Goal: Task Accomplishment & Management: Manage account settings

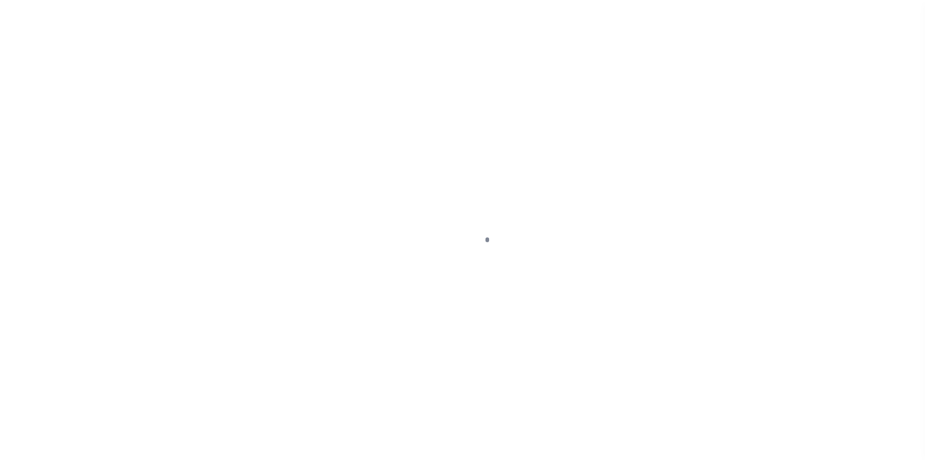
scroll to position [37, 0]
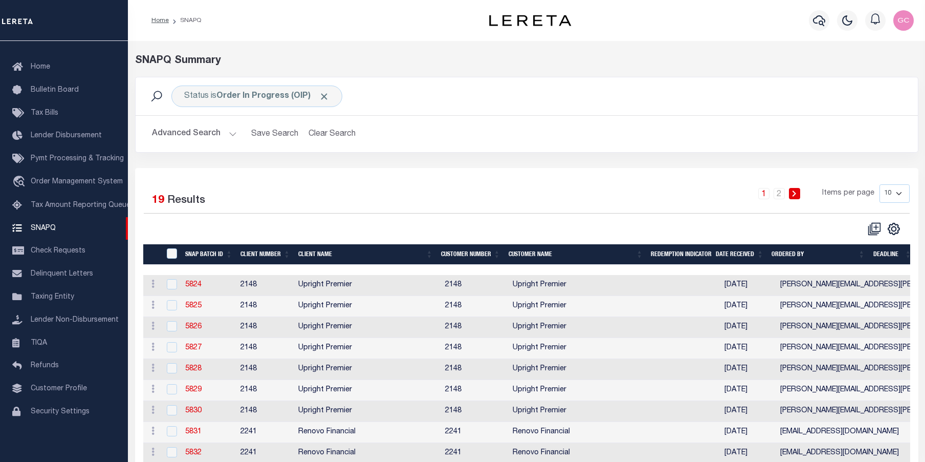
click at [903, 194] on select "10 25 50 100" at bounding box center [895, 193] width 30 height 18
select select "100"
click at [880, 184] on select "10 25 50 100" at bounding box center [895, 193] width 30 height 18
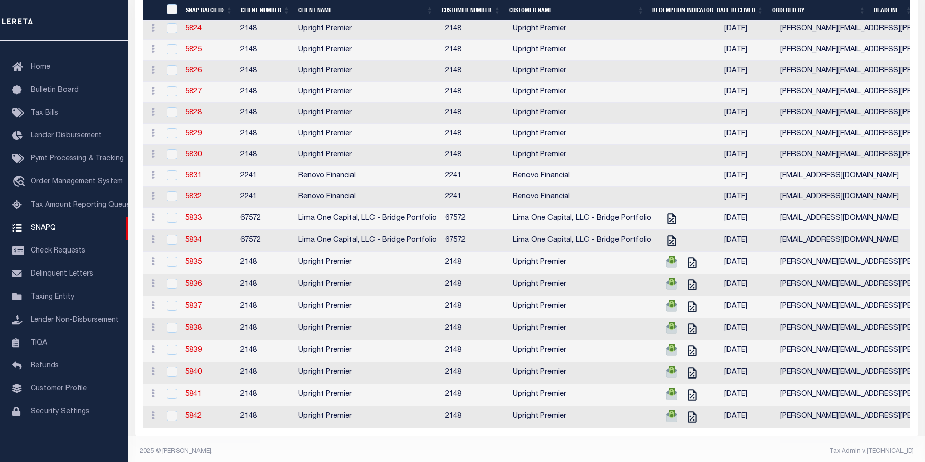
scroll to position [265, 0]
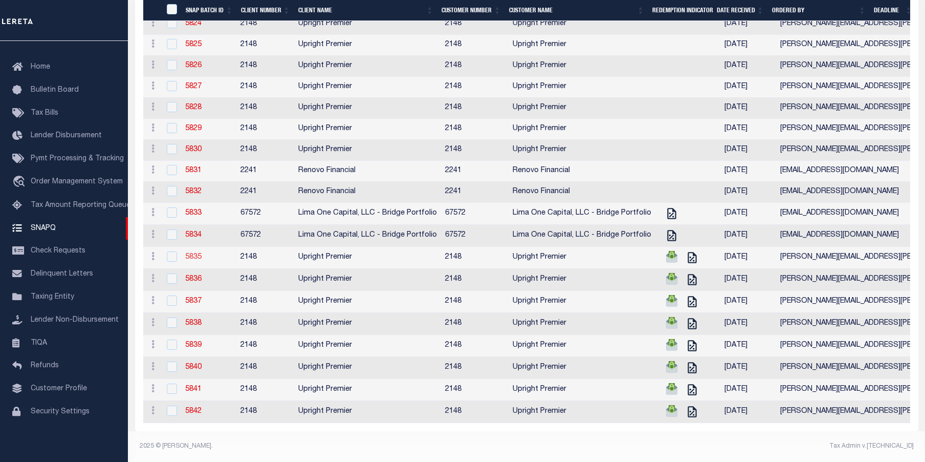
click at [194, 253] on link "5835" at bounding box center [193, 256] width 16 height 7
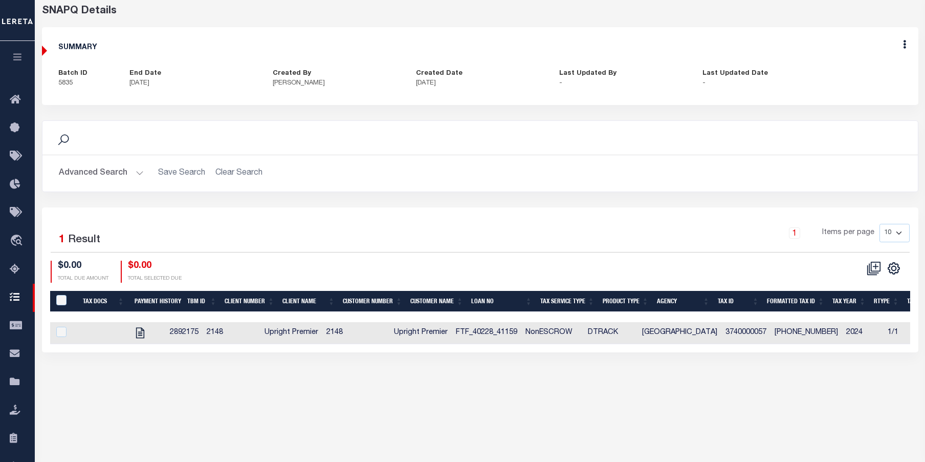
scroll to position [51, 0]
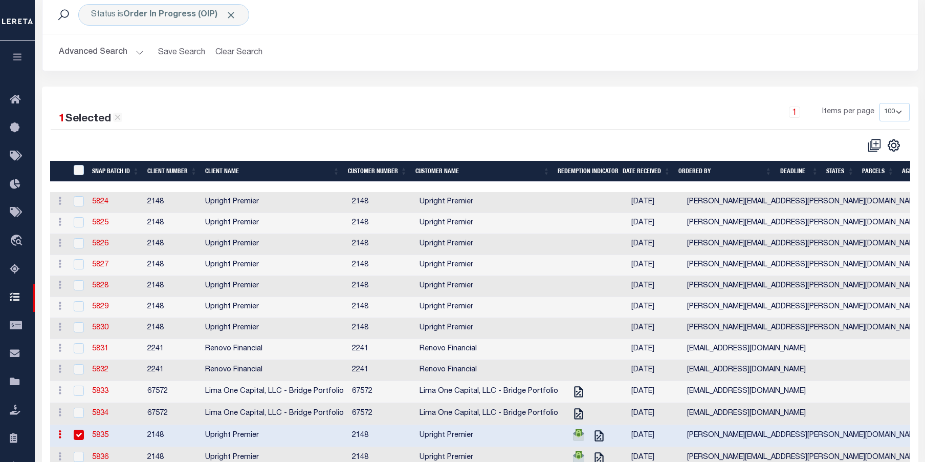
scroll to position [81, 0]
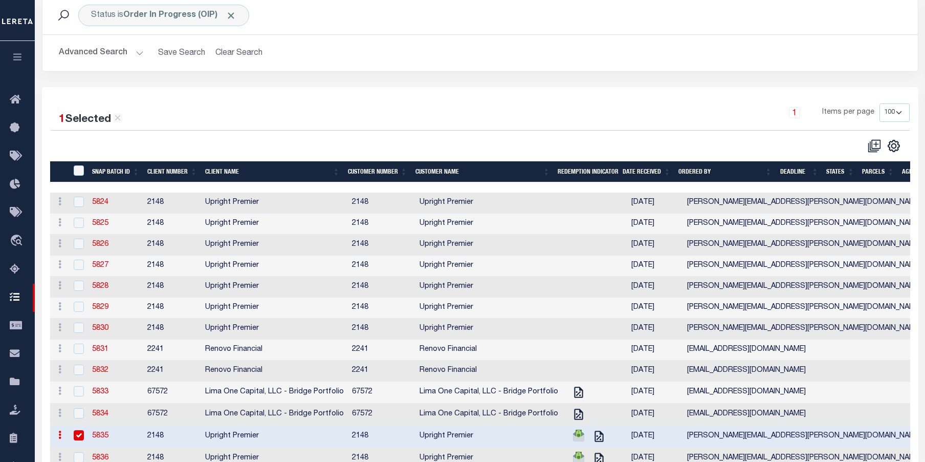
click at [82, 437] on input "checkbox" at bounding box center [79, 435] width 10 height 10
checkbox input "false"
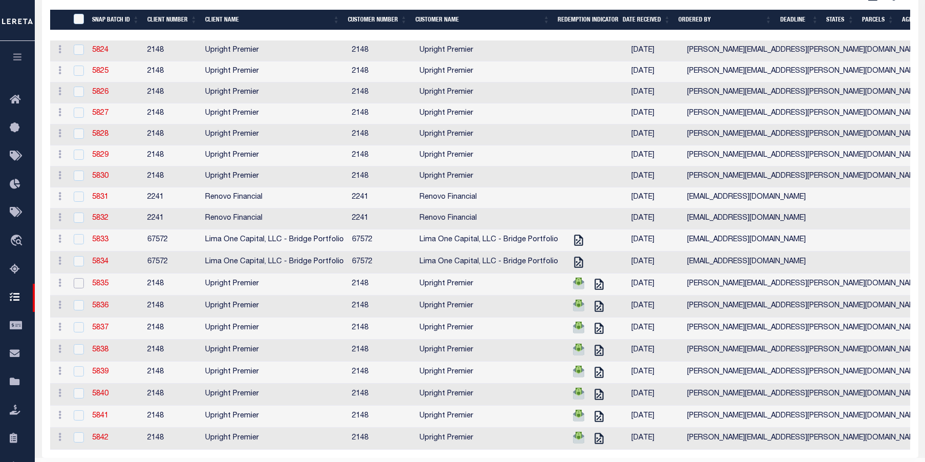
scroll to position [265, 0]
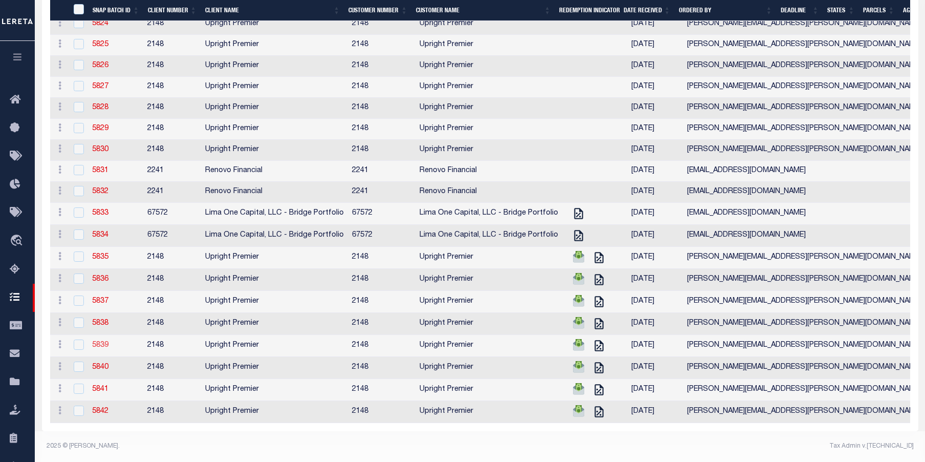
click at [105, 341] on link "5839" at bounding box center [100, 344] width 16 height 7
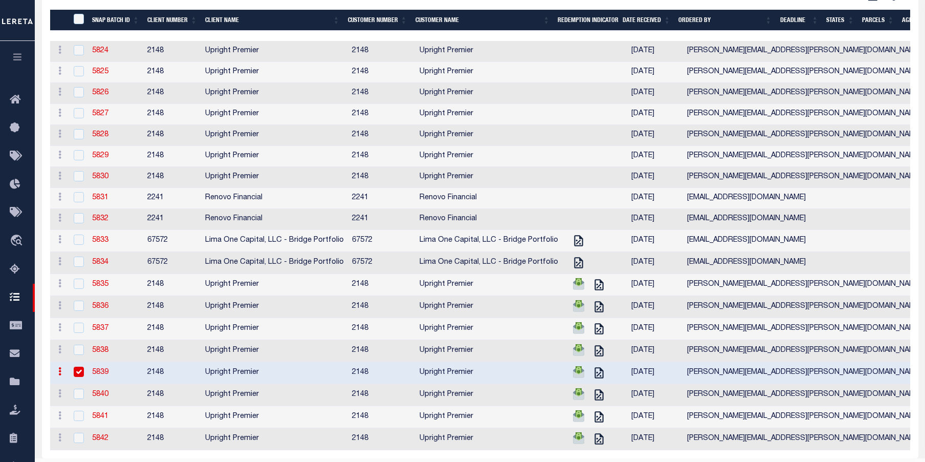
scroll to position [234, 0]
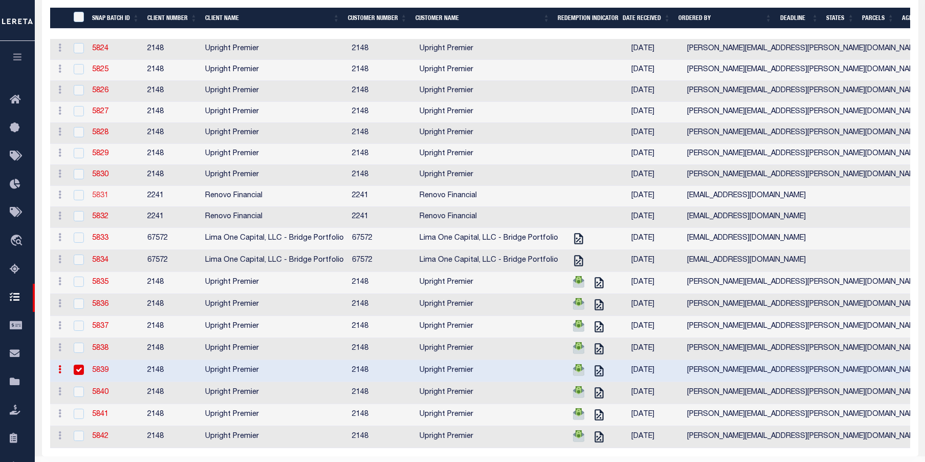
click at [100, 198] on link "5831" at bounding box center [100, 195] width 16 height 7
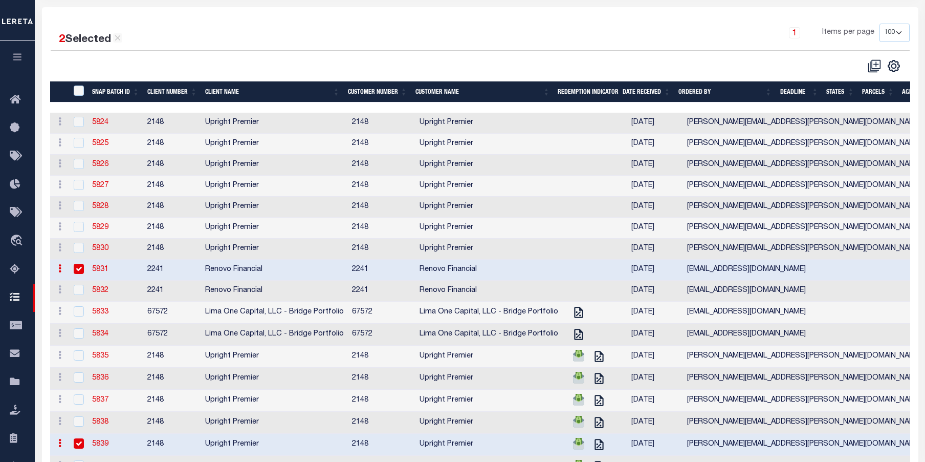
scroll to position [182, 0]
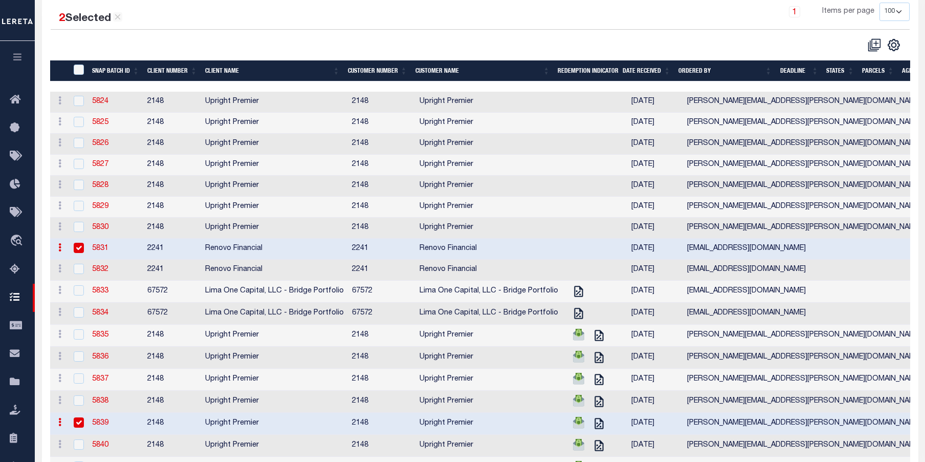
click at [79, 250] on input "checkbox" at bounding box center [79, 248] width 10 height 10
checkbox input "false"
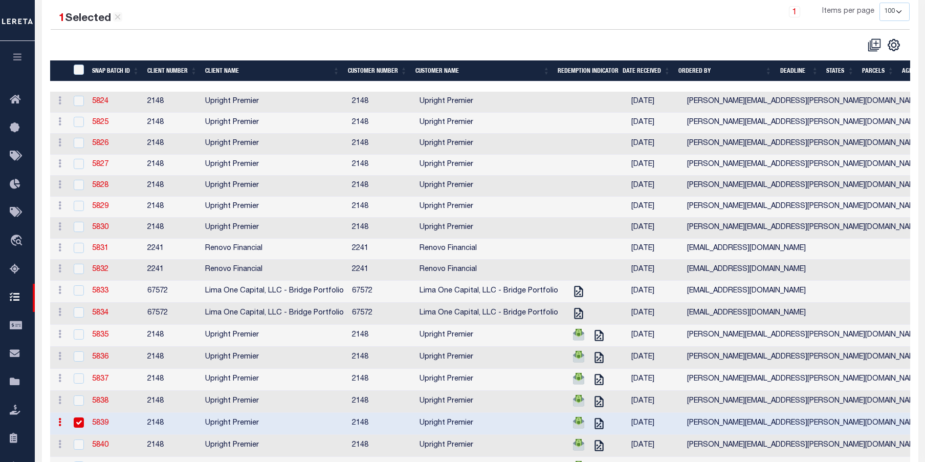
click at [81, 427] on input "checkbox" at bounding box center [79, 422] width 10 height 10
checkbox input "false"
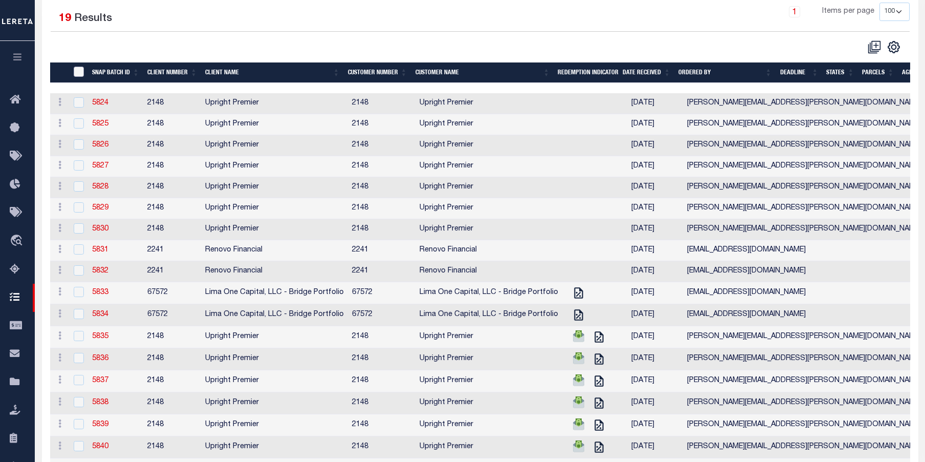
click at [79, 73] on input "SNAPBatchId" at bounding box center [79, 72] width 10 height 10
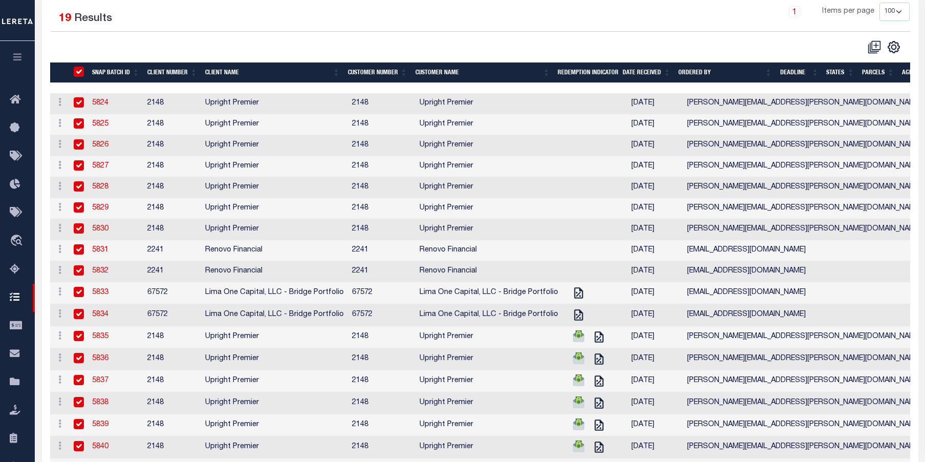
checkbox input "true"
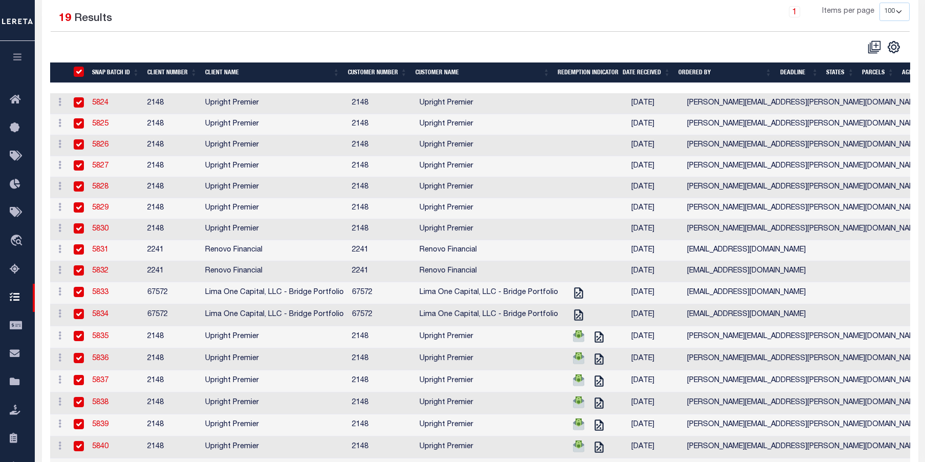
checkbox input "true"
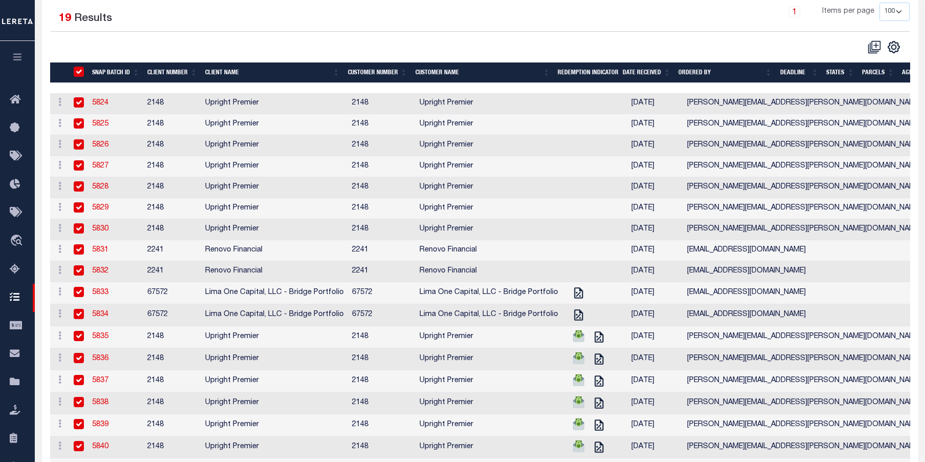
checkbox input "true"
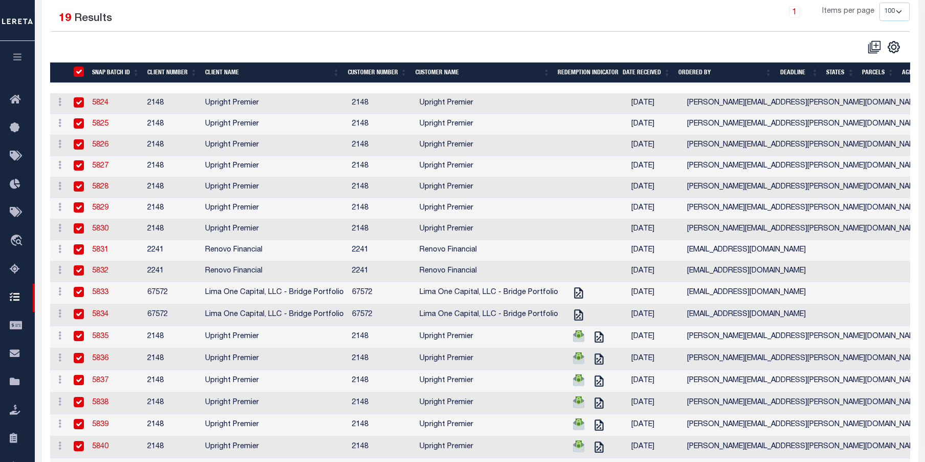
checkbox input "true"
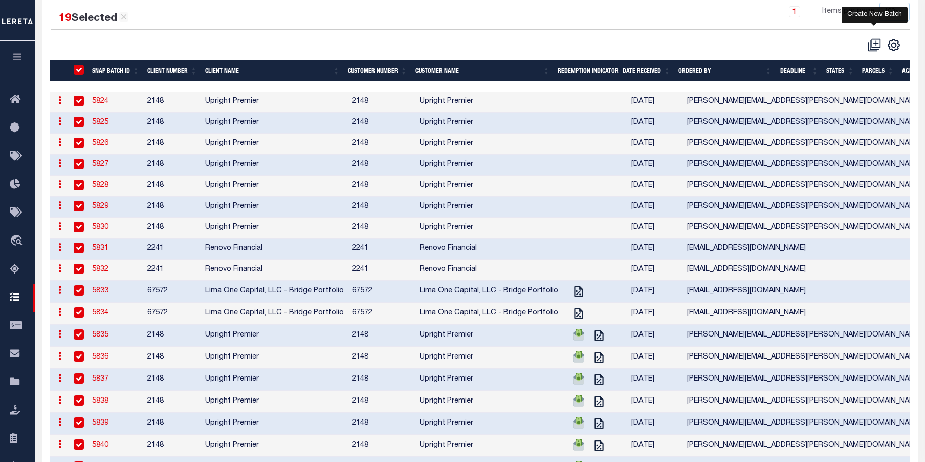
click at [877, 43] on icon at bounding box center [874, 44] width 13 height 13
select select
checkbox input "false"
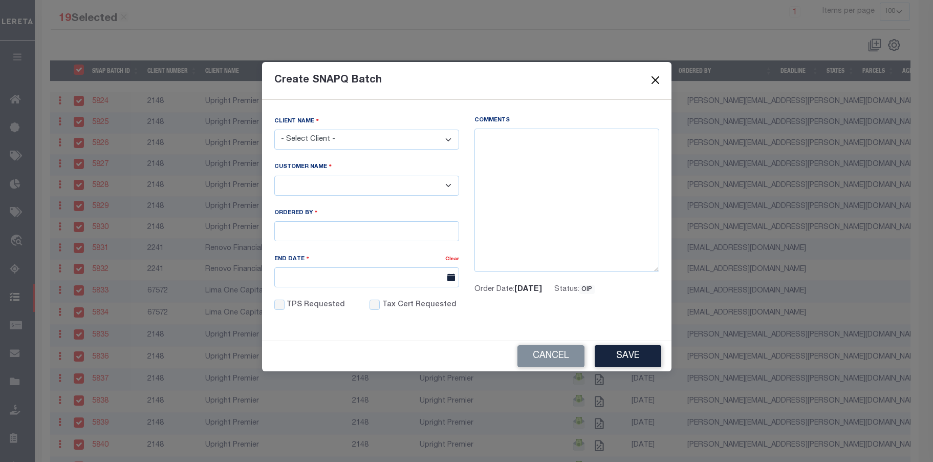
click at [656, 79] on button "Close" at bounding box center [655, 80] width 13 height 13
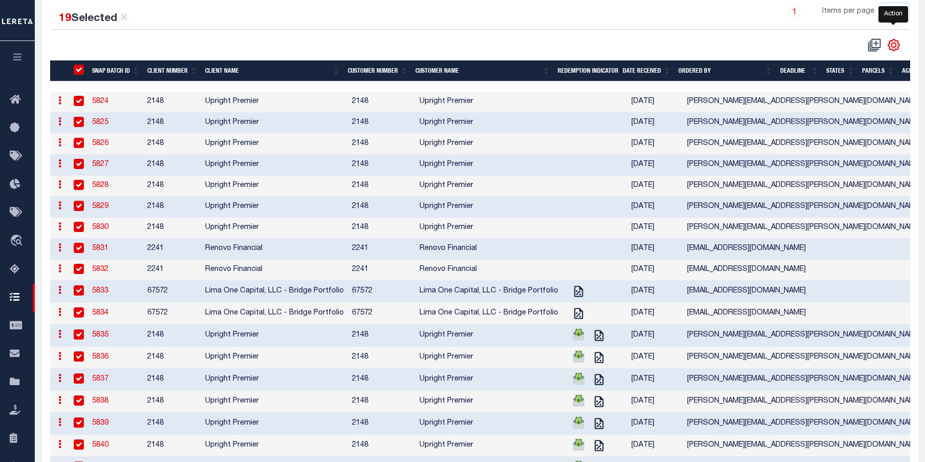
click at [897, 47] on icon "" at bounding box center [894, 44] width 13 height 13
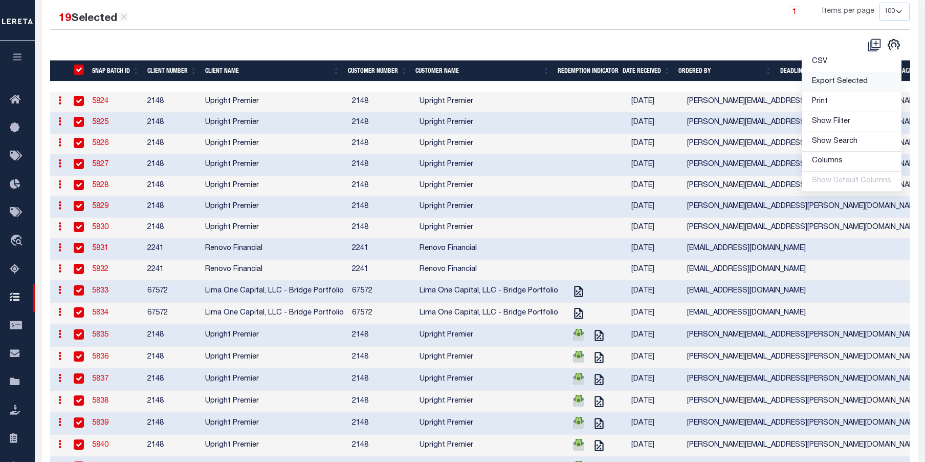
click at [858, 84] on span "Export Selected" at bounding box center [840, 81] width 56 height 7
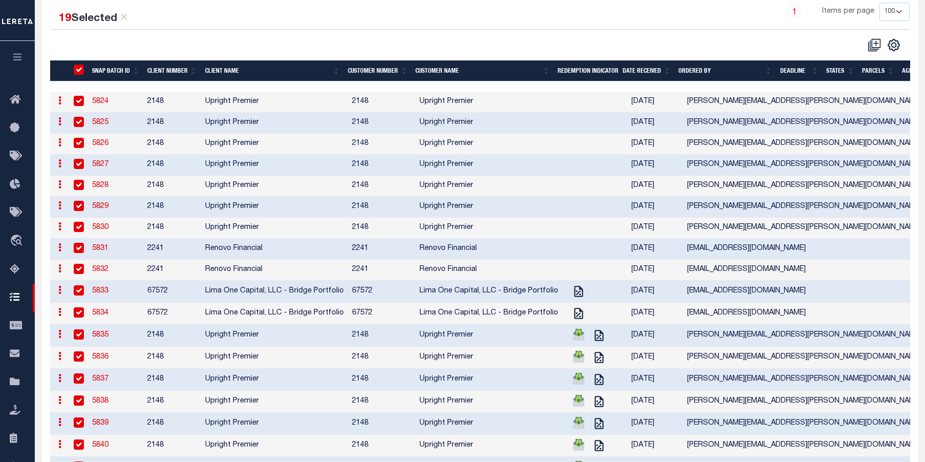
click at [82, 71] on input "SNAPBatchId" at bounding box center [79, 69] width 10 height 10
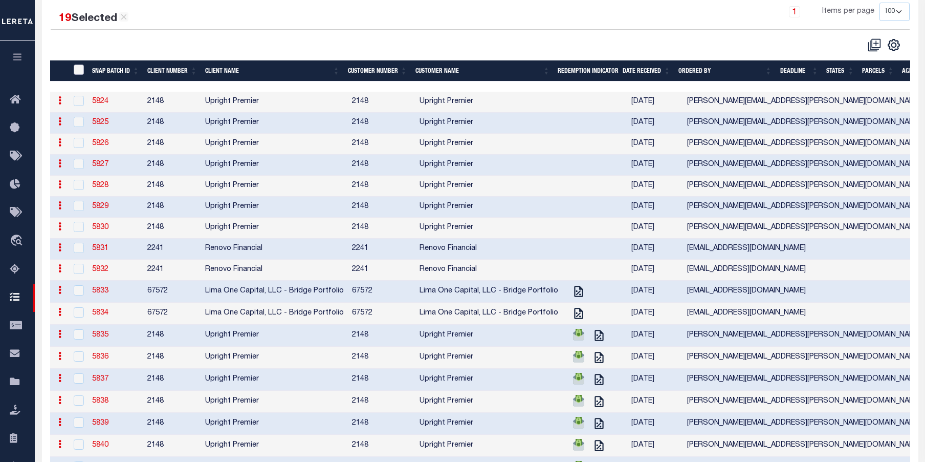
checkbox input "false"
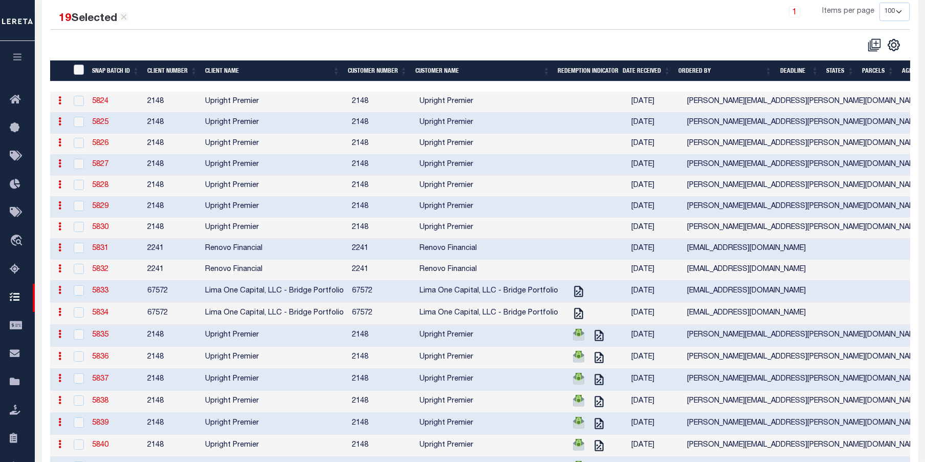
checkbox input "false"
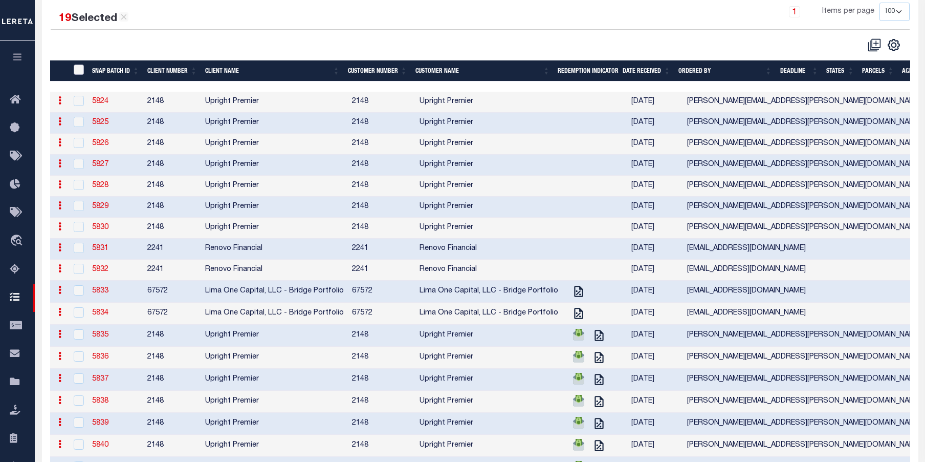
checkbox input "false"
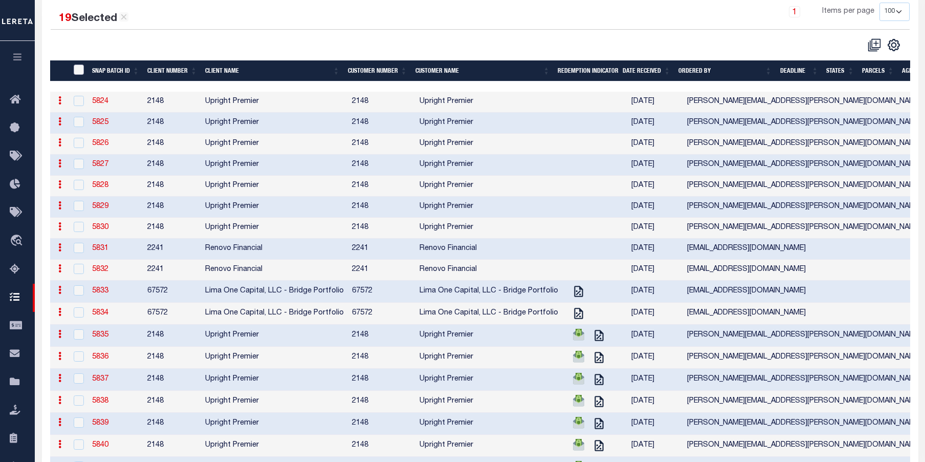
checkbox input "false"
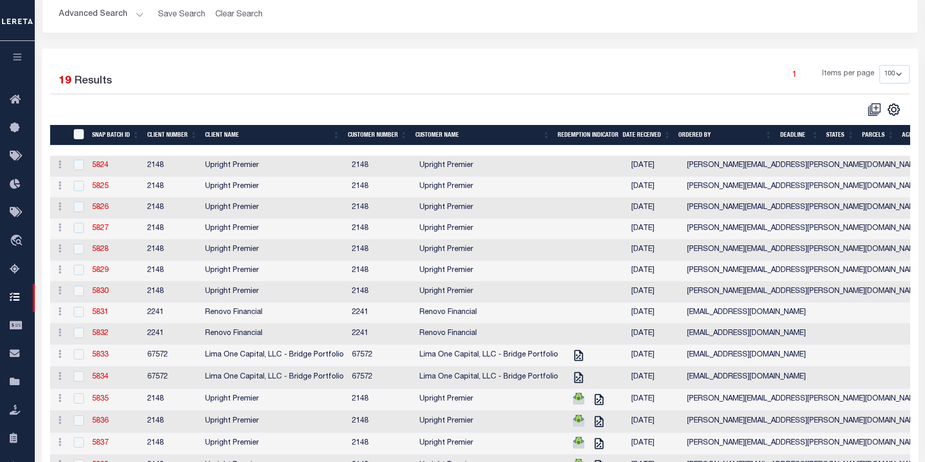
scroll to position [112, 0]
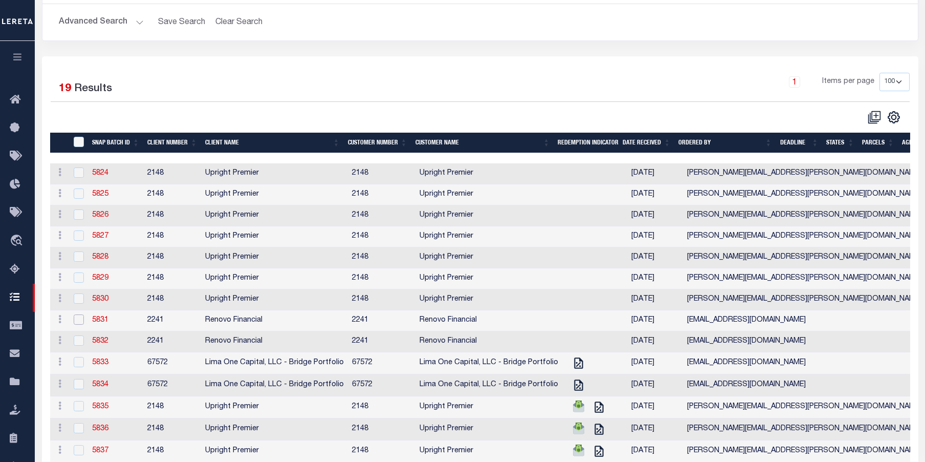
click at [82, 318] on input "checkbox" at bounding box center [79, 319] width 10 height 10
checkbox input "true"
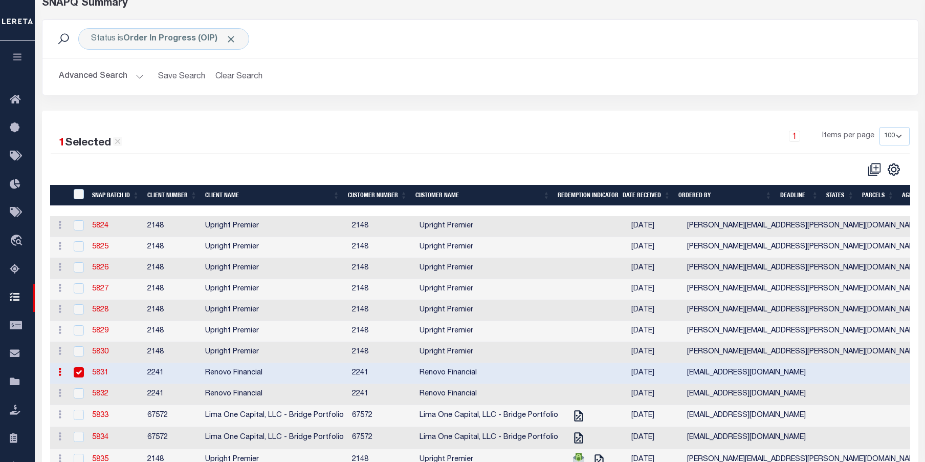
scroll to position [0, 0]
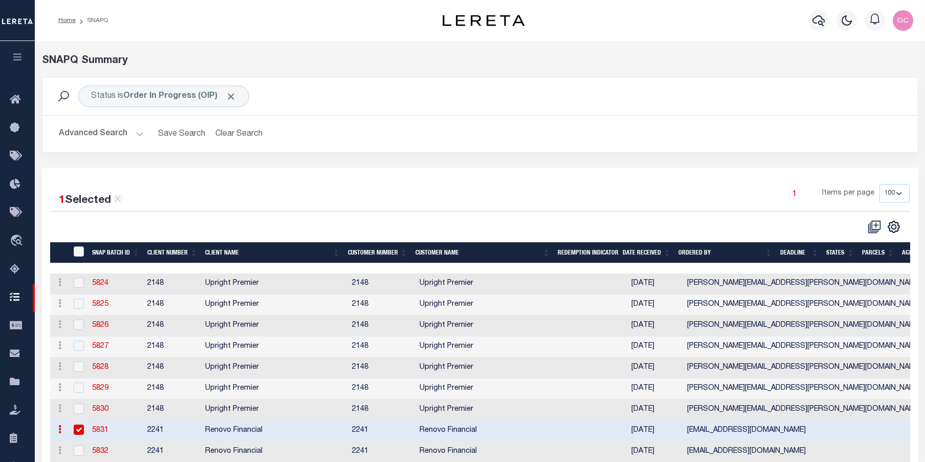
click at [19, 59] on icon "button" at bounding box center [18, 56] width 12 height 9
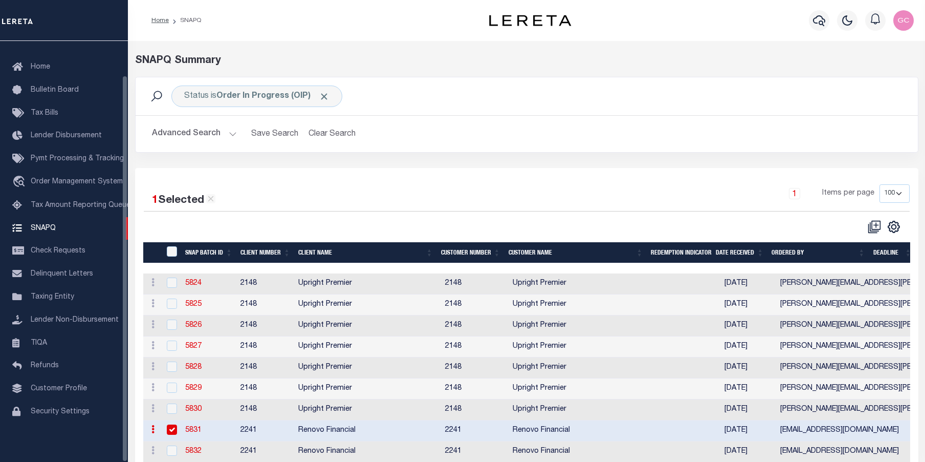
scroll to position [37, 0]
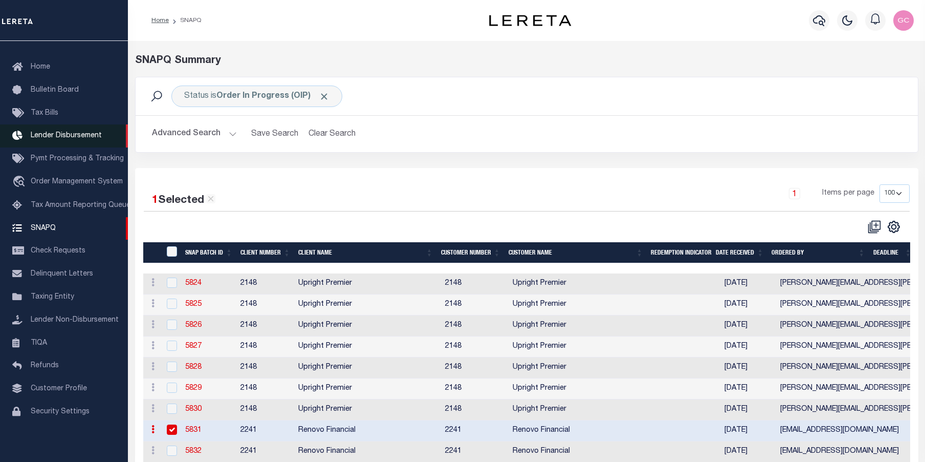
click at [61, 134] on span "Lender Disbursement" at bounding box center [66, 135] width 71 height 7
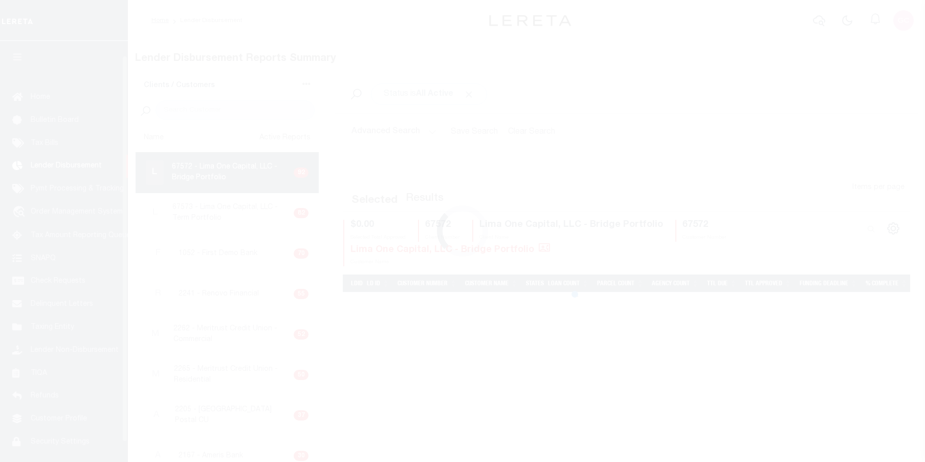
scroll to position [18, 0]
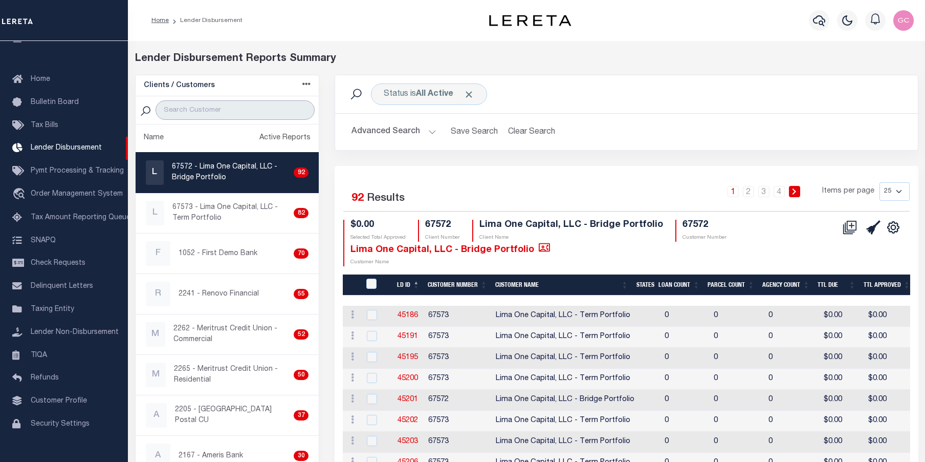
click at [206, 109] on input "search" at bounding box center [235, 109] width 159 height 19
type input "reno"
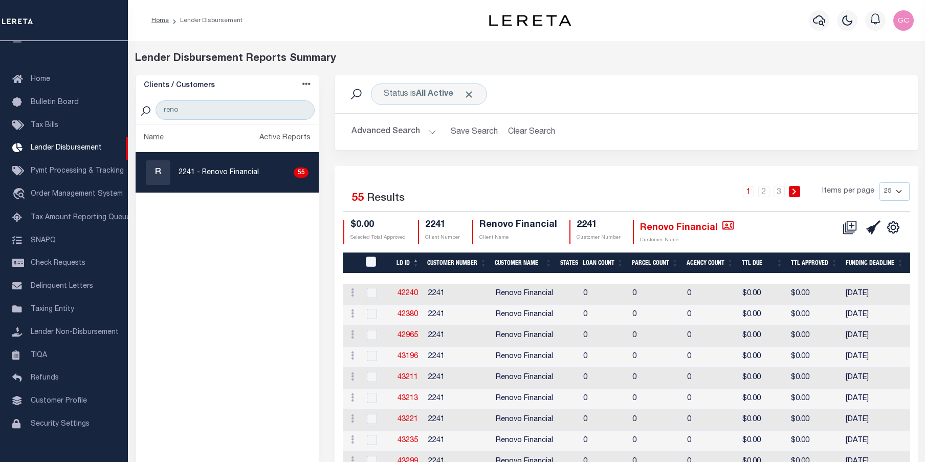
click at [901, 193] on select "25 50 100 200" at bounding box center [895, 191] width 30 height 18
select select "200"
click at [880, 182] on select "25 50 100 200" at bounding box center [895, 191] width 30 height 18
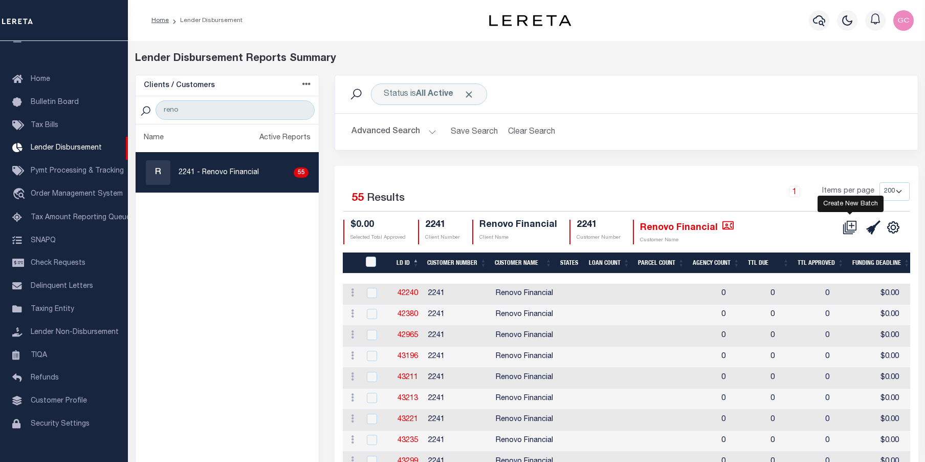
click at [854, 224] on icon at bounding box center [850, 227] width 14 height 14
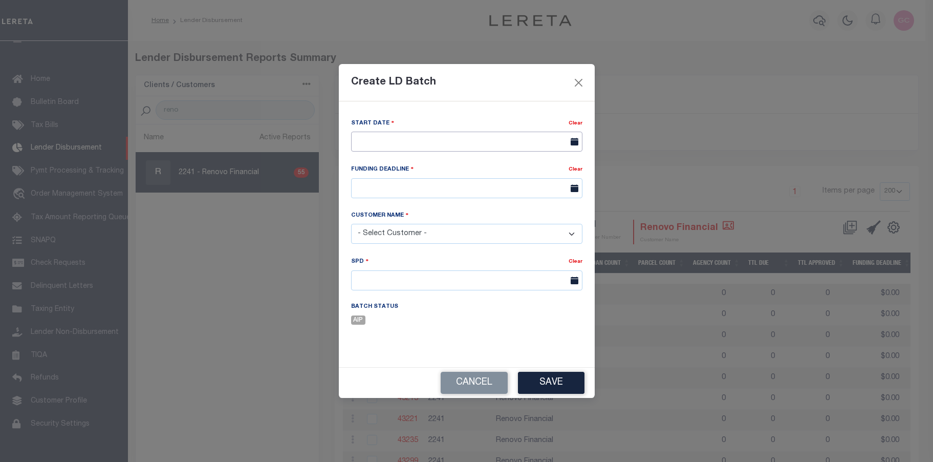
click at [478, 136] on input "text" at bounding box center [466, 142] width 231 height 20
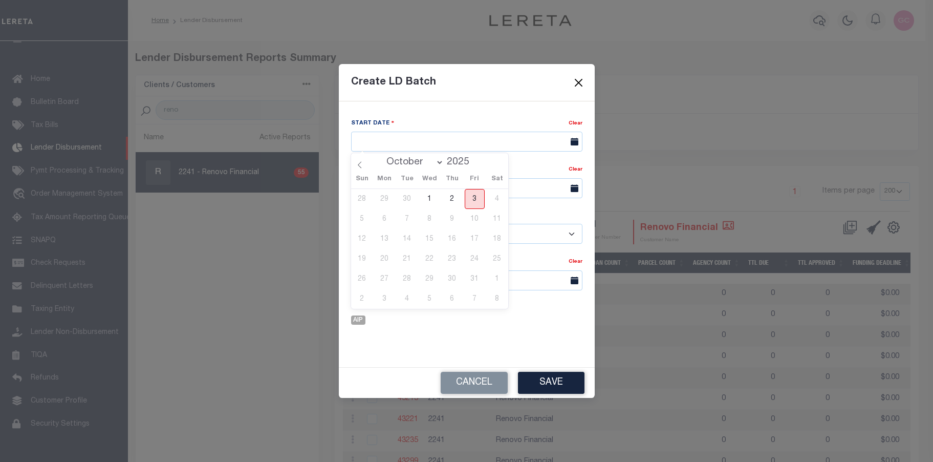
click at [472, 202] on span "3" at bounding box center [475, 199] width 20 height 20
type input "[DATE]"
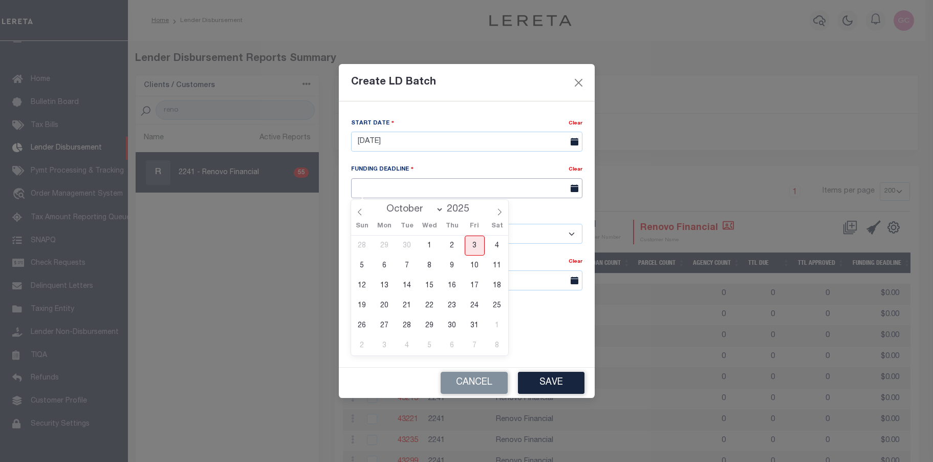
click at [473, 185] on input "text" at bounding box center [466, 188] width 231 height 20
click at [476, 268] on span "10" at bounding box center [475, 265] width 20 height 20
type input "10/10/25"
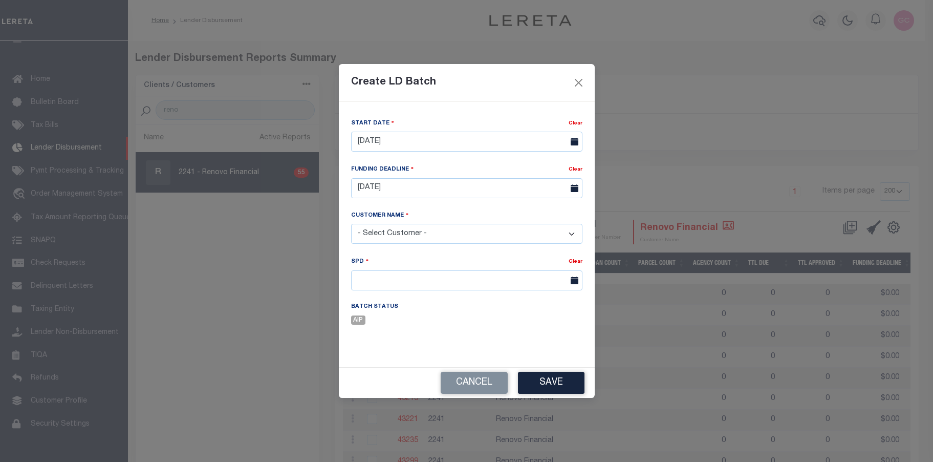
click at [499, 231] on select "- Select Customer - Accumatch - Refunds All In Credit Union Amarillo National B…" at bounding box center [466, 234] width 231 height 20
select select "2241"
click at [351, 224] on select "- Select Customer - Accumatch - Refunds All In Credit Union Amarillo National B…" at bounding box center [466, 234] width 231 height 20
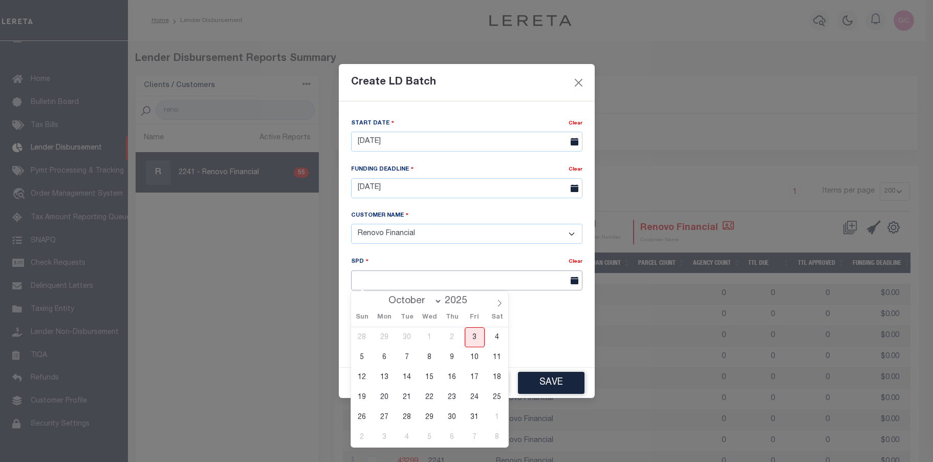
click at [466, 282] on input "text" at bounding box center [466, 280] width 231 height 20
click at [383, 379] on span "13" at bounding box center [385, 377] width 20 height 20
type input "10/13/2025"
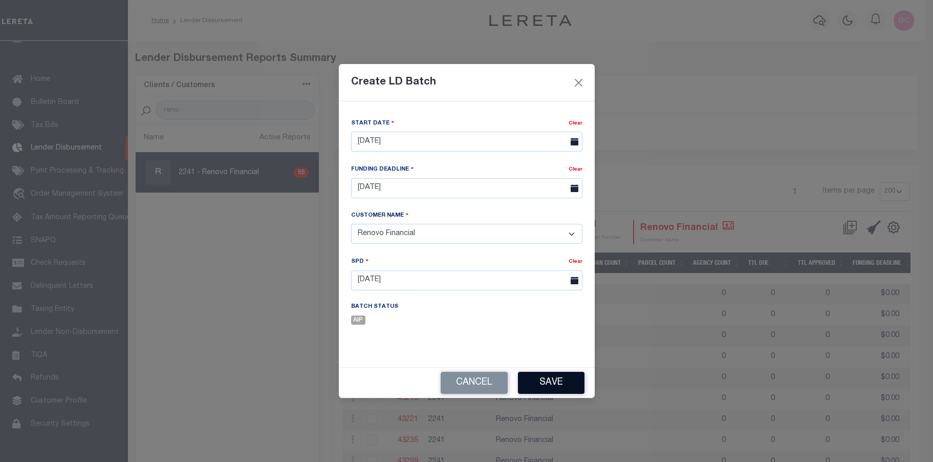
click at [554, 382] on button "Save" at bounding box center [551, 383] width 67 height 22
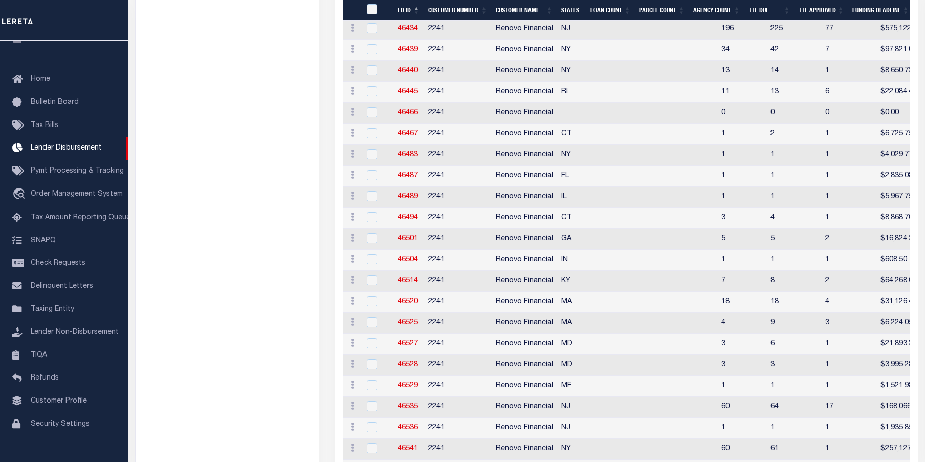
scroll to position [1046, 0]
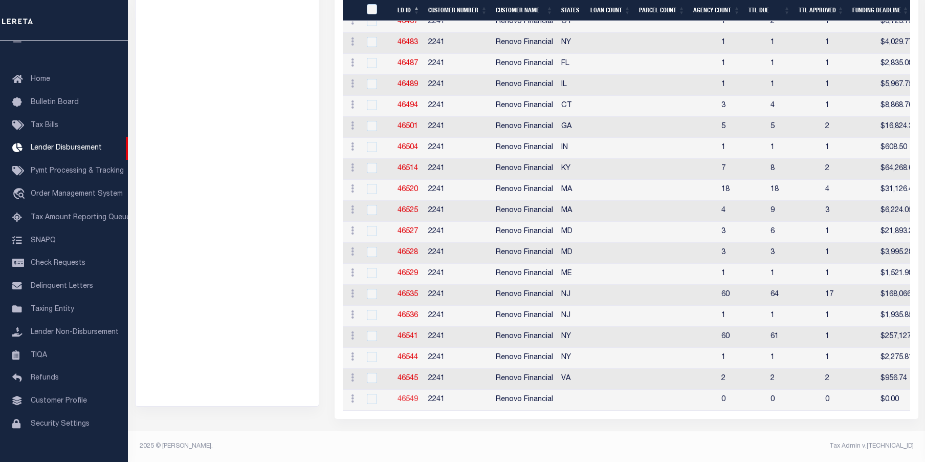
click at [409, 396] on link "46549" at bounding box center [408, 399] width 20 height 7
checkbox input "true"
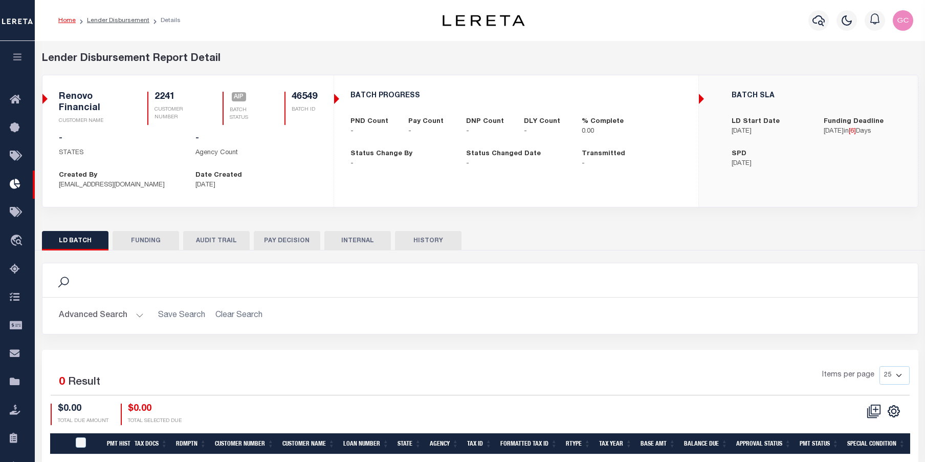
click at [14, 58] on icon "button" at bounding box center [18, 56] width 12 height 9
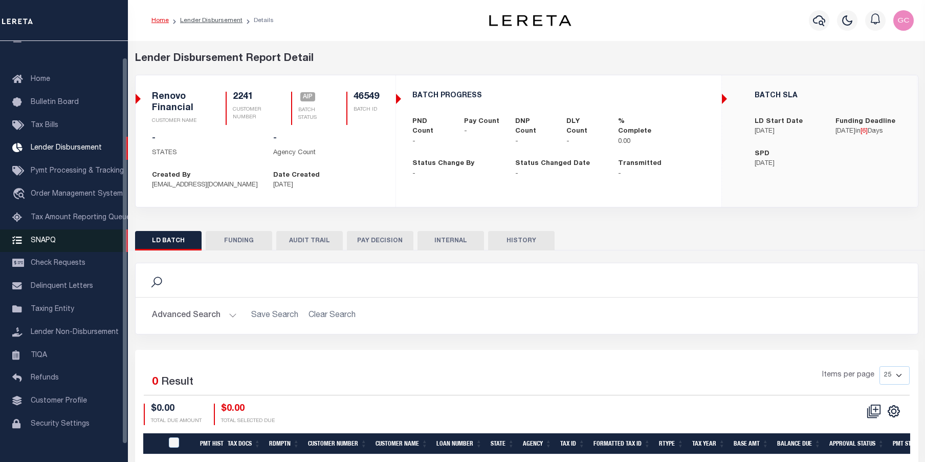
click at [34, 241] on span "SNAPQ" at bounding box center [43, 239] width 25 height 7
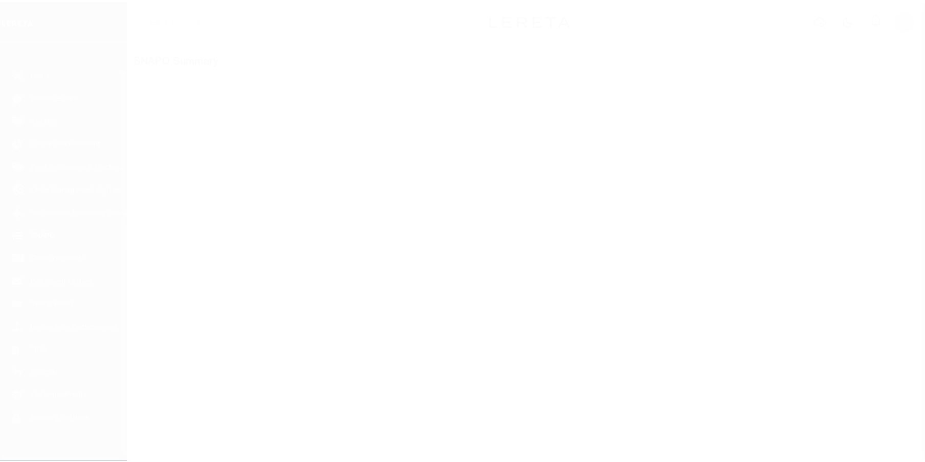
scroll to position [37, 0]
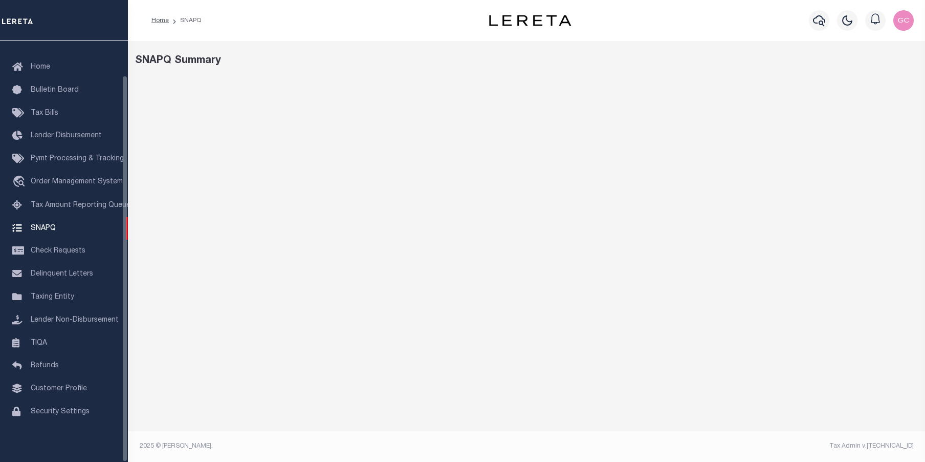
select select "100"
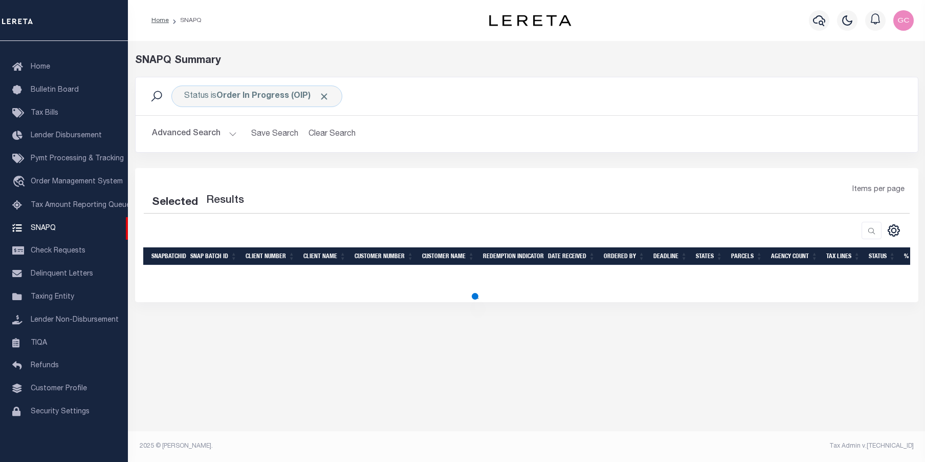
select select "100"
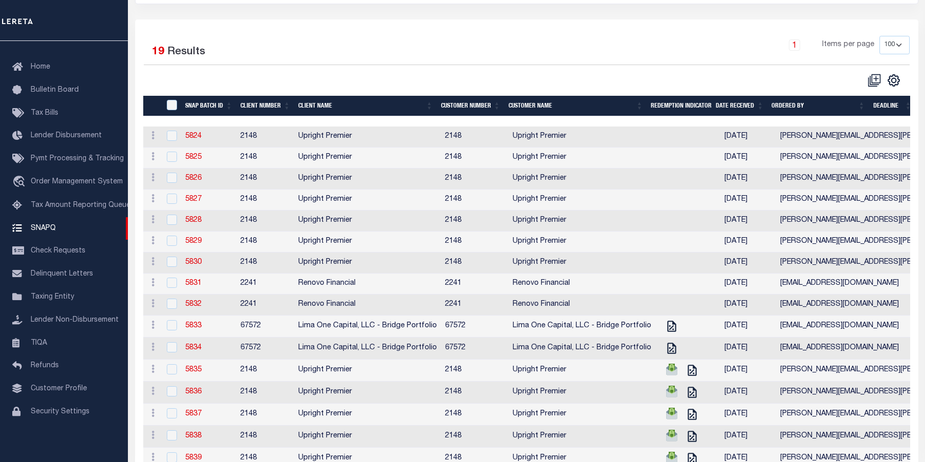
scroll to position [154, 0]
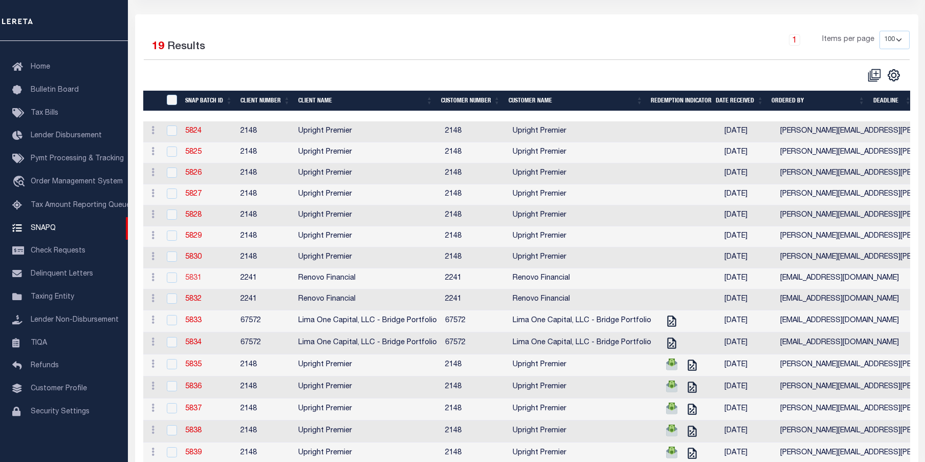
click at [193, 280] on link "5831" at bounding box center [193, 277] width 16 height 7
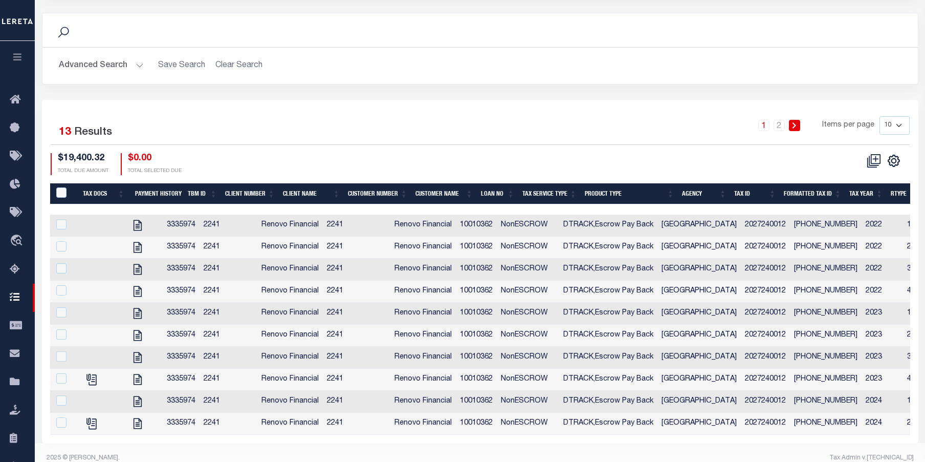
scroll to position [182, 0]
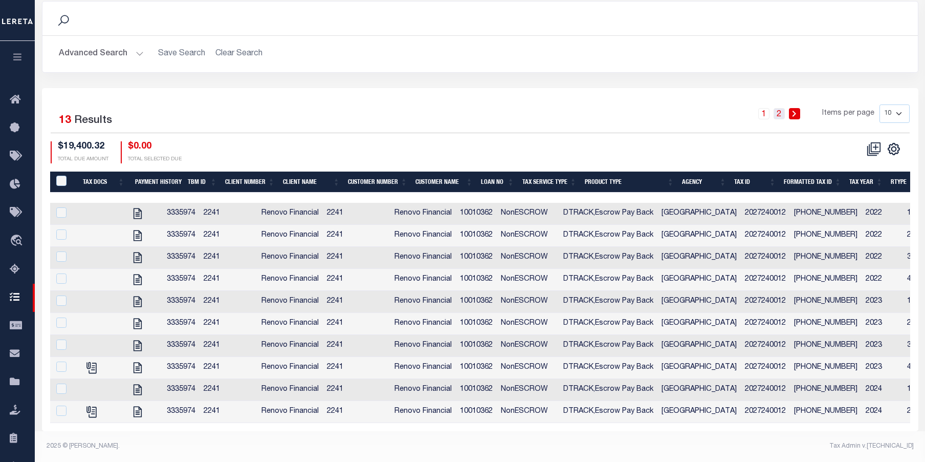
click at [780, 108] on link "2" at bounding box center [779, 113] width 11 height 11
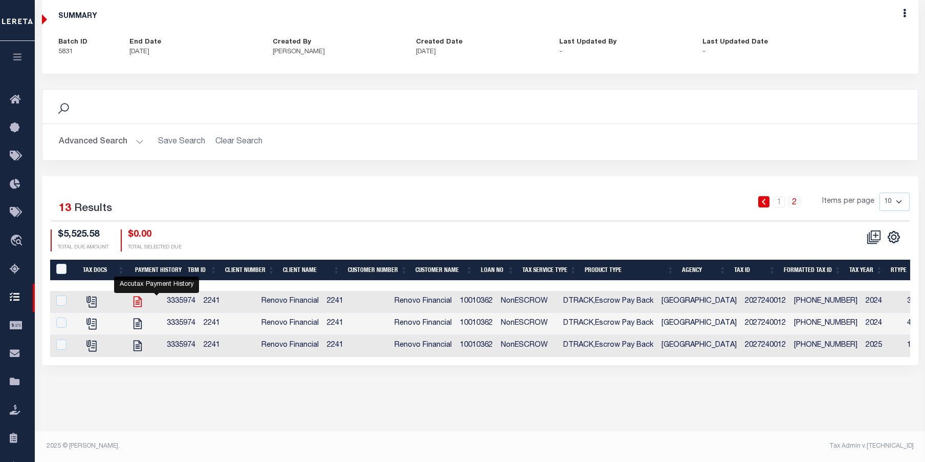
click at [144, 306] on icon at bounding box center [137, 301] width 13 height 13
checkbox input "true"
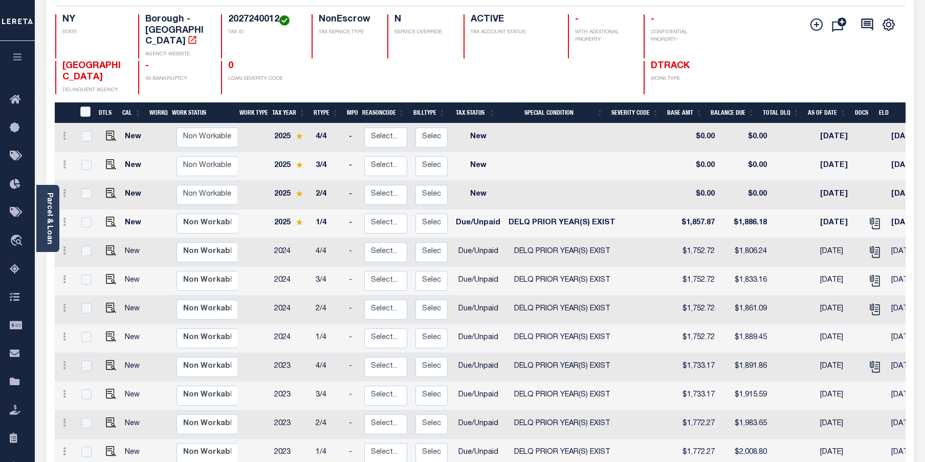
scroll to position [102, 0]
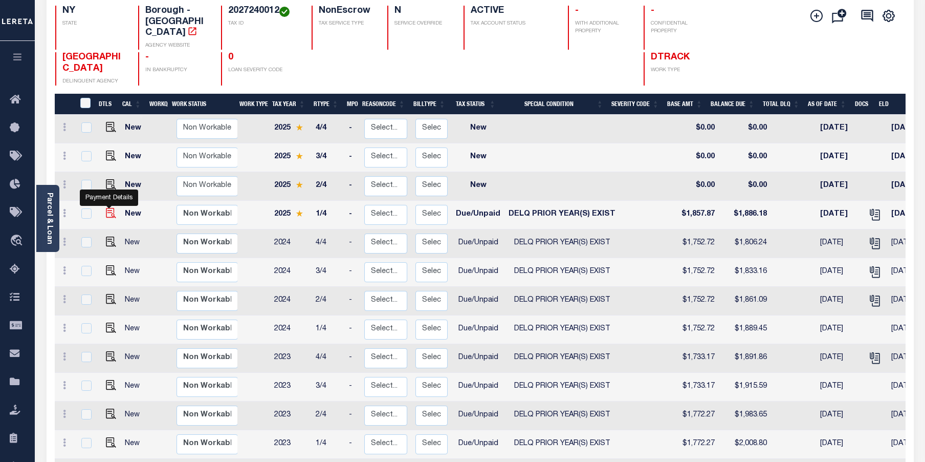
click at [106, 208] on img "" at bounding box center [111, 213] width 10 height 10
checkbox input "true"
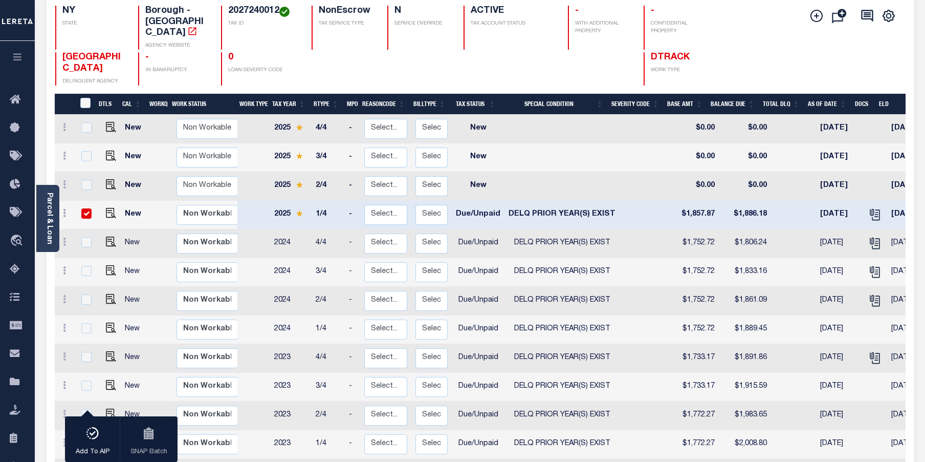
click at [85, 208] on input "checkbox" at bounding box center [86, 213] width 10 height 10
checkbox input "false"
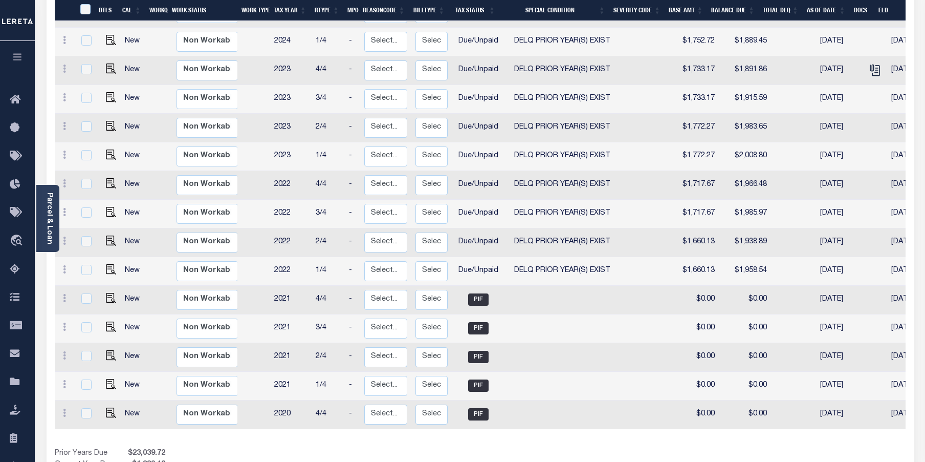
scroll to position [424, 0]
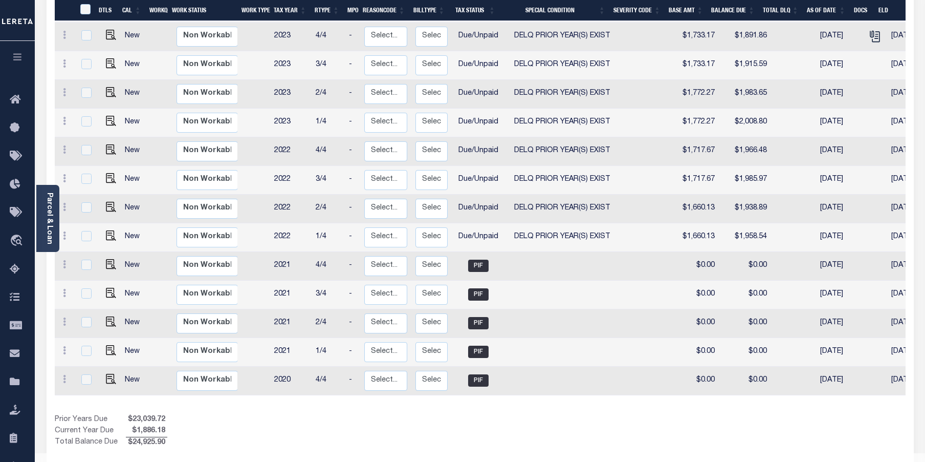
click at [106, 223] on td at bounding box center [109, 237] width 25 height 29
checkbox input "true"
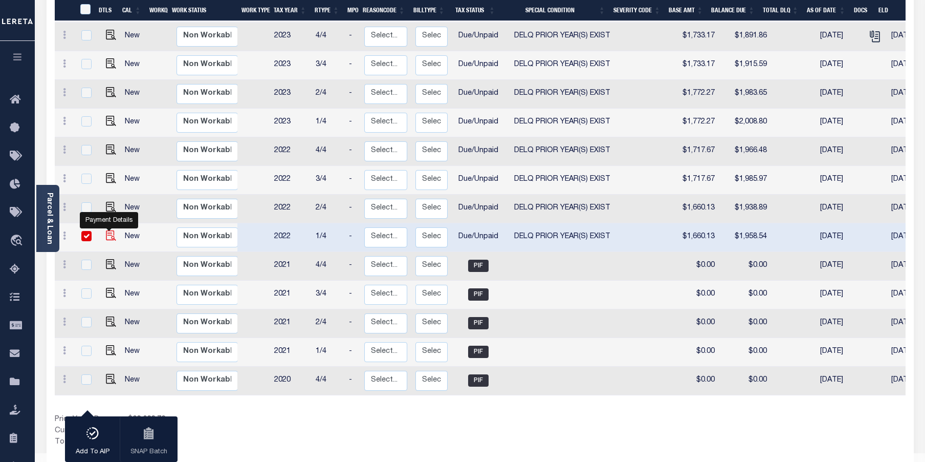
click at [113, 230] on img "" at bounding box center [111, 235] width 10 height 10
checkbox input "false"
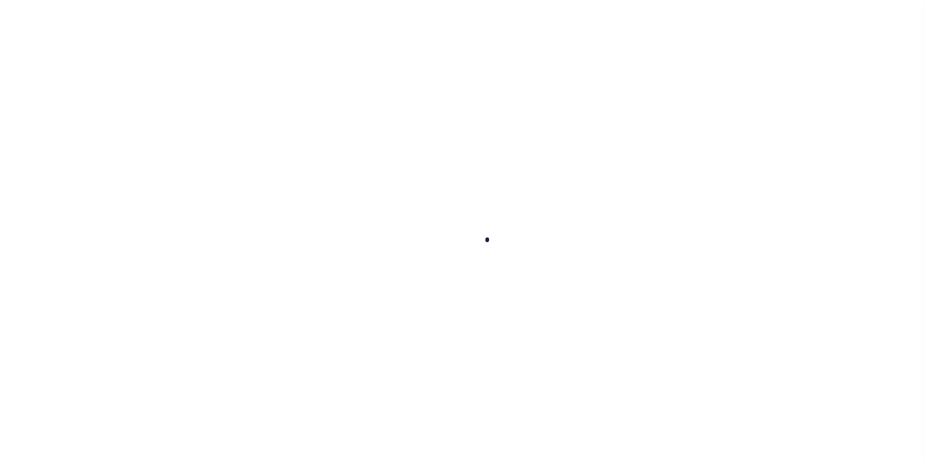
checkbox input "false"
radio input "true"
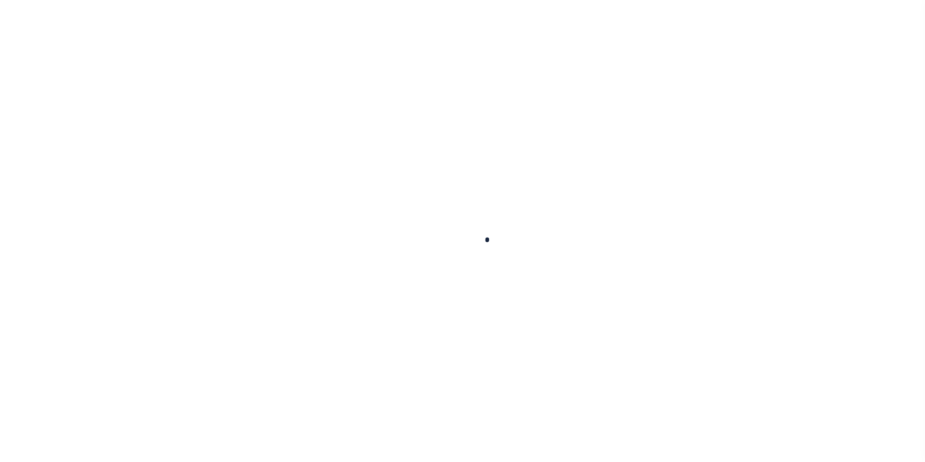
type input "Quarterly"
type input "[DATE]"
select select "DUE"
select select "18"
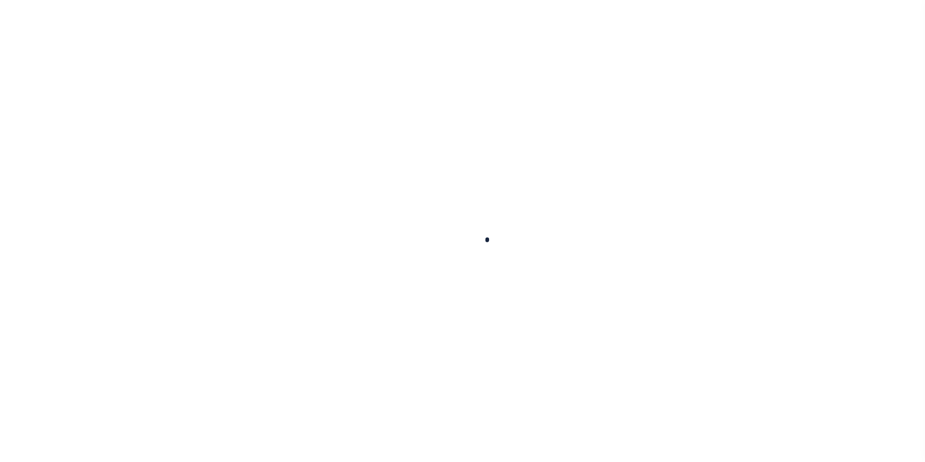
type input "0"
type input "$1,857.87"
type input "$28.31"
type input "$1,886.18"
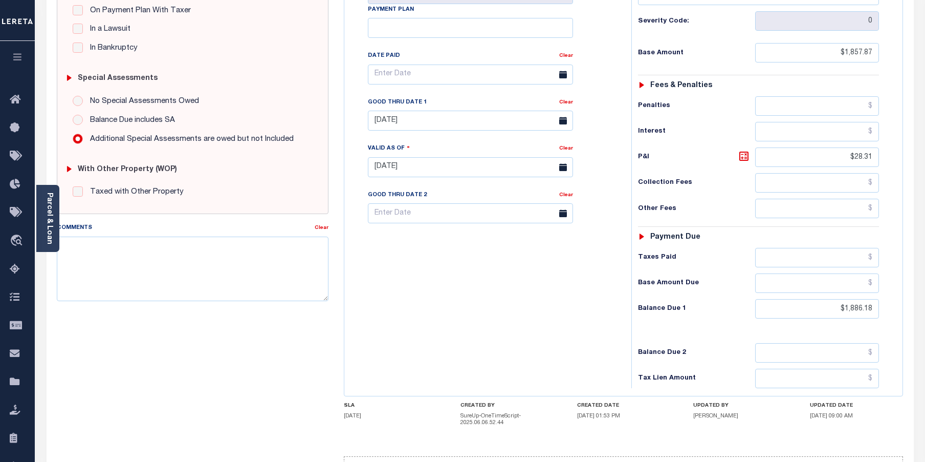
scroll to position [298, 0]
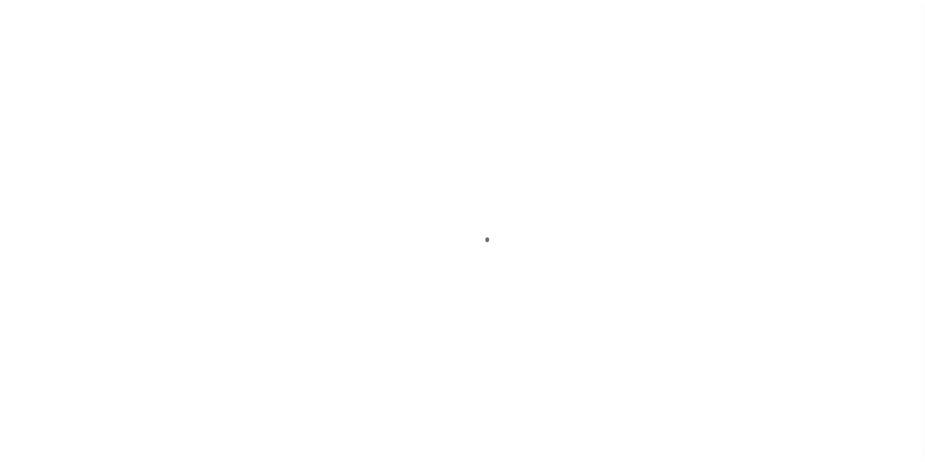
select select "DUE"
select select "18"
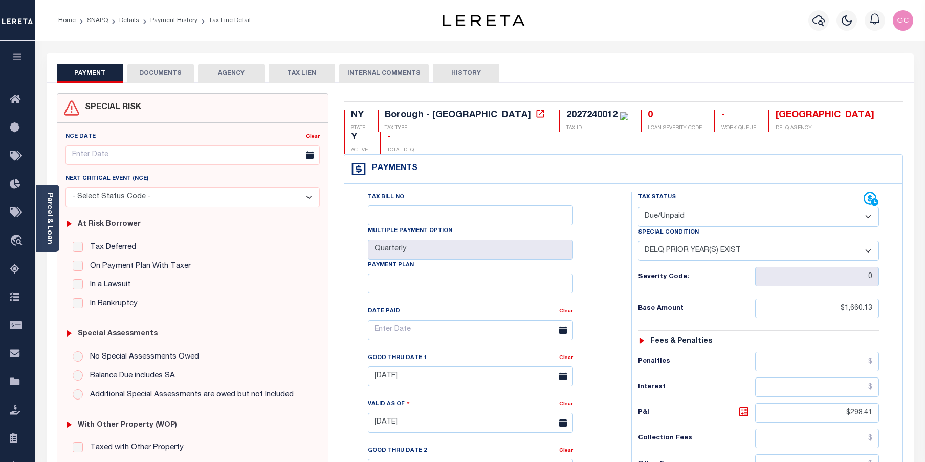
click at [181, 78] on button "DOCUMENTS" at bounding box center [160, 72] width 67 height 19
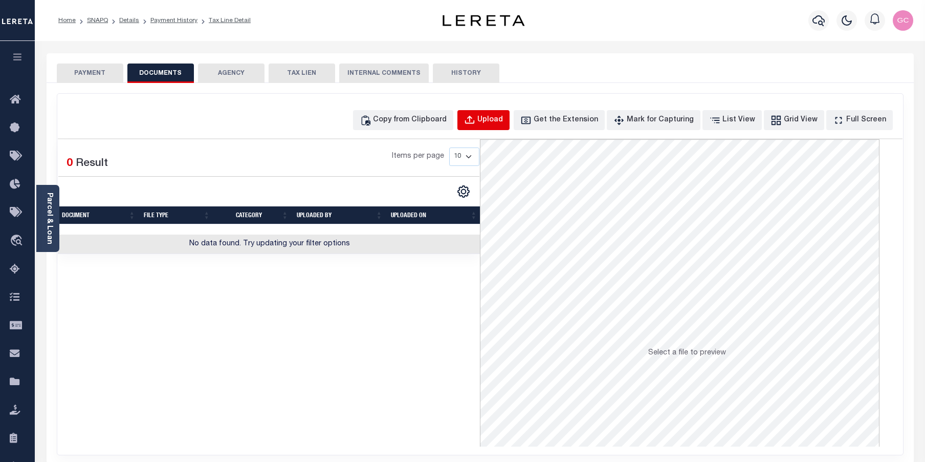
click at [503, 121] on div "Upload" at bounding box center [491, 120] width 26 height 11
select select "POP"
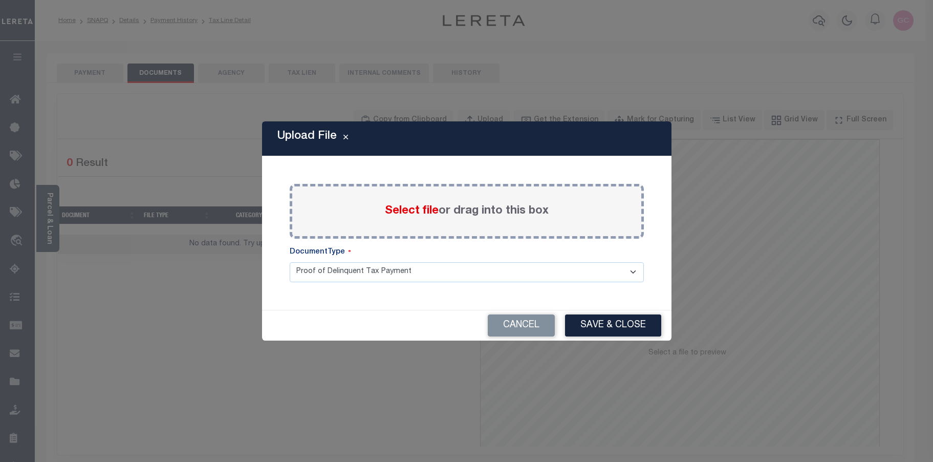
click at [410, 209] on span "Select file" at bounding box center [412, 210] width 54 height 11
click at [0, 0] on input "Select file or drag into this box" at bounding box center [0, 0] width 0 height 0
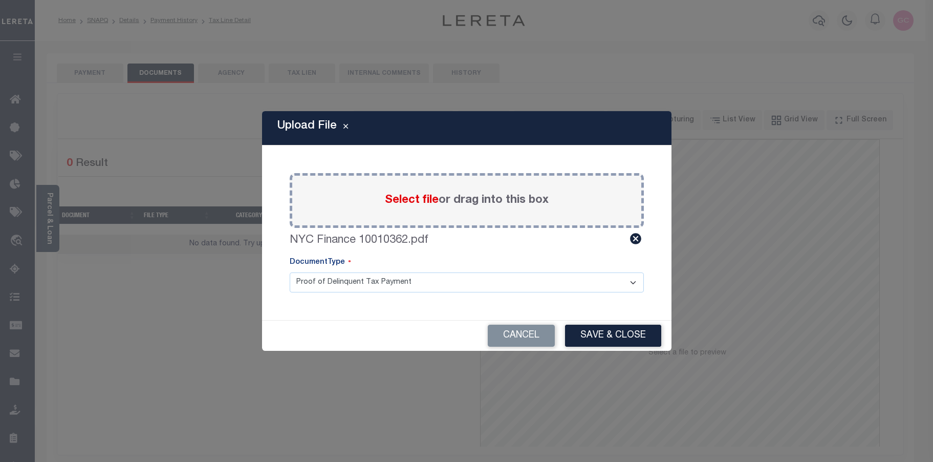
click at [618, 334] on button "Save & Close" at bounding box center [613, 336] width 96 height 22
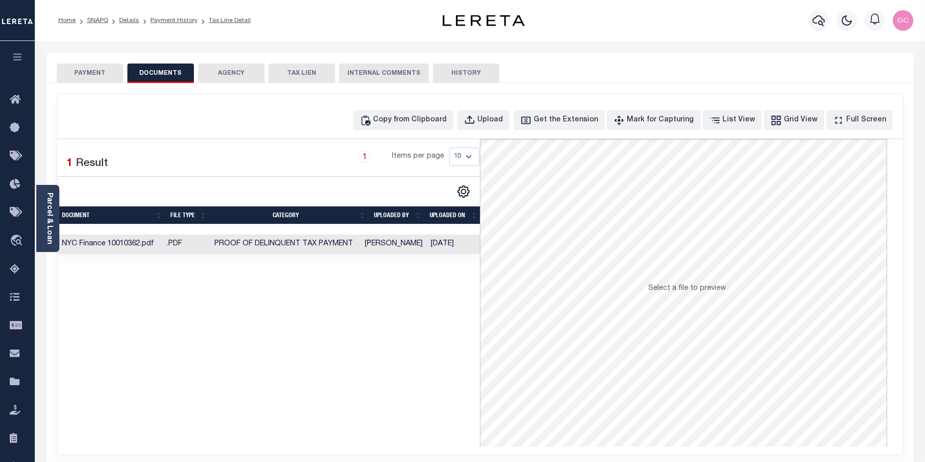
click at [97, 74] on button "PAYMENT" at bounding box center [90, 72] width 67 height 19
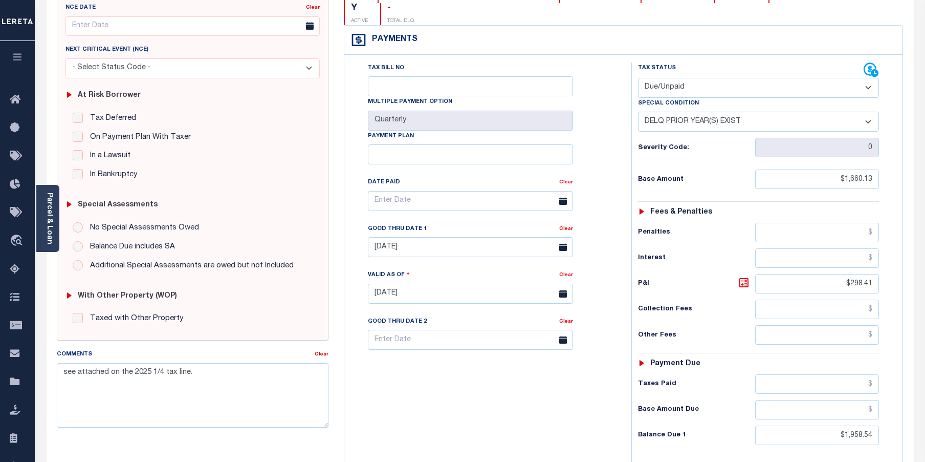
scroll to position [154, 0]
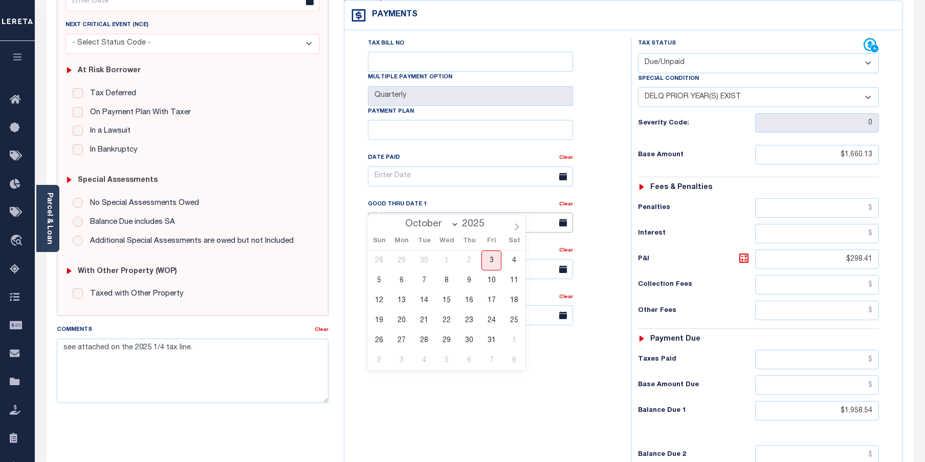
click at [521, 212] on input "[DATE]" at bounding box center [470, 222] width 205 height 20
click at [492, 343] on span "31" at bounding box center [492, 340] width 20 height 20
type input "10/31/2025"
type input "[DATE]"
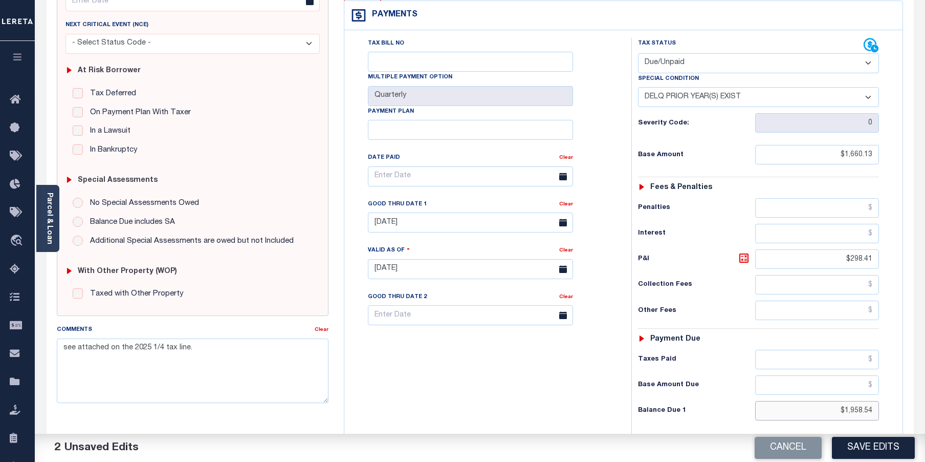
drag, startPoint x: 838, startPoint y: 394, endPoint x: 891, endPoint y: 391, distance: 53.3
click at [891, 391] on div "Tax Status Status - Select Status Code -" at bounding box center [763, 264] width 262 height 452
type input "$1,968.22"
click at [742, 252] on icon at bounding box center [744, 258] width 12 height 12
type input "$308.09"
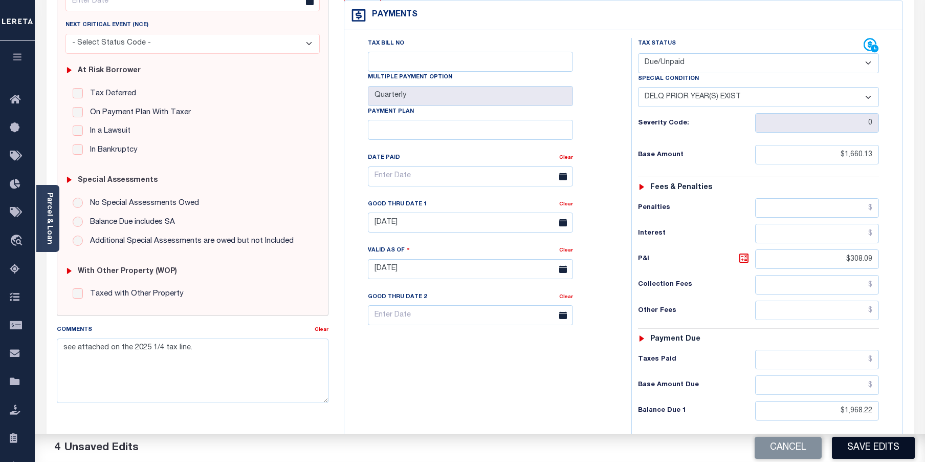
click at [869, 446] on button "Save Edits" at bounding box center [873, 448] width 83 height 22
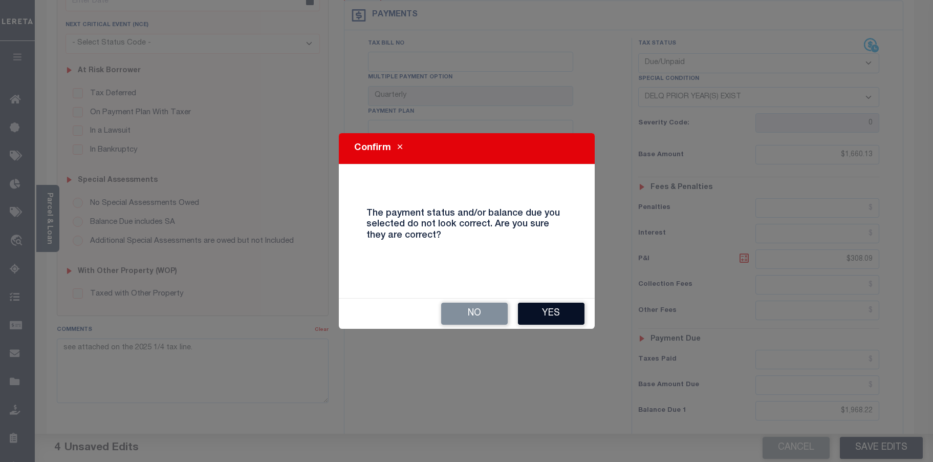
click at [566, 315] on button "Yes" at bounding box center [551, 313] width 67 height 22
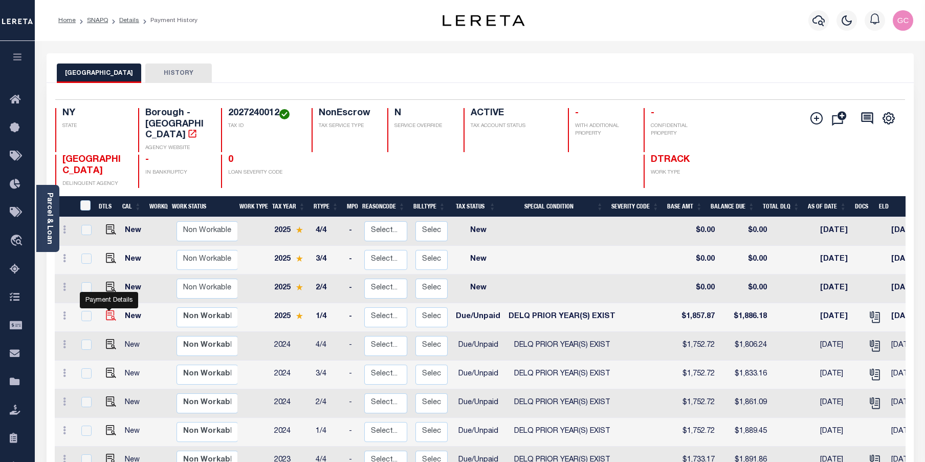
click at [107, 310] on img "" at bounding box center [111, 315] width 10 height 10
checkbox input "true"
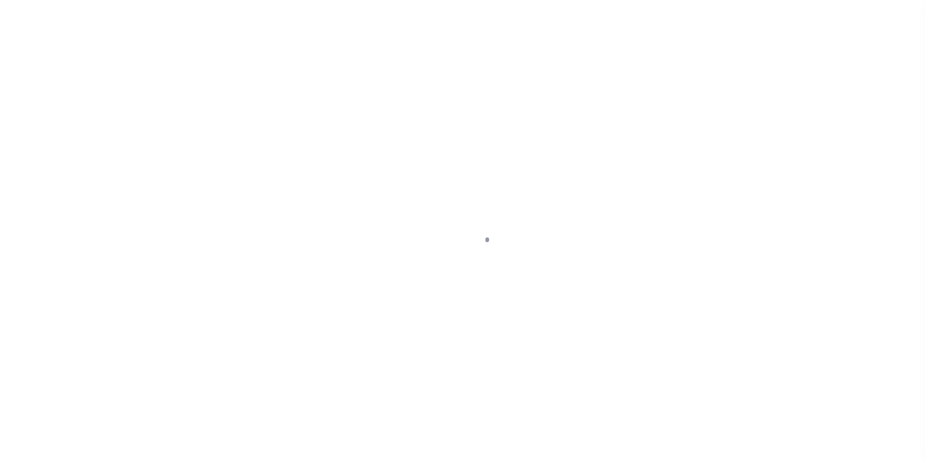
select select "DUE"
select select "18"
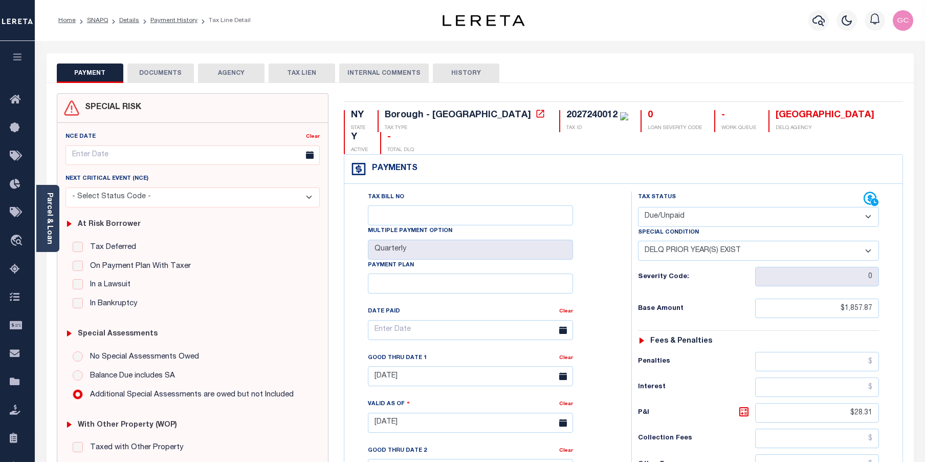
click at [175, 74] on button "DOCUMENTS" at bounding box center [160, 72] width 67 height 19
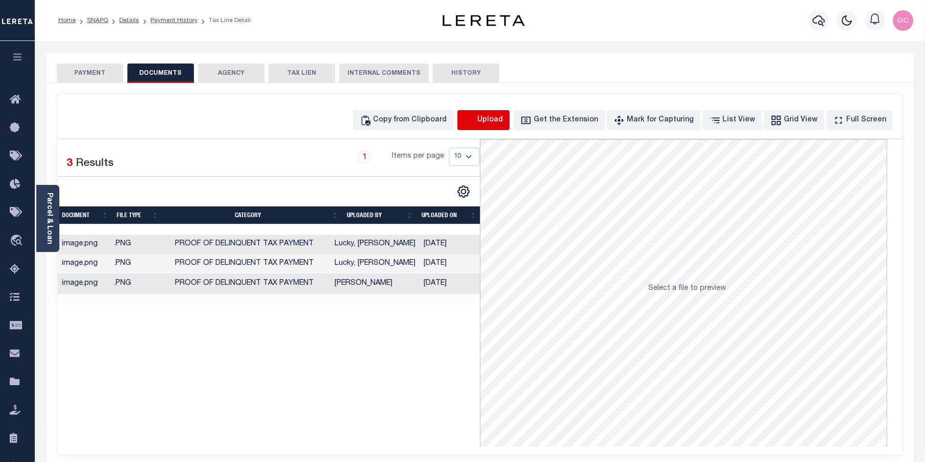
click at [476, 123] on icon "button" at bounding box center [469, 120] width 11 height 11
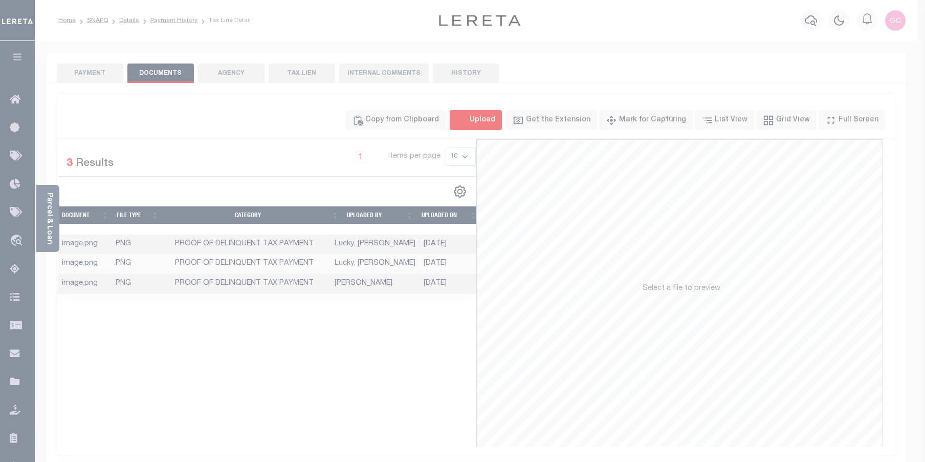
select select "POP"
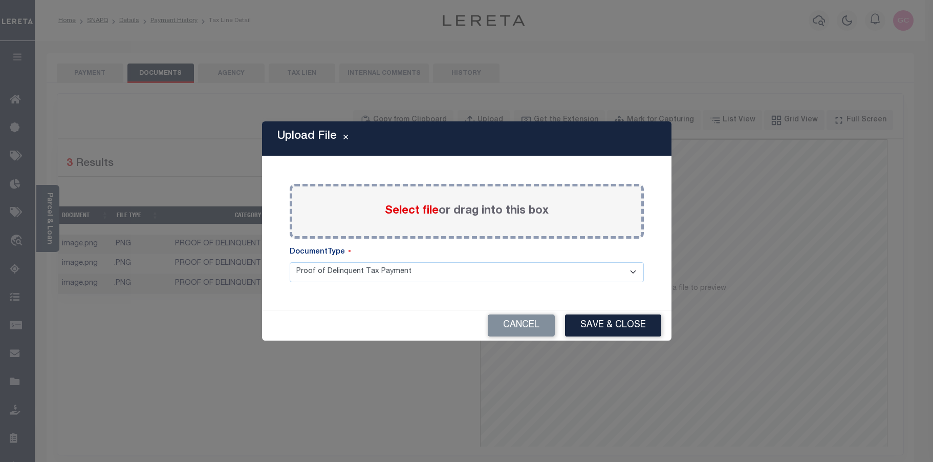
click at [413, 214] on span "Select file" at bounding box center [412, 210] width 54 height 11
click at [0, 0] on input "Select file or drag into this box" at bounding box center [0, 0] width 0 height 0
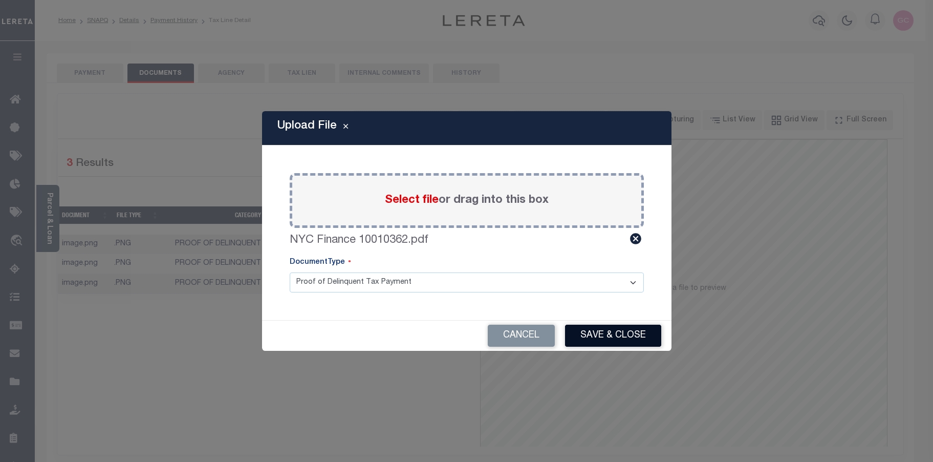
click at [608, 336] on button "Save & Close" at bounding box center [613, 336] width 96 height 22
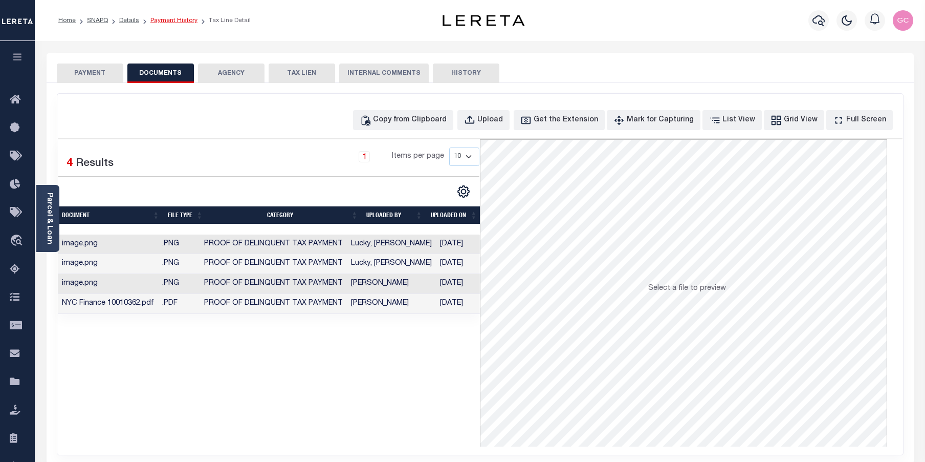
click at [166, 23] on link "Payment History" at bounding box center [173, 20] width 47 height 6
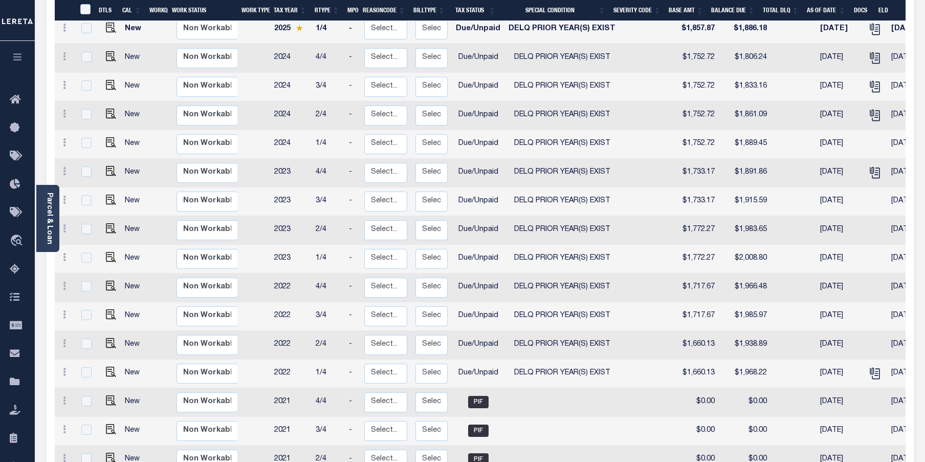
scroll to position [307, 0]
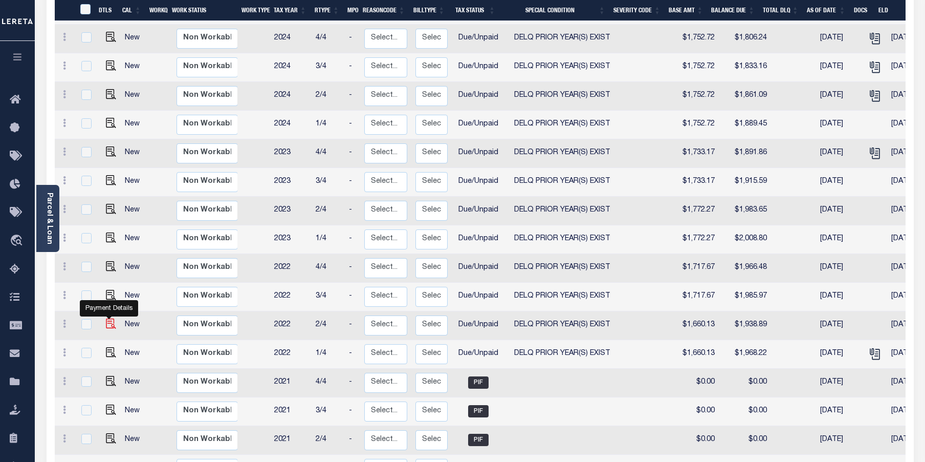
click at [110, 318] on img "" at bounding box center [111, 323] width 10 height 10
checkbox input "true"
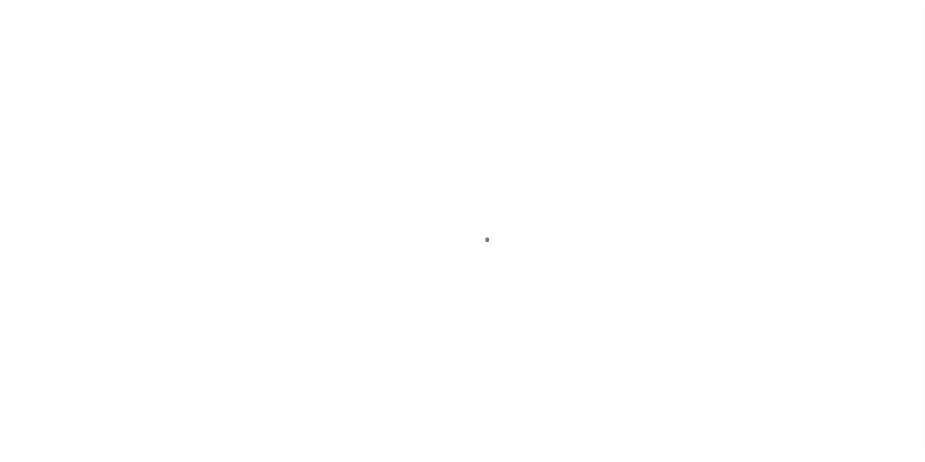
select select "DUE"
select select "18"
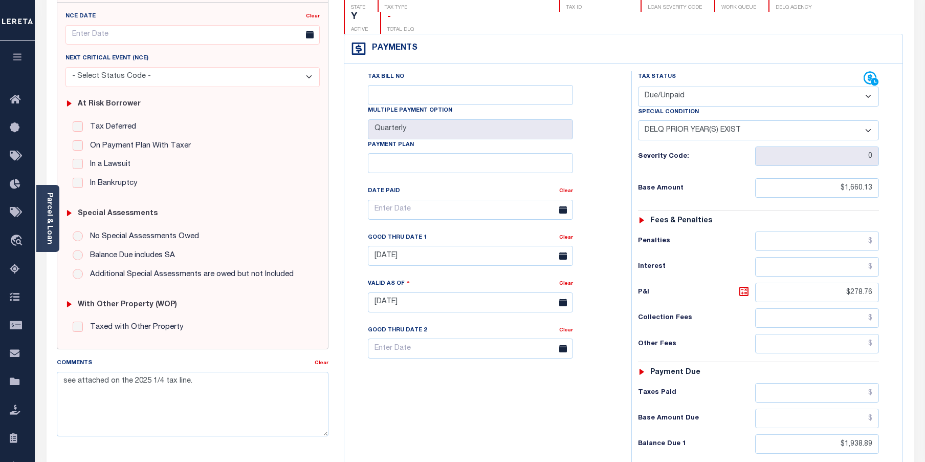
scroll to position [154, 0]
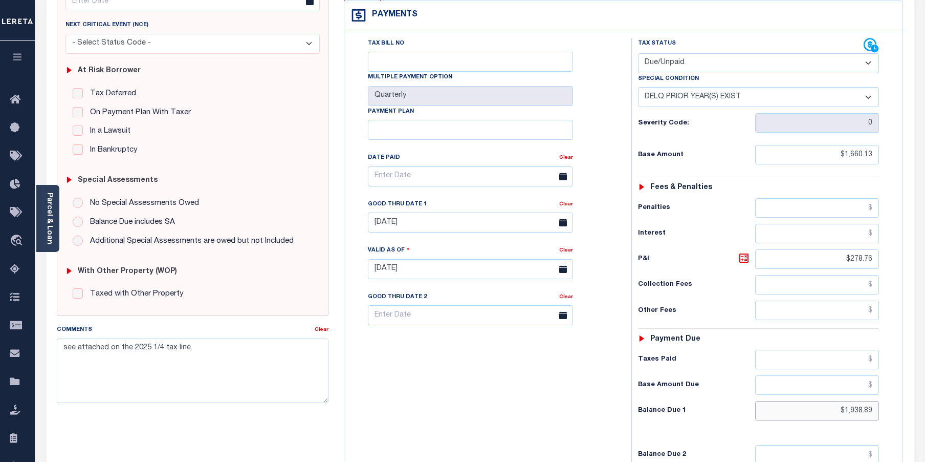
drag, startPoint x: 822, startPoint y: 390, endPoint x: 873, endPoint y: 383, distance: 52.1
click at [873, 401] on input "$1,938.89" at bounding box center [817, 410] width 124 height 19
type input "$1,948.48"
type input "[DATE]"
drag, startPoint x: 743, startPoint y: 239, endPoint x: 723, endPoint y: 236, distance: 20.7
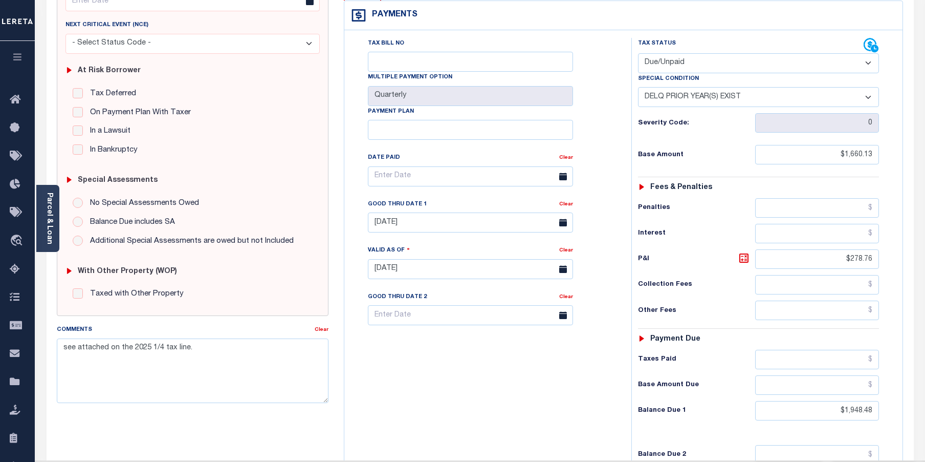
click at [742, 255] on icon at bounding box center [744, 258] width 6 height 6
type input "$288.35"
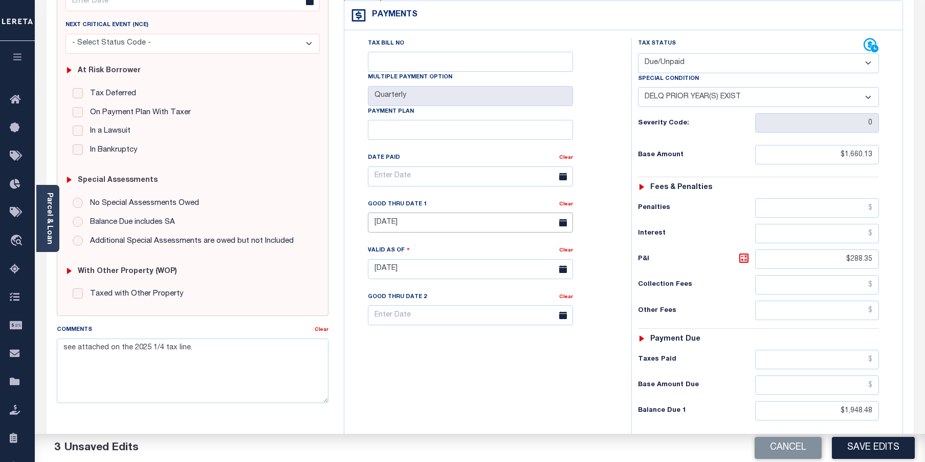
click at [458, 212] on input "09/30/2025" at bounding box center [470, 222] width 205 height 20
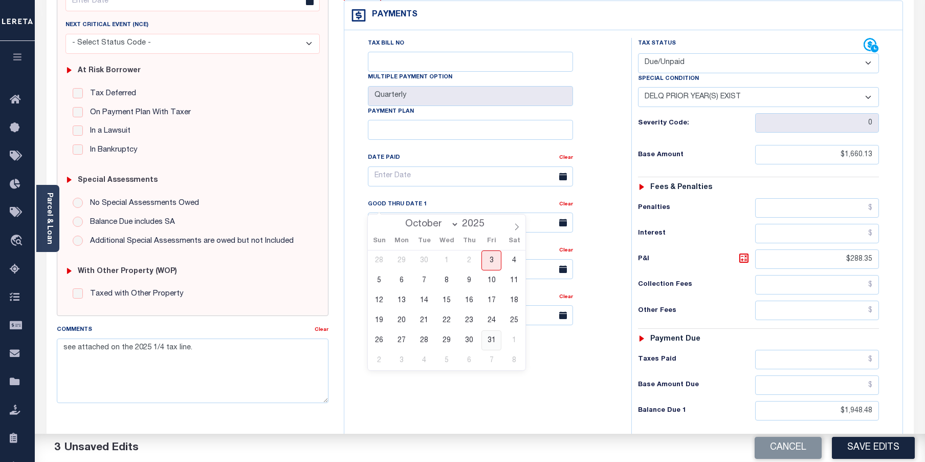
click at [492, 341] on span "31" at bounding box center [492, 340] width 20 height 20
type input "[DATE]"
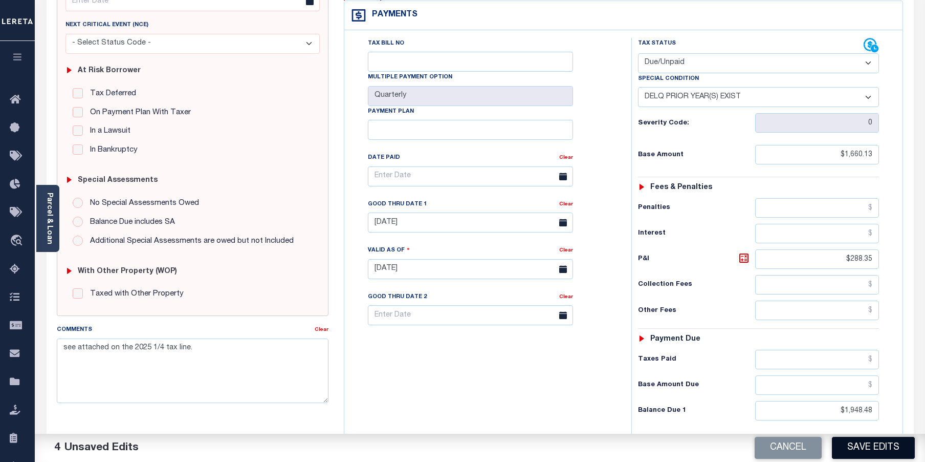
click at [875, 447] on button "Save Edits" at bounding box center [873, 448] width 83 height 22
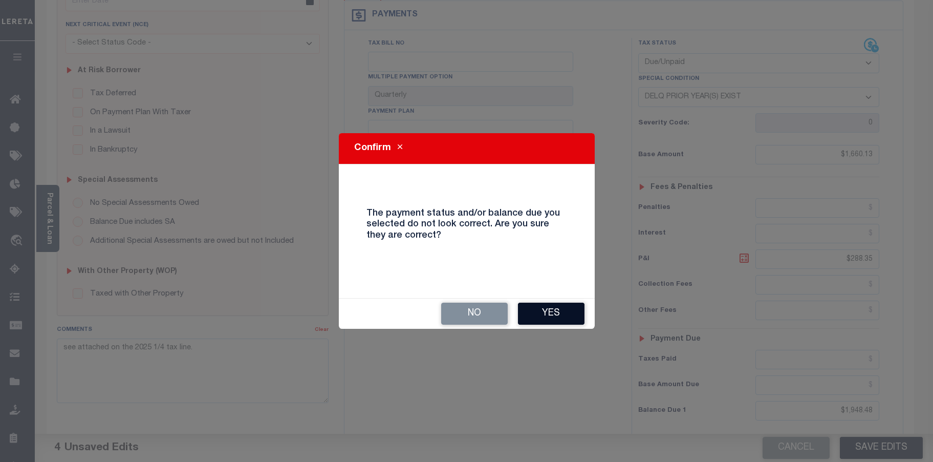
click at [567, 315] on button "Yes" at bounding box center [551, 313] width 67 height 22
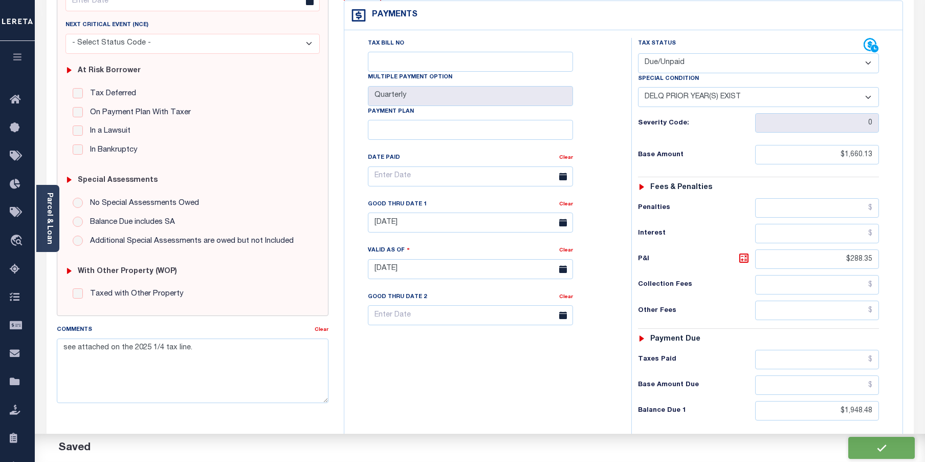
checkbox input "false"
type input "$1,660.13"
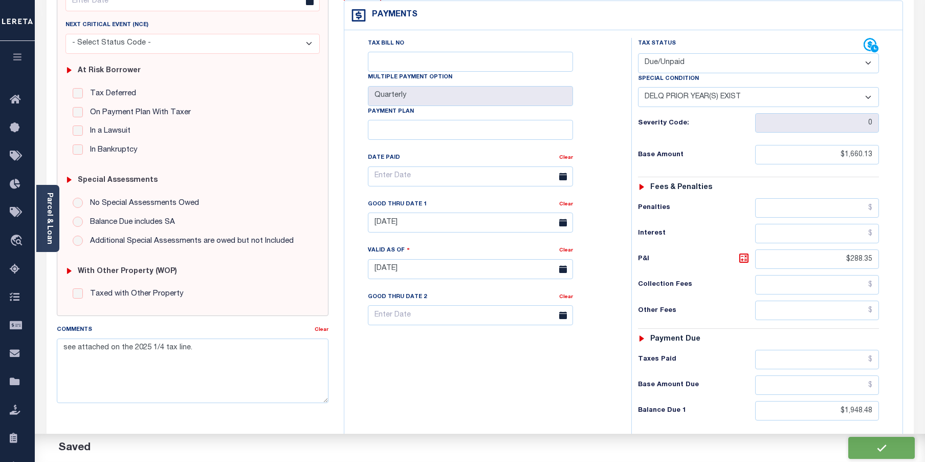
type input "$288.35"
type input "$1,948.48"
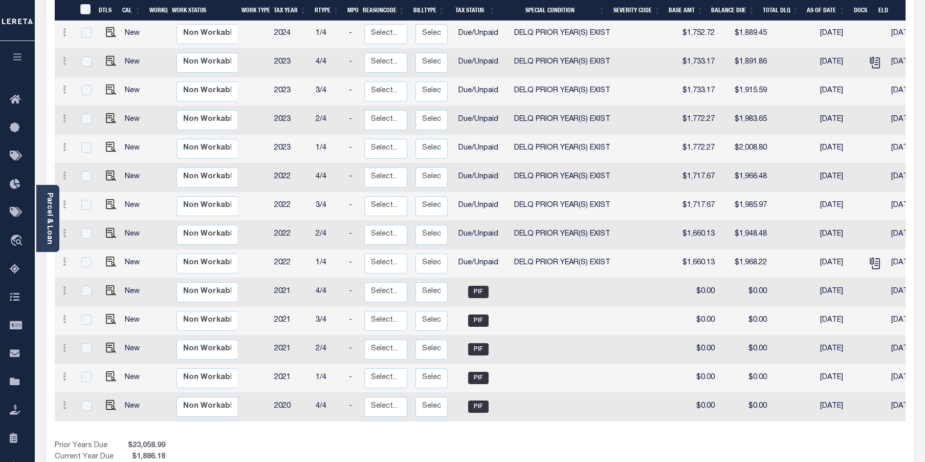
scroll to position [409, 0]
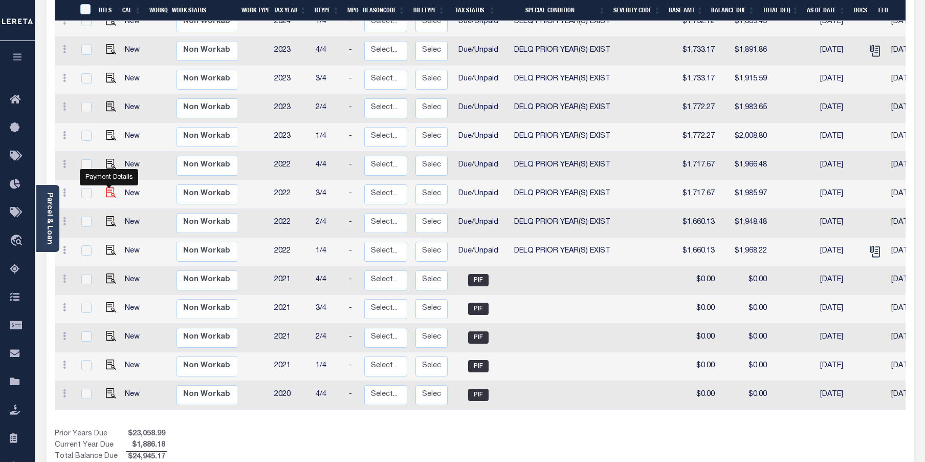
click at [109, 187] on img "" at bounding box center [111, 192] width 10 height 10
checkbox input "true"
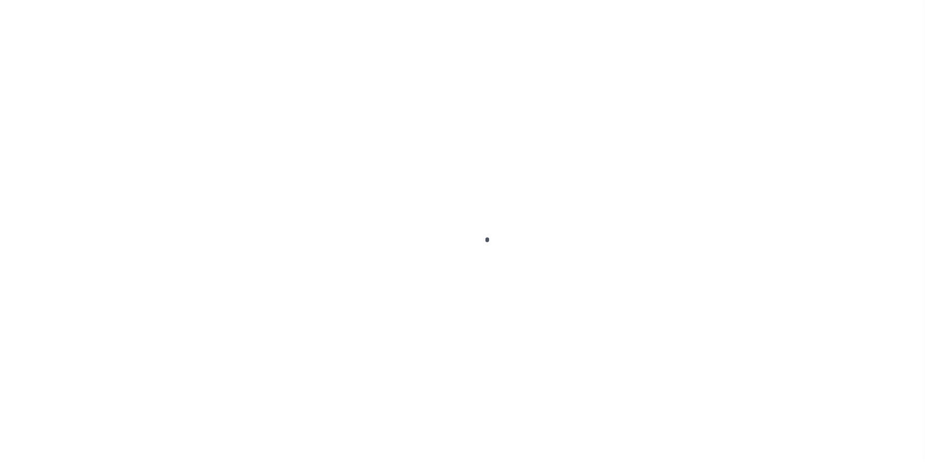
select select "DUE"
select select "18"
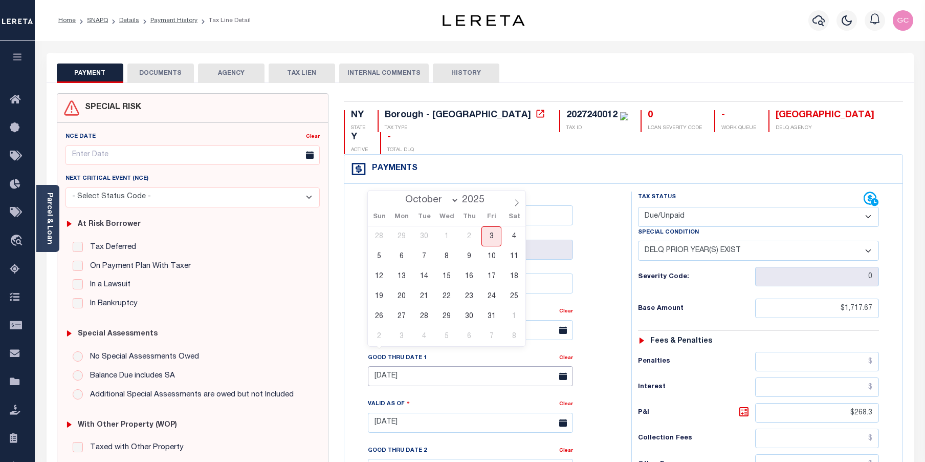
click at [444, 366] on input "09/30/2025" at bounding box center [470, 376] width 205 height 20
click at [490, 311] on span "31" at bounding box center [492, 316] width 20 height 20
type input "[DATE]"
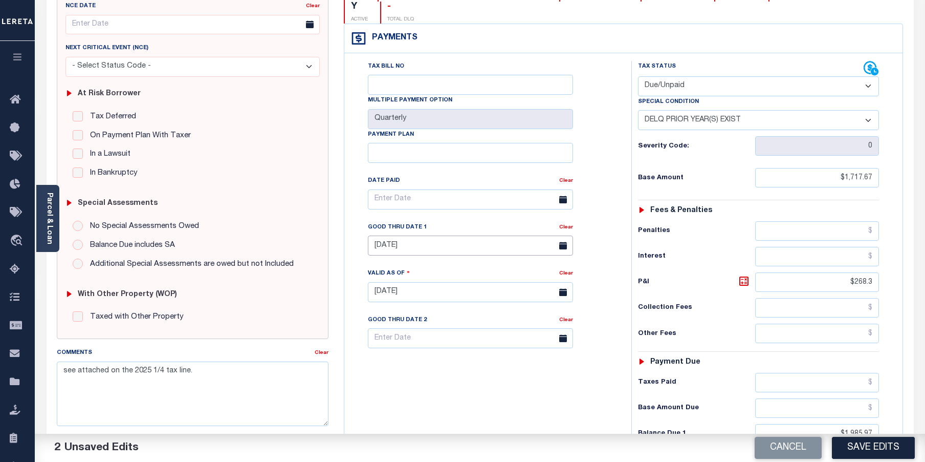
scroll to position [154, 0]
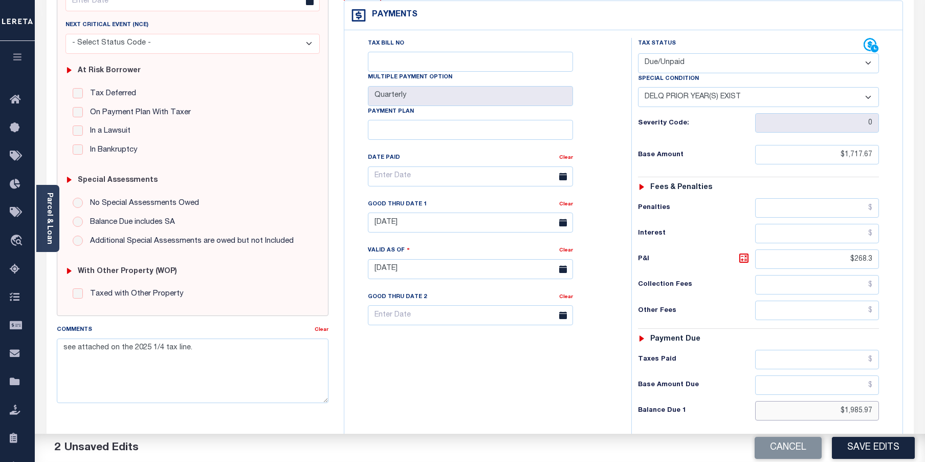
drag, startPoint x: 834, startPoint y: 392, endPoint x: 907, endPoint y: 388, distance: 73.3
click at [907, 388] on div "NY STATE Borough - NY TAX TYPE 2027240012 TAX ID 0 LOAN SEVERITY CODE - WORK QU…" at bounding box center [623, 268] width 575 height 657
type input "$1,995.79"
click at [745, 252] on icon at bounding box center [744, 258] width 12 height 12
type input "$278.12"
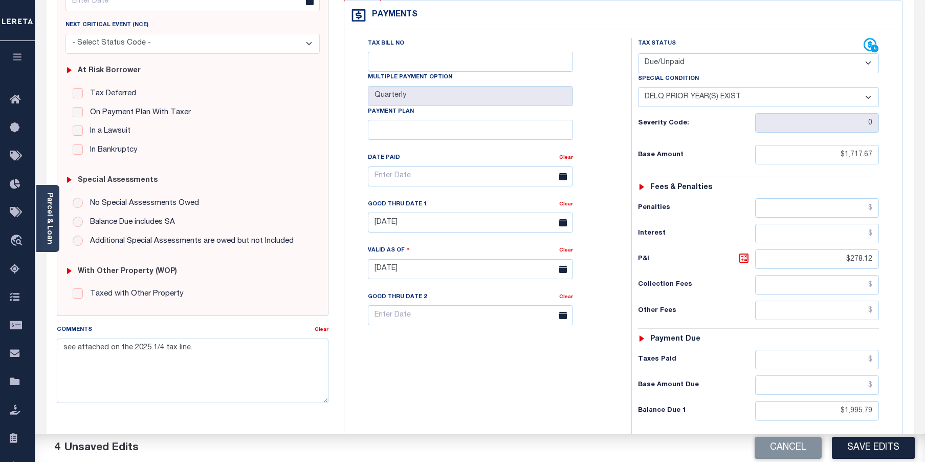
drag, startPoint x: 854, startPoint y: 449, endPoint x: 848, endPoint y: 441, distance: 9.8
click at [852, 445] on button "Save Edits" at bounding box center [873, 448] width 83 height 22
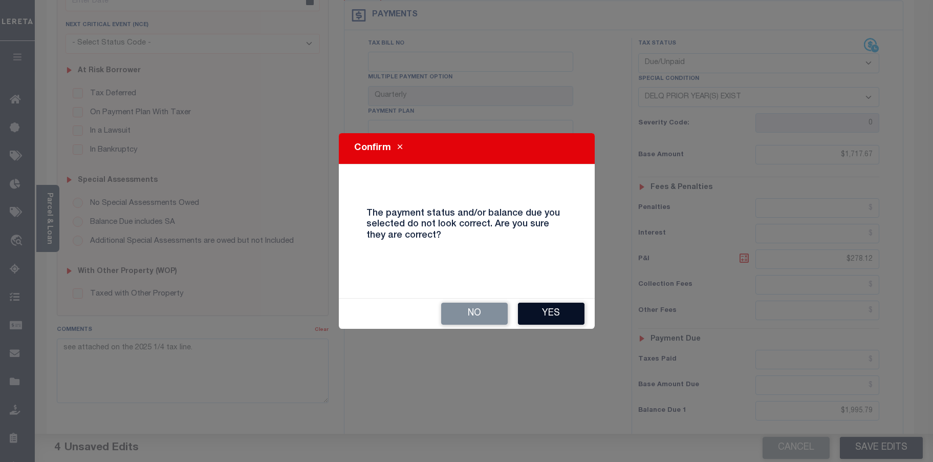
click at [576, 313] on button "Yes" at bounding box center [551, 313] width 67 height 22
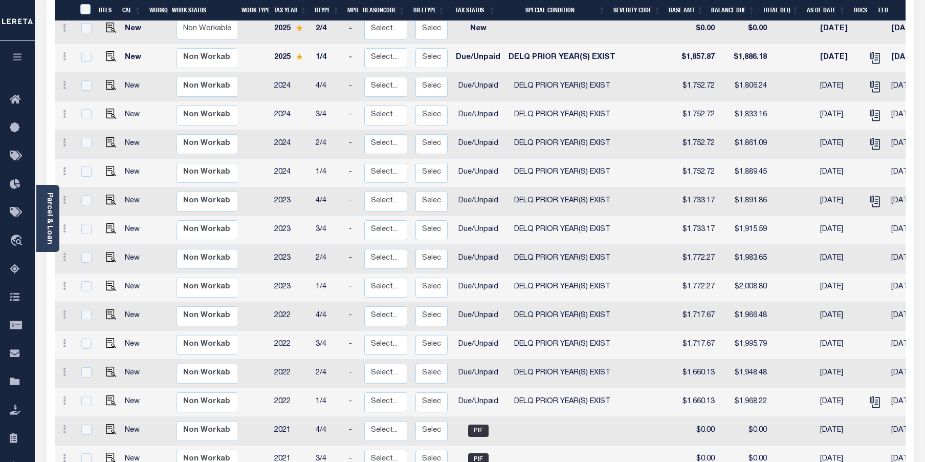
scroll to position [307, 0]
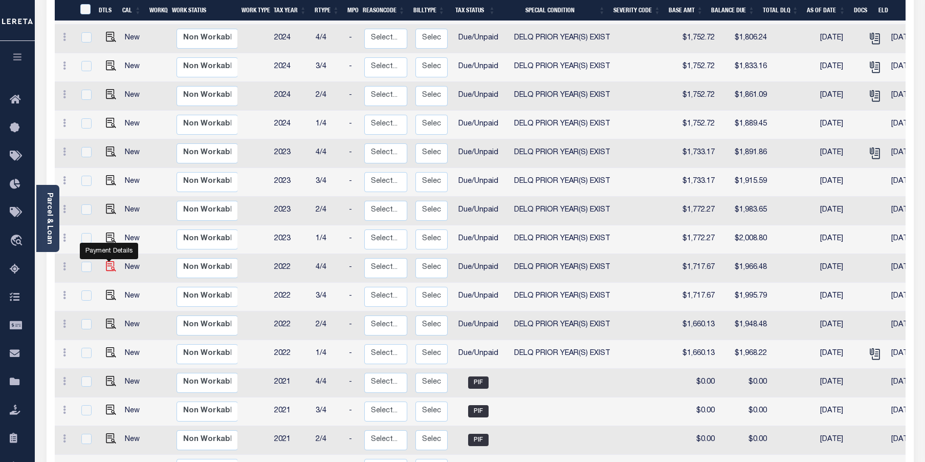
click at [108, 261] on img "" at bounding box center [111, 266] width 10 height 10
checkbox input "true"
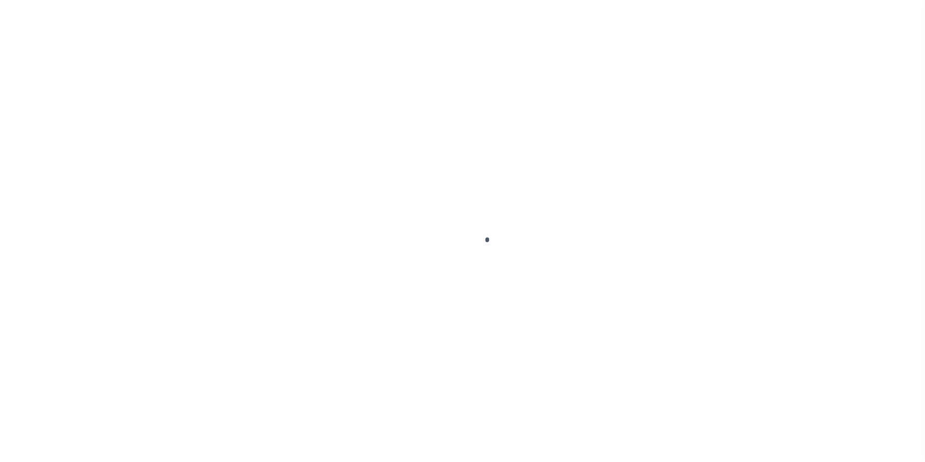
select select "DUE"
select select "18"
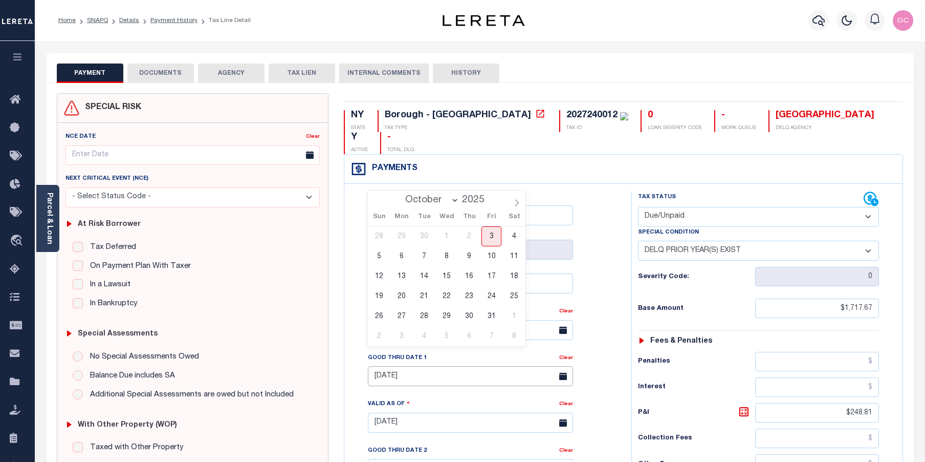
click at [487, 366] on input "[DATE]" at bounding box center [470, 376] width 205 height 20
click at [493, 313] on span "31" at bounding box center [492, 316] width 20 height 20
type input "[DATE]"
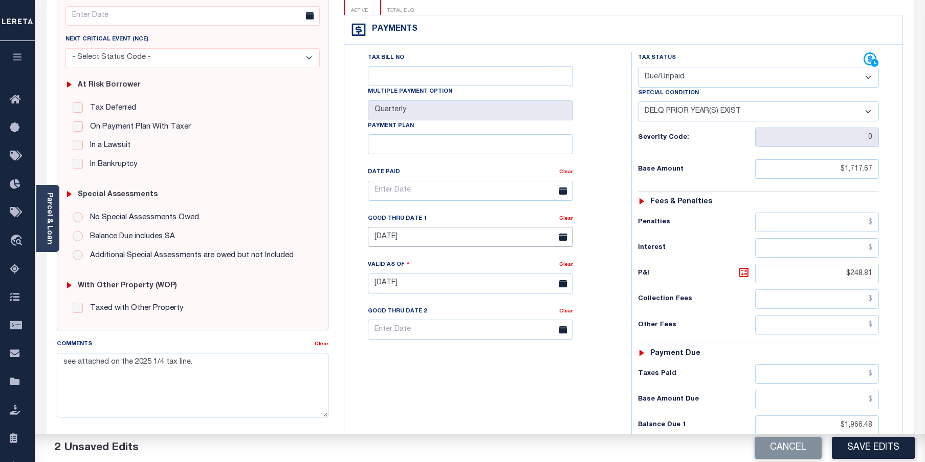
scroll to position [154, 0]
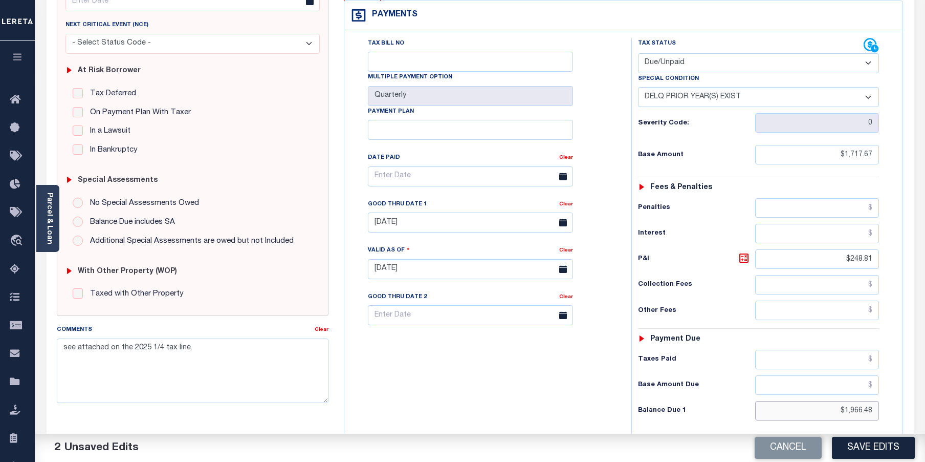
drag, startPoint x: 832, startPoint y: 381, endPoint x: 893, endPoint y: 392, distance: 61.9
click at [893, 392] on div "Tax Status Status" at bounding box center [762, 264] width 277 height 452
type input "$1,976.20"
click at [740, 252] on icon at bounding box center [744, 258] width 12 height 12
type input "$258.53"
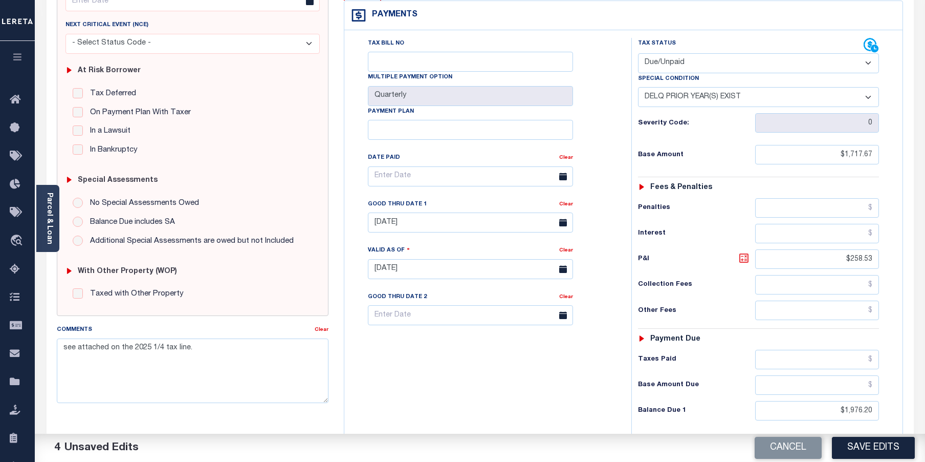
click at [743, 252] on icon at bounding box center [744, 258] width 12 height 12
click at [894, 454] on button "Save Edits" at bounding box center [873, 448] width 83 height 22
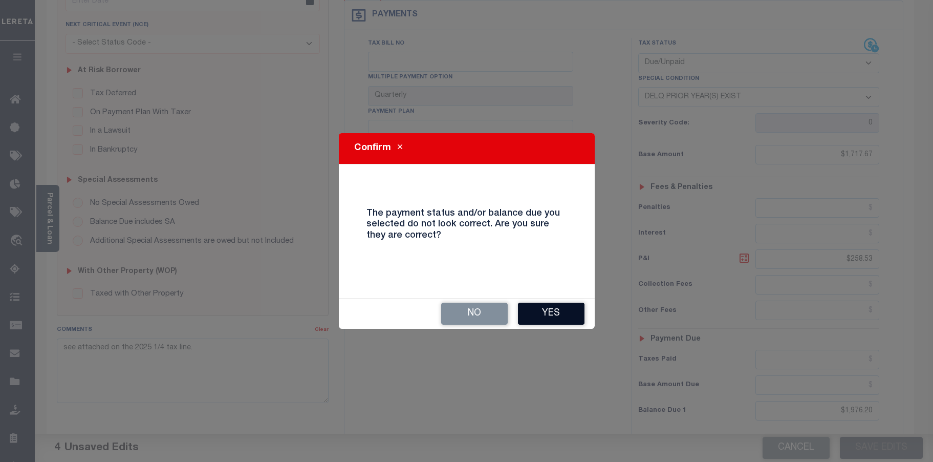
click at [542, 311] on button "Yes" at bounding box center [551, 313] width 67 height 22
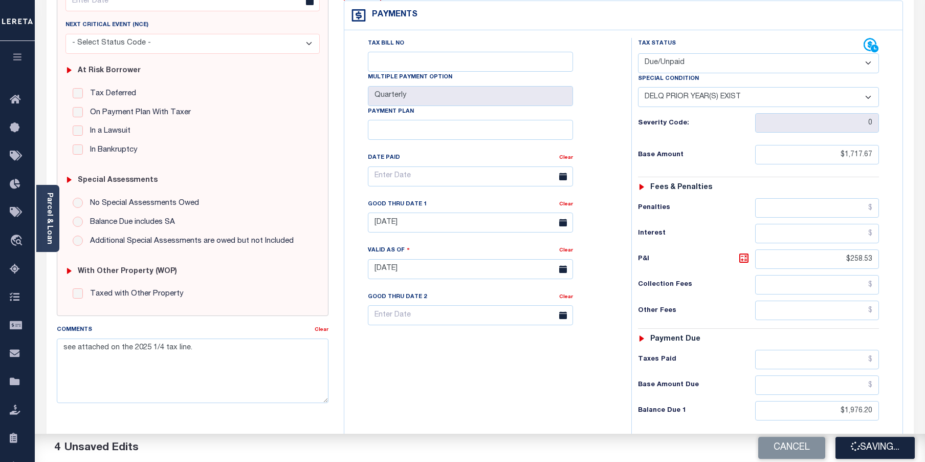
checkbox input "false"
type input "$1,717.67"
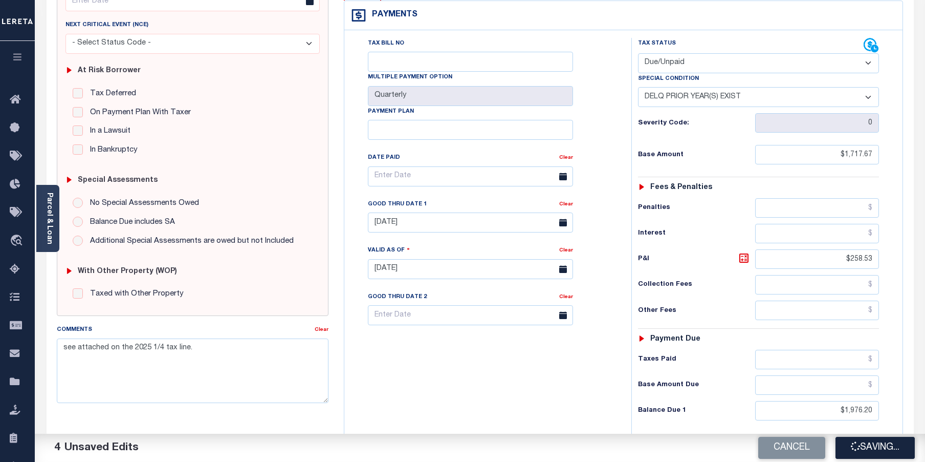
type input "$258.53"
type input "$1,976.2"
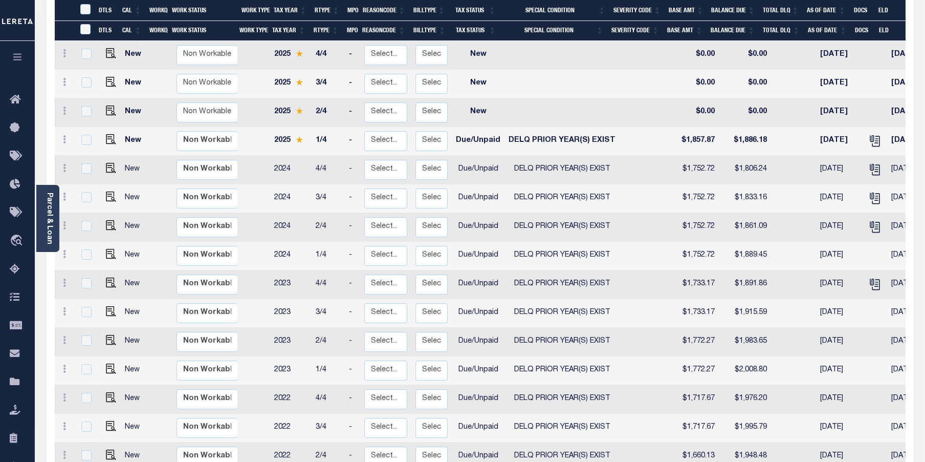
scroll to position [205, 0]
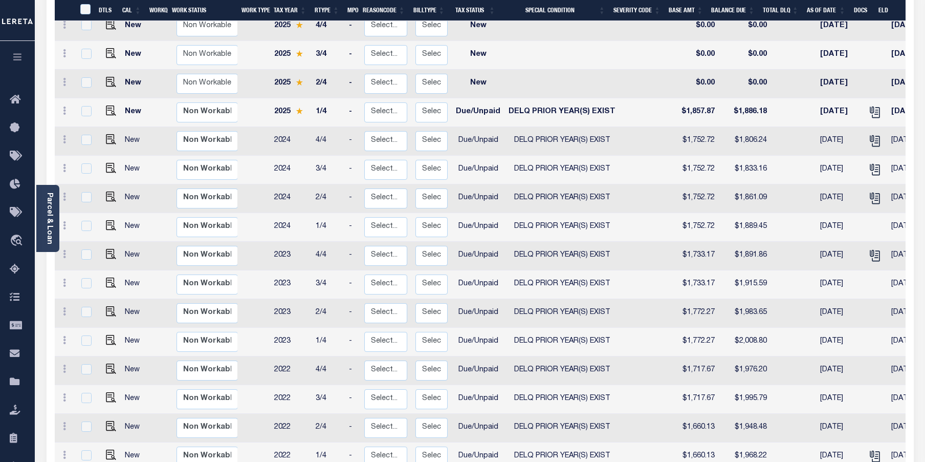
click at [574, 242] on td "DELQ PRIOR YEAR(S) EXIST" at bounding box center [562, 256] width 115 height 29
checkbox input "true"
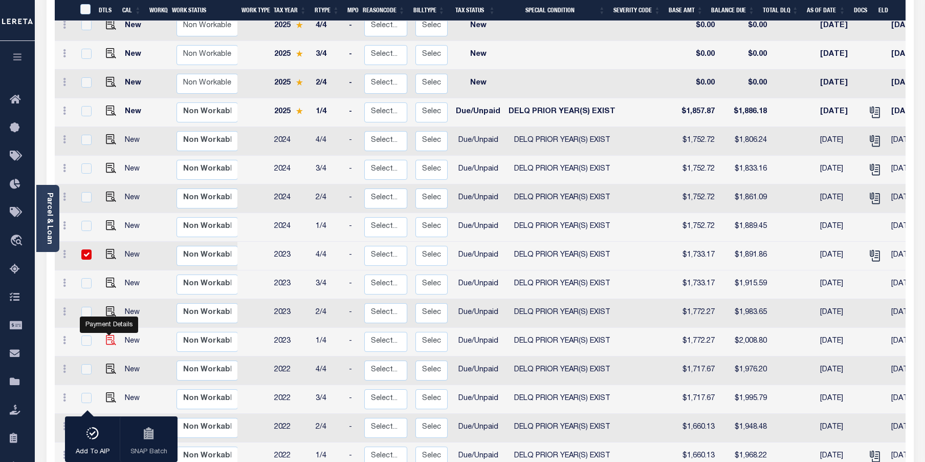
click at [106, 335] on img "" at bounding box center [111, 340] width 10 height 10
checkbox input "true"
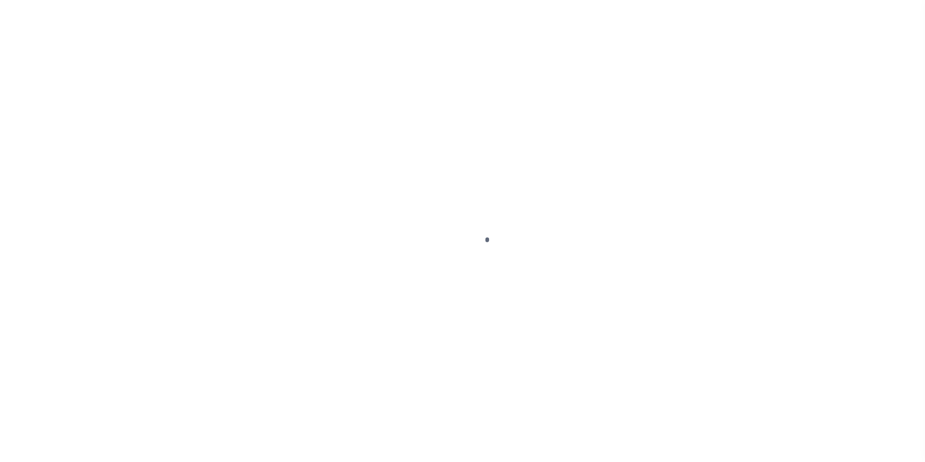
select select "DUE"
select select "18"
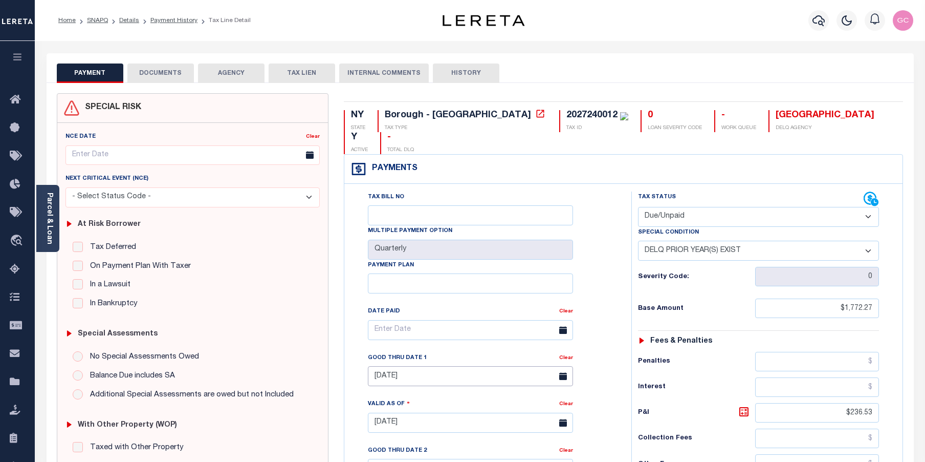
click at [424, 366] on input "09/30/2025" at bounding box center [470, 376] width 205 height 20
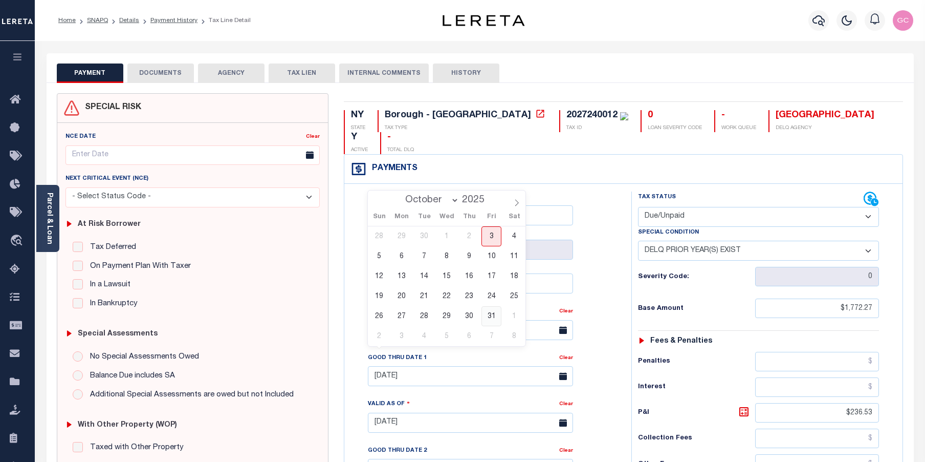
click at [495, 316] on span "31" at bounding box center [492, 316] width 20 height 20
type input "[DATE]"
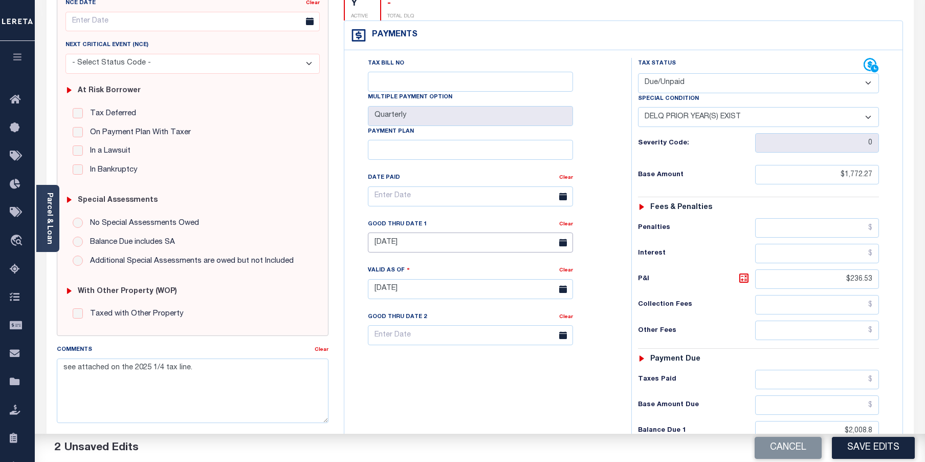
scroll to position [154, 0]
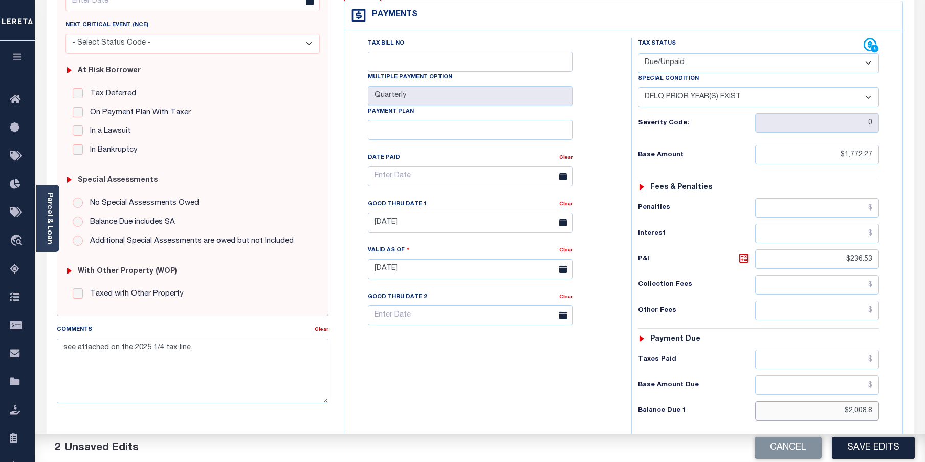
drag, startPoint x: 841, startPoint y: 387, endPoint x: 896, endPoint y: 382, distance: 55.0
click at [896, 382] on div "Tax Status Status" at bounding box center [762, 264] width 277 height 452
type input "$2,018.73"
click at [746, 253] on icon at bounding box center [744, 257] width 9 height 9
type input "$246.46"
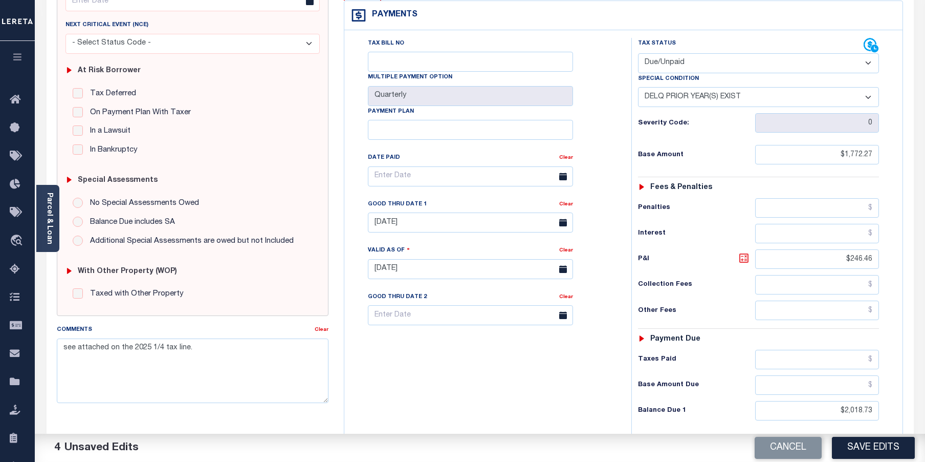
click at [746, 253] on icon at bounding box center [744, 257] width 9 height 9
click at [903, 451] on button "Save Edits" at bounding box center [873, 448] width 83 height 22
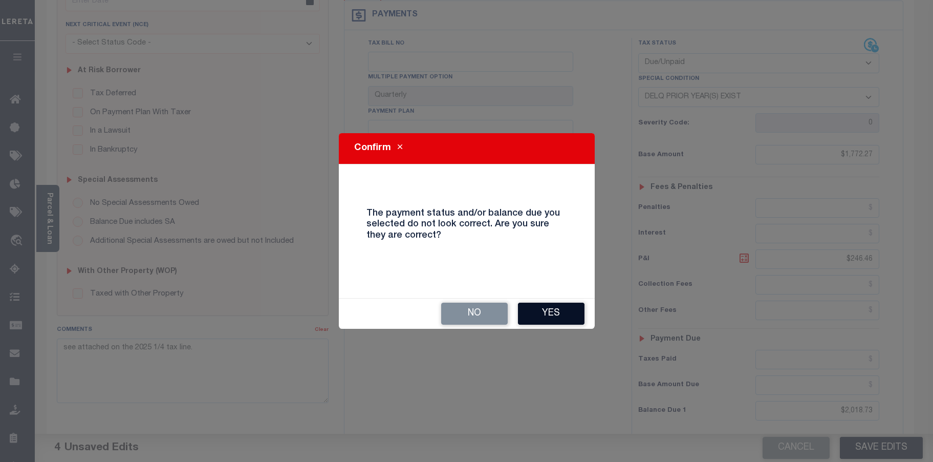
click at [561, 308] on button "Yes" at bounding box center [551, 313] width 67 height 22
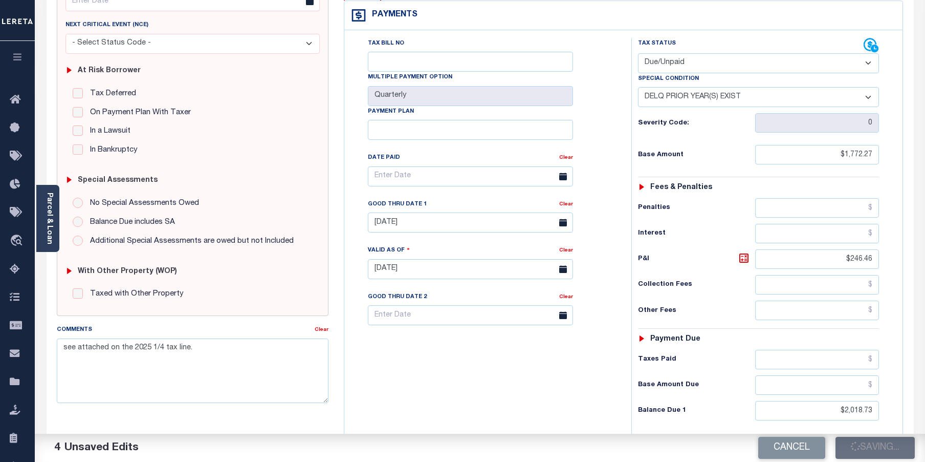
checkbox input "false"
type input "$1,772.27"
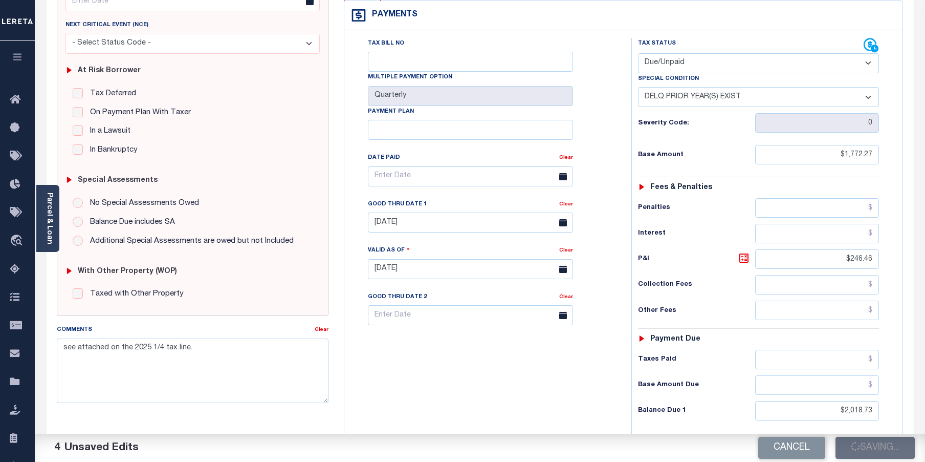
type input "$246.46"
type input "$2,018.73"
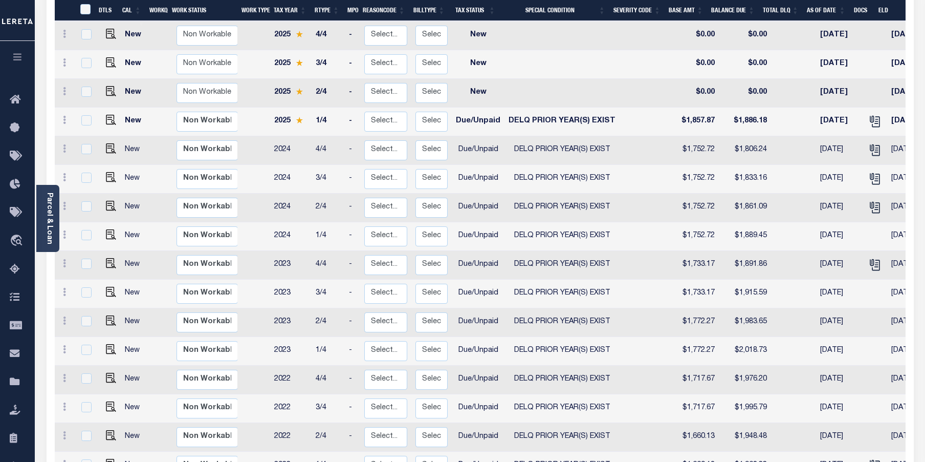
scroll to position [205, 0]
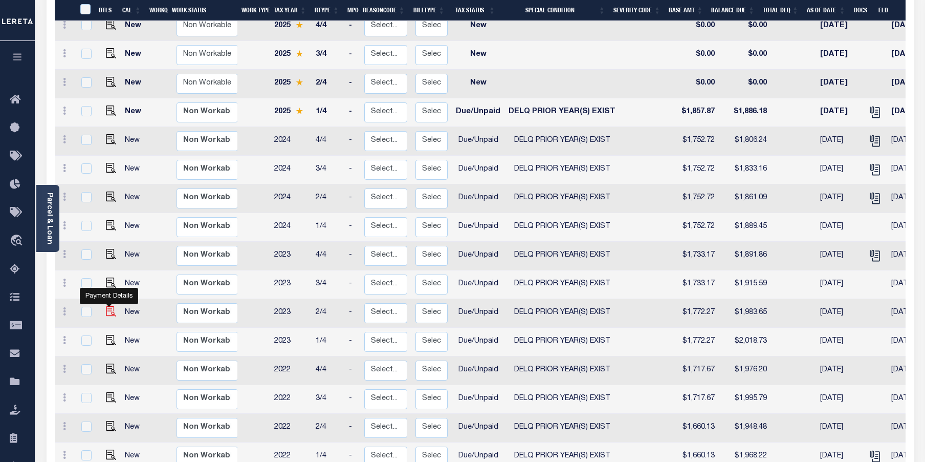
click at [108, 306] on img "" at bounding box center [111, 311] width 10 height 10
checkbox input "true"
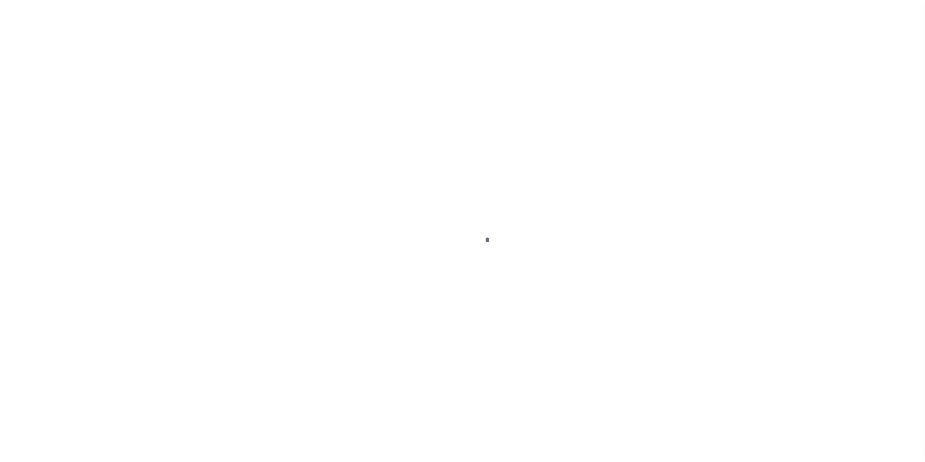
select select "DUE"
select select "18"
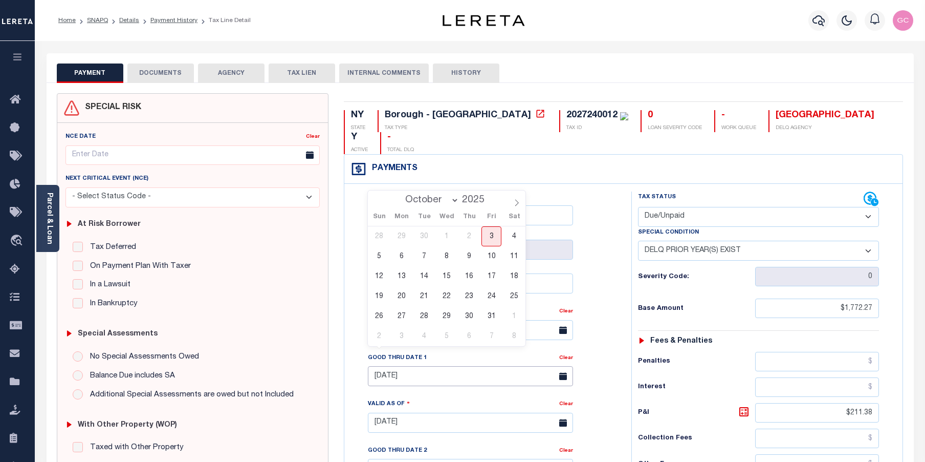
click at [420, 366] on input "[DATE]" at bounding box center [470, 376] width 205 height 20
click at [488, 319] on span "31" at bounding box center [492, 316] width 20 height 20
type input "[DATE]"
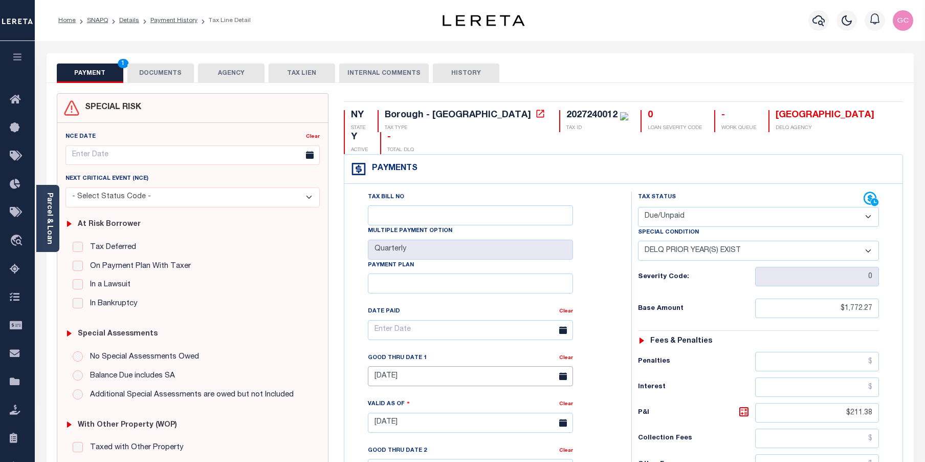
type input "[DATE]"
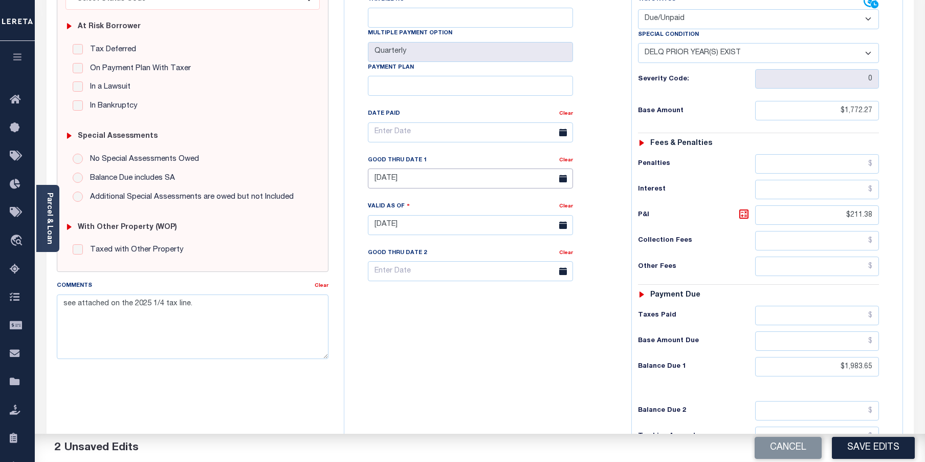
scroll to position [256, 0]
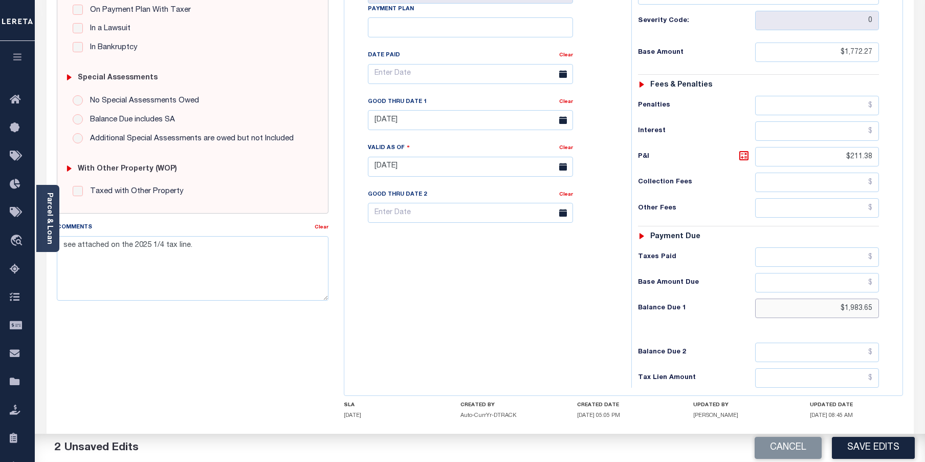
drag, startPoint x: 832, startPoint y: 285, endPoint x: 887, endPoint y: 276, distance: 54.9
click at [887, 276] on div "Tax Status Status - Select Status Code -" at bounding box center [763, 162] width 262 height 452
type input "$1,993.45"
click at [747, 153] on icon at bounding box center [744, 156] width 6 height 6
type input "$221.18"
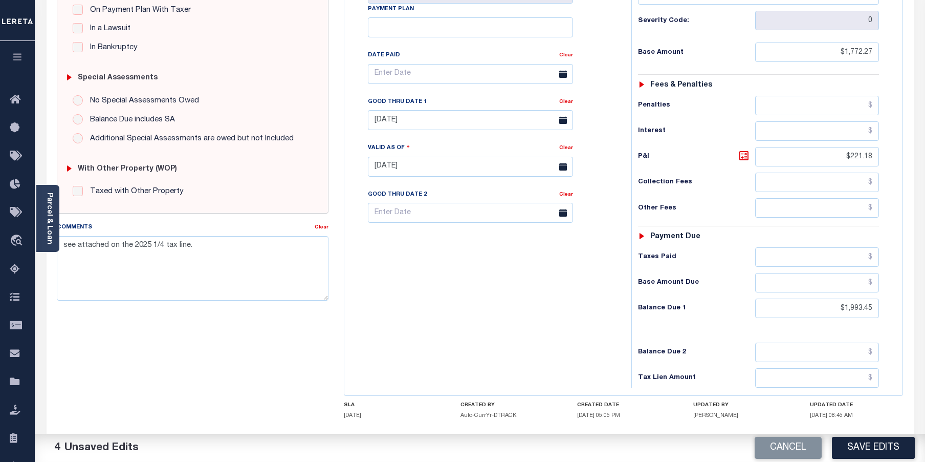
click at [868, 446] on button "Save Edits" at bounding box center [873, 448] width 83 height 22
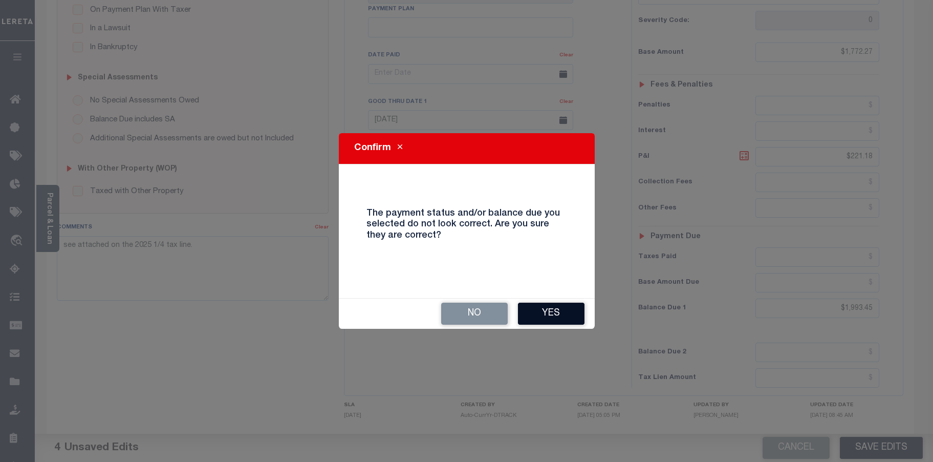
click at [565, 313] on button "Yes" at bounding box center [551, 313] width 67 height 22
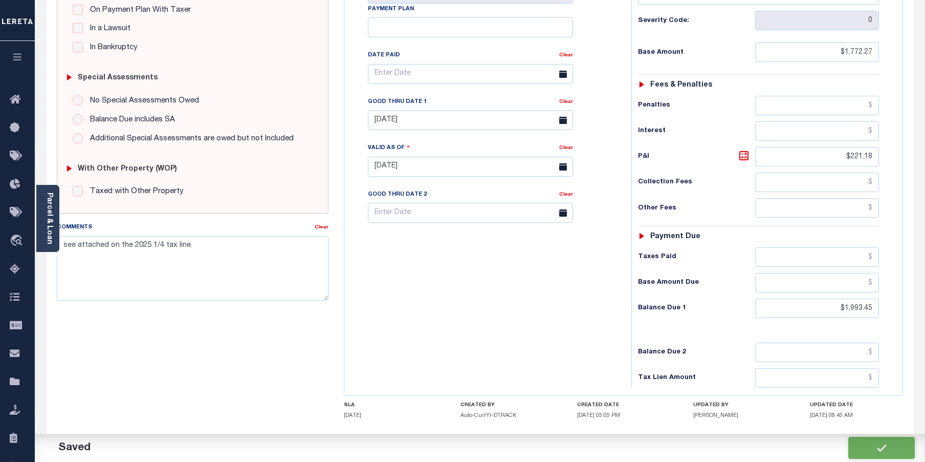
checkbox input "false"
type input "$1,772.27"
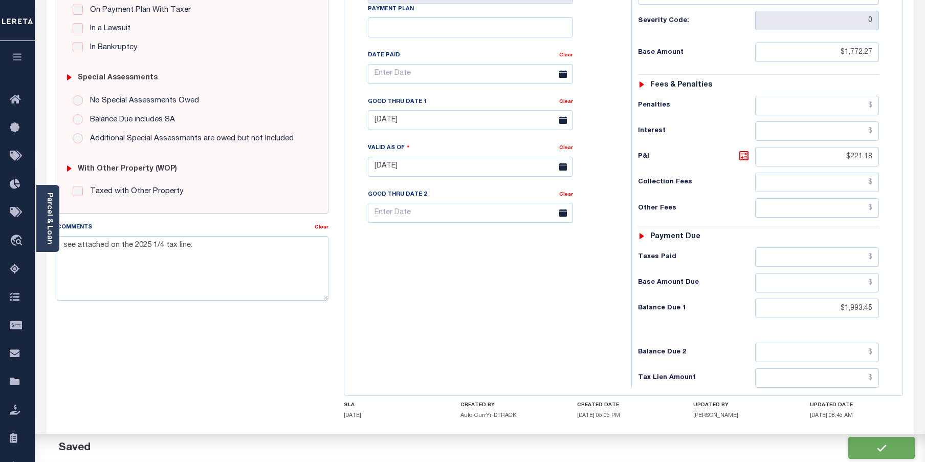
type input "$221.18"
type input "$1,993.45"
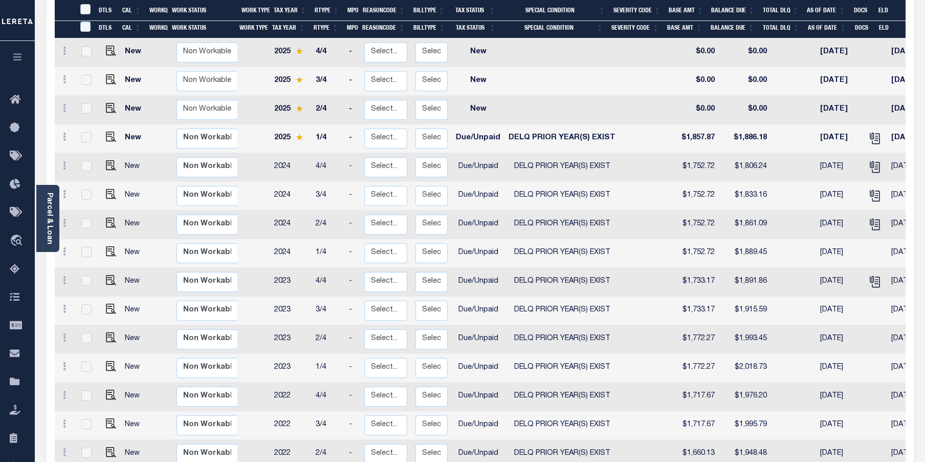
scroll to position [205, 0]
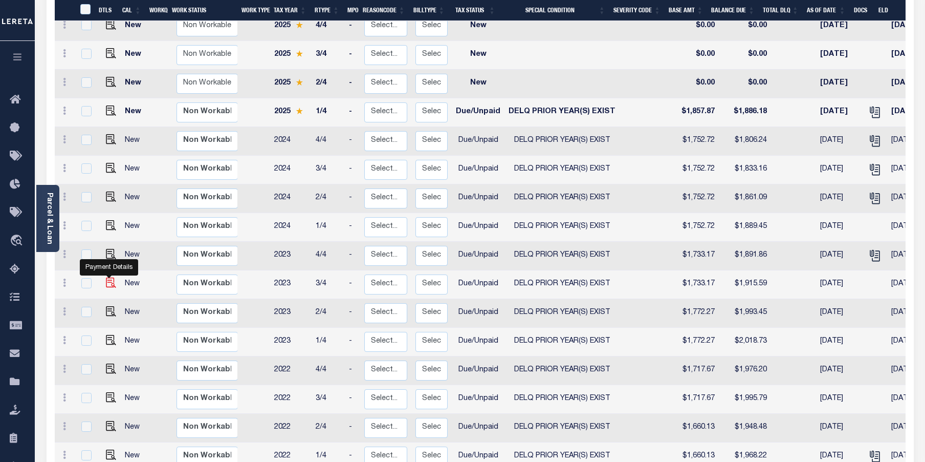
click at [110, 277] on img "" at bounding box center [111, 282] width 10 height 10
checkbox input "true"
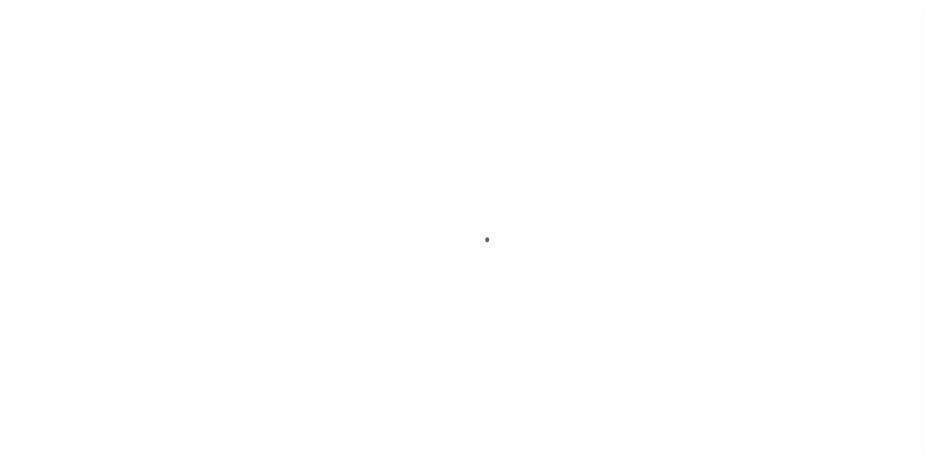
select select "DUE"
select select "18"
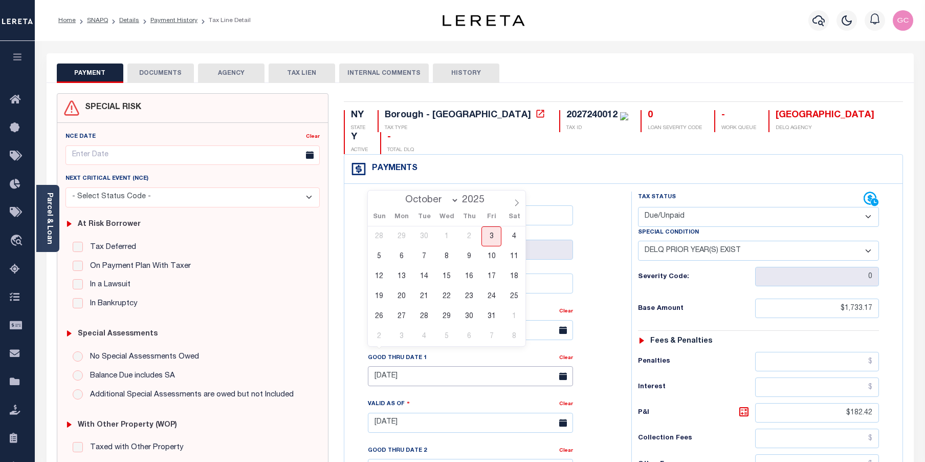
click at [456, 366] on input "[DATE]" at bounding box center [470, 376] width 205 height 20
click at [496, 316] on span "31" at bounding box center [492, 316] width 20 height 20
type input "[DATE]"
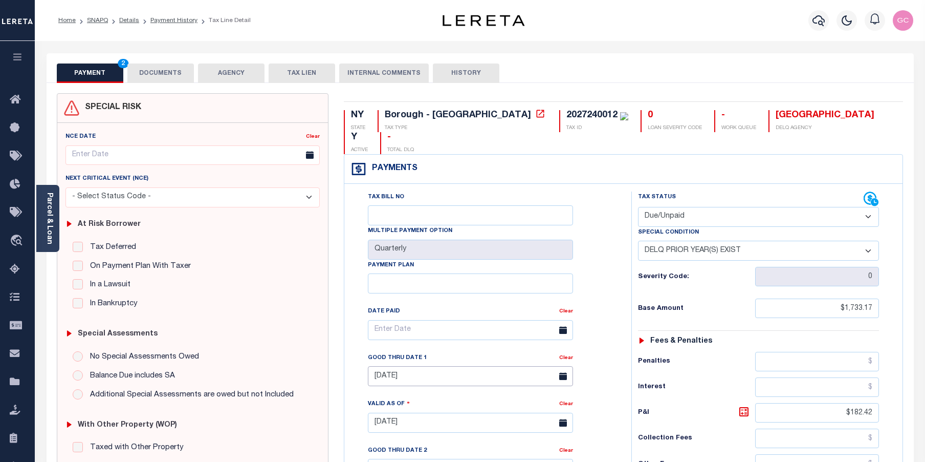
type input "[DATE]"
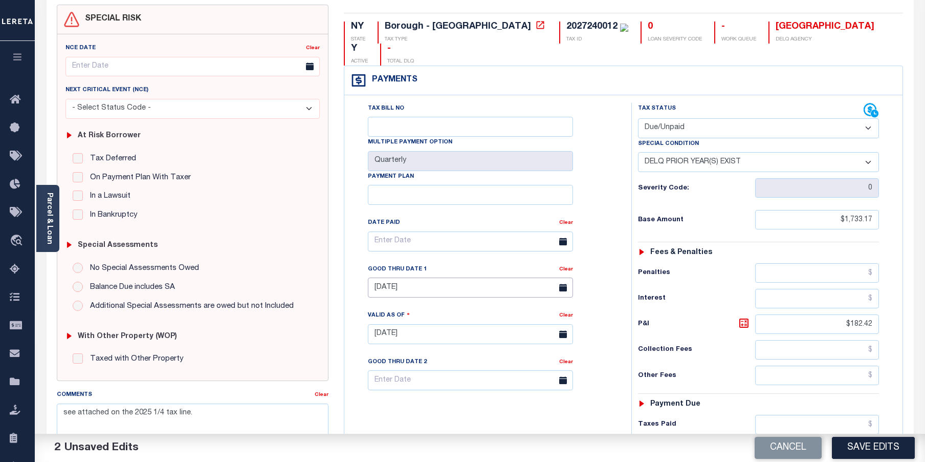
scroll to position [205, 0]
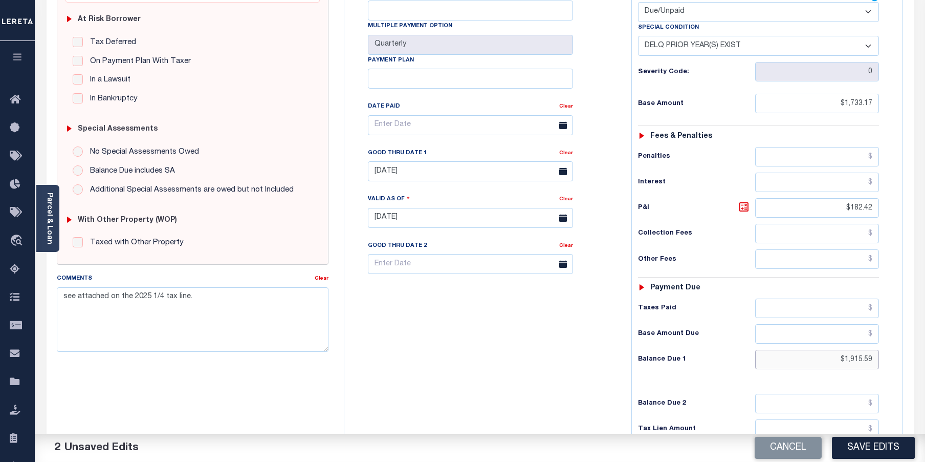
drag, startPoint x: 824, startPoint y: 341, endPoint x: 903, endPoint y: 332, distance: 79.9
click at [903, 332] on div "Tax Bill No Multiple Payment Option Quarterly Payment Plan Clear Clear [DATE] V…" at bounding box center [623, 212] width 558 height 467
type input "$1,925.06"
click at [744, 201] on icon at bounding box center [744, 207] width 12 height 12
type input "$191.89"
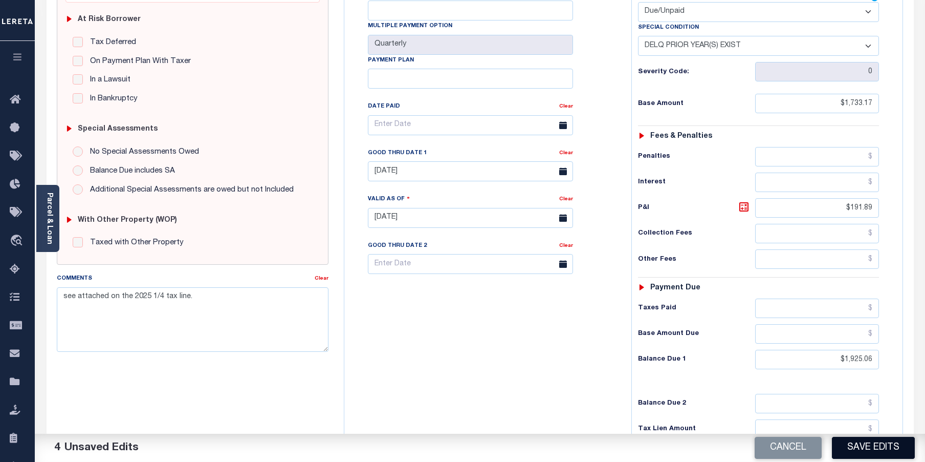
click at [865, 446] on button "Save Edits" at bounding box center [873, 448] width 83 height 22
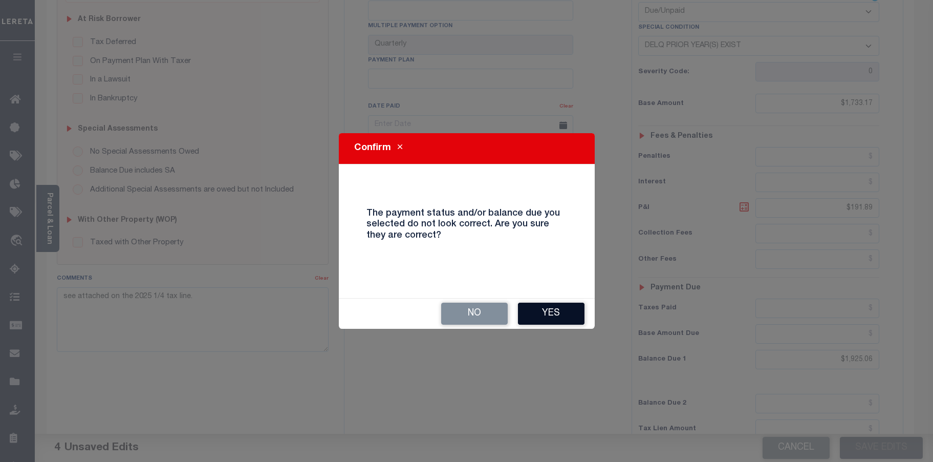
click at [541, 311] on button "Yes" at bounding box center [551, 313] width 67 height 22
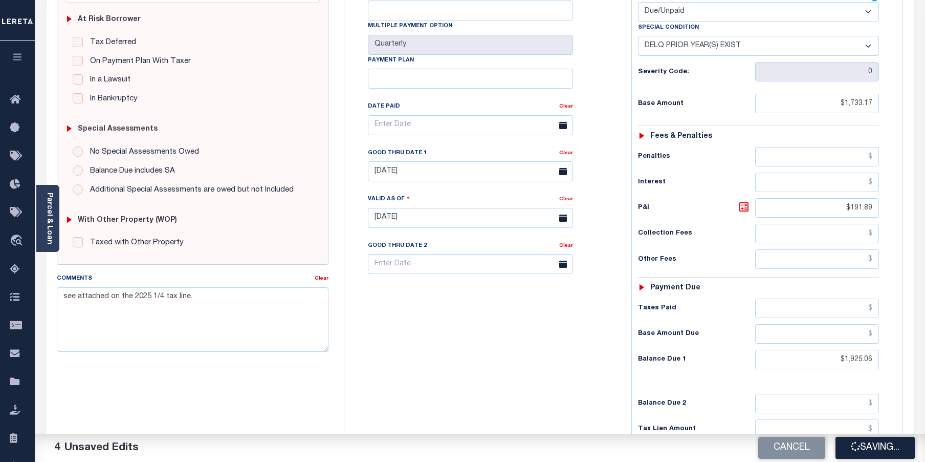
checkbox input "false"
type input "$1,733.17"
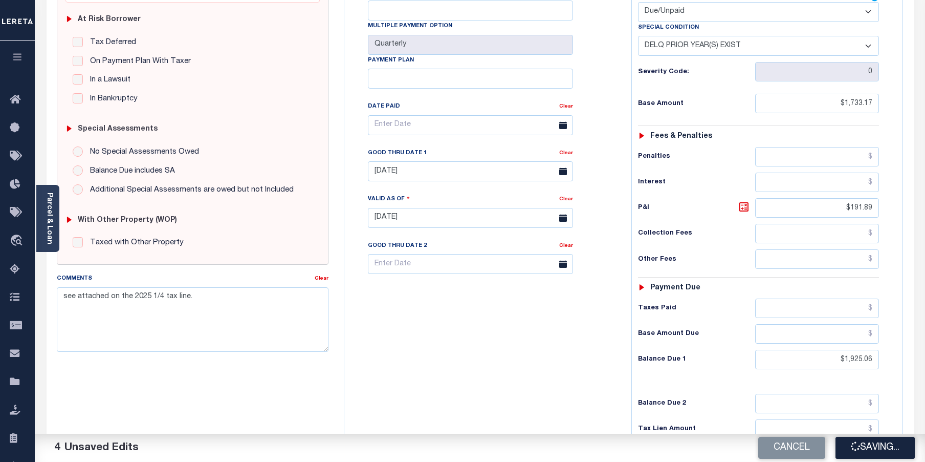
type input "$191.89"
type input "$1,925.06"
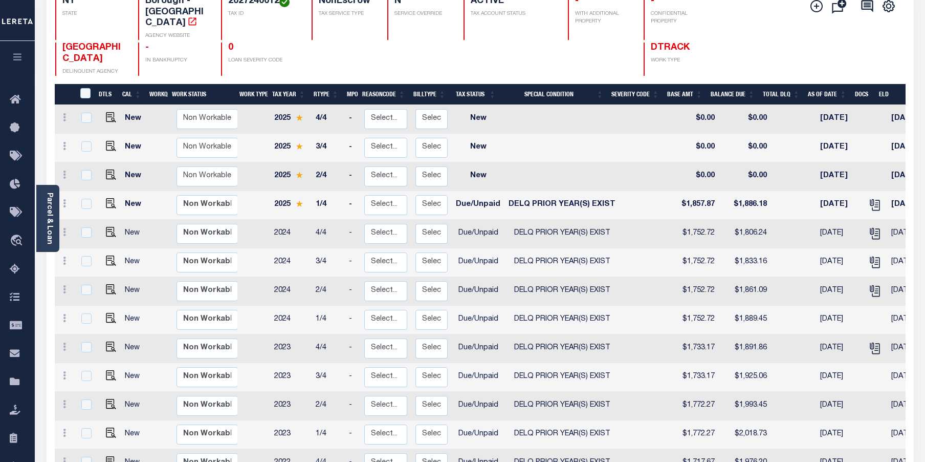
scroll to position [154, 0]
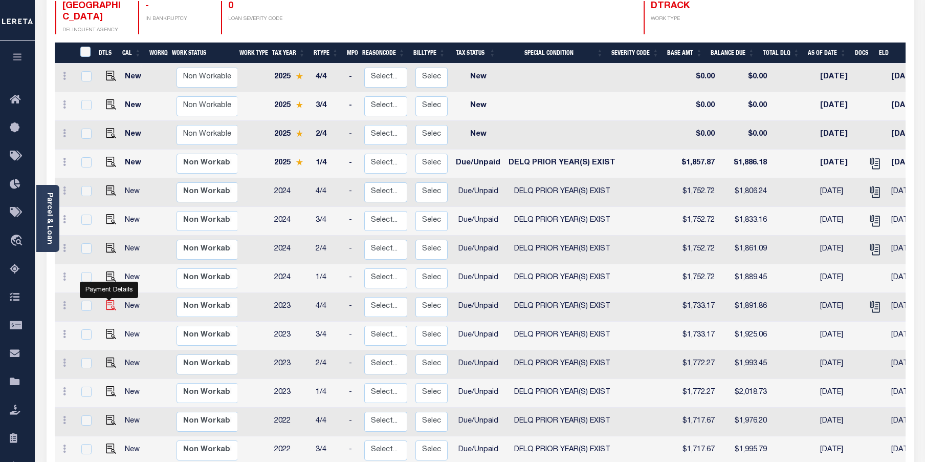
click at [106, 300] on img "" at bounding box center [111, 305] width 10 height 10
checkbox input "true"
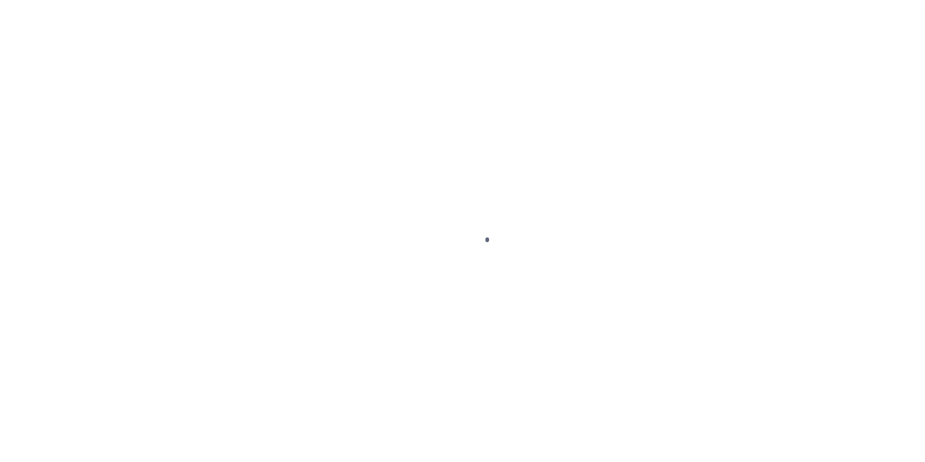
select select "DUE"
select select "18"
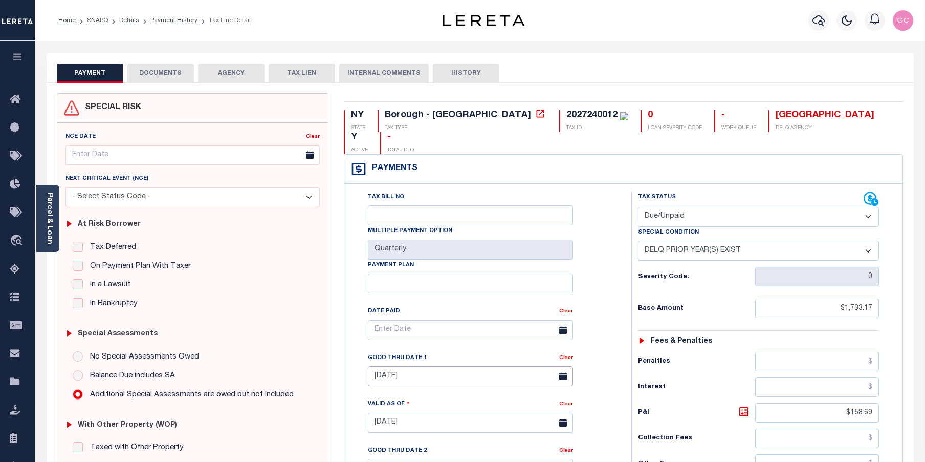
click at [439, 366] on input "[DATE]" at bounding box center [470, 376] width 205 height 20
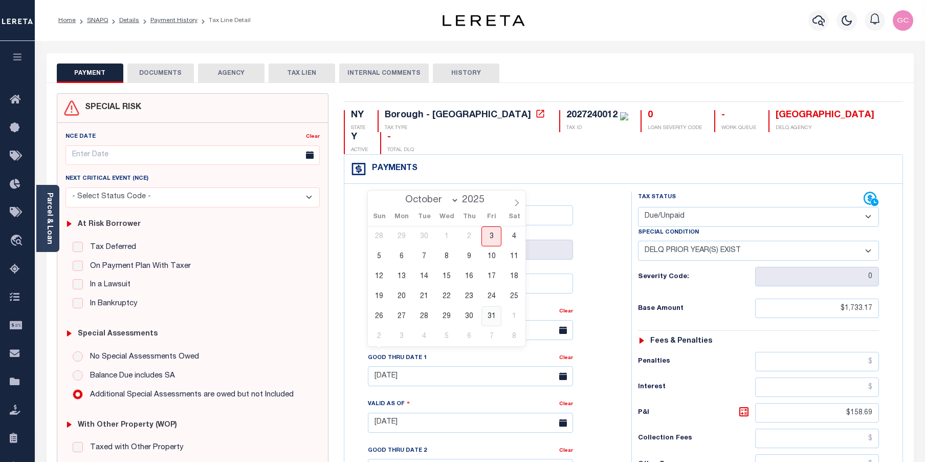
click at [490, 312] on span "31" at bounding box center [492, 316] width 20 height 20
type input "10/31/2025"
type input "[DATE]"
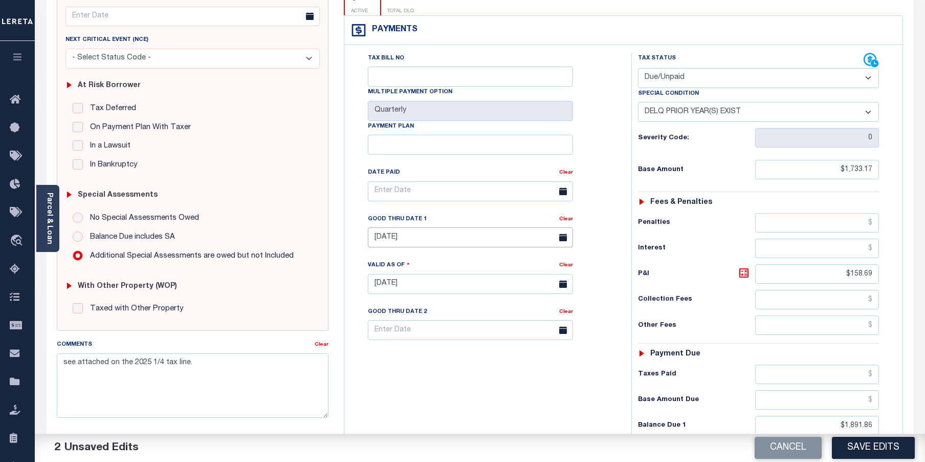
scroll to position [154, 0]
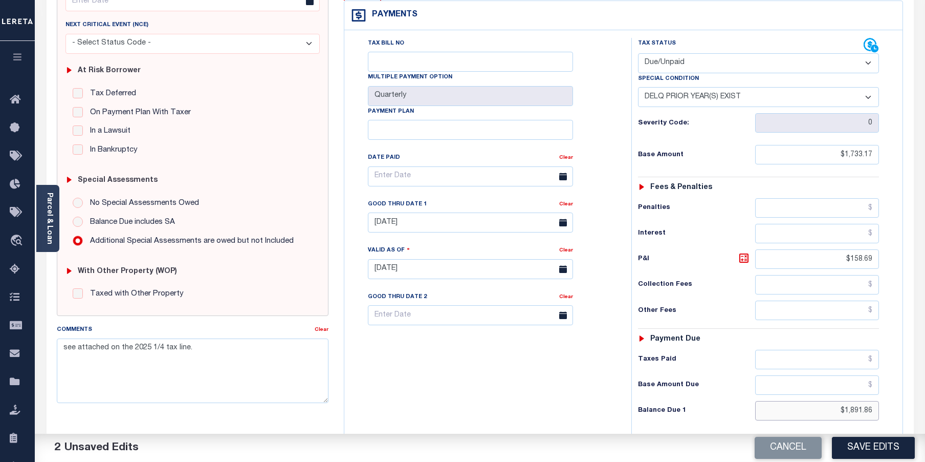
drag, startPoint x: 841, startPoint y: 385, endPoint x: 900, endPoint y: 381, distance: 58.5
click at [900, 381] on div "Tax Status Status" at bounding box center [762, 264] width 277 height 452
type input "$2,480.37"
click at [742, 252] on icon at bounding box center [744, 258] width 12 height 12
type input "$747.20"
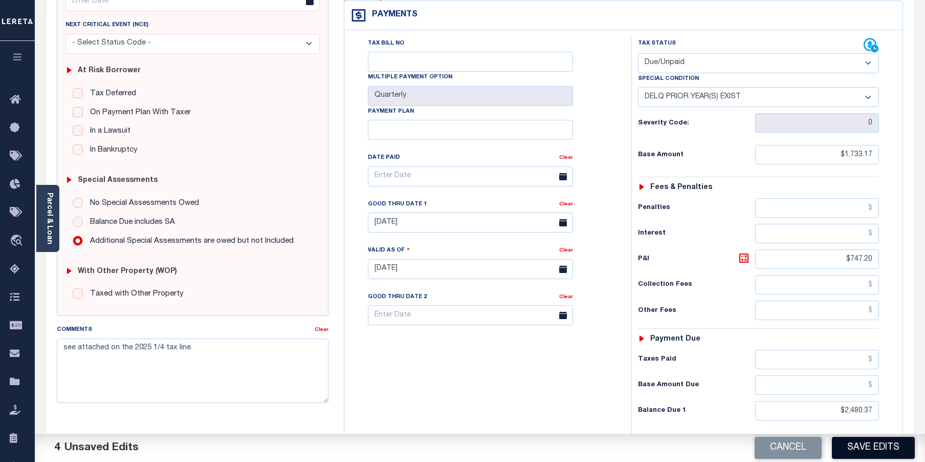
click at [868, 450] on button "Save Edits" at bounding box center [873, 448] width 83 height 22
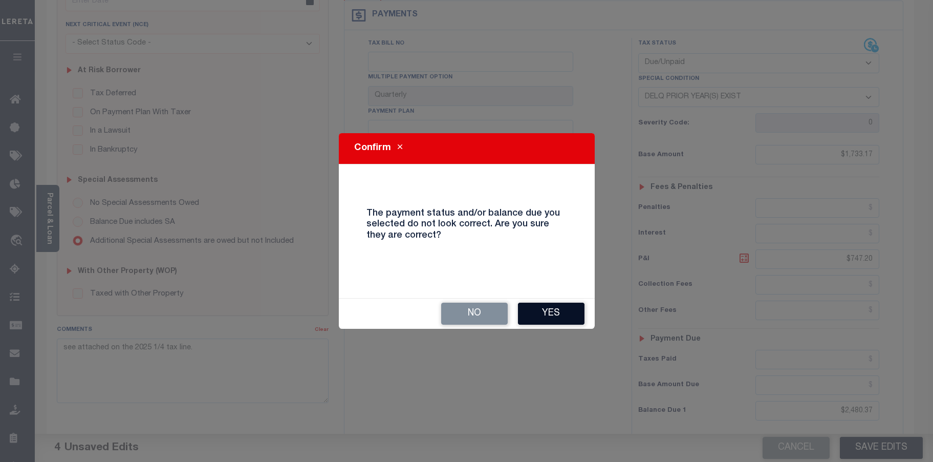
click at [549, 311] on button "Yes" at bounding box center [551, 313] width 67 height 22
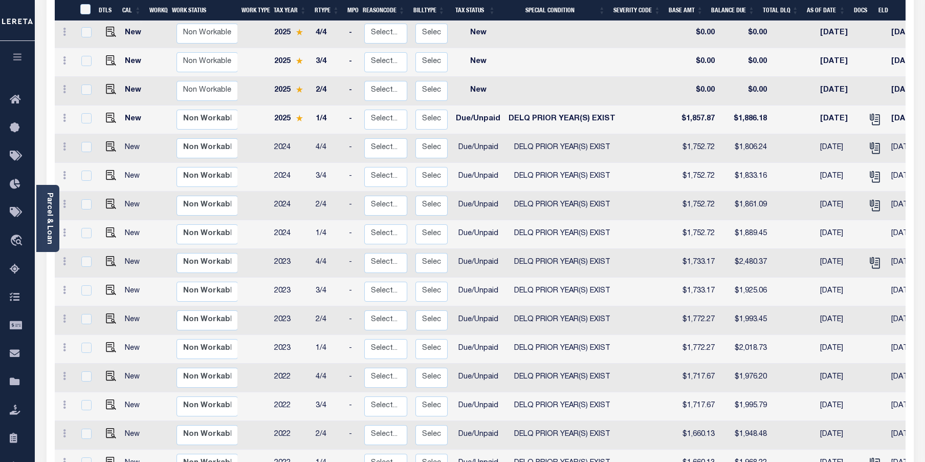
scroll to position [205, 0]
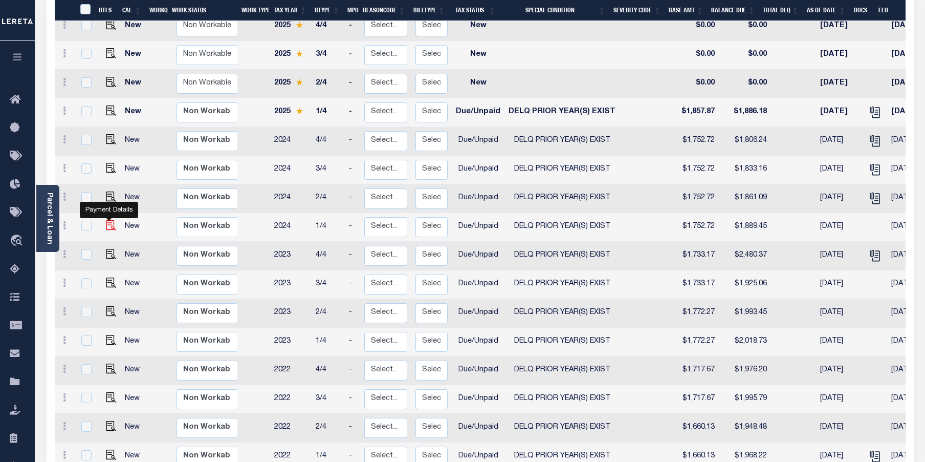
click at [106, 220] on img "" at bounding box center [111, 225] width 10 height 10
checkbox input "true"
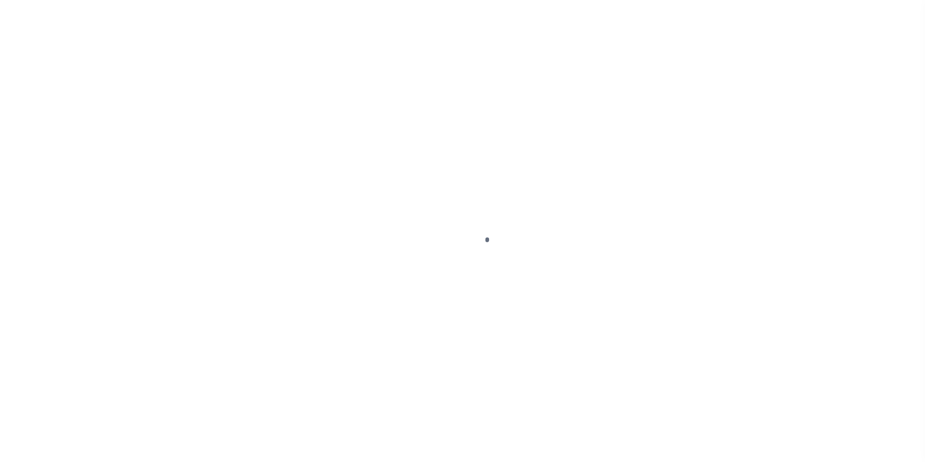
select select "DUE"
select select "18"
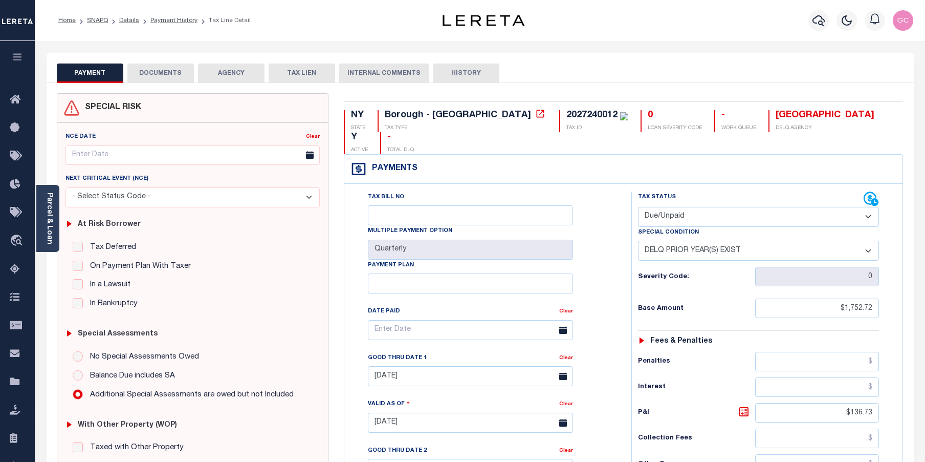
click at [593, 155] on div "Payments Warning! Search Status is not "Completed", amounts can not be keyed." at bounding box center [623, 169] width 558 height 29
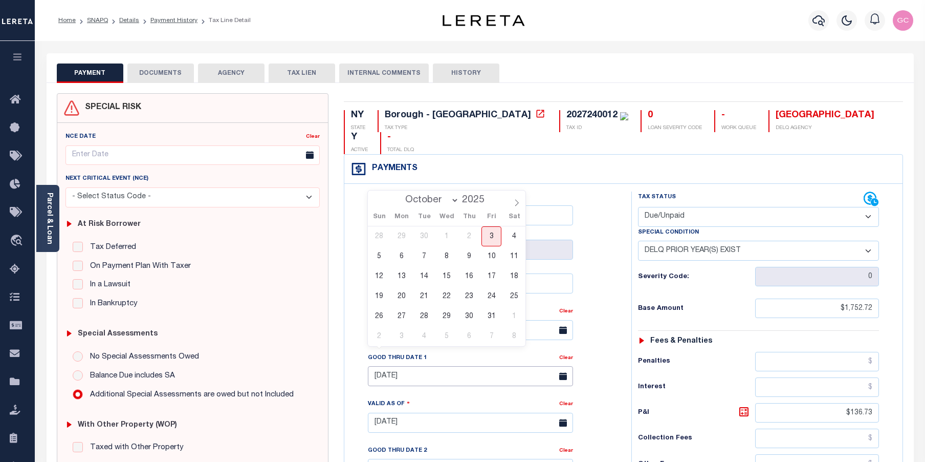
click at [446, 366] on input "09/30/2025" at bounding box center [470, 376] width 205 height 20
click at [490, 315] on span "31" at bounding box center [492, 316] width 20 height 20
type input "10/31/2025"
type input "[DATE]"
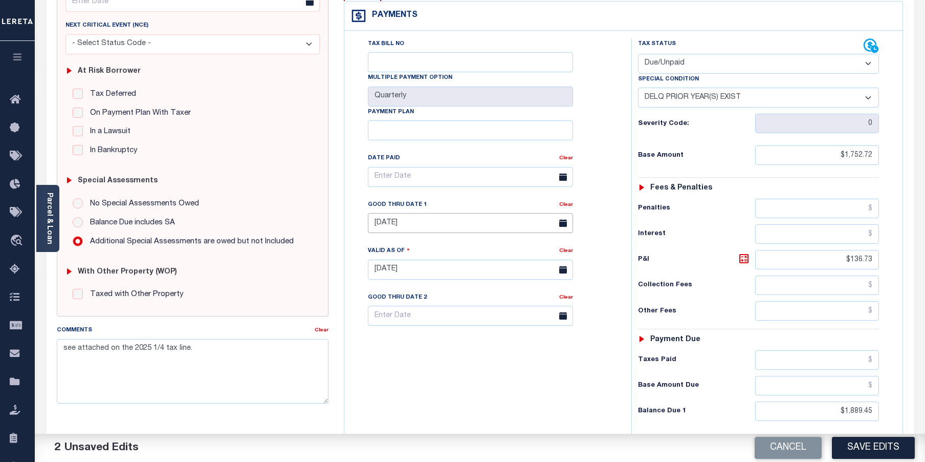
scroll to position [154, 0]
drag, startPoint x: 821, startPoint y: 388, endPoint x: 897, endPoint y: 384, distance: 75.9
click at [897, 384] on div "Tax Status Status" at bounding box center [762, 264] width 277 height 452
click at [558, 397] on div "Tax Bill No Multiple Payment Option Quarterly Payment Plan" at bounding box center [485, 264] width 277 height 452
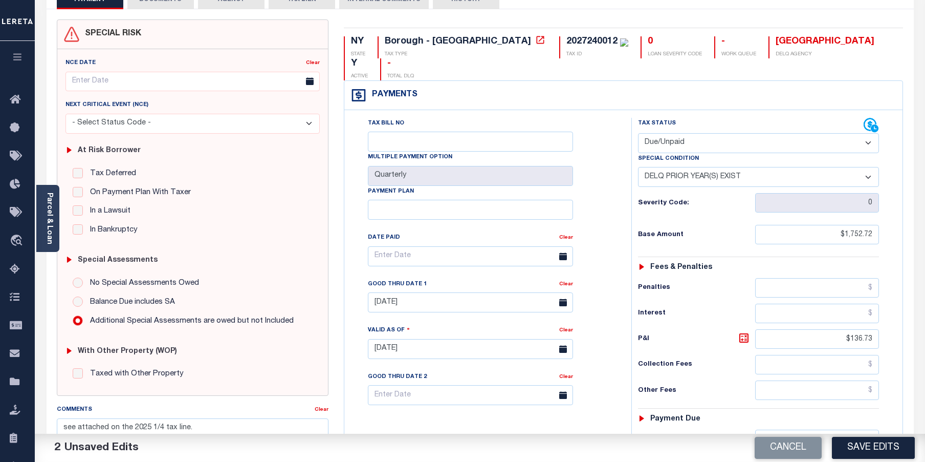
scroll to position [0, 0]
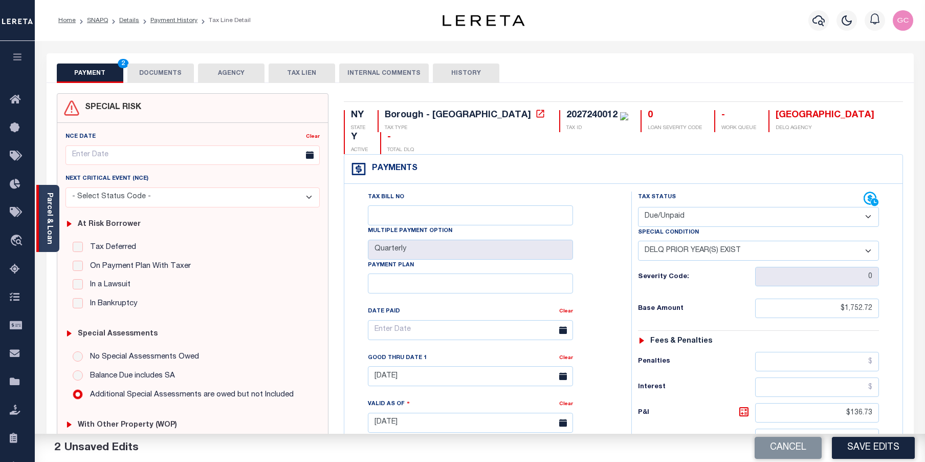
click at [49, 216] on link "Parcel & Loan" at bounding box center [49, 218] width 7 height 52
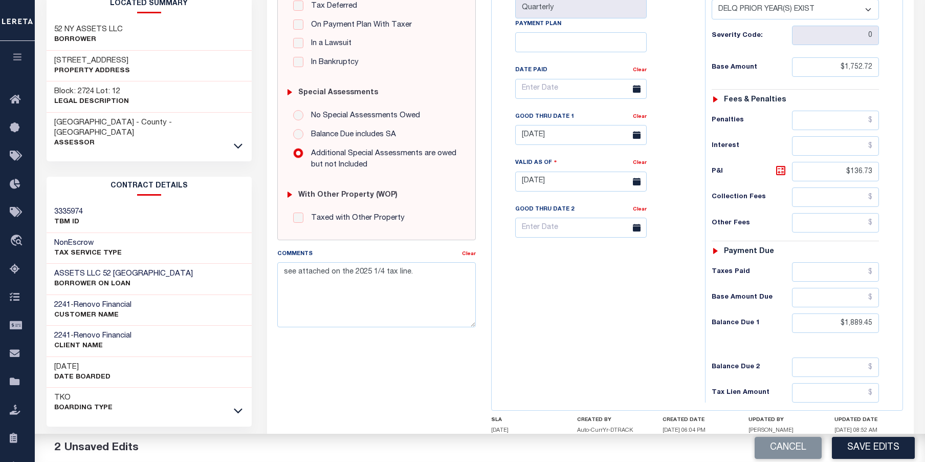
scroll to position [256, 0]
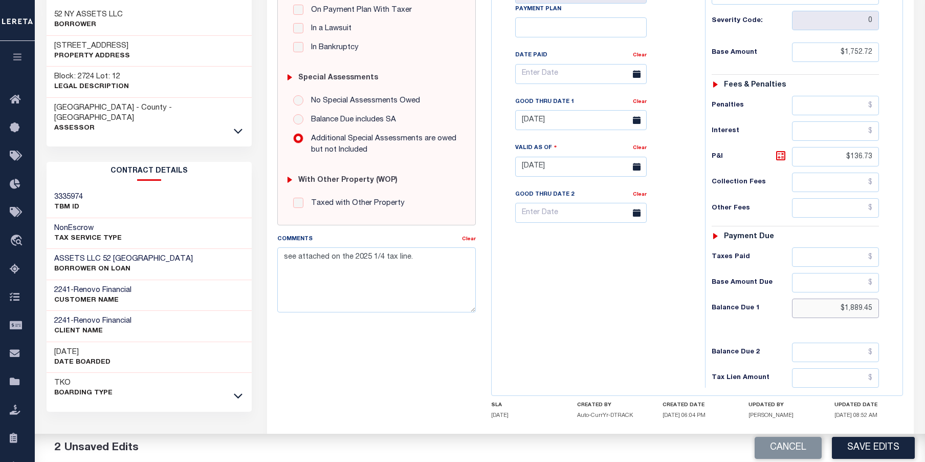
drag, startPoint x: 835, startPoint y: 314, endPoint x: 895, endPoint y: 315, distance: 59.4
click at [895, 315] on div "Tax Status Status" at bounding box center [799, 162] width 203 height 452
type input "$1,911.79"
click at [782, 156] on icon at bounding box center [781, 156] width 6 height 6
type input "$159.07"
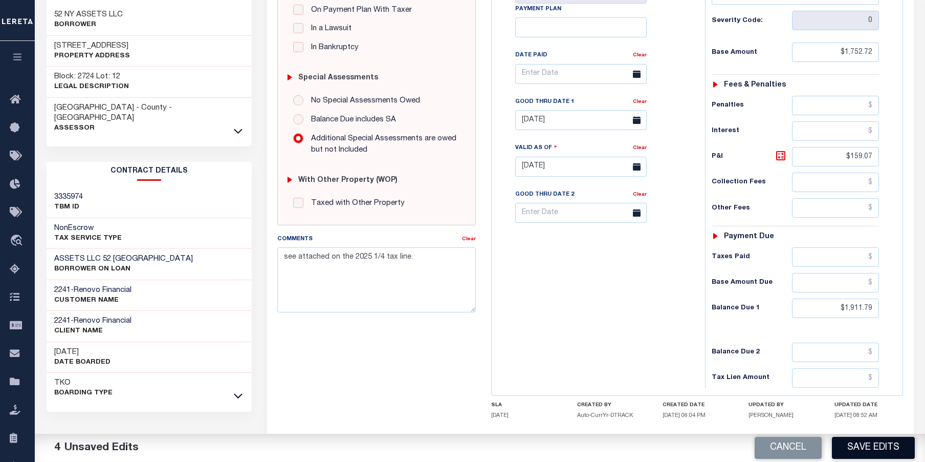
click at [883, 451] on button "Save Edits" at bounding box center [873, 448] width 83 height 22
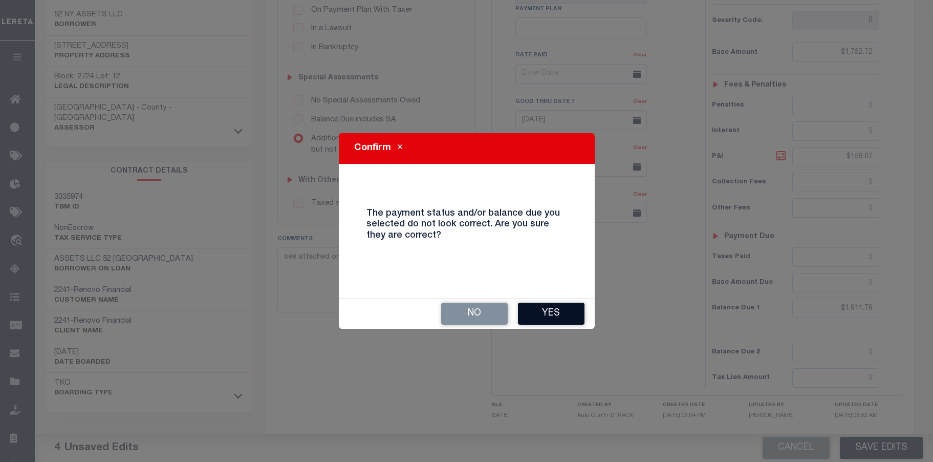
click at [568, 308] on button "Yes" at bounding box center [551, 313] width 67 height 22
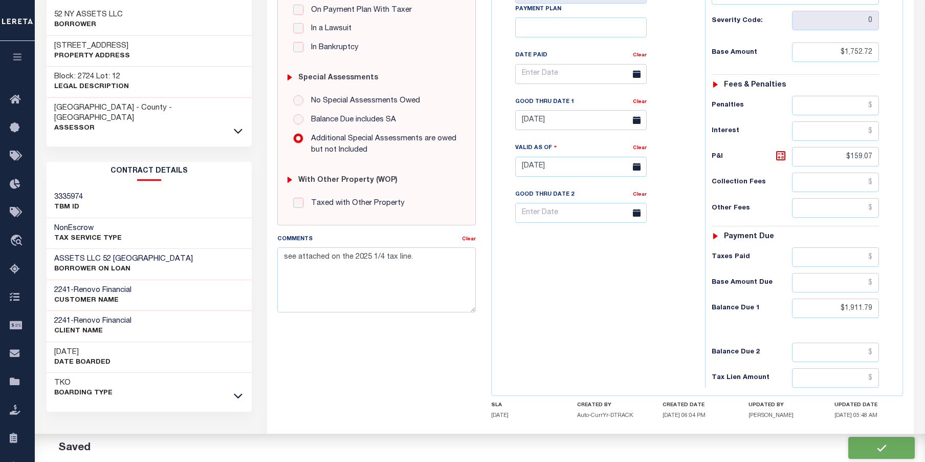
checkbox input "false"
type input "$1,752.72"
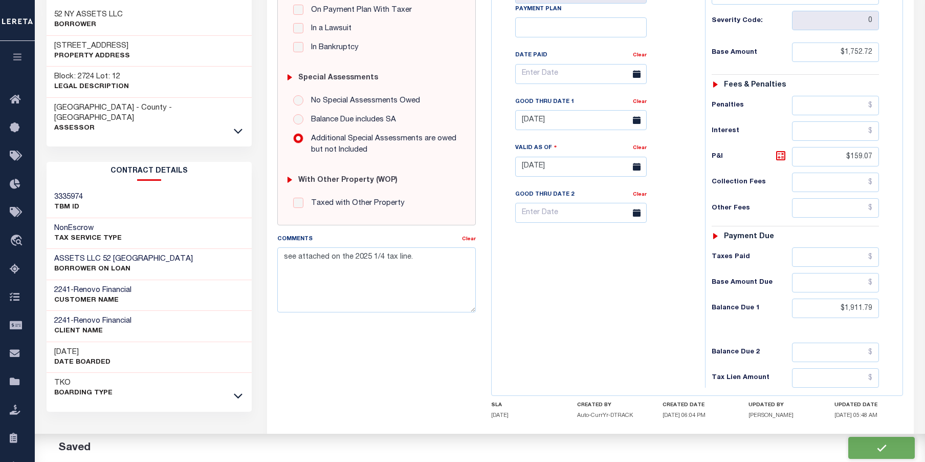
type input "$159.07"
type input "$1,911.79"
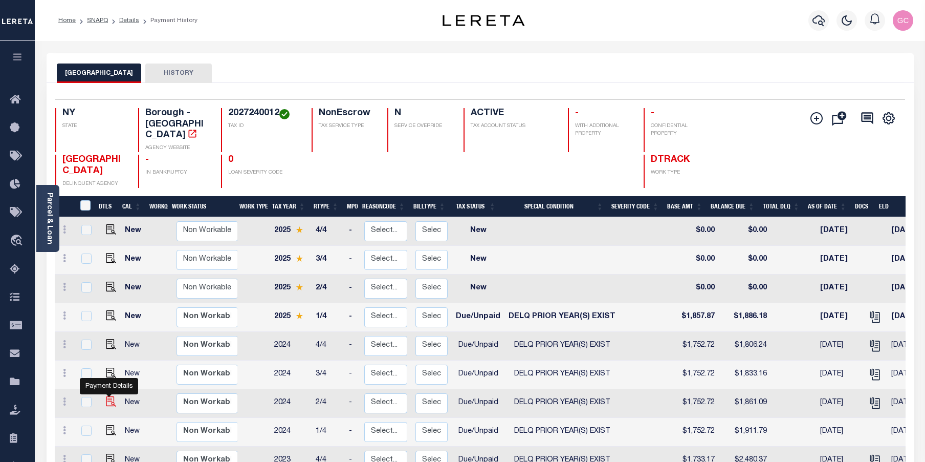
click at [111, 396] on img "" at bounding box center [111, 401] width 10 height 10
checkbox input "true"
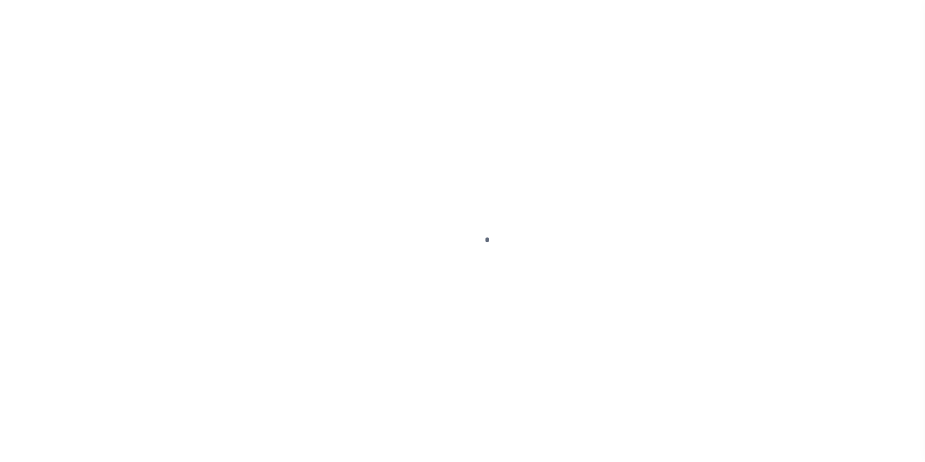
select select "DUE"
select select "18"
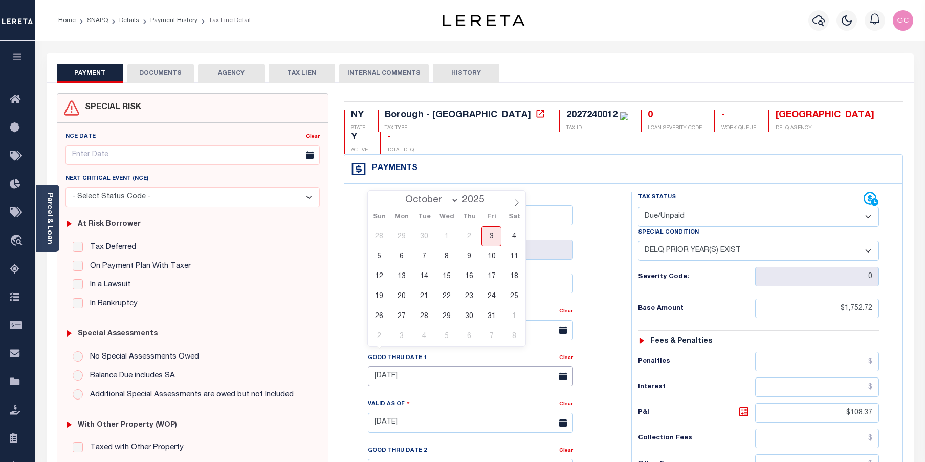
click at [466, 366] on input "09/30/2025" at bounding box center [470, 376] width 205 height 20
click at [491, 317] on span "31" at bounding box center [492, 316] width 20 height 20
type input "10/31/2025"
type input "[DATE]"
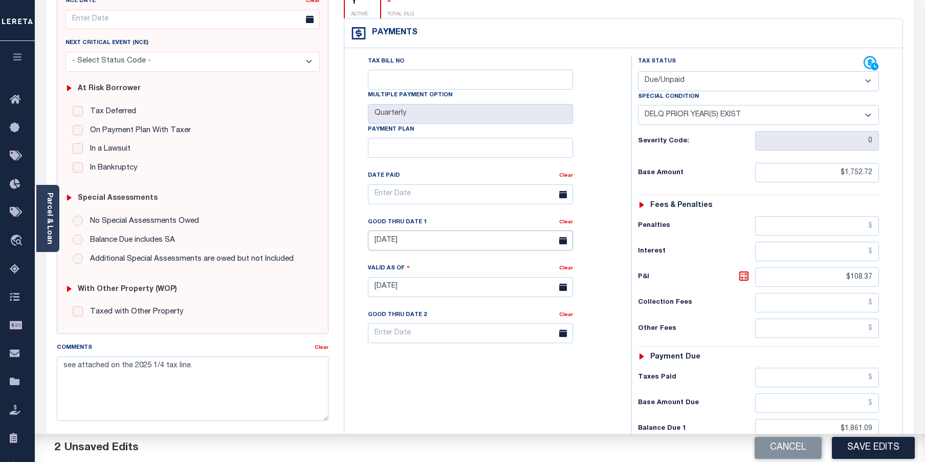
scroll to position [154, 0]
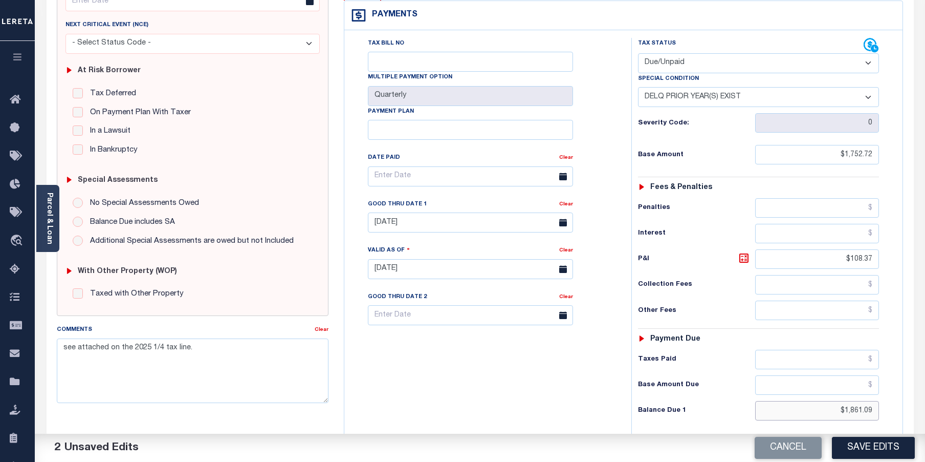
drag, startPoint x: 839, startPoint y: 387, endPoint x: 909, endPoint y: 380, distance: 70.0
click at [909, 380] on div "NY STATE Borough - NY TAX TYPE 2027240012 TAX ID 0 LOAN SEVERITY CODE - WORK QU…" at bounding box center [623, 268] width 575 height 657
type input "$1,870.29"
click at [747, 252] on icon at bounding box center [744, 258] width 12 height 12
type input "$117.57"
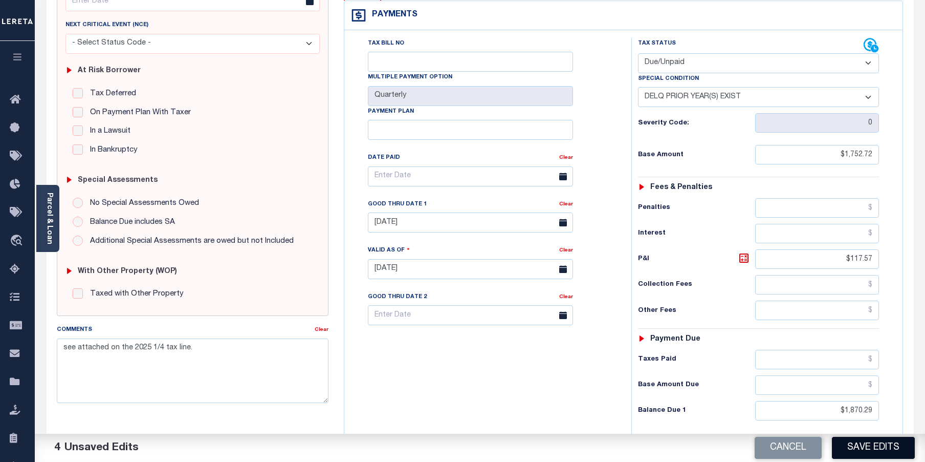
click at [859, 446] on button "Save Edits" at bounding box center [873, 448] width 83 height 22
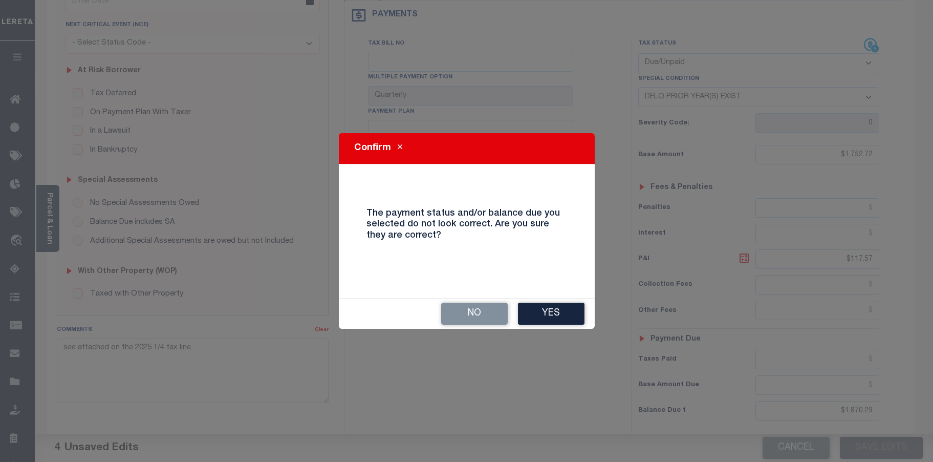
click at [542, 310] on button "Yes" at bounding box center [551, 313] width 67 height 22
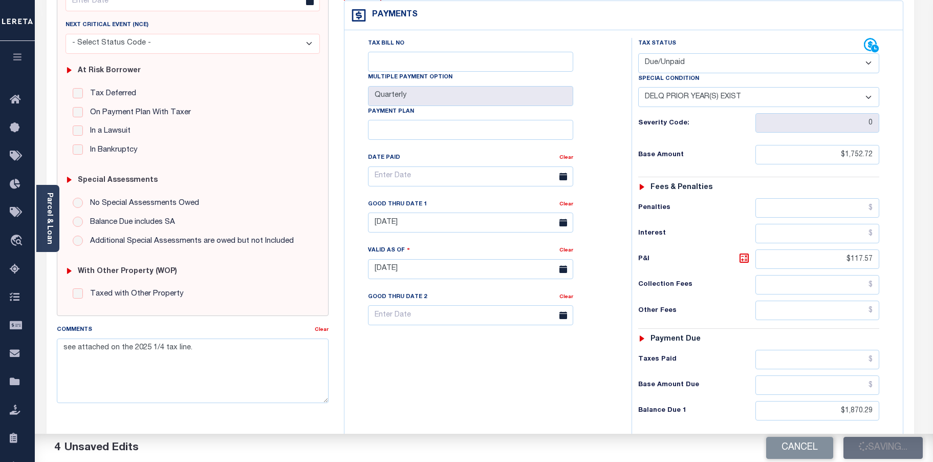
click at [542, 310] on div "Tax Bill No Multiple Payment Option Quarterly Payment Plan" at bounding box center [485, 264] width 277 height 452
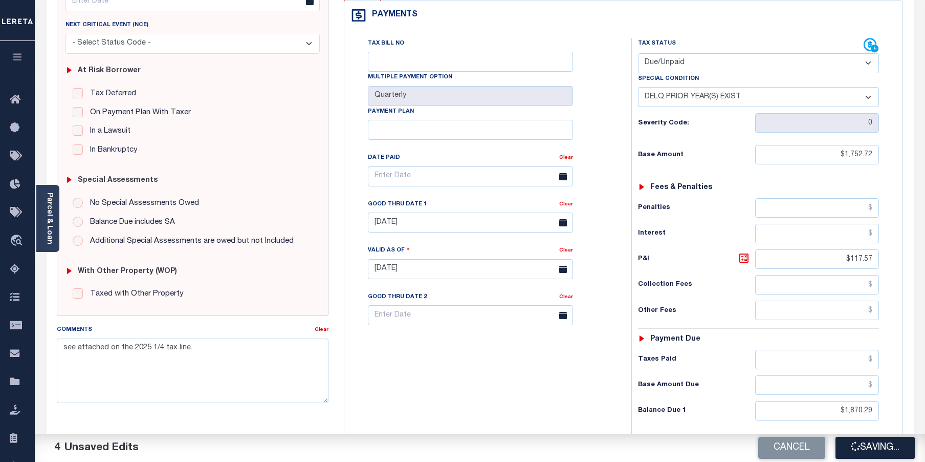
checkbox input "false"
type input "$1,752.72"
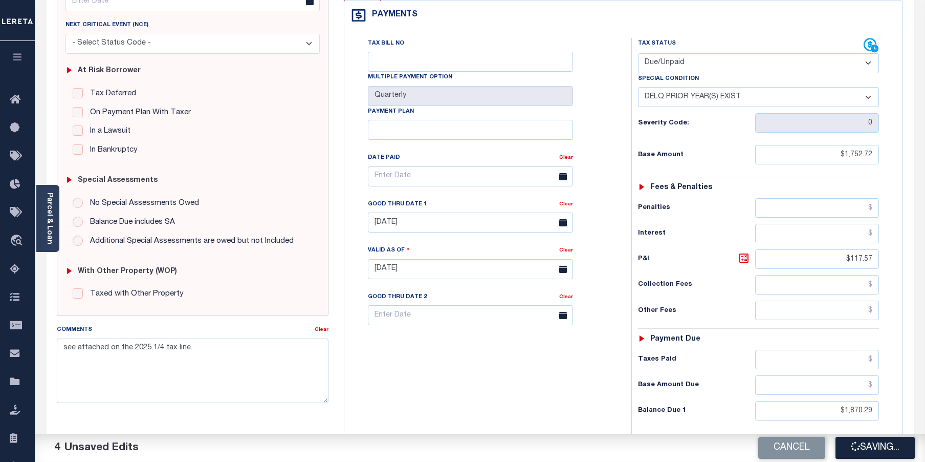
type input "$117.57"
type input "$1,870.29"
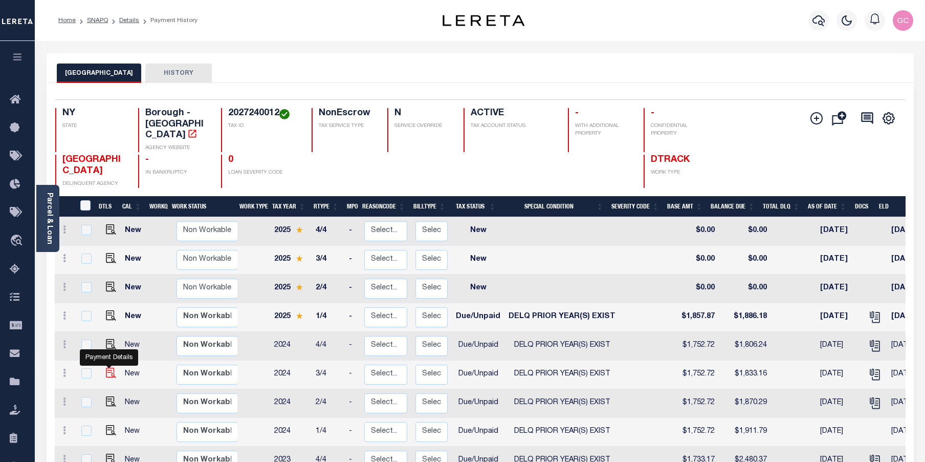
click at [106, 368] on img "" at bounding box center [111, 373] width 10 height 10
checkbox input "true"
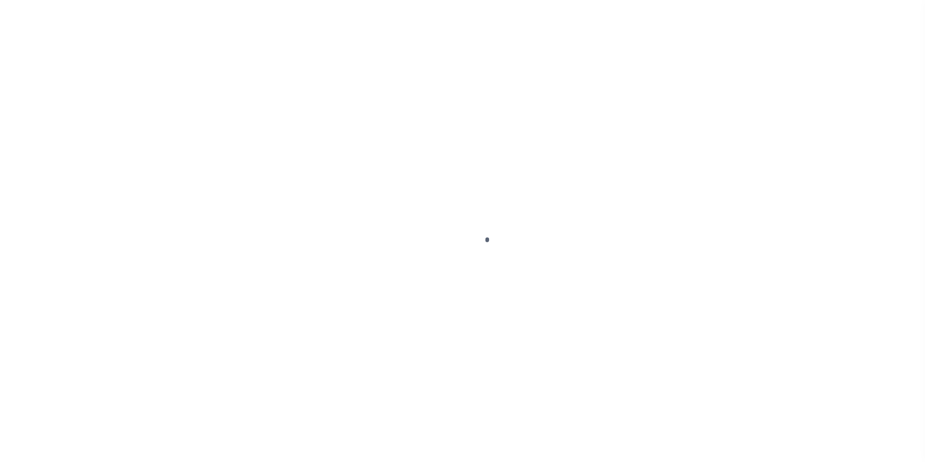
select select "DUE"
select select "18"
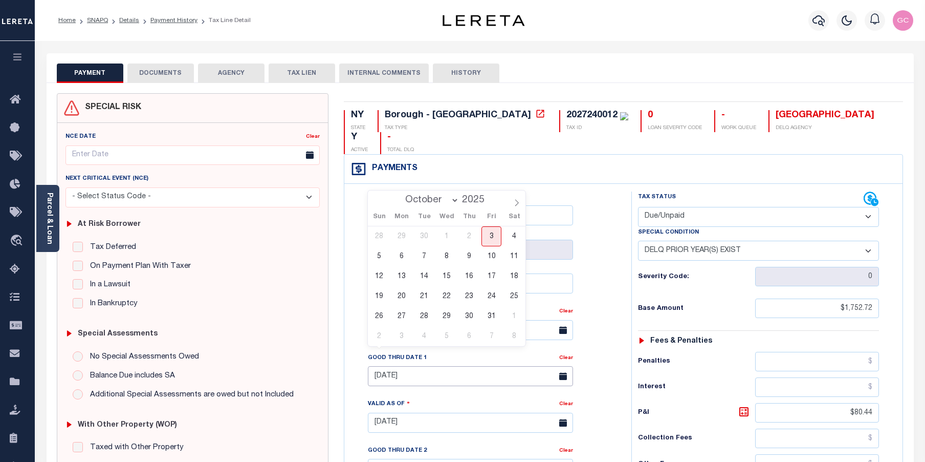
click at [467, 366] on input "[DATE]" at bounding box center [470, 376] width 205 height 20
click at [490, 316] on span "31" at bounding box center [492, 316] width 20 height 20
type input "10/31/2025"
type input "[DATE]"
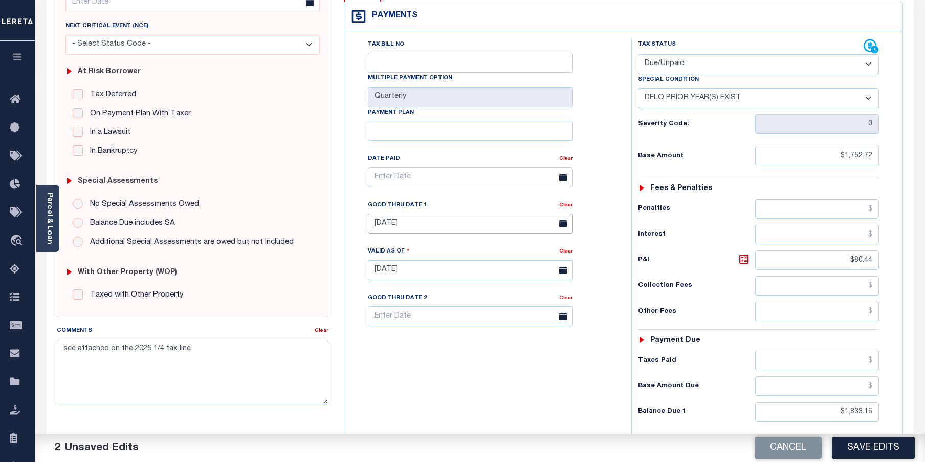
scroll to position [154, 0]
drag, startPoint x: 833, startPoint y: 388, endPoint x: 891, endPoint y: 385, distance: 57.9
click at [891, 385] on div "Tax Status Status - Select Status Code -" at bounding box center [763, 264] width 262 height 452
type input "$1,842.22"
click at [748, 252] on icon at bounding box center [744, 258] width 12 height 12
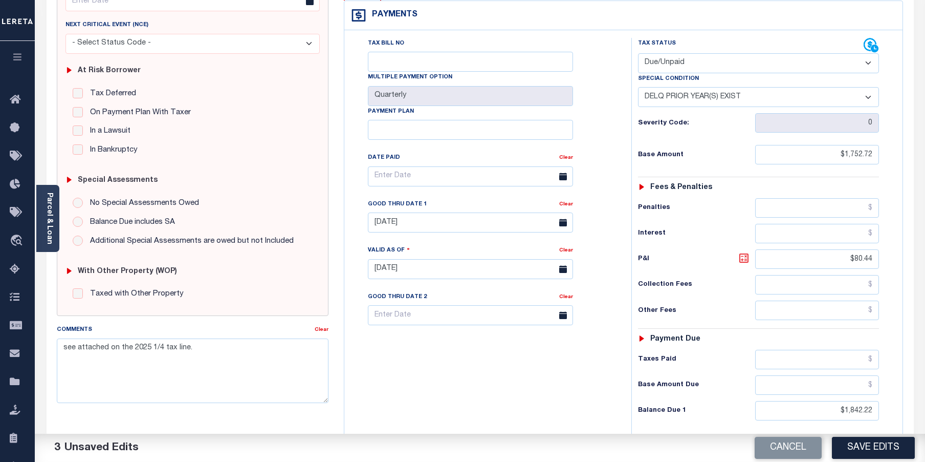
type input "$89.50"
click at [878, 448] on button "Save Edits" at bounding box center [873, 448] width 83 height 22
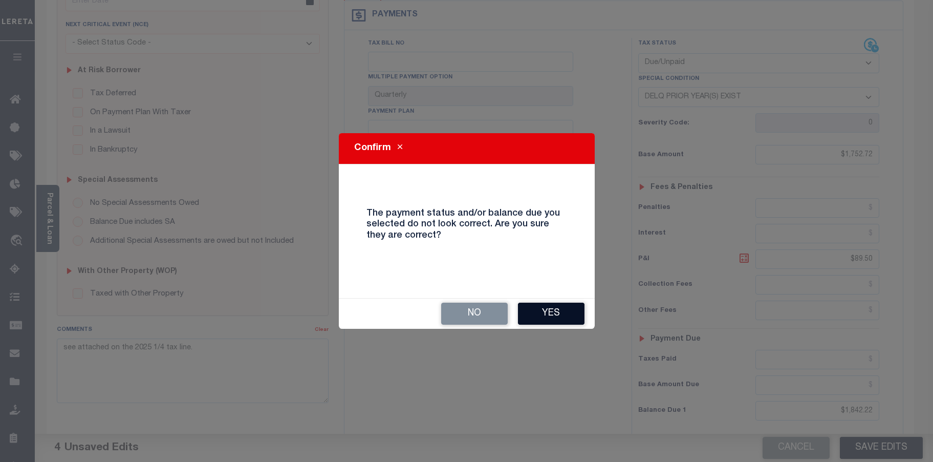
click at [574, 314] on button "Yes" at bounding box center [551, 313] width 67 height 22
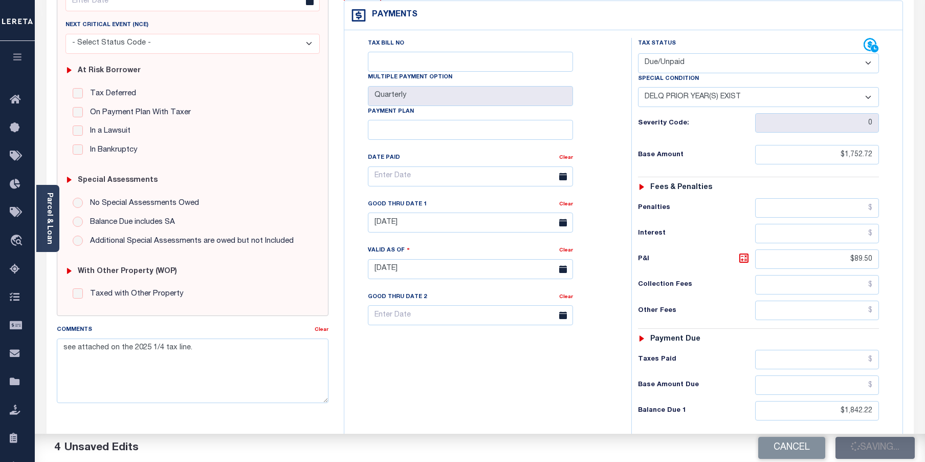
checkbox input "false"
type input "$1,752.72"
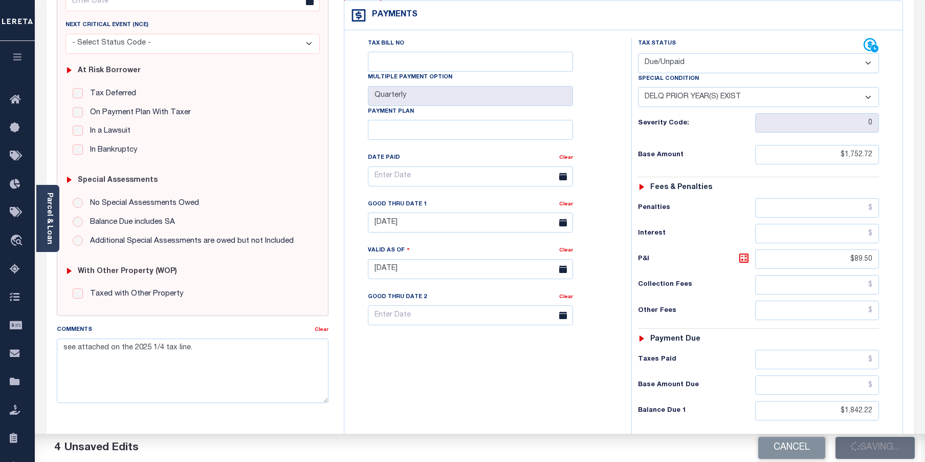
type input "$89.5"
type input "$1,842.22"
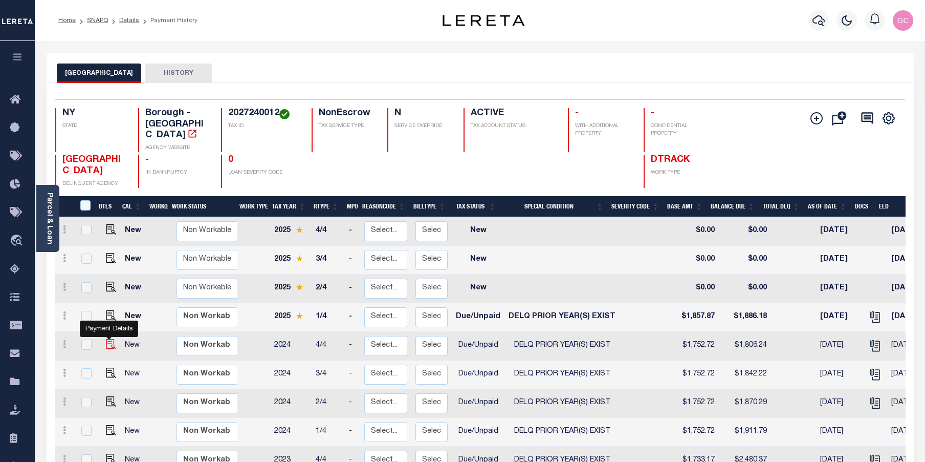
click at [107, 339] on img "" at bounding box center [111, 344] width 10 height 10
checkbox input "true"
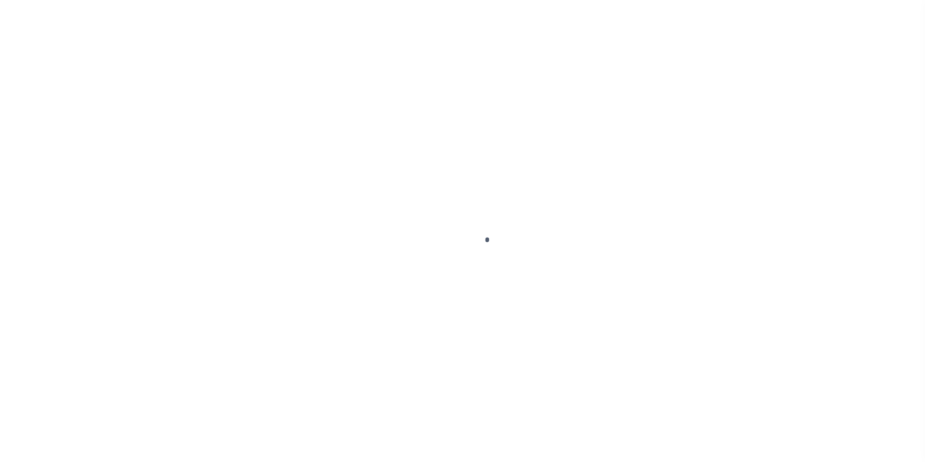
select select "DUE"
select select "18"
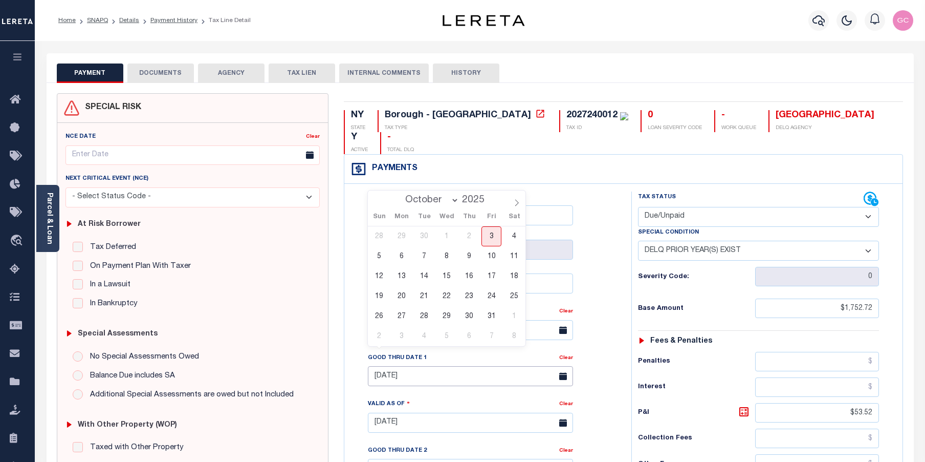
click at [445, 366] on input "09/30/2025" at bounding box center [470, 376] width 205 height 20
click at [492, 316] on span "31" at bounding box center [492, 316] width 20 height 20
type input "[DATE]"
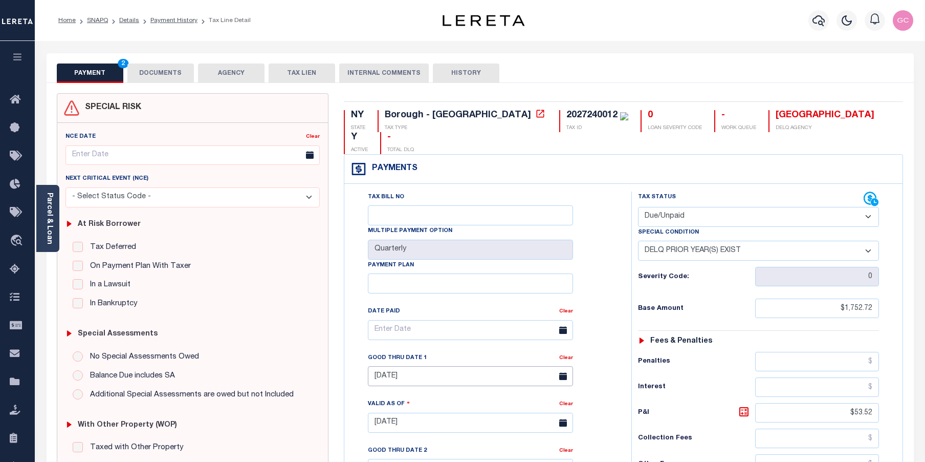
type input "[DATE]"
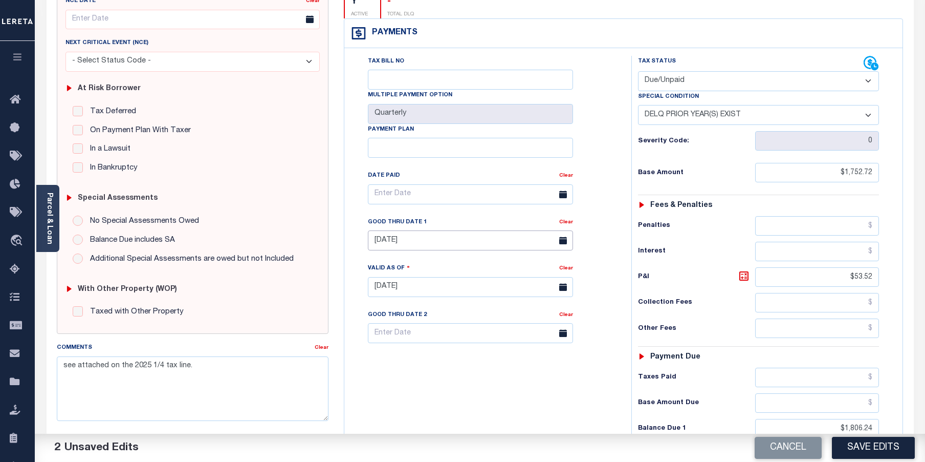
scroll to position [154, 0]
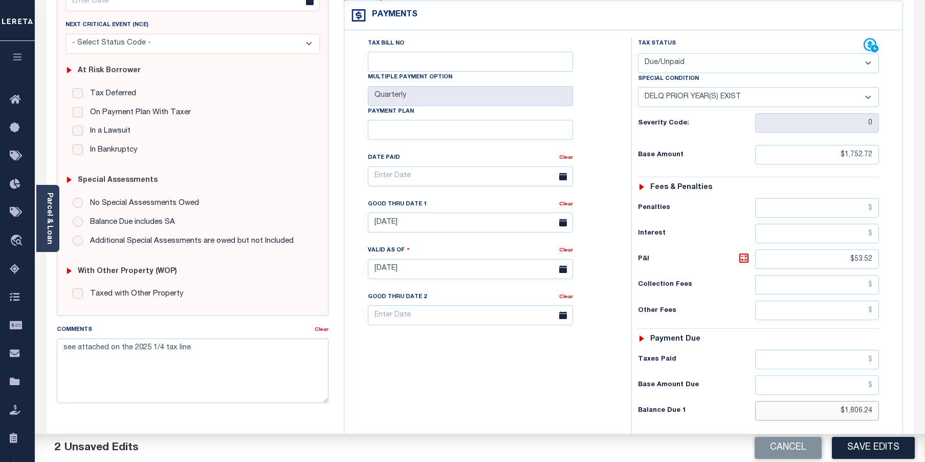
drag, startPoint x: 836, startPoint y: 388, endPoint x: 883, endPoint y: 377, distance: 48.5
click at [896, 381] on div "Tax Status Status" at bounding box center [762, 264] width 277 height 452
type input "$1,815.17"
click at [745, 252] on icon at bounding box center [744, 258] width 12 height 12
type input "$62.45"
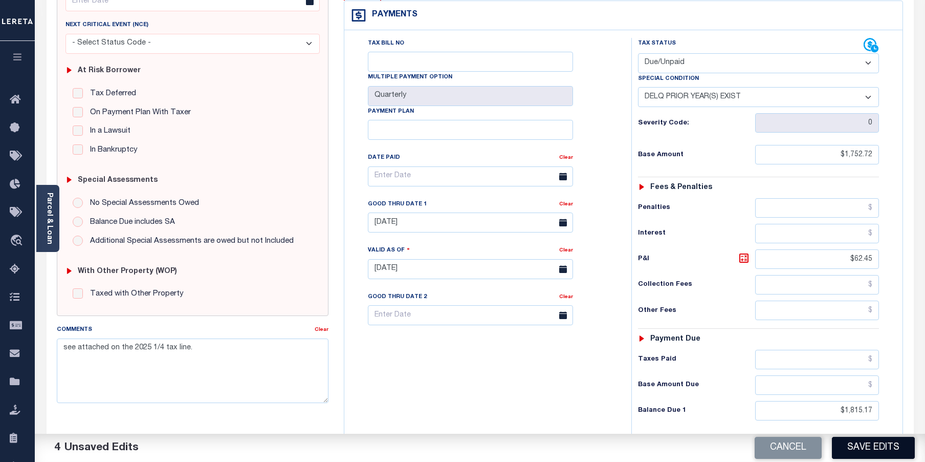
click at [889, 449] on button "Save Edits" at bounding box center [873, 448] width 83 height 22
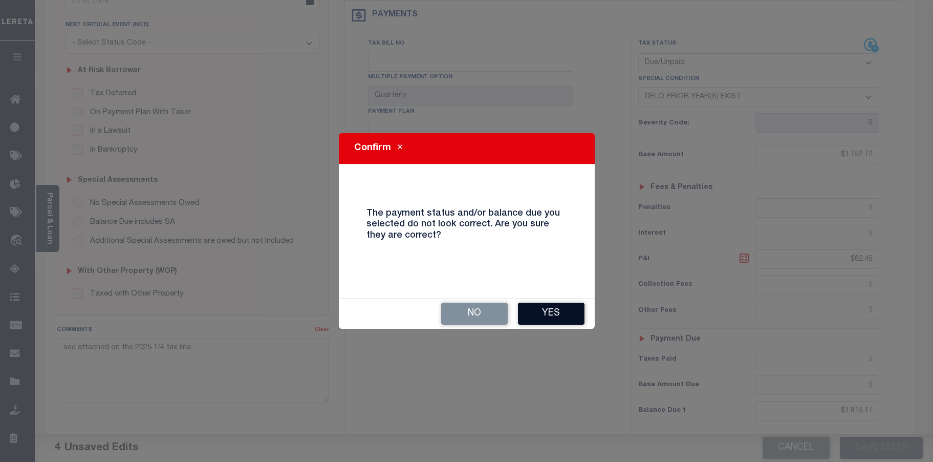
click at [559, 308] on button "Yes" at bounding box center [551, 313] width 67 height 22
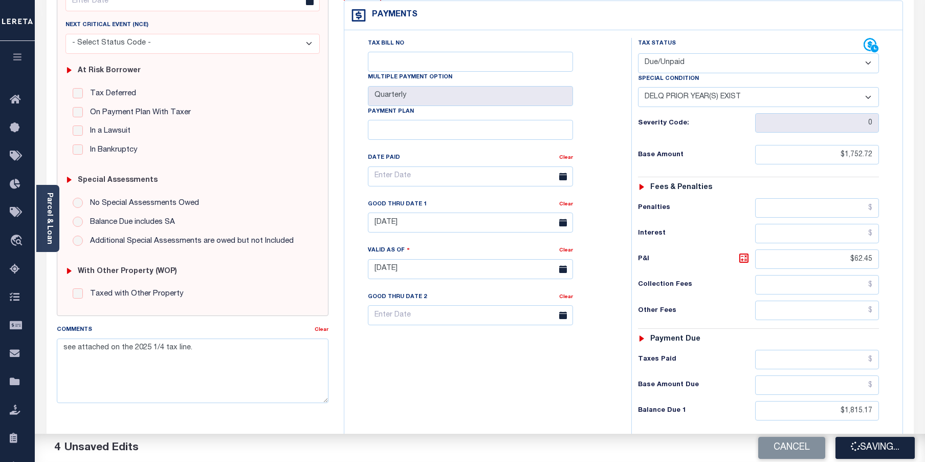
checkbox input "false"
type input "$1,752.72"
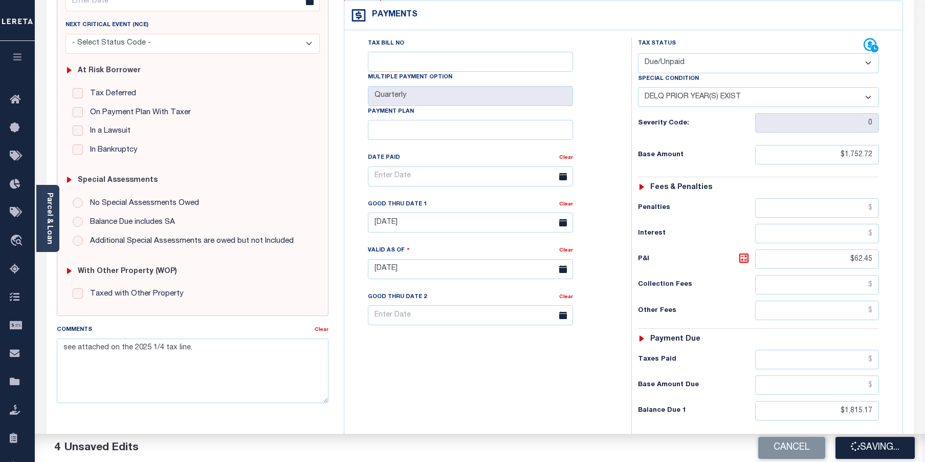
type input "$62.45"
type input "$1,815.17"
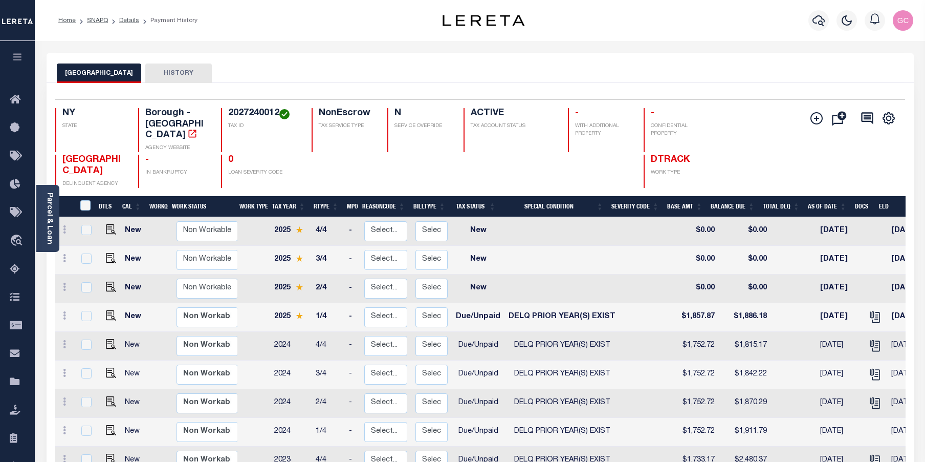
click at [113, 310] on img "" at bounding box center [111, 315] width 10 height 10
checkbox input "true"
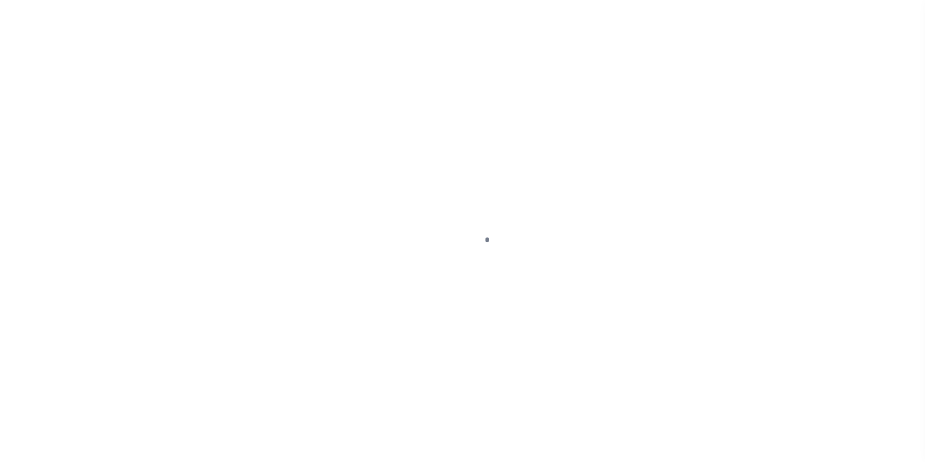
select select "DUE"
select select "18"
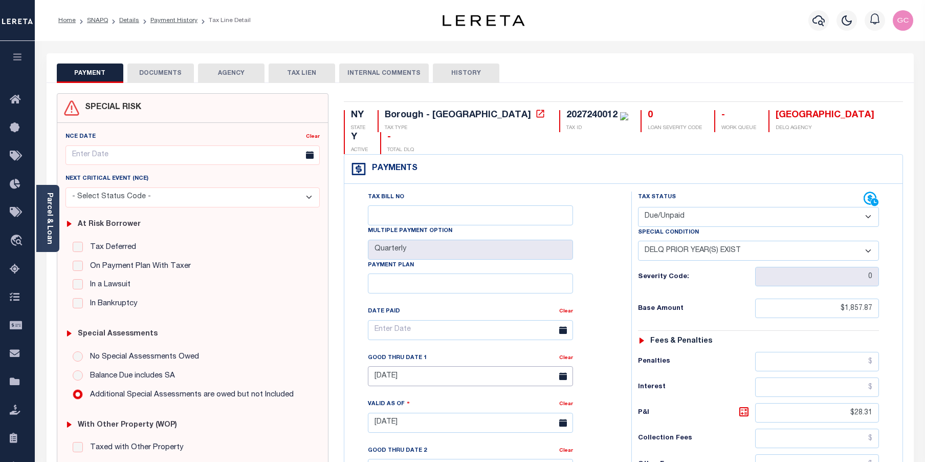
click at [426, 366] on input "09/30/2025" at bounding box center [470, 376] width 205 height 20
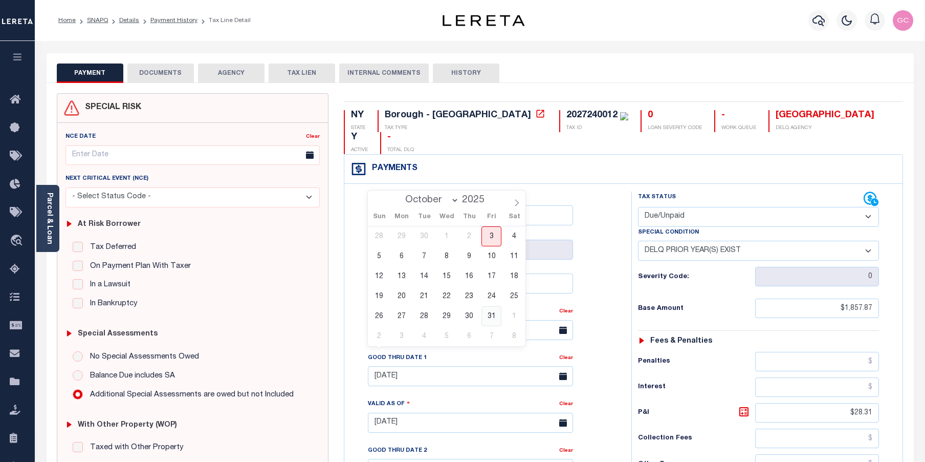
click at [493, 318] on span "31" at bounding box center [492, 316] width 20 height 20
type input "10/31/2025"
type input "[DATE]"
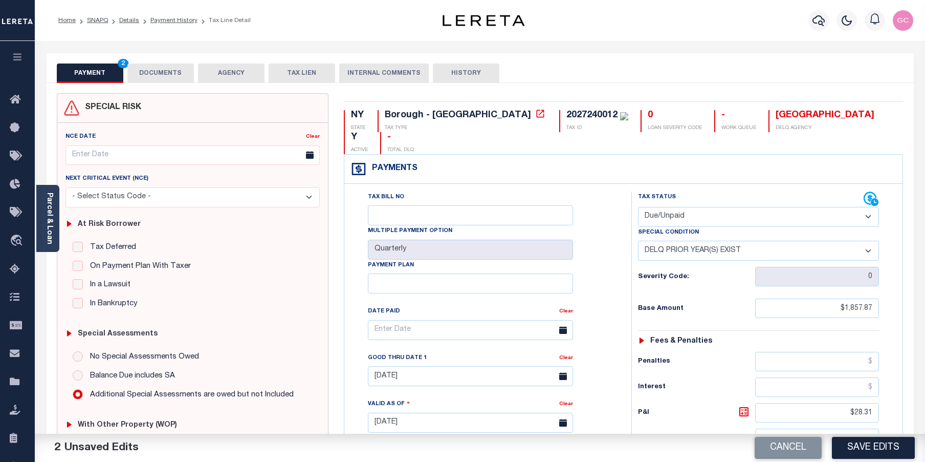
click at [176, 76] on button "DOCUMENTS" at bounding box center [160, 72] width 67 height 19
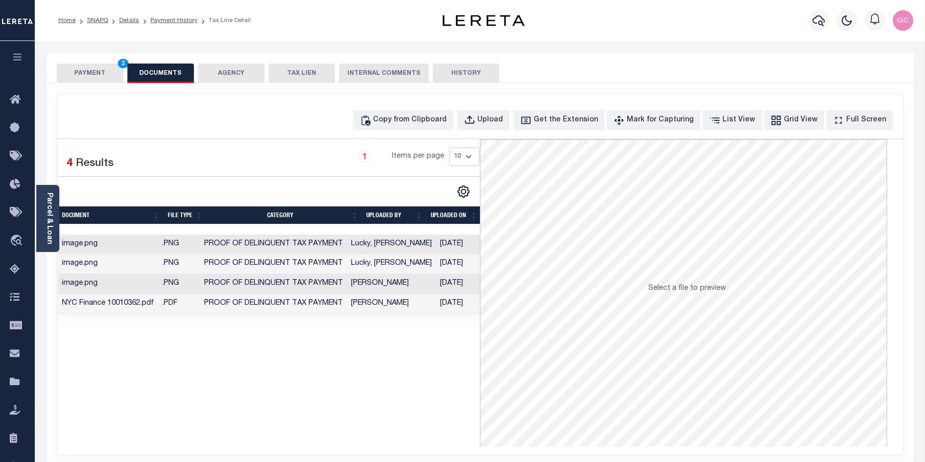
click at [436, 306] on td "[DATE]" at bounding box center [462, 304] width 53 height 20
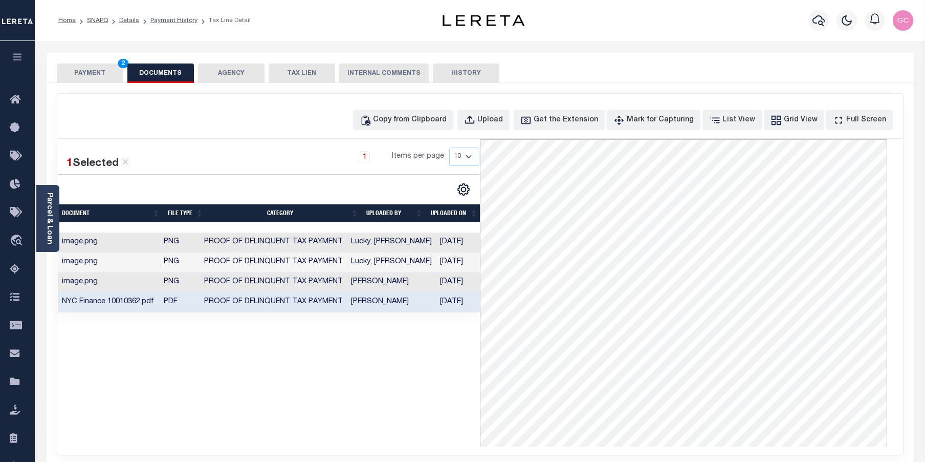
click at [101, 75] on button "PAYMENT 2" at bounding box center [90, 72] width 67 height 19
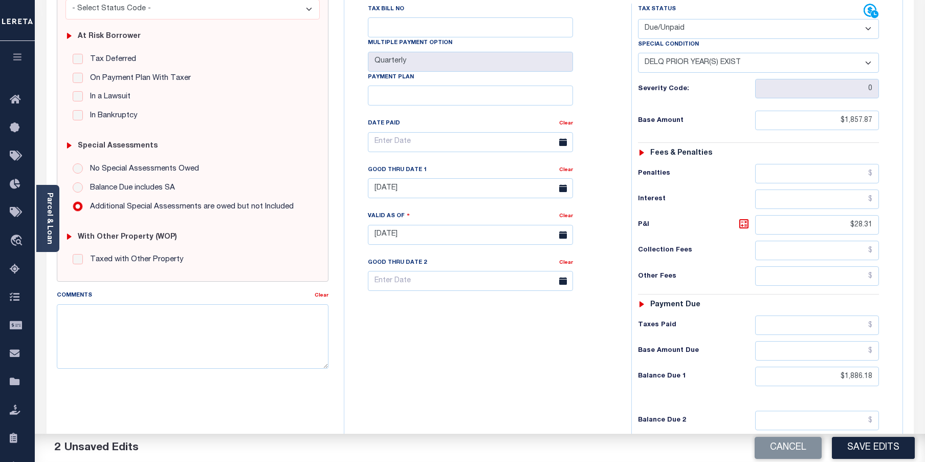
scroll to position [205, 0]
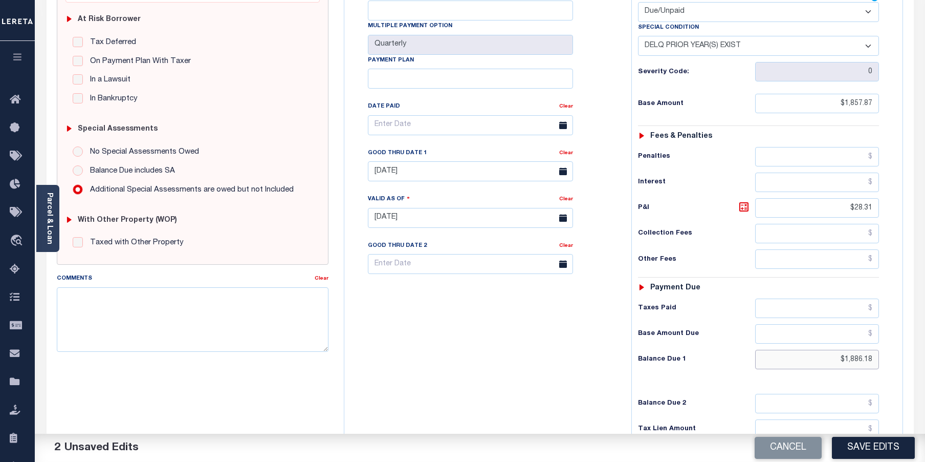
drag, startPoint x: 831, startPoint y: 343, endPoint x: 874, endPoint y: 339, distance: 43.1
click at [879, 350] on input "$1,886.18" at bounding box center [817, 359] width 124 height 19
type input "$1,895.50"
click at [745, 201] on icon at bounding box center [744, 207] width 12 height 12
type input "$37.63"
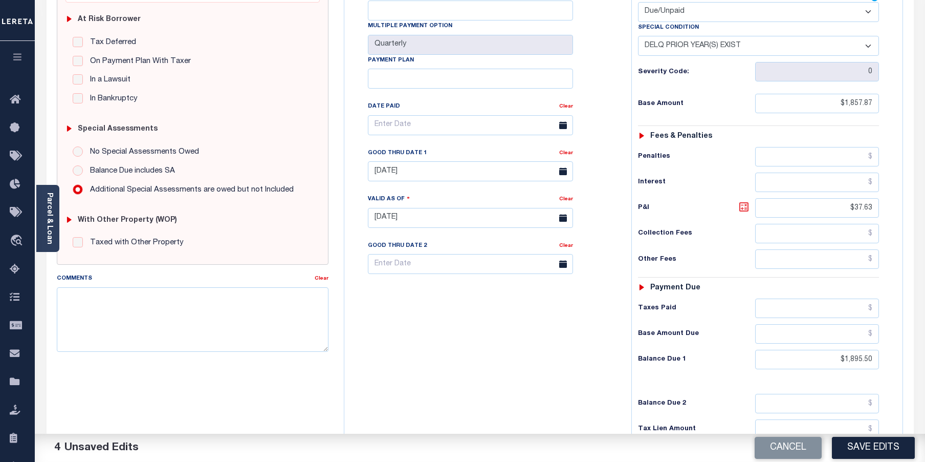
click at [745, 201] on icon at bounding box center [744, 207] width 12 height 12
click at [868, 449] on button "Save Edits" at bounding box center [873, 448] width 83 height 22
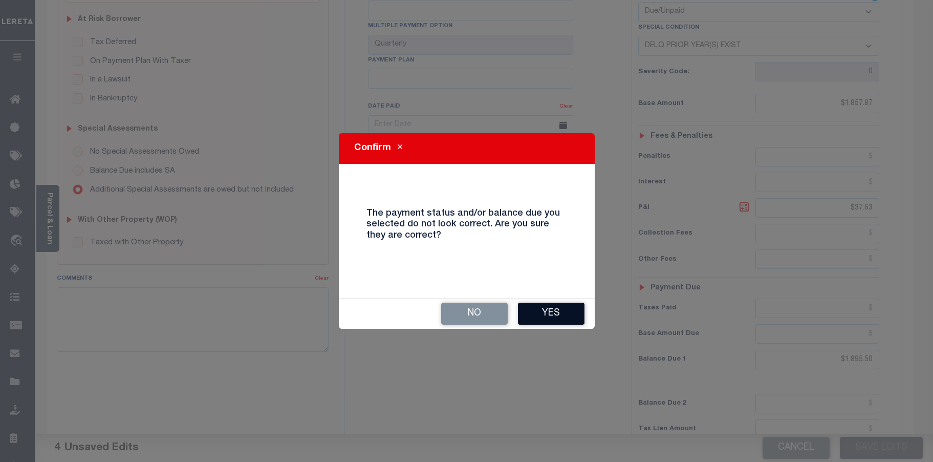
click at [537, 317] on button "Yes" at bounding box center [551, 313] width 67 height 22
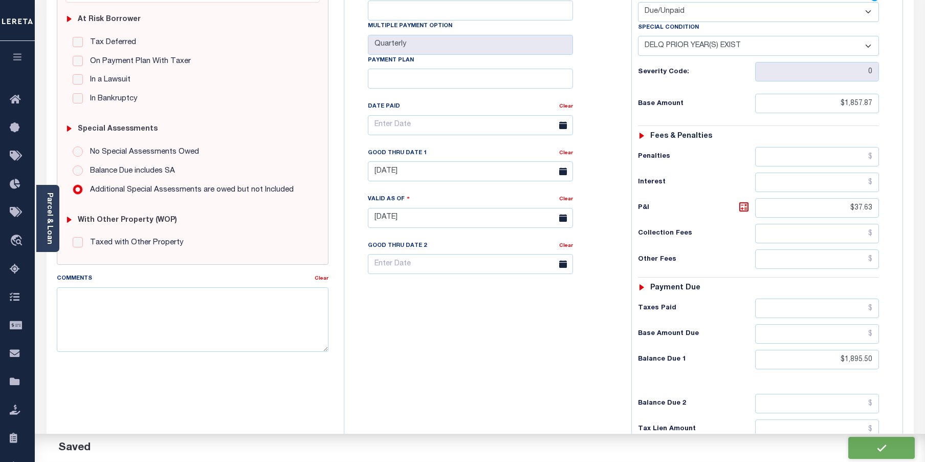
checkbox input "false"
type input "$1,857.87"
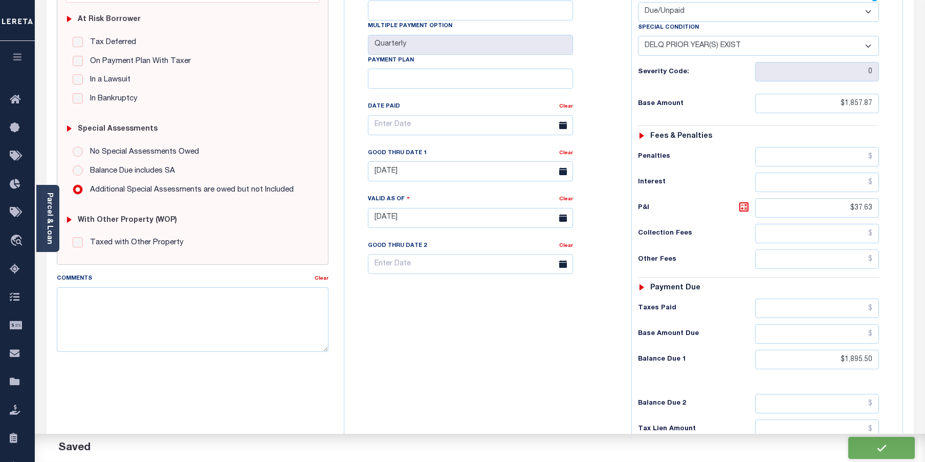
type input "$37.63"
type input "$1,895.5"
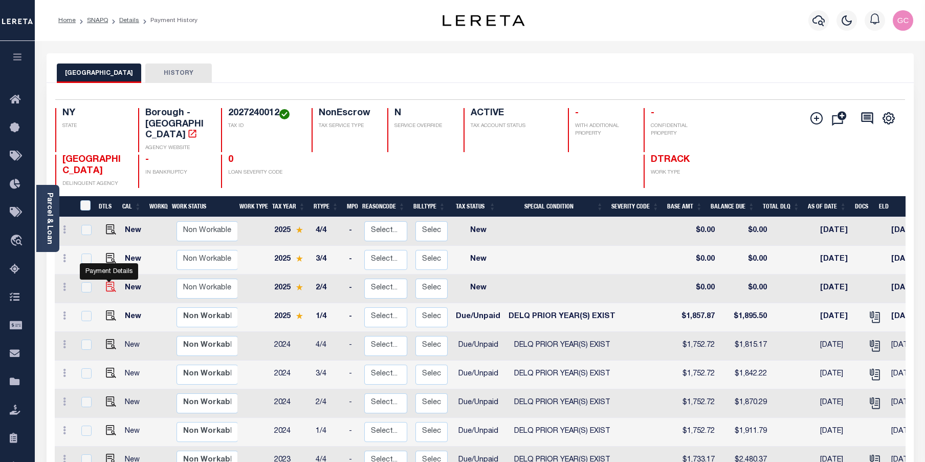
click at [110, 282] on img "" at bounding box center [111, 287] width 10 height 10
checkbox input "true"
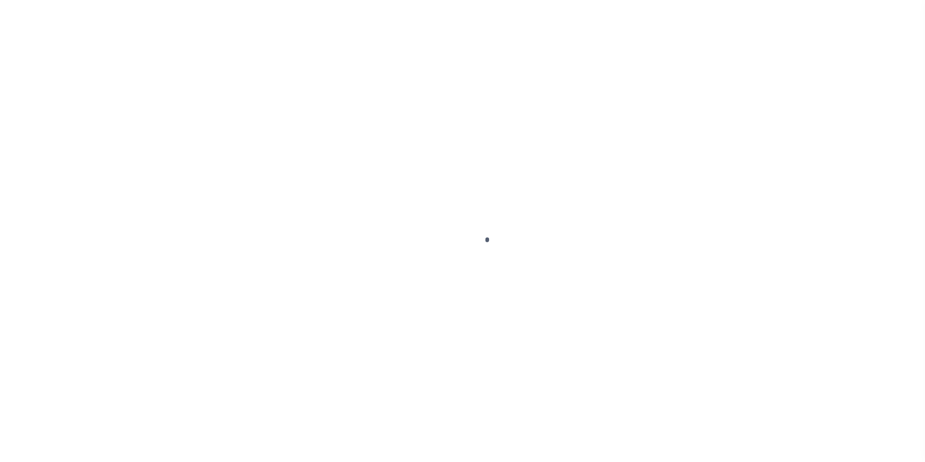
select select "NW2"
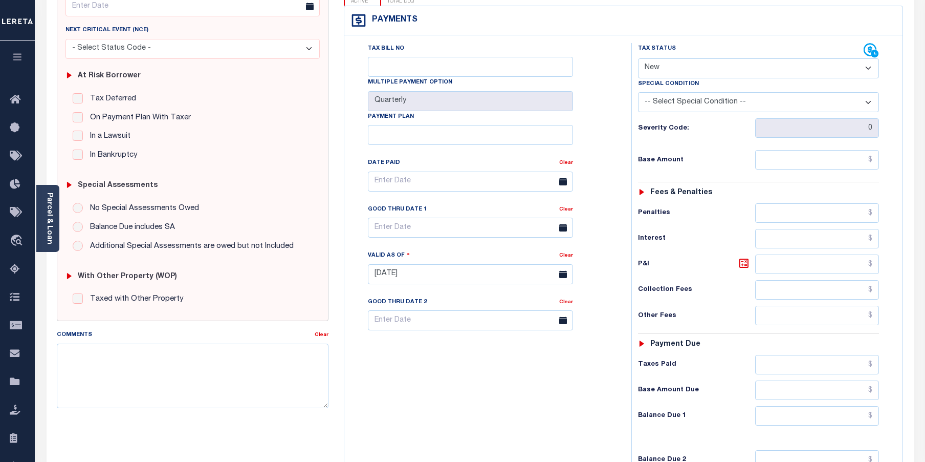
scroll to position [154, 0]
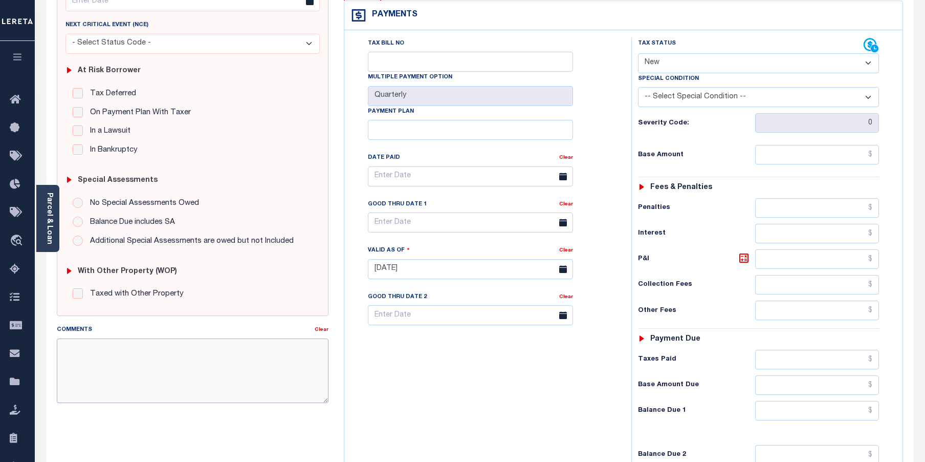
click at [153, 352] on textarea "Comments" at bounding box center [193, 370] width 272 height 64
type textarea "See tax line 2025 1/4 for attached document .-GC"
type input "[DATE]"
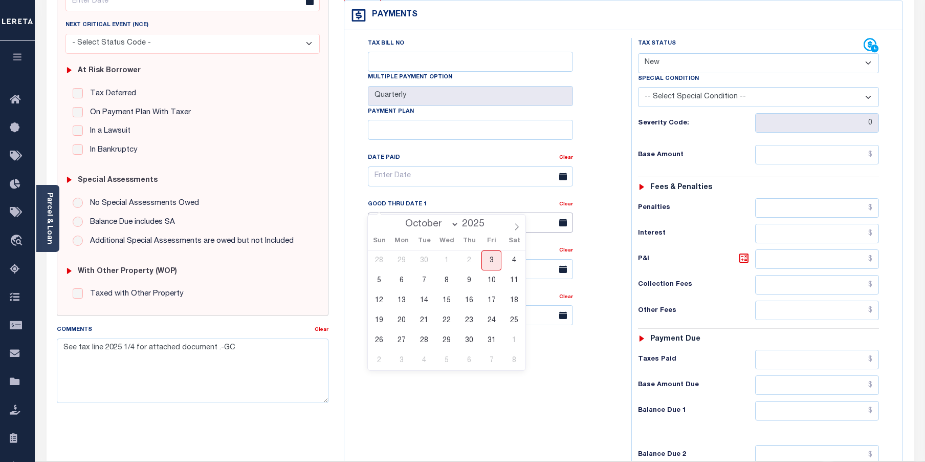
click at [534, 212] on input "text" at bounding box center [470, 222] width 205 height 20
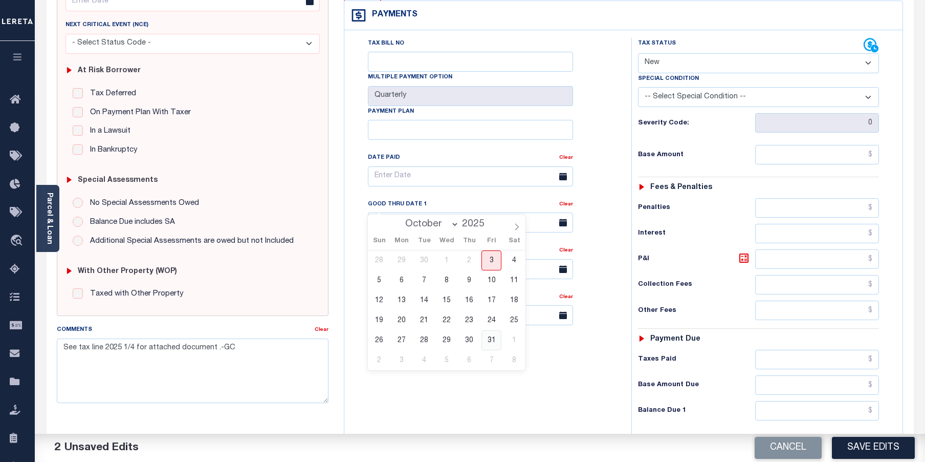
click at [495, 339] on span "31" at bounding box center [492, 340] width 20 height 20
type input "[DATE]"
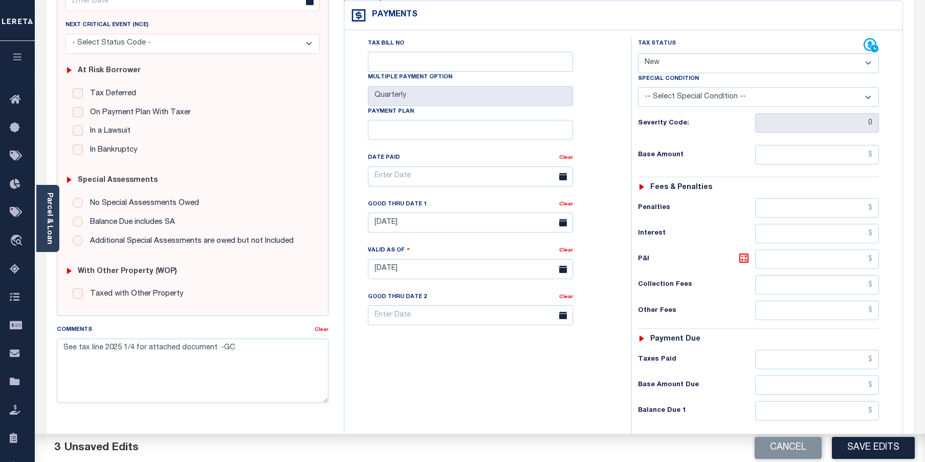
click at [767, 53] on select "- Select Status Code - Open Due/Unpaid Paid Incomplete No Tax Due Internal Refu…" at bounding box center [759, 63] width 242 height 20
select select "DUE"
click at [638, 53] on select "- Select Status Code - Open Due/Unpaid Paid Incomplete No Tax Due Internal Refu…" at bounding box center [759, 63] width 242 height 20
click at [718, 87] on select "-- Select Special Condition -- 3RD PARTY TAX LIEN AGENCY TAX LIEN (A.K.A Inside…" at bounding box center [759, 97] width 242 height 20
click at [638, 87] on select "-- Select Special Condition -- 3RD PARTY TAX LIEN AGENCY TAX LIEN (A.K.A Inside…" at bounding box center [759, 97] width 242 height 20
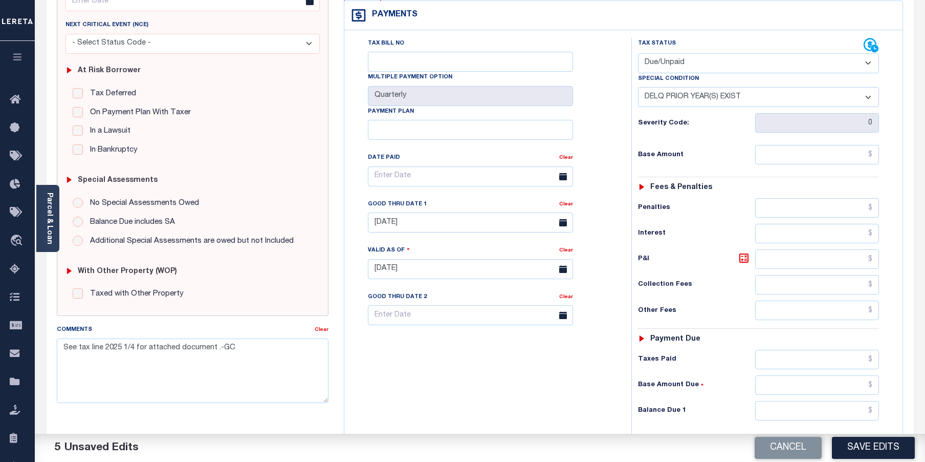
click at [867, 87] on select "-- Select Special Condition -- 3RD PARTY TAX LIEN AGENCY TAX LIEN (A.K.A Inside…" at bounding box center [759, 97] width 242 height 20
select select "17"
click at [638, 87] on select "-- Select Special Condition -- 3RD PARTY TAX LIEN AGENCY TAX LIEN (A.K.A Inside…" at bounding box center [759, 97] width 242 height 20
drag, startPoint x: 240, startPoint y: 355, endPoint x: 50, endPoint y: 336, distance: 190.8
click at [50, 336] on div "Comments Clear See tax line 2025 1/4 for attached document .-GC" at bounding box center [193, 367] width 288 height 87
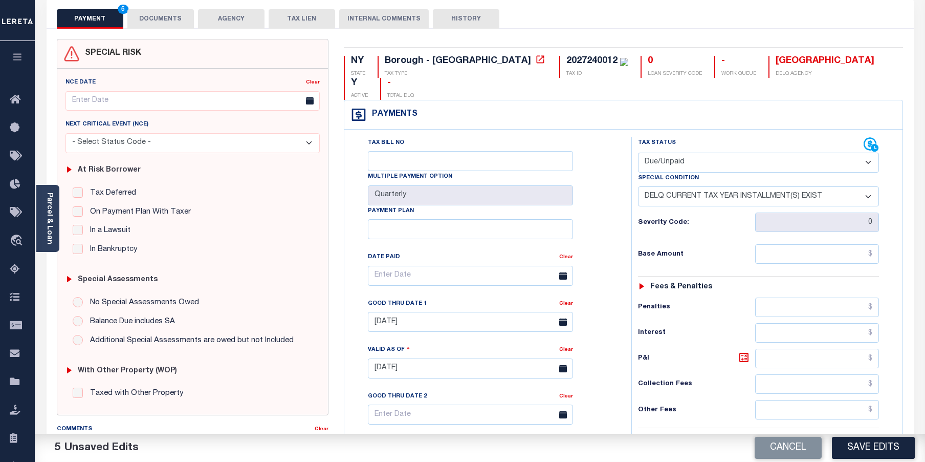
scroll to position [0, 0]
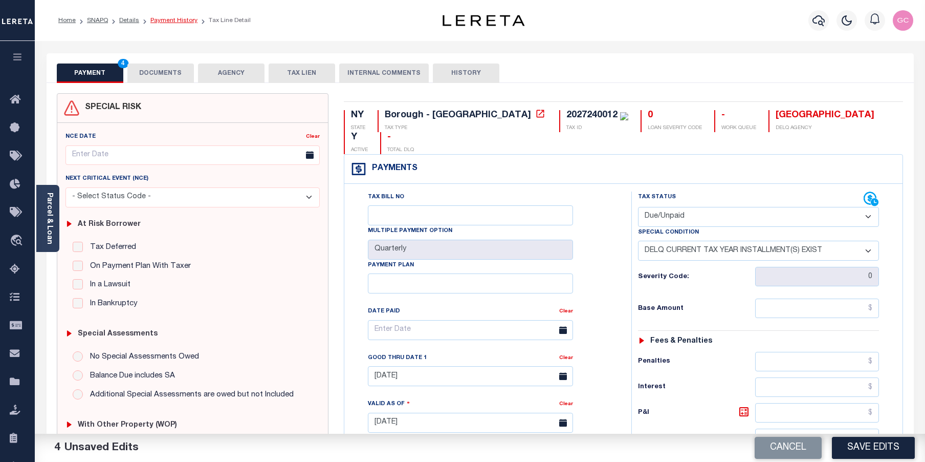
click at [178, 18] on link "Payment History" at bounding box center [173, 20] width 47 height 6
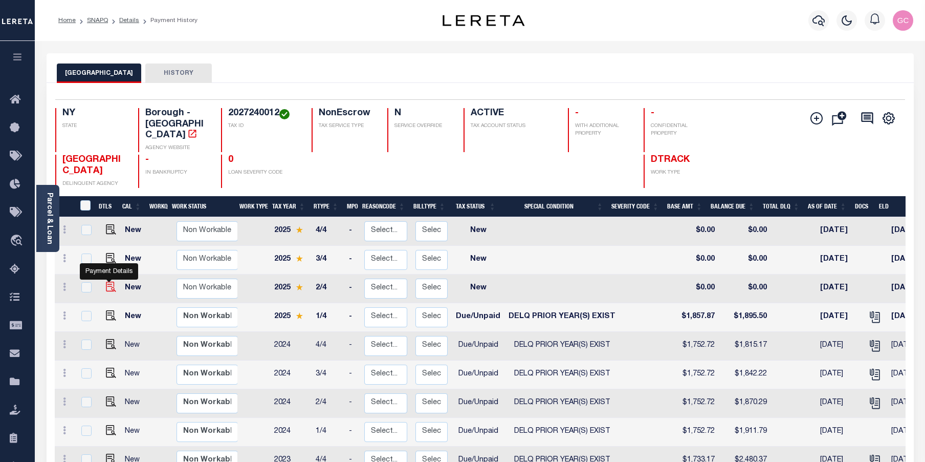
click at [110, 282] on img "" at bounding box center [111, 287] width 10 height 10
checkbox input "true"
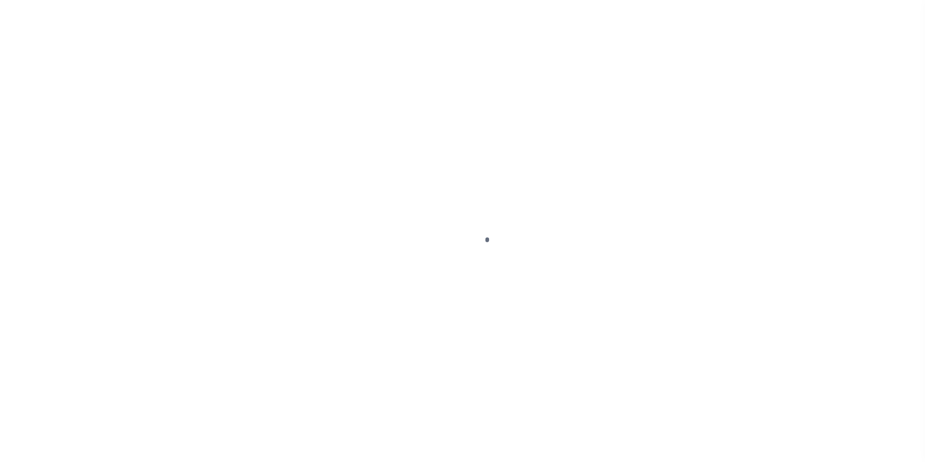
select select "NW2"
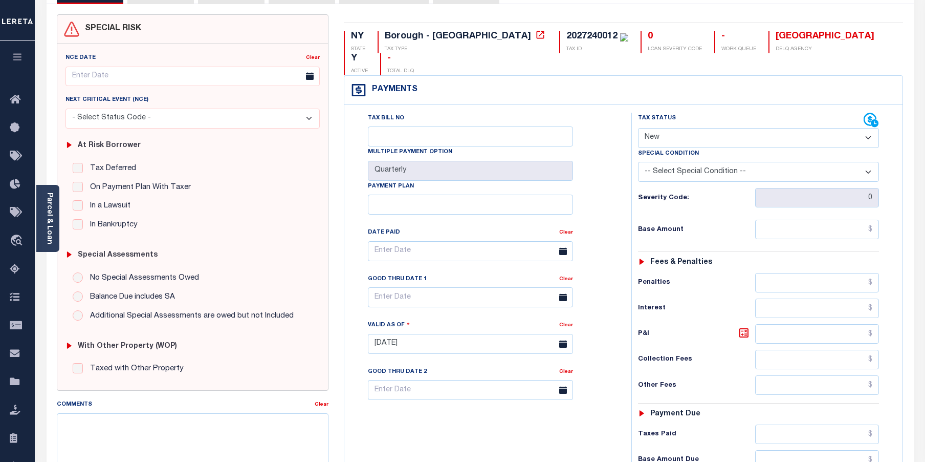
scroll to position [205, 0]
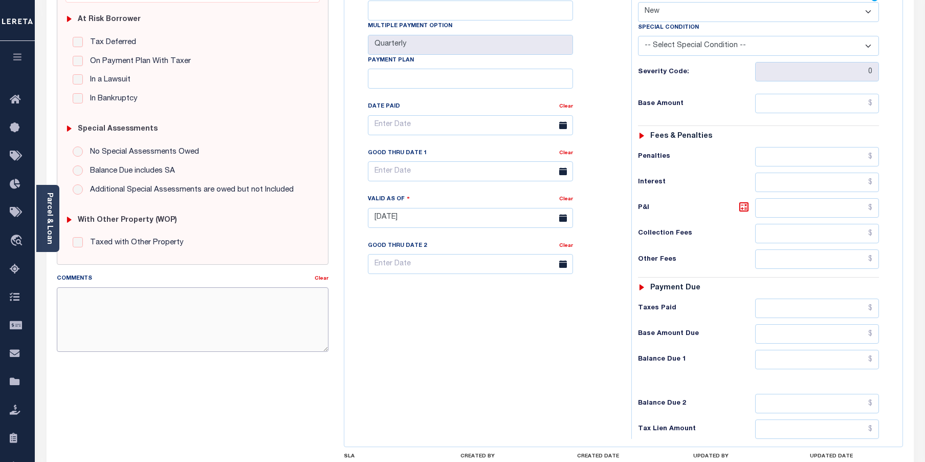
paste textarea "See tax line 2025 1/4 for attached document .-GC"
type textarea "See tax line 2025 1/4 for attached document .-GC"
type input "[DATE]"
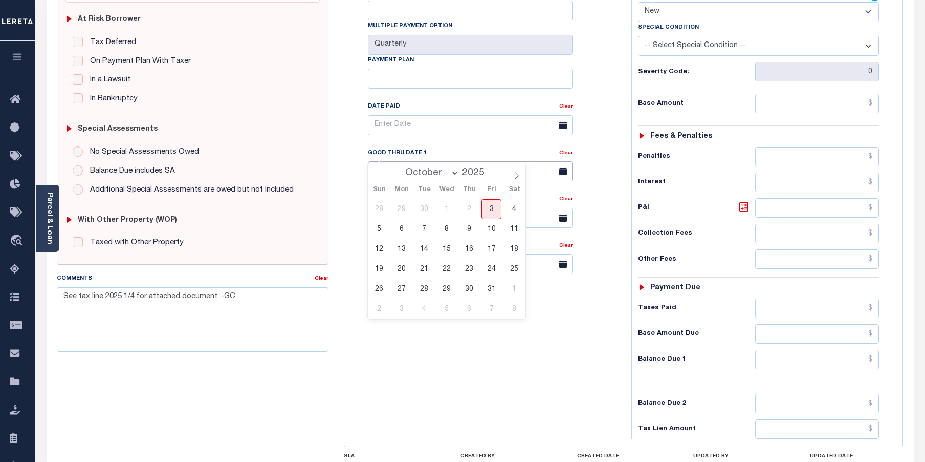
click at [425, 161] on input "text" at bounding box center [470, 171] width 205 height 20
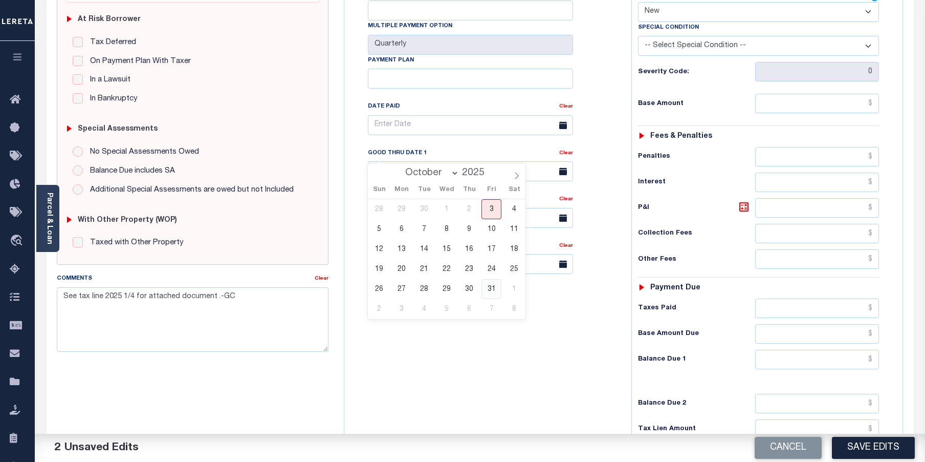
click at [490, 287] on span "31" at bounding box center [492, 289] width 20 height 20
type input "10/31/2025"
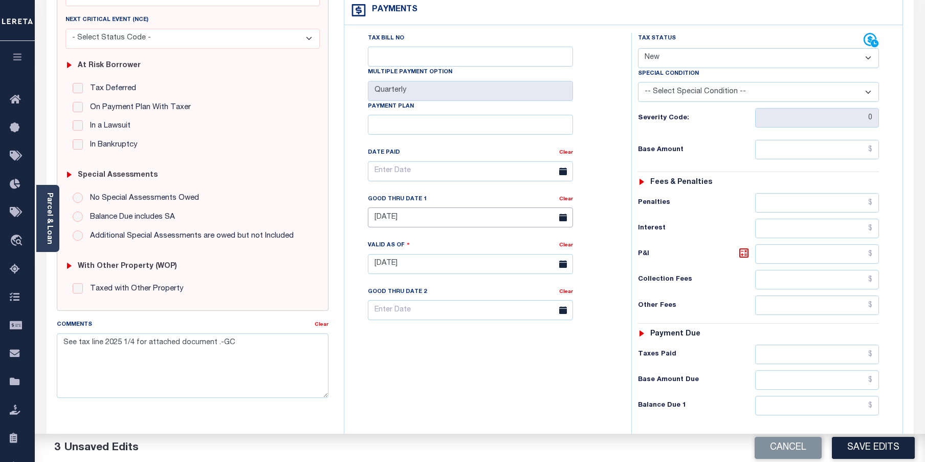
scroll to position [102, 0]
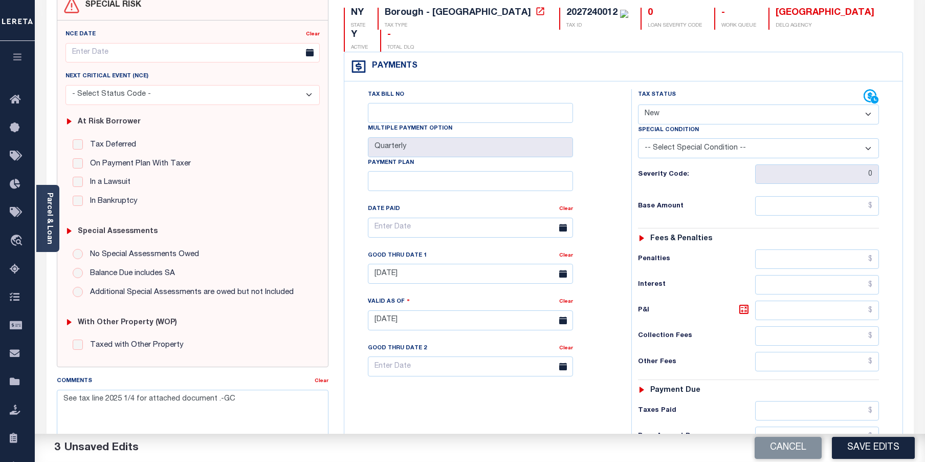
click at [727, 104] on select "- Select Status Code - Open Due/Unpaid Paid Incomplete No Tax Due Internal Refu…" at bounding box center [759, 114] width 242 height 20
select select "DUE"
click at [638, 104] on select "- Select Status Code - Open Due/Unpaid Paid Incomplete No Tax Due Internal Refu…" at bounding box center [759, 114] width 242 height 20
click at [693, 138] on select "-- Select Special Condition -- 3RD PARTY TAX LIEN AGENCY TAX LIEN (A.K.A Inside…" at bounding box center [759, 148] width 242 height 20
select select "18"
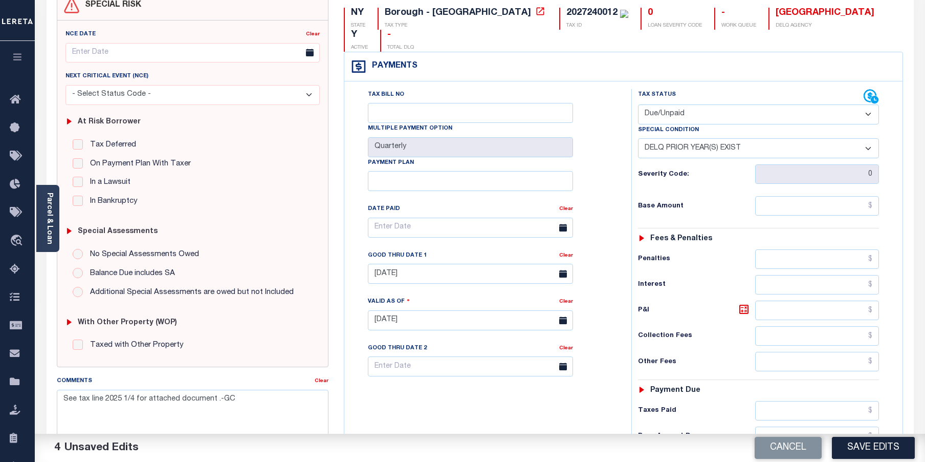
click at [638, 138] on select "-- Select Special Condition -- 3RD PARTY TAX LIEN AGENCY TAX LIEN (A.K.A Inside…" at bounding box center [759, 148] width 242 height 20
click at [801, 196] on input "text" at bounding box center [817, 205] width 124 height 19
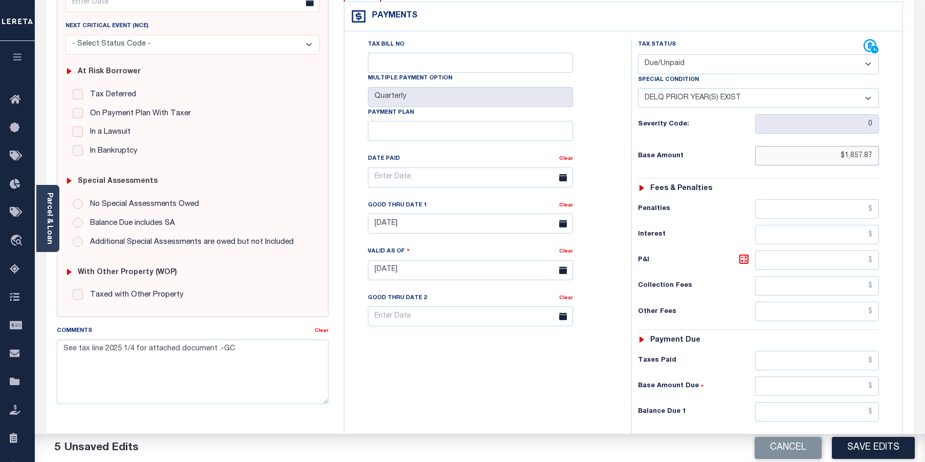
scroll to position [154, 0]
type input "$1,857.87"
click at [820, 401] on input "text" at bounding box center [817, 410] width 124 height 19
type input "$1,867.05"
click at [745, 252] on icon at bounding box center [744, 258] width 12 height 12
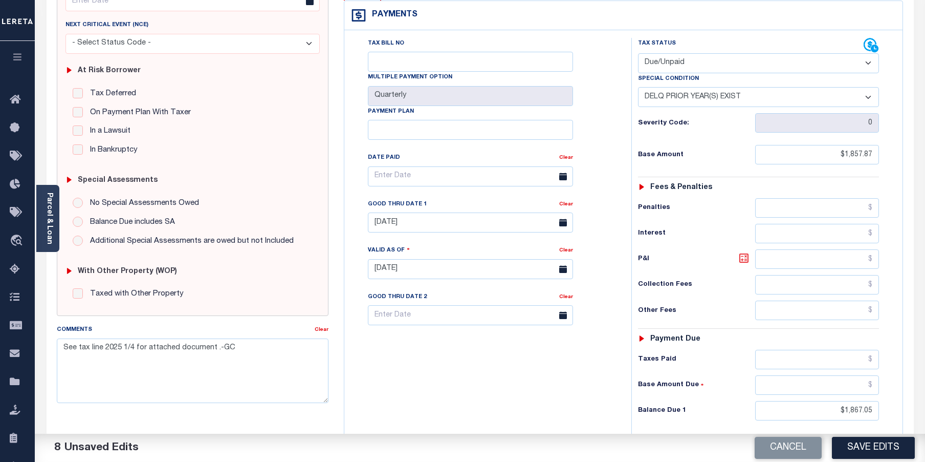
type input "$9.18"
click at [877, 448] on button "Save Edits" at bounding box center [873, 448] width 83 height 22
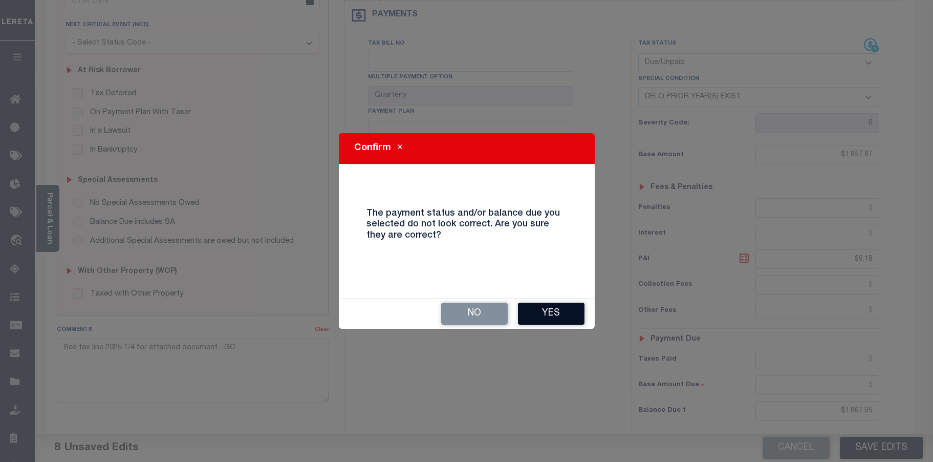
click at [569, 313] on button "Yes" at bounding box center [551, 313] width 67 height 22
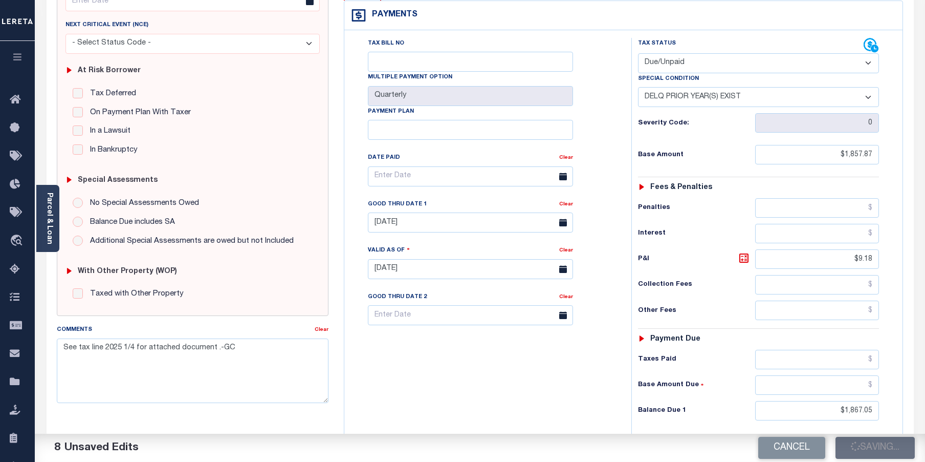
checkbox input "false"
type input "$1,857.87"
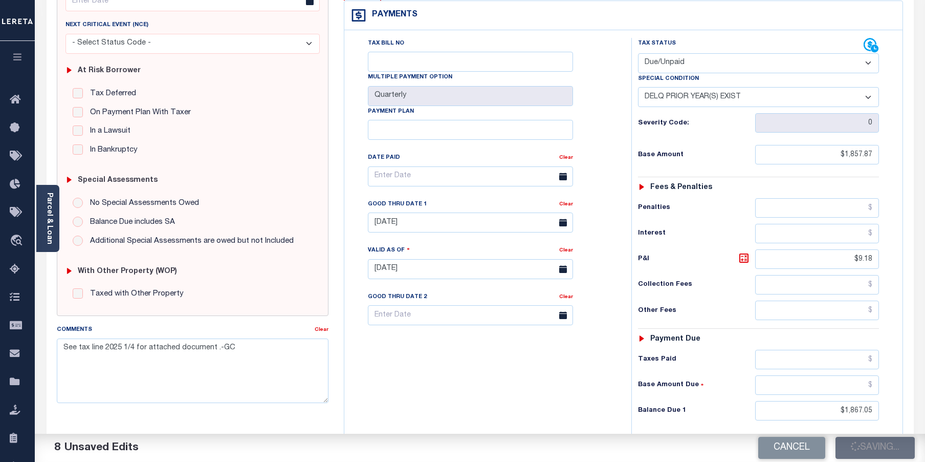
type input "$9.18"
type input "$1,867.05"
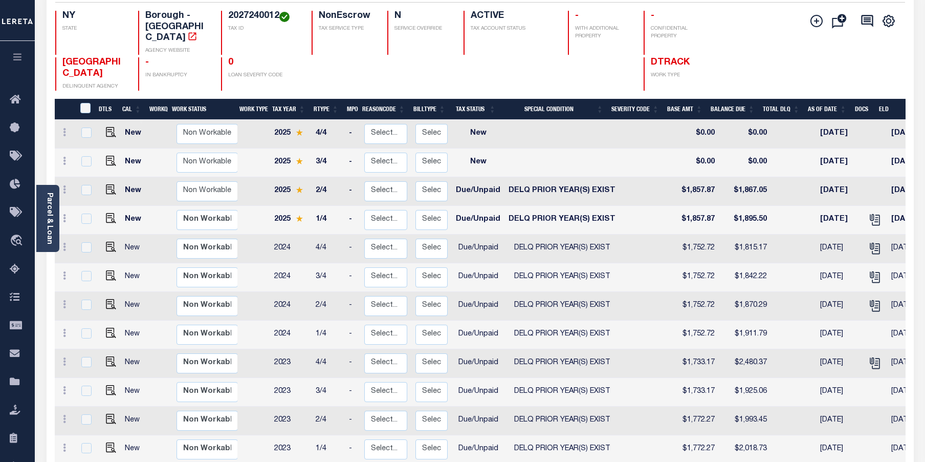
scroll to position [66, 0]
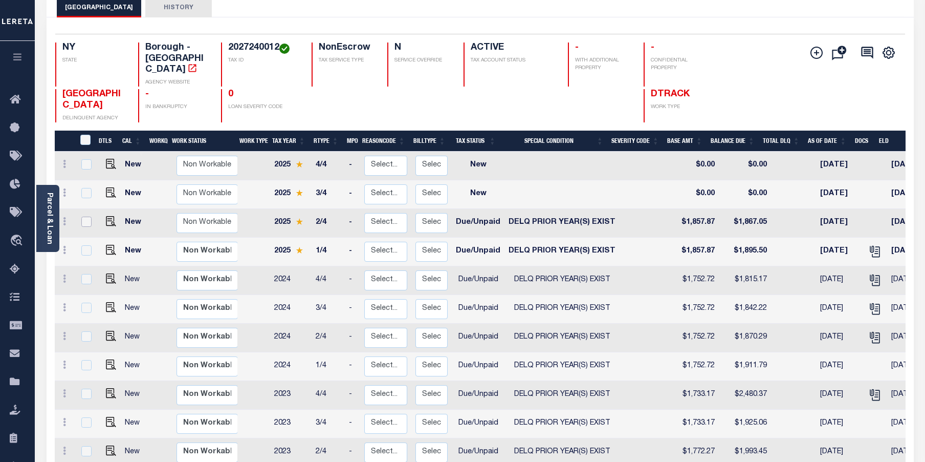
click at [83, 217] on input "checkbox" at bounding box center [86, 222] width 10 height 10
checkbox input "true"
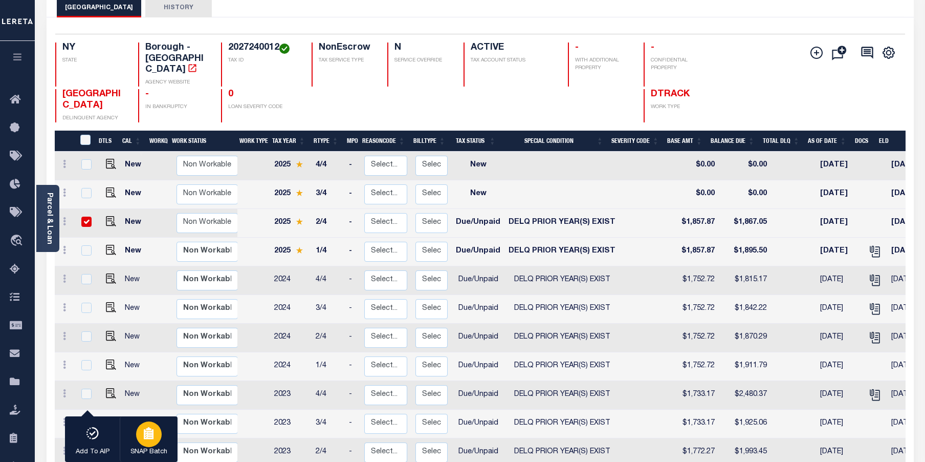
click at [153, 444] on div "button" at bounding box center [149, 434] width 26 height 26
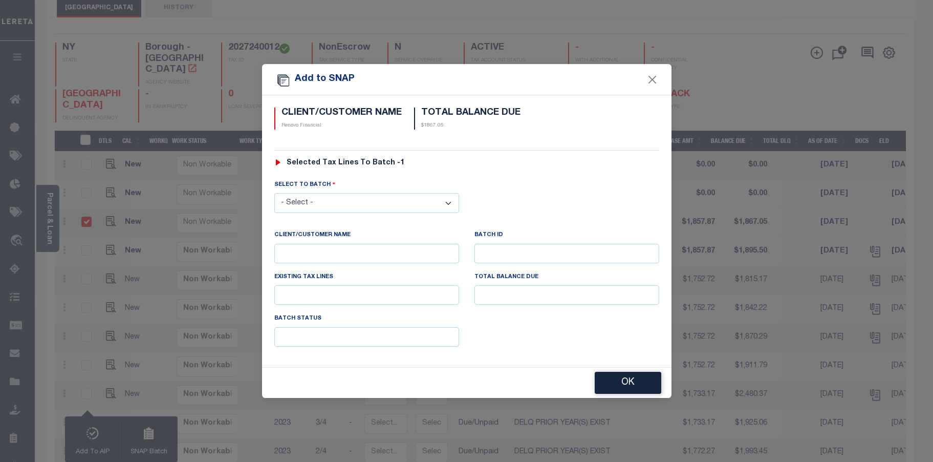
click at [447, 203] on select "- Select - 5831 5832" at bounding box center [366, 203] width 185 height 20
select select "5831"
click at [274, 193] on select "- Select - 5831 5832" at bounding box center [366, 203] width 185 height 20
click at [626, 378] on button "OK" at bounding box center [628, 383] width 67 height 22
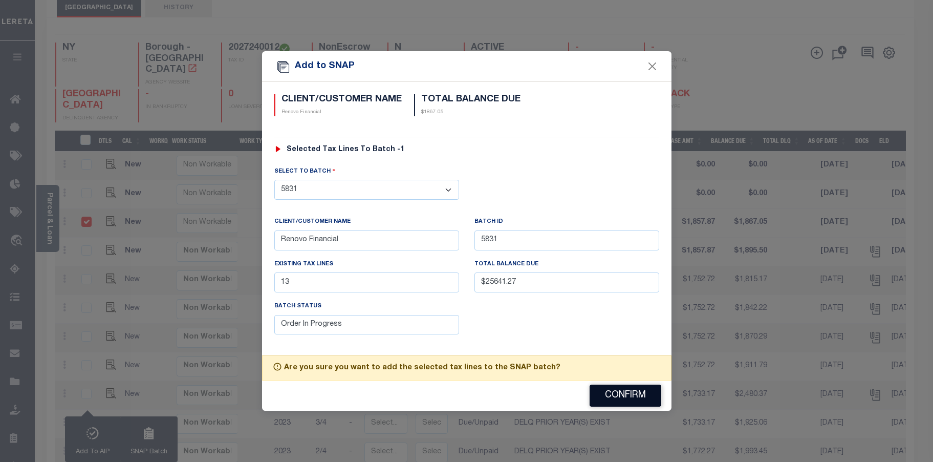
click at [623, 393] on button "Confirm" at bounding box center [626, 395] width 72 height 22
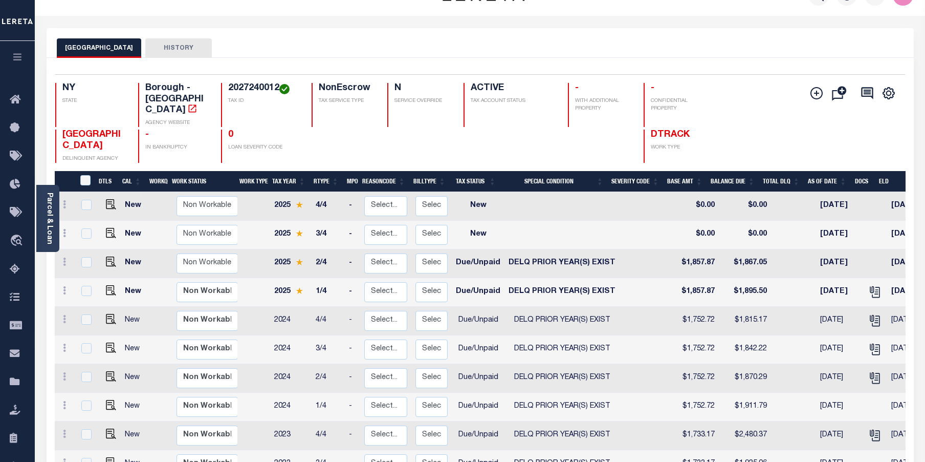
scroll to position [0, 0]
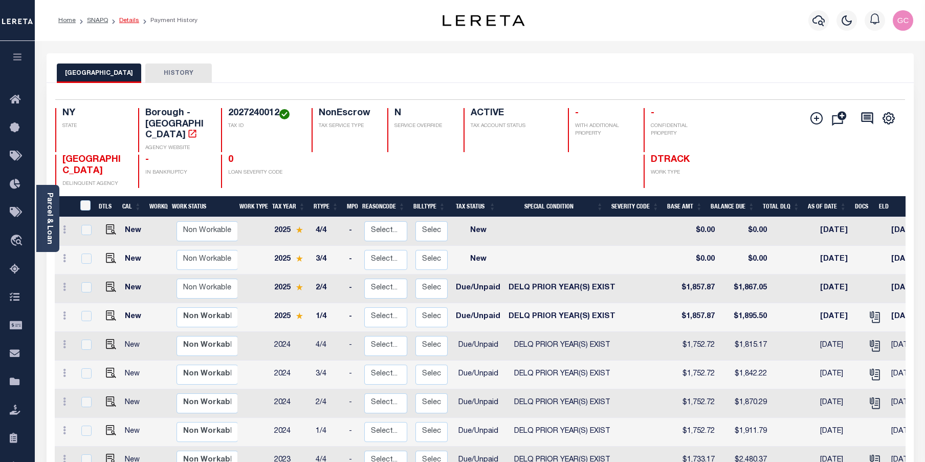
click at [132, 21] on link "Details" at bounding box center [129, 20] width 20 height 6
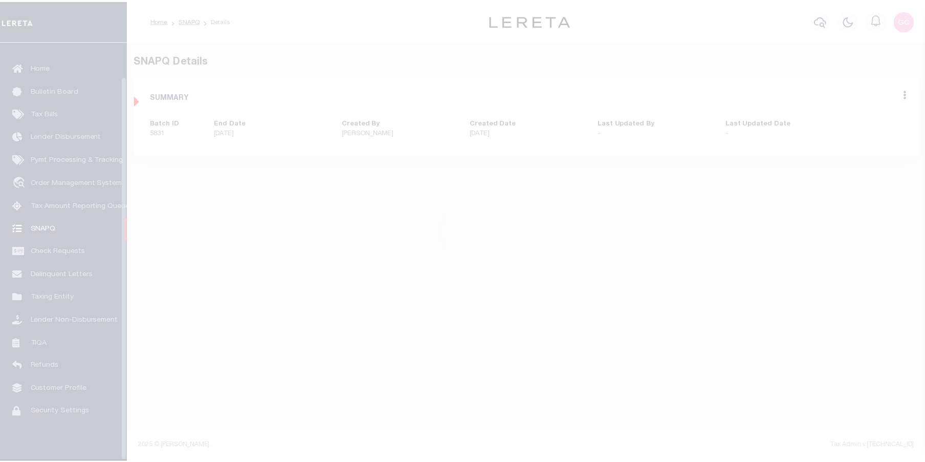
scroll to position [37, 0]
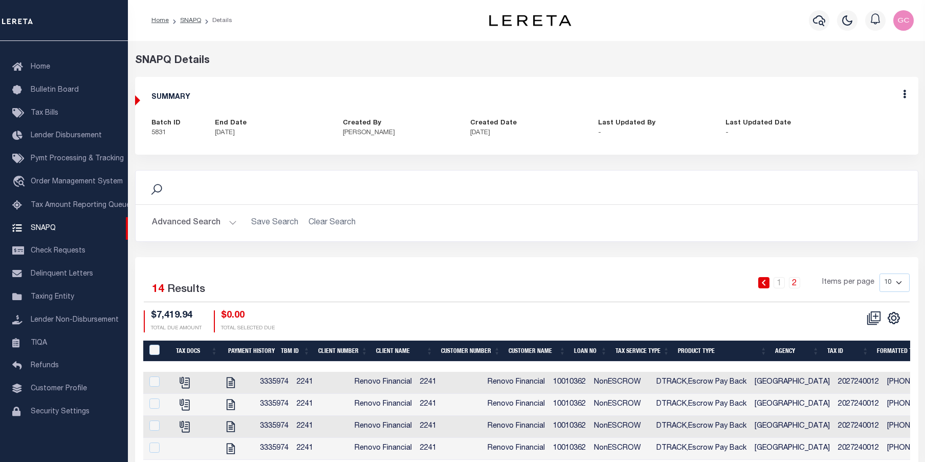
click at [900, 288] on select "10 25 50 100" at bounding box center [895, 282] width 30 height 18
select select "100"
click at [880, 273] on select "10 25 50 100" at bounding box center [895, 282] width 30 height 18
click at [905, 96] on icon at bounding box center [904, 94] width 3 height 9
click at [854, 124] on link "Edit" at bounding box center [877, 123] width 81 height 17
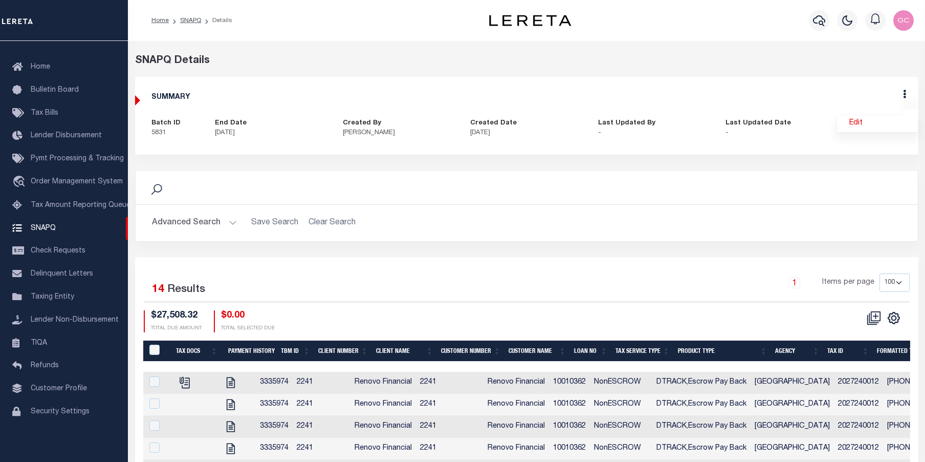
select select "OIP"
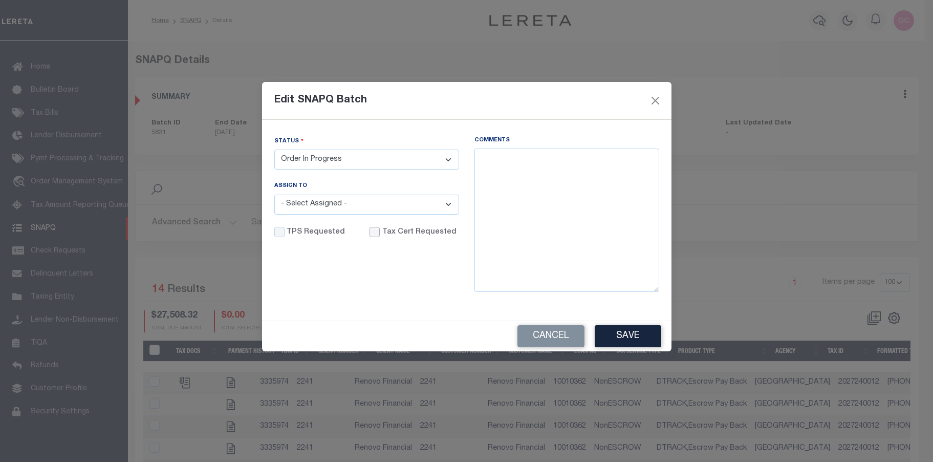
click at [370, 232] on input "Tax Cert Requested" at bounding box center [375, 232] width 10 height 10
checkbox input "true"
click at [532, 164] on textarea "Comments" at bounding box center [566, 219] width 185 height 143
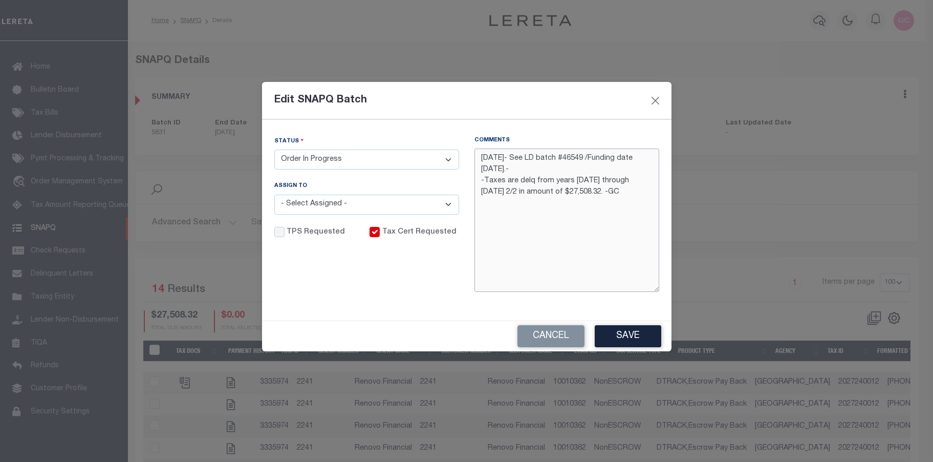
type textarea "[DATE]- See LD batch #46549 /Funding date [DATE].- -Taxes are delq from years […"
click at [453, 158] on select "- Select Status - Order In Progress Complete" at bounding box center [366, 159] width 185 height 20
select select "CPT"
click at [274, 149] on select "- Select Status - Order In Progress Complete" at bounding box center [366, 159] width 185 height 20
click at [624, 333] on button "Save" at bounding box center [628, 336] width 67 height 22
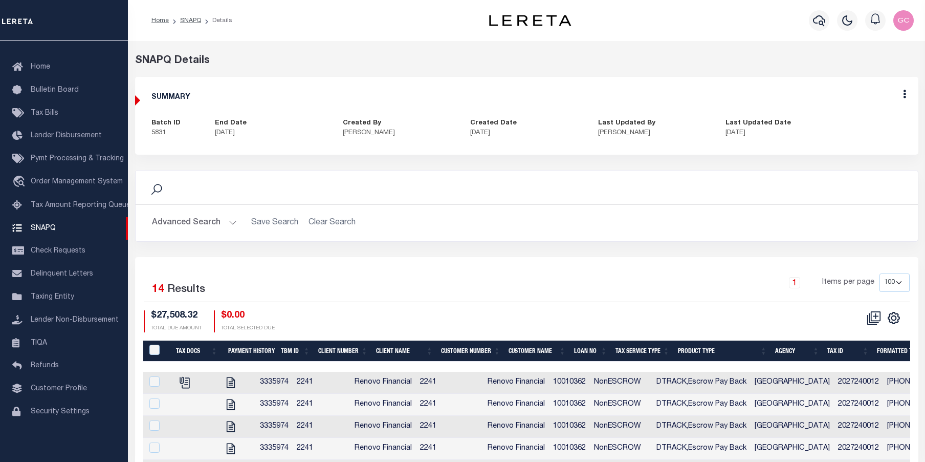
select select "100"
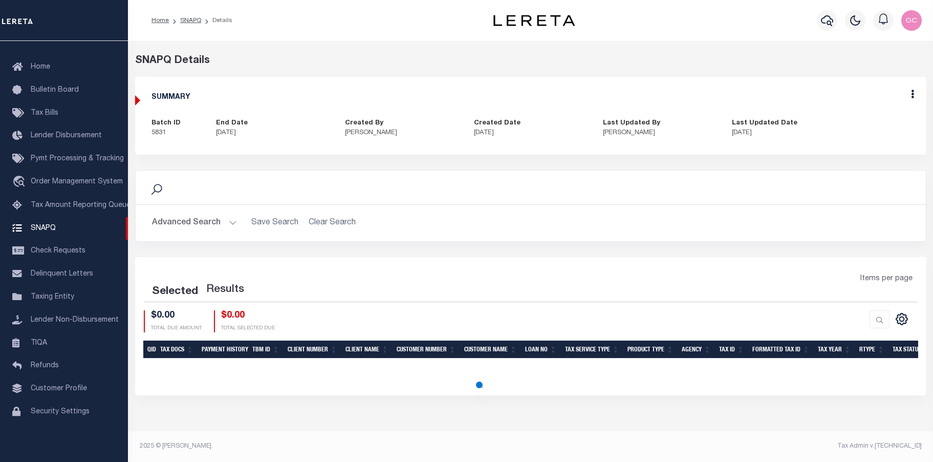
select select "100"
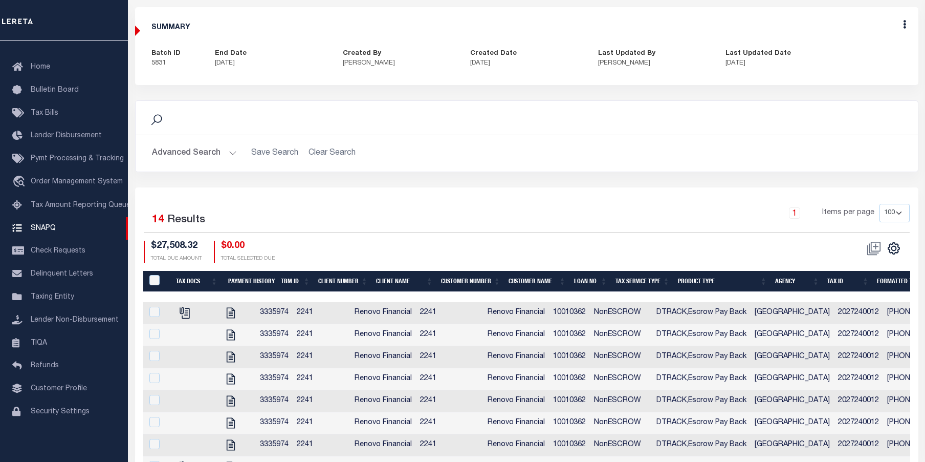
scroll to position [205, 0]
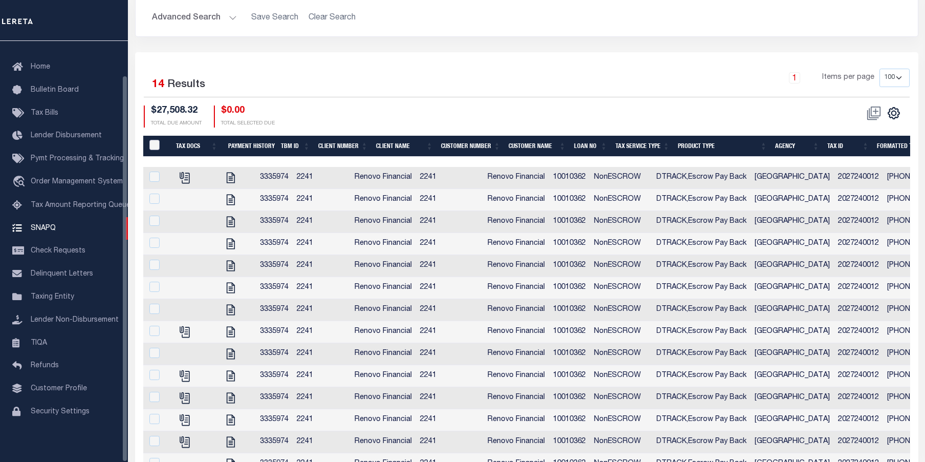
click at [152, 143] on input "QID" at bounding box center [154, 145] width 10 height 10
checkbox input "true"
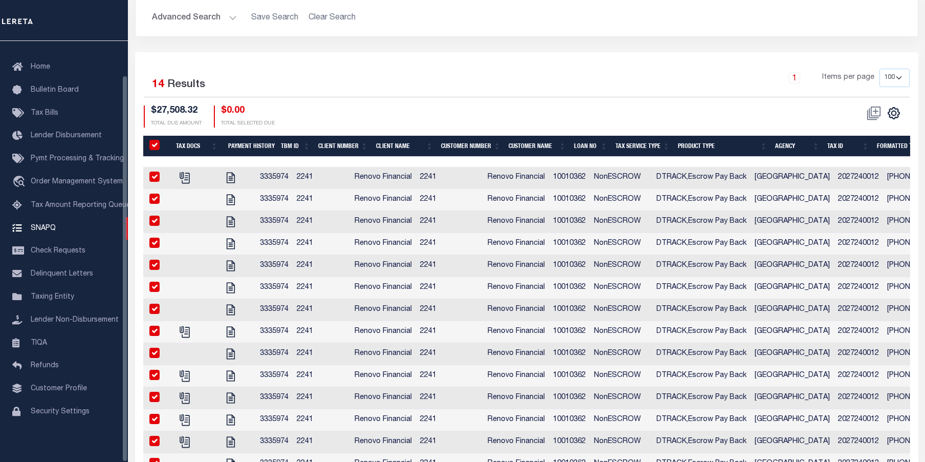
checkbox input "true"
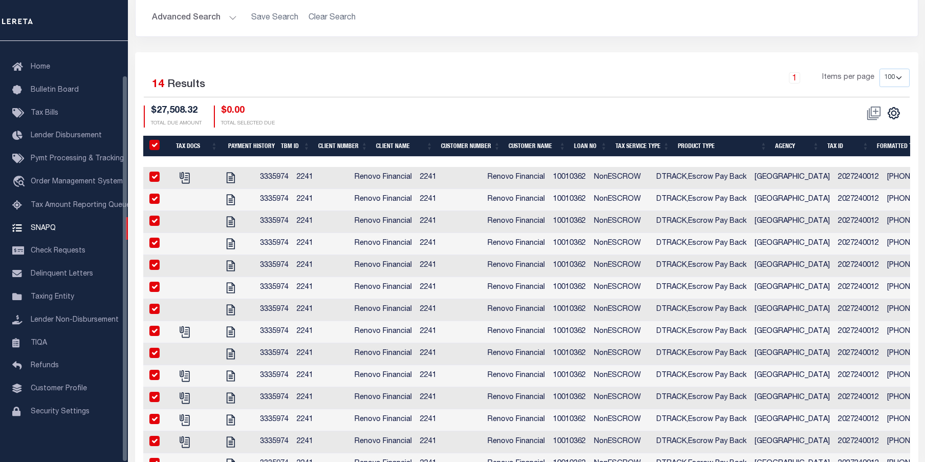
checkbox input "true"
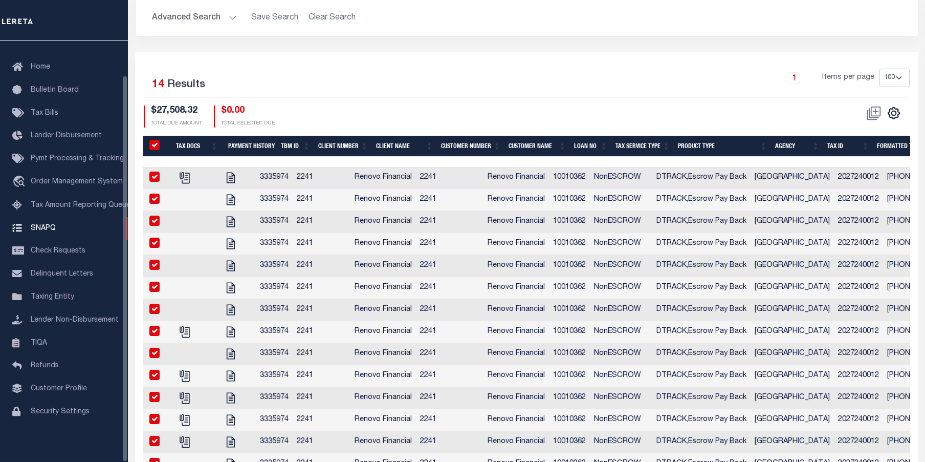
checkbox input "true"
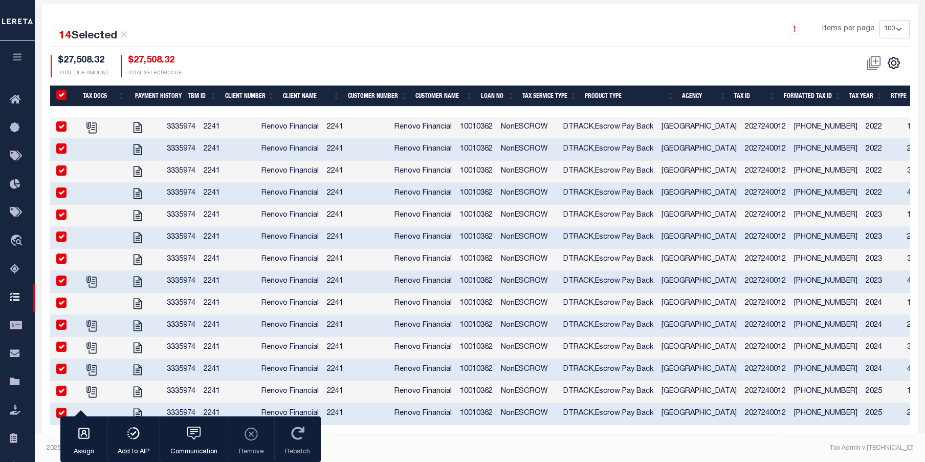
scroll to position [270, 0]
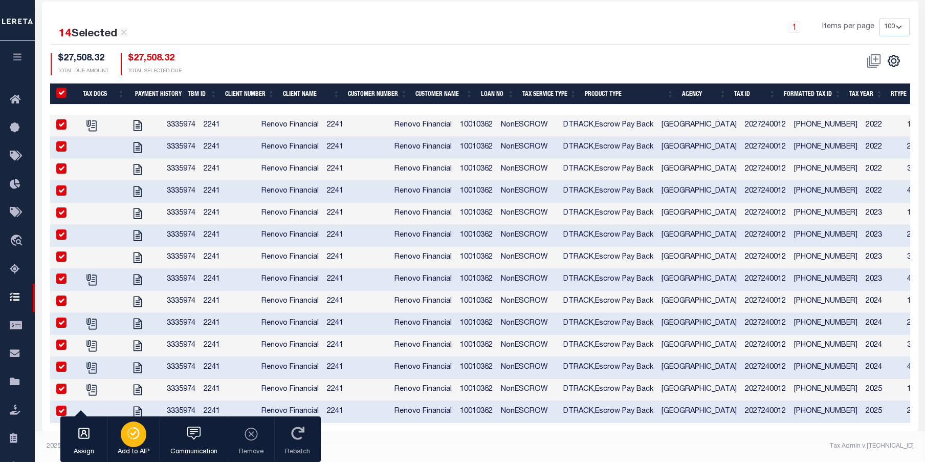
click at [130, 436] on icon "button" at bounding box center [133, 433] width 14 height 12
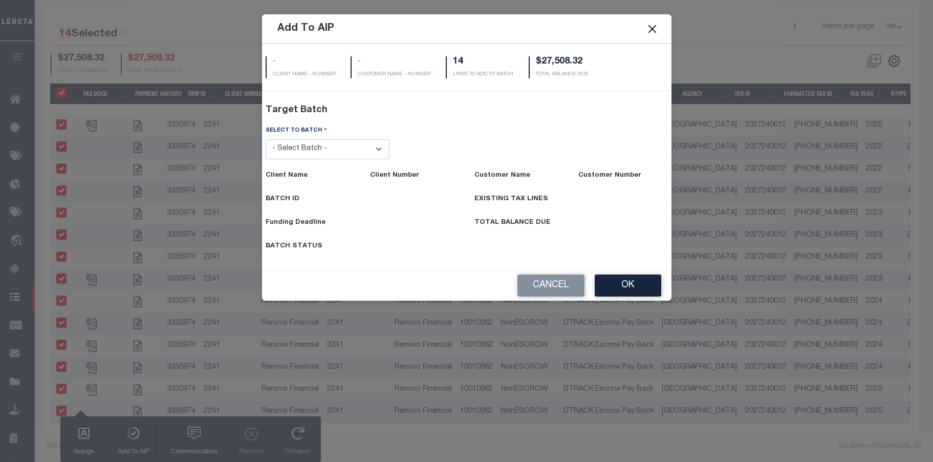
click at [382, 149] on select "- Select Batch - 42380 42965 43235 43299 43683 44436 44450 44938 45028 45180 45…" at bounding box center [328, 149] width 124 height 20
select select "46549"
click at [266, 159] on select "- Select Batch - 42380 42965 43235 43299 43683 44436 44450 44938 45028 45180 45…" at bounding box center [328, 149] width 124 height 20
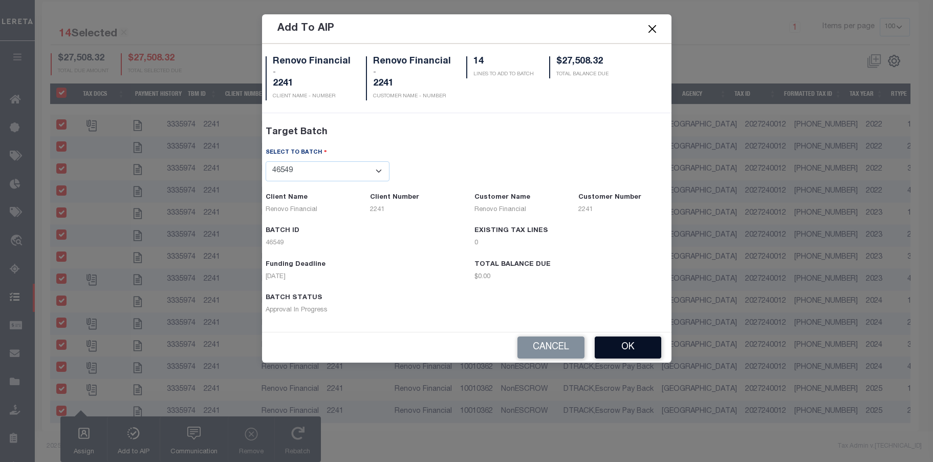
click at [625, 347] on button "OK" at bounding box center [628, 347] width 67 height 22
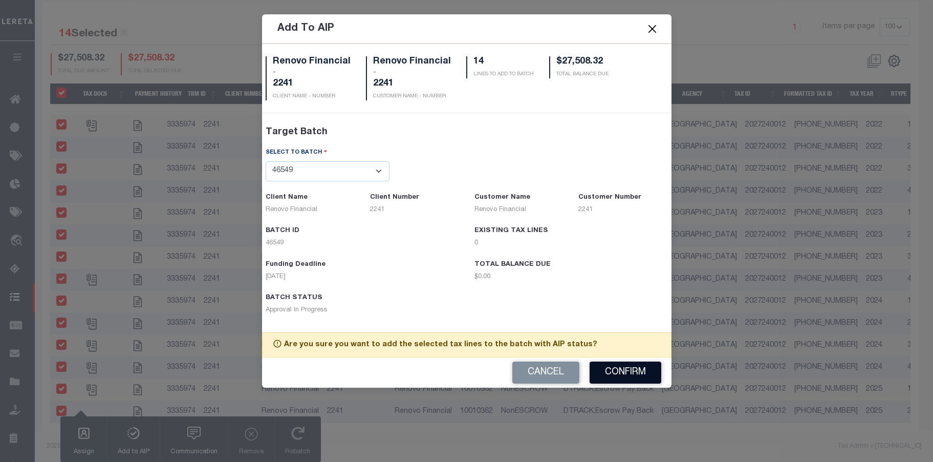
click at [622, 372] on button "Confirm" at bounding box center [626, 372] width 72 height 22
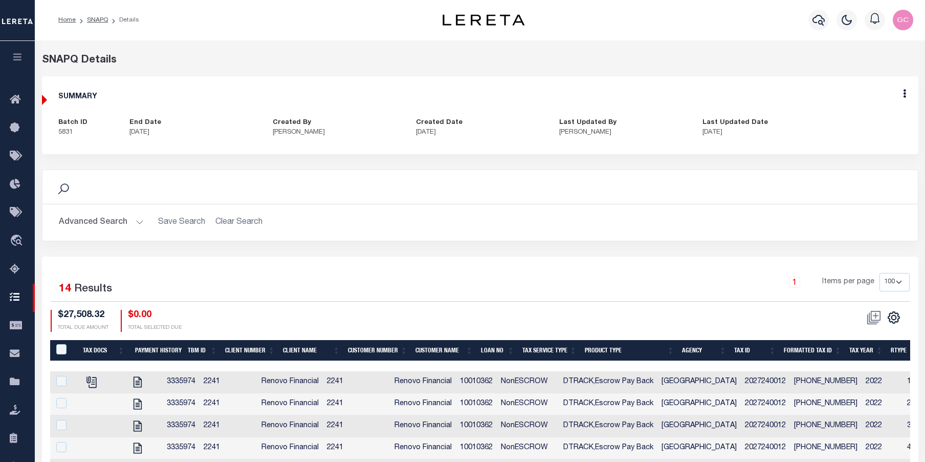
scroll to position [0, 0]
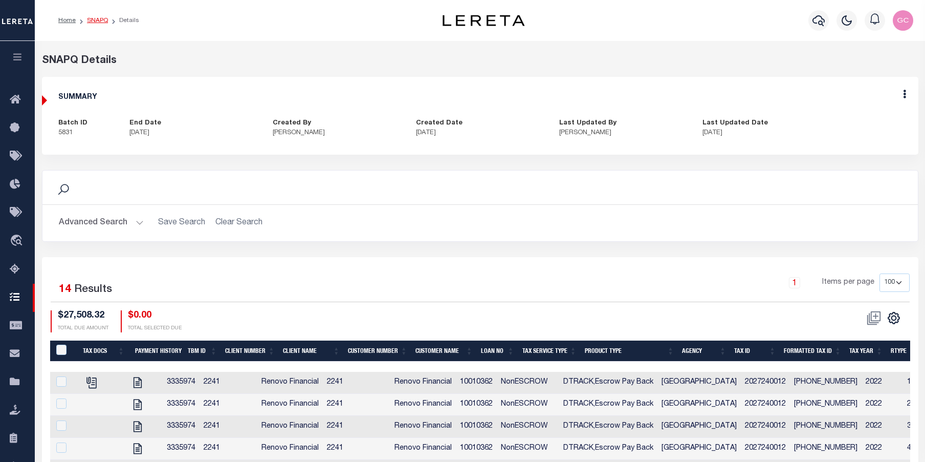
click at [97, 19] on link "SNAPQ" at bounding box center [97, 20] width 21 height 6
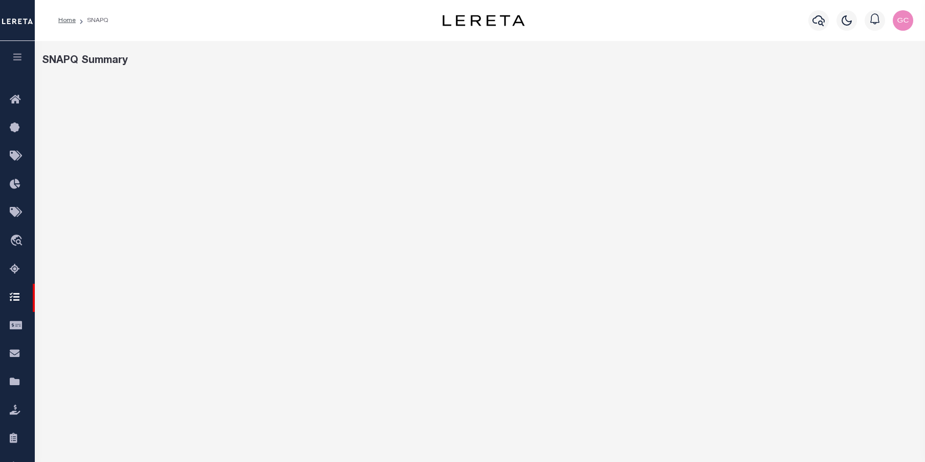
select select "100"
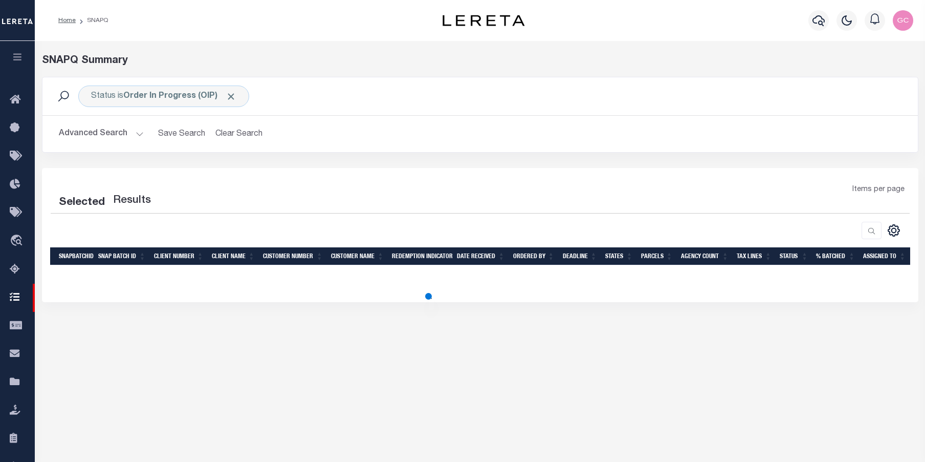
select select "100"
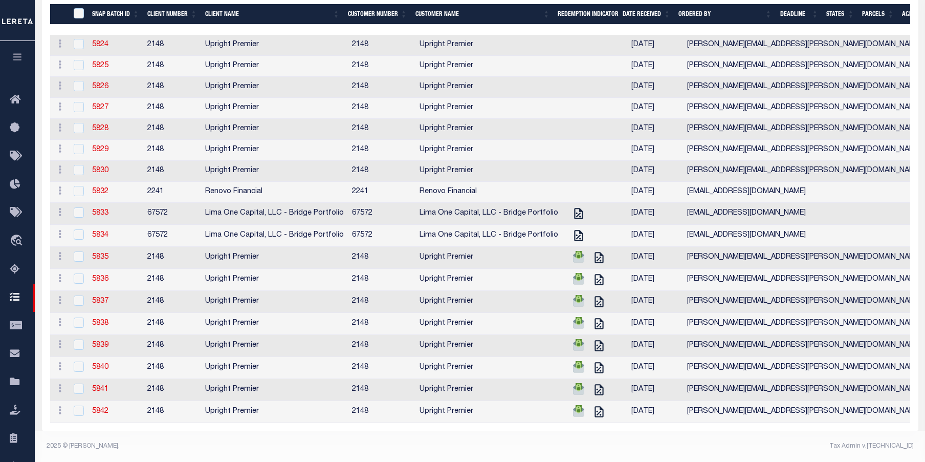
scroll to position [254, 0]
click at [103, 188] on link "5832" at bounding box center [100, 191] width 16 height 7
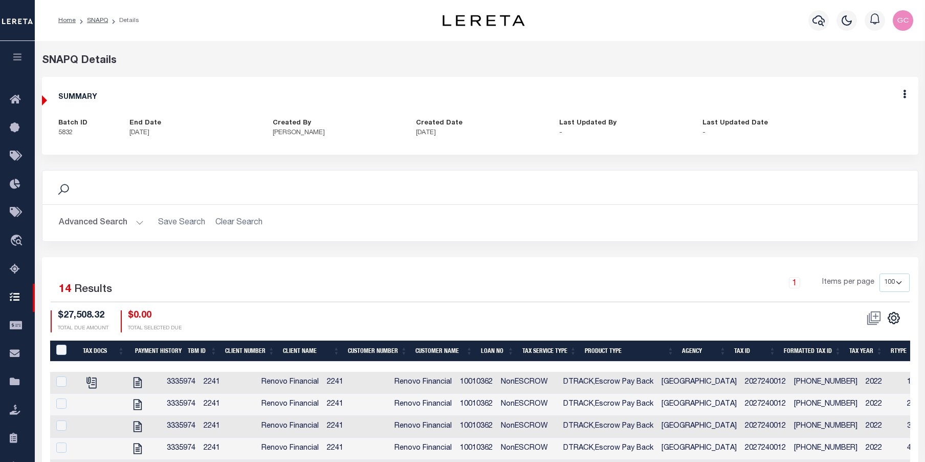
select select "100"
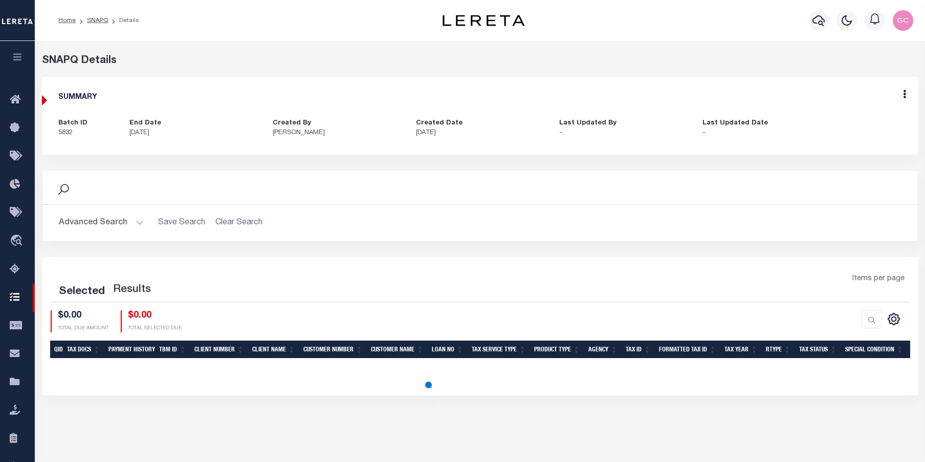
select select "100"
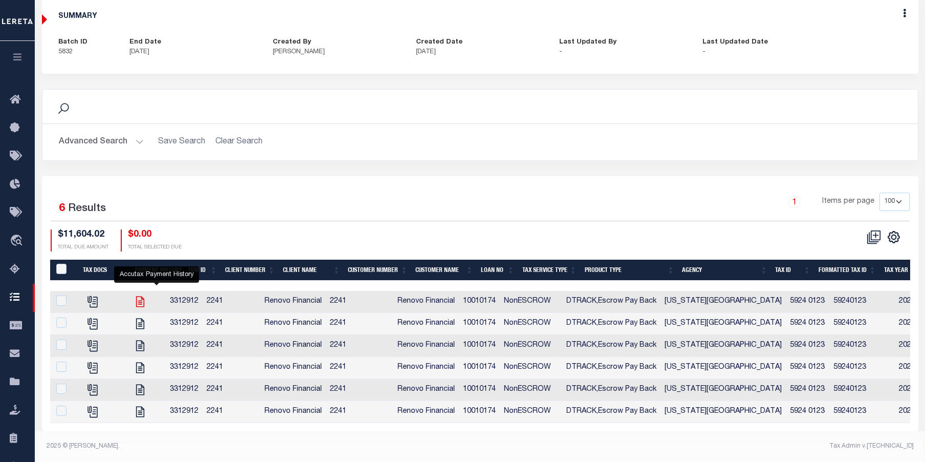
click at [144, 296] on icon "" at bounding box center [140, 301] width 8 height 11
checkbox input "false"
checkbox input "true"
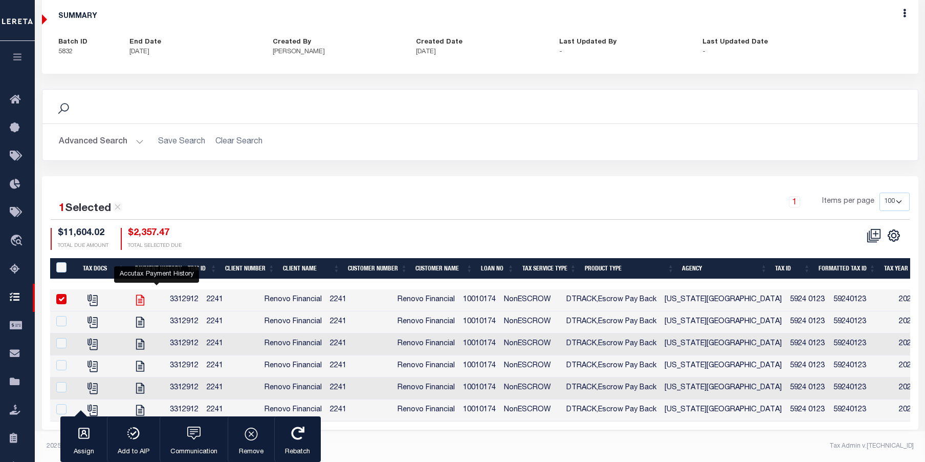
scroll to position [90, 0]
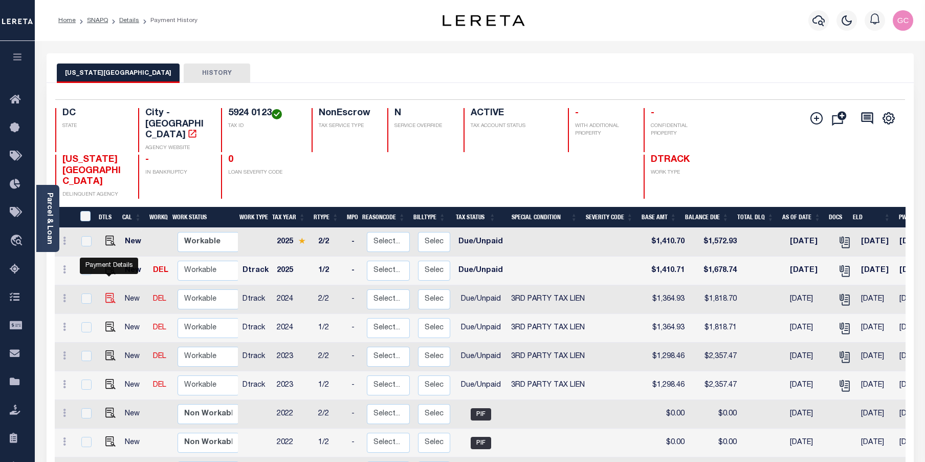
click at [109, 293] on img "" at bounding box center [110, 298] width 10 height 10
checkbox input "true"
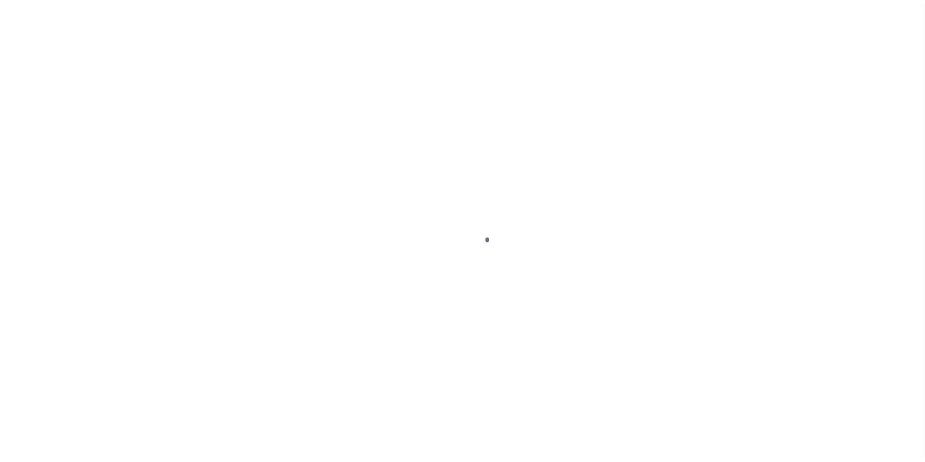
select select "DUE"
select select "20"
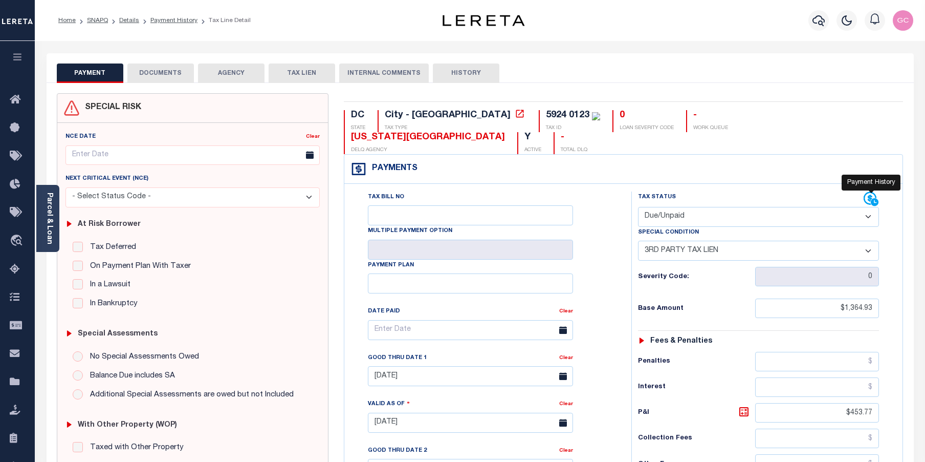
click at [869, 192] on icon at bounding box center [870, 198] width 13 height 13
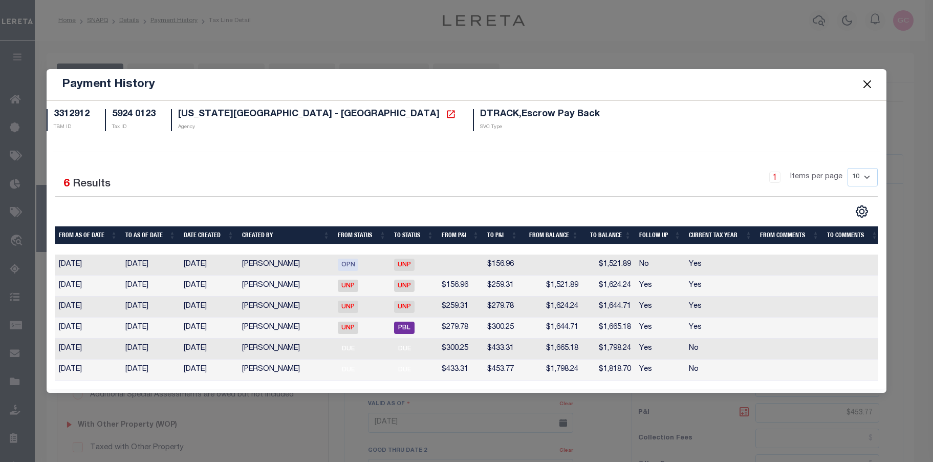
click at [870, 80] on button "Close" at bounding box center [867, 84] width 13 height 13
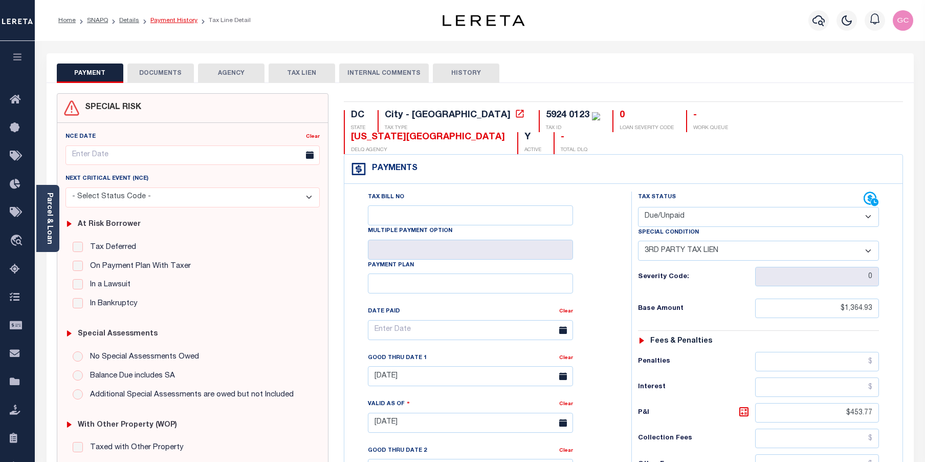
click at [178, 22] on link "Payment History" at bounding box center [173, 20] width 47 height 6
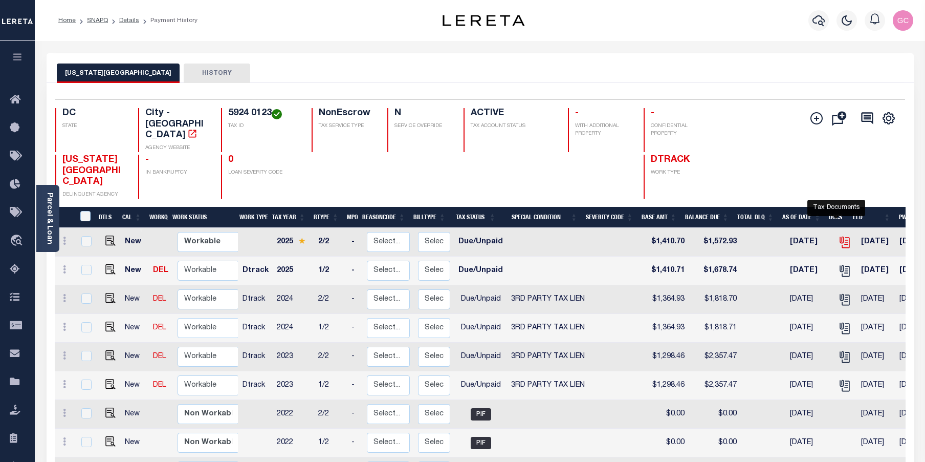
click at [838, 235] on icon "" at bounding box center [844, 241] width 13 height 13
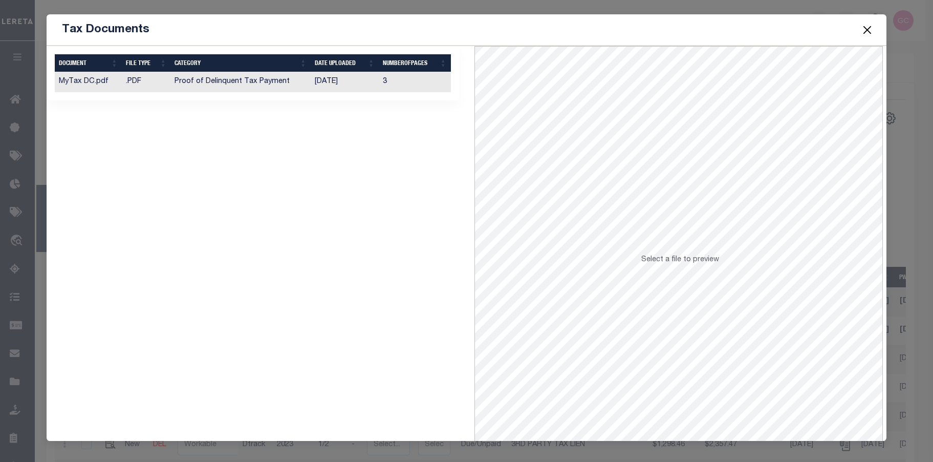
click at [335, 84] on td "[DATE]" at bounding box center [345, 82] width 68 height 20
drag, startPoint x: 875, startPoint y: 29, endPoint x: 870, endPoint y: 24, distance: 7.6
click at [871, 25] on div "Tax Documents" at bounding box center [467, 29] width 840 height 31
click at [874, 30] on span at bounding box center [867, 29] width 39 height 29
click at [863, 27] on button "Close" at bounding box center [867, 29] width 13 height 13
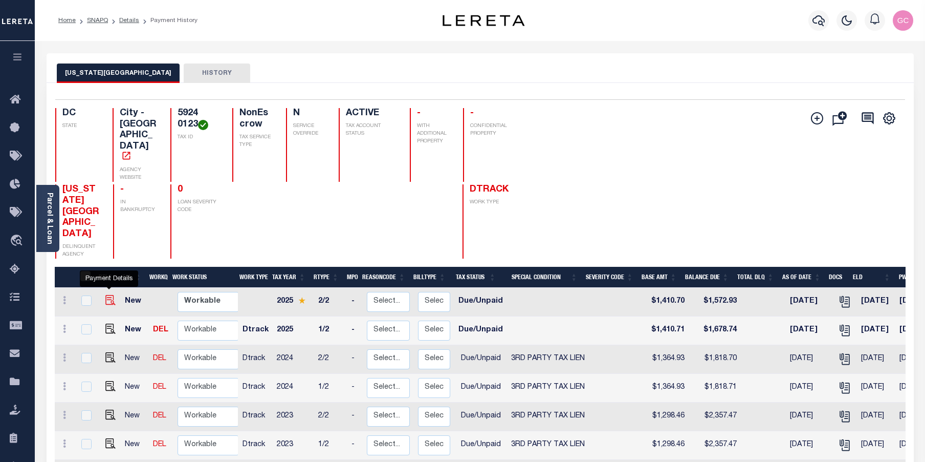
click at [109, 295] on img "" at bounding box center [110, 300] width 10 height 10
checkbox input "true"
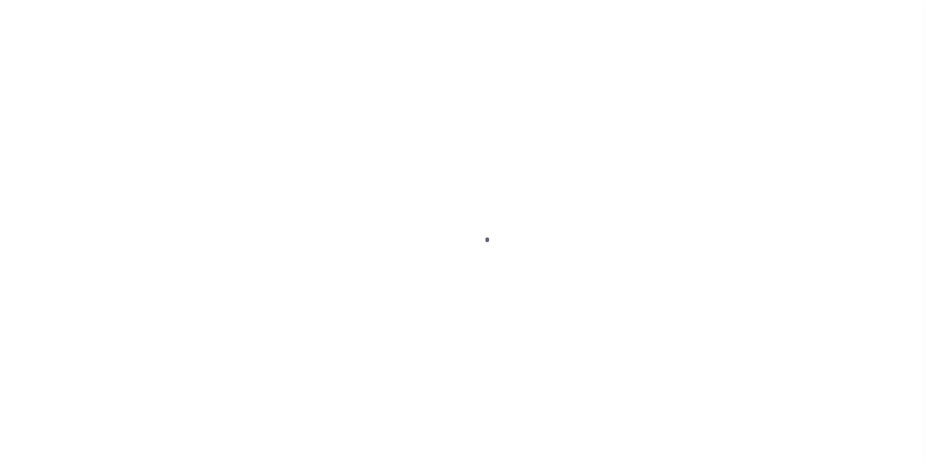
select select "DUE"
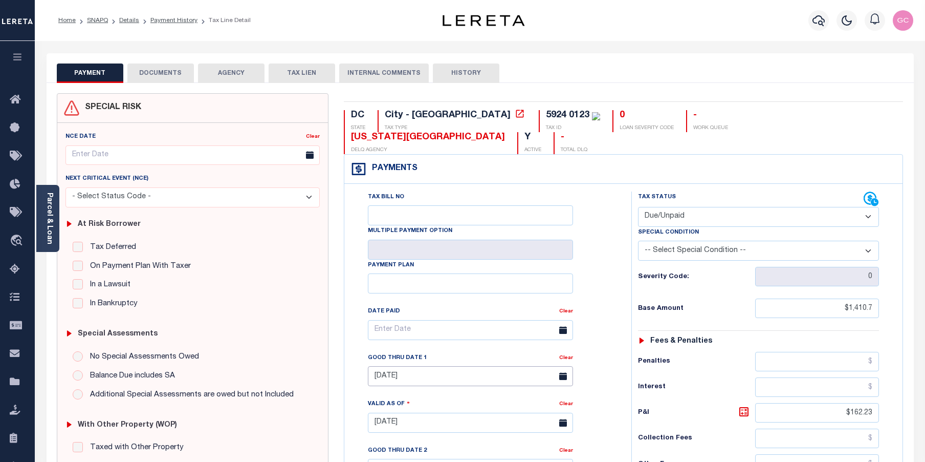
click at [443, 366] on input "[DATE]" at bounding box center [470, 376] width 205 height 20
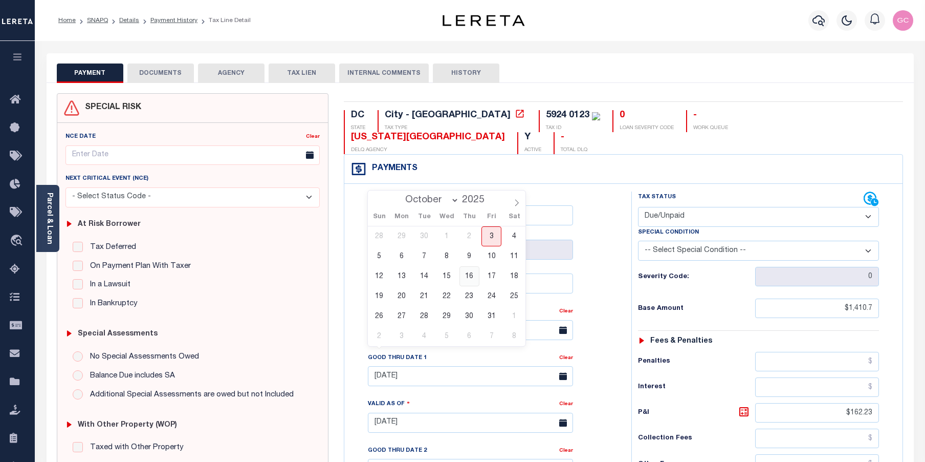
click at [472, 276] on span "16" at bounding box center [470, 276] width 20 height 20
type input "10/16/2025"
type input "[DATE]"
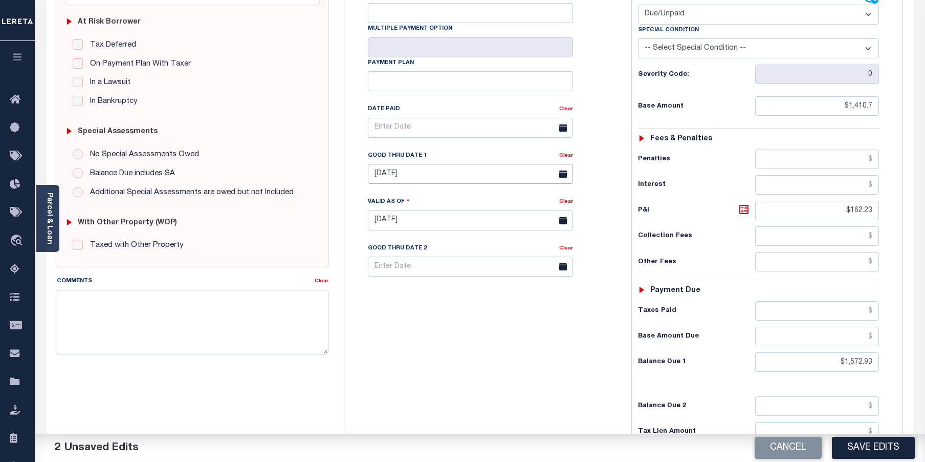
scroll to position [205, 0]
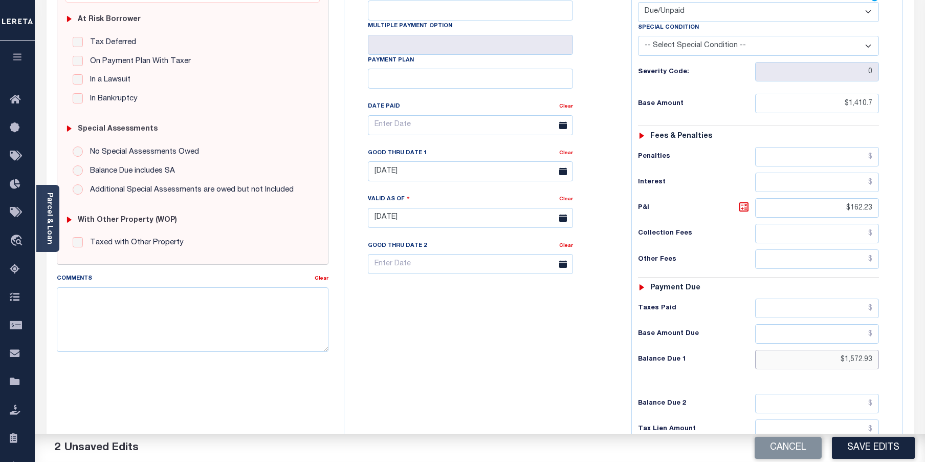
drag, startPoint x: 823, startPoint y: 337, endPoint x: 893, endPoint y: 327, distance: 70.4
click at [893, 327] on div "Tax Status Status - Select Status Code -" at bounding box center [763, 213] width 262 height 452
type input "$1,572.93"
click at [743, 201] on icon at bounding box center [744, 207] width 12 height 12
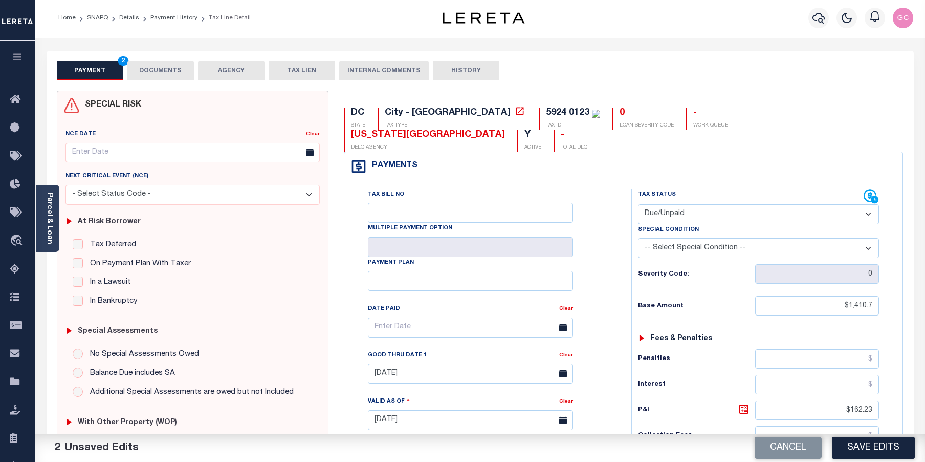
scroll to position [0, 0]
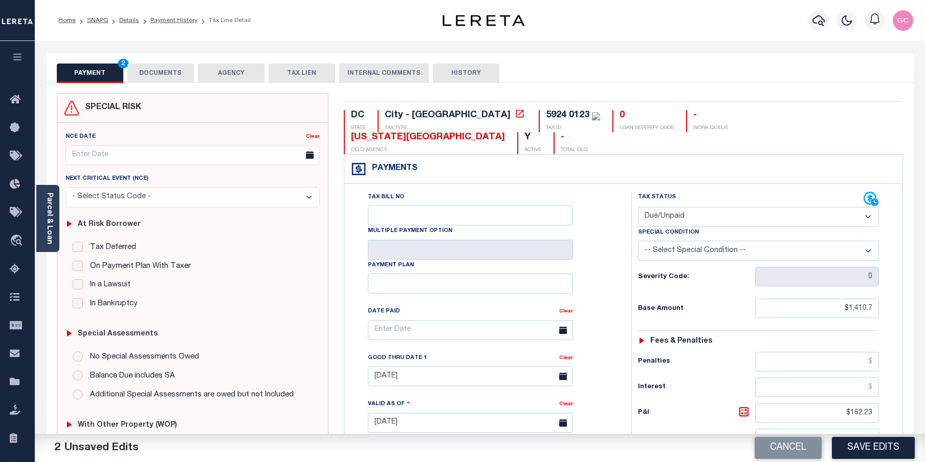
click at [163, 76] on button "DOCUMENTS" at bounding box center [160, 72] width 67 height 19
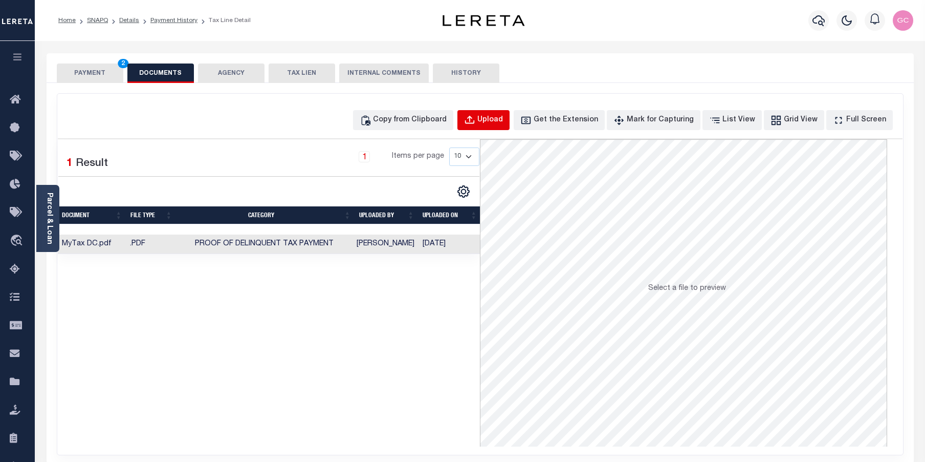
click at [503, 124] on div "Upload" at bounding box center [491, 120] width 26 height 11
select select "POP"
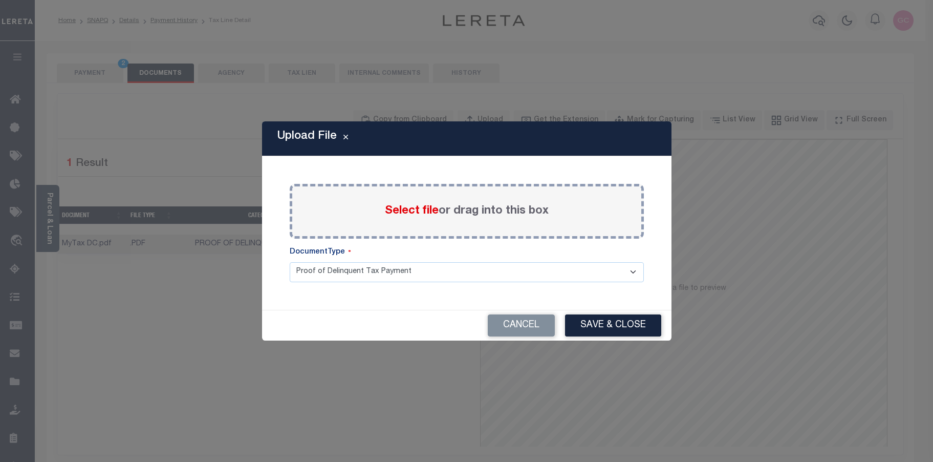
click at [425, 213] on span "Select file" at bounding box center [412, 210] width 54 height 11
click at [0, 0] on input "Select file or drag into this box" at bounding box center [0, 0] width 0 height 0
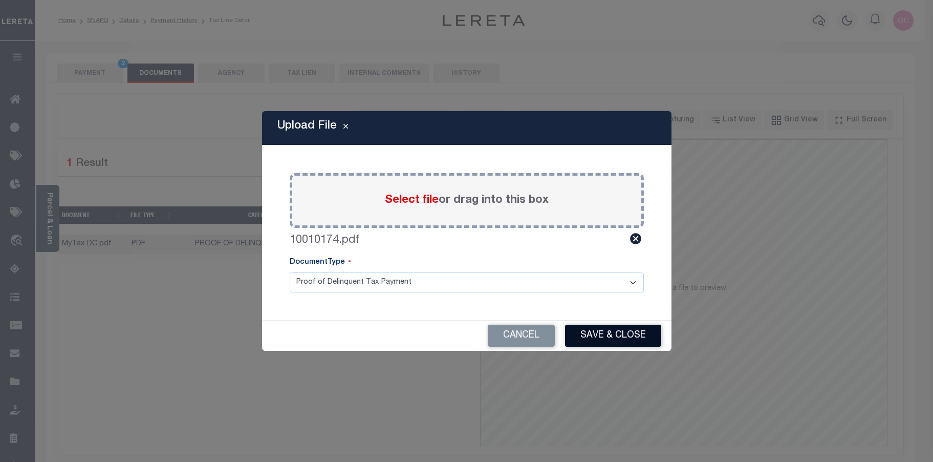
click at [610, 333] on button "Save & Close" at bounding box center [613, 336] width 96 height 22
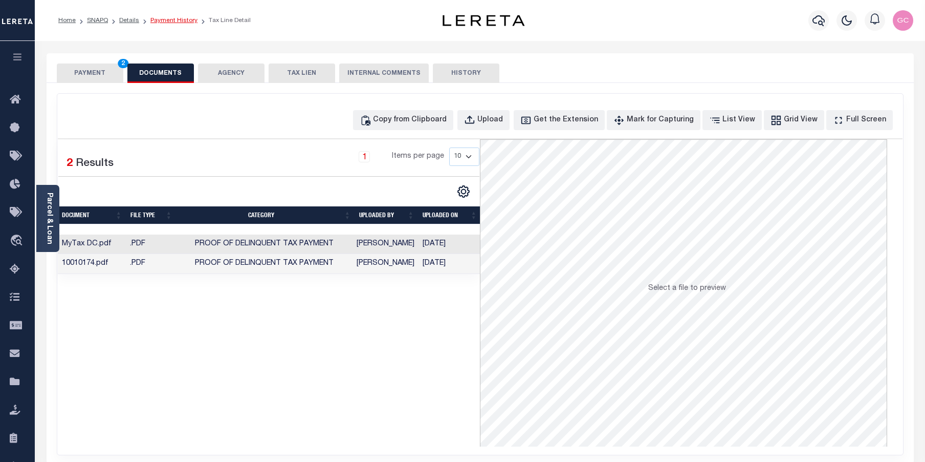
click at [180, 20] on link "Payment History" at bounding box center [173, 20] width 47 height 6
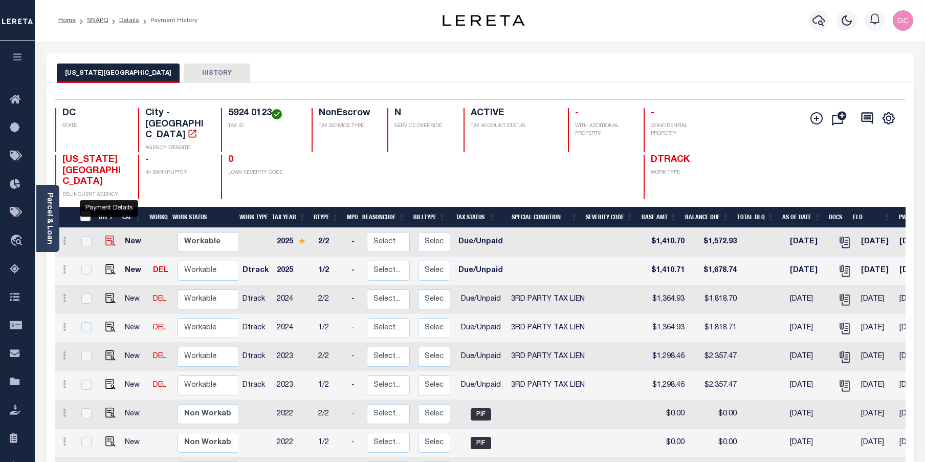
click at [106, 235] on img "" at bounding box center [110, 240] width 10 height 10
checkbox input "true"
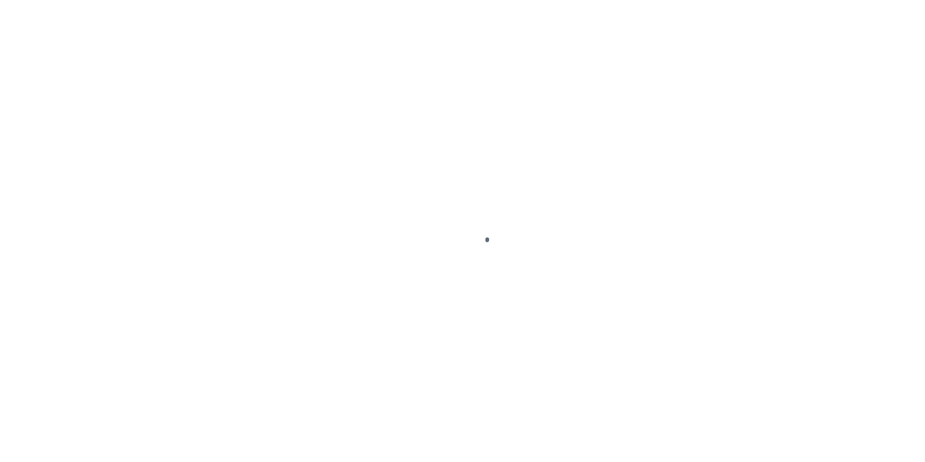
select select "DUE"
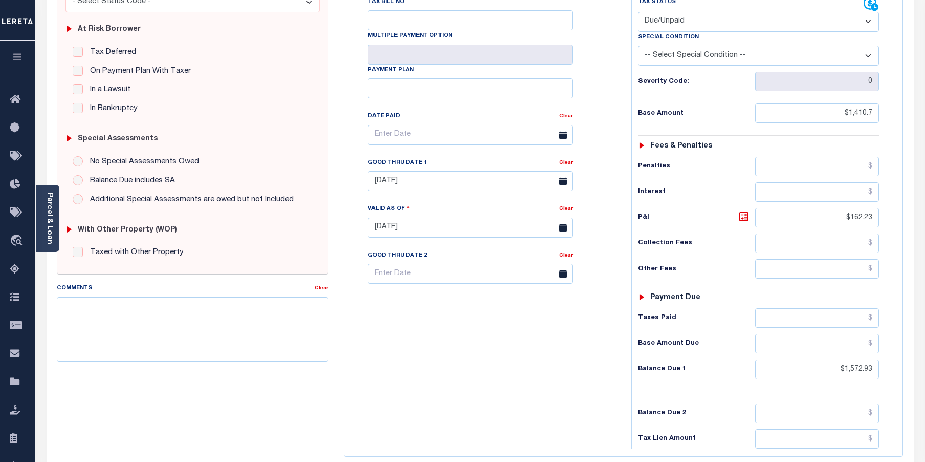
scroll to position [205, 0]
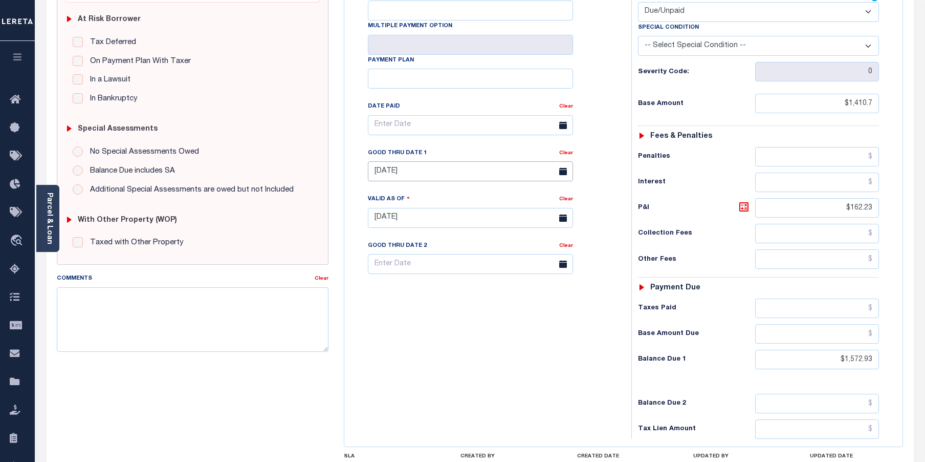
click at [479, 161] on input "[DATE]" at bounding box center [470, 171] width 205 height 20
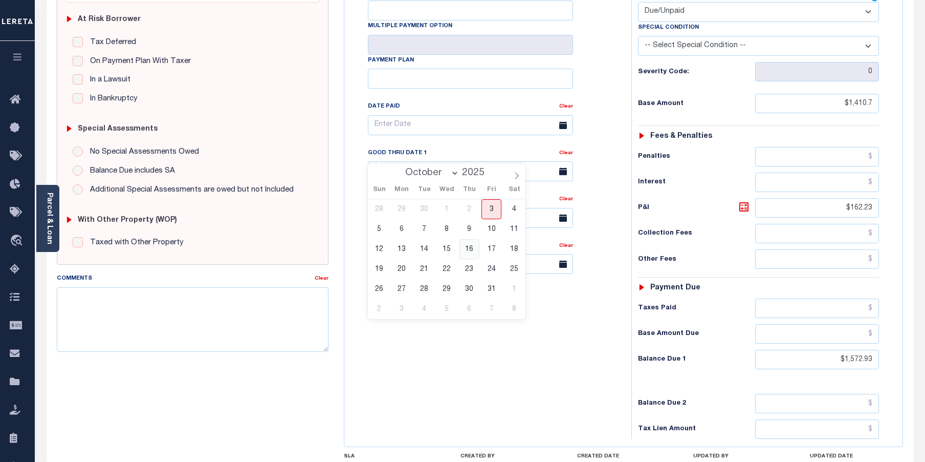
click at [469, 248] on span "16" at bounding box center [470, 249] width 20 height 20
type input "[DATE]"
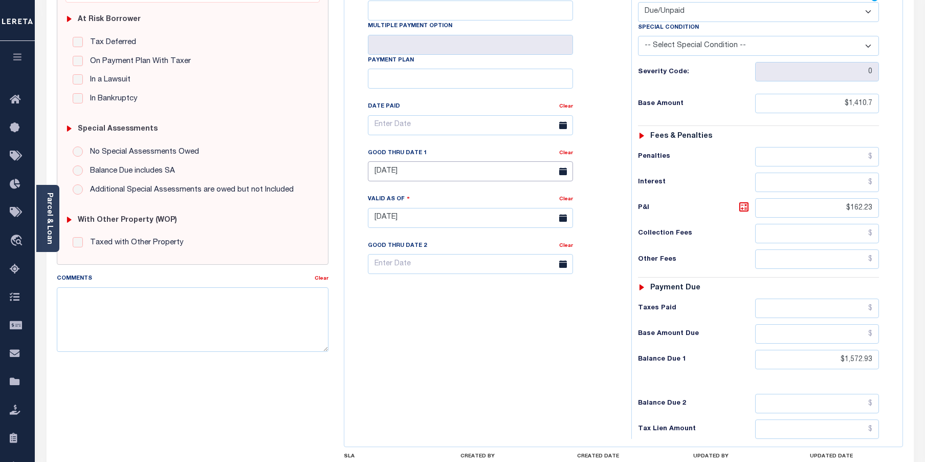
type input "[DATE]"
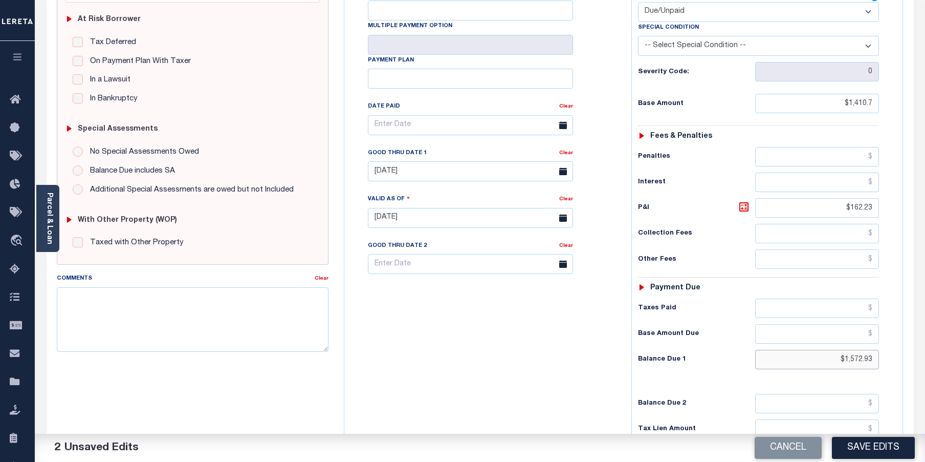
drag, startPoint x: 819, startPoint y: 338, endPoint x: 920, endPoint y: 340, distance: 100.9
click at [920, 340] on div "PAYMENT 2 DOCUMENTS AGENCY DELINQUENT PAYEE" at bounding box center [480, 212] width 883 height 728
type input "$1,572.93"
click at [745, 201] on icon at bounding box center [744, 207] width 12 height 12
click at [890, 448] on button "Save Edits" at bounding box center [873, 448] width 83 height 22
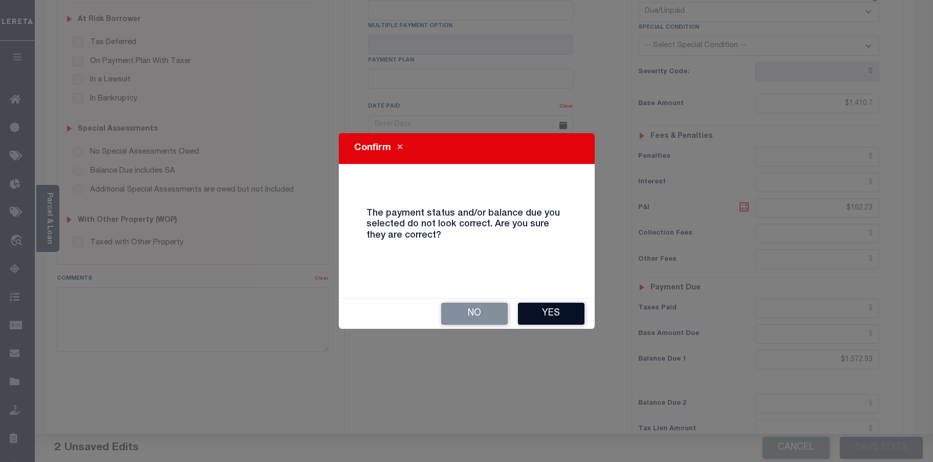
click at [565, 304] on button "Yes" at bounding box center [551, 313] width 67 height 22
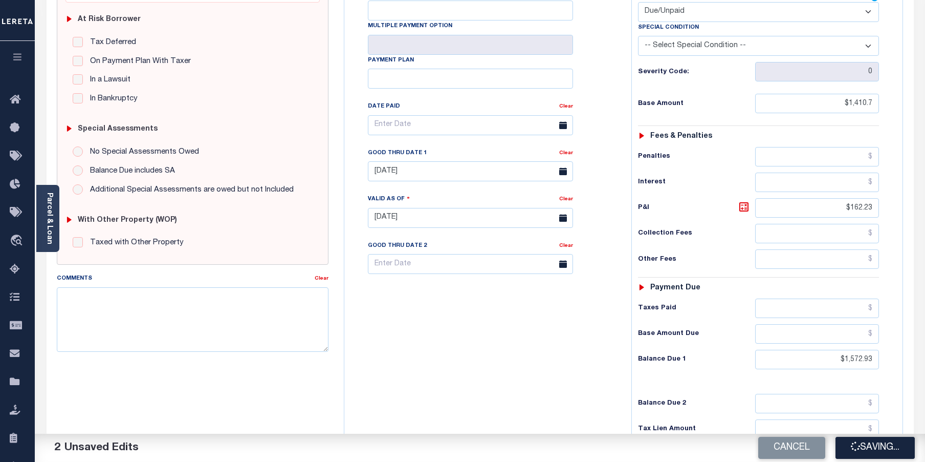
checkbox input "false"
type input "$1,410.7"
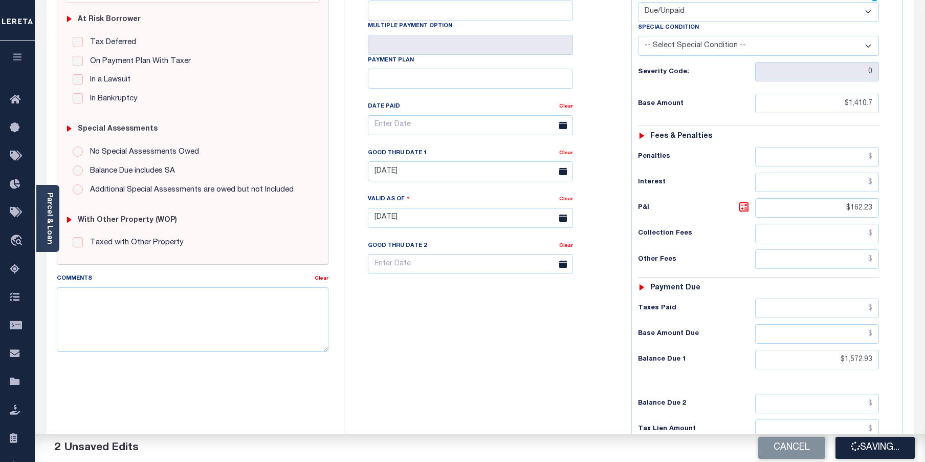
type input "$162.23"
type input "$1,572.93"
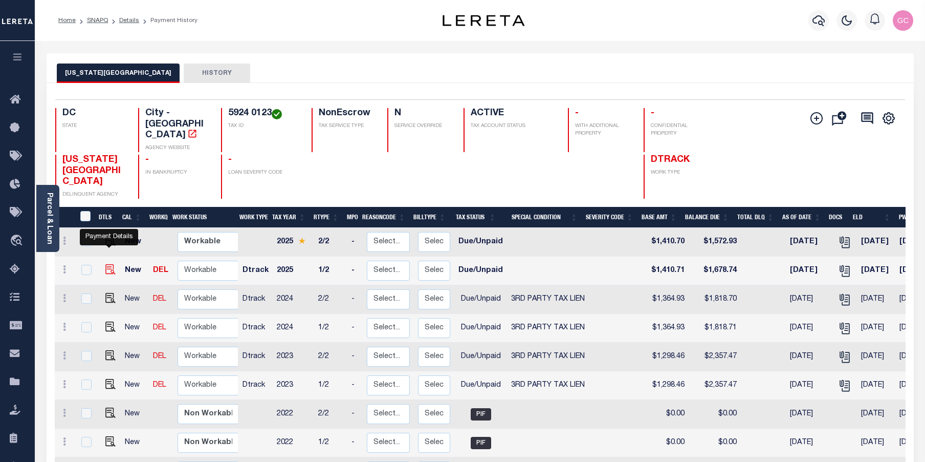
click at [107, 264] on img "" at bounding box center [110, 269] width 10 height 10
checkbox input "true"
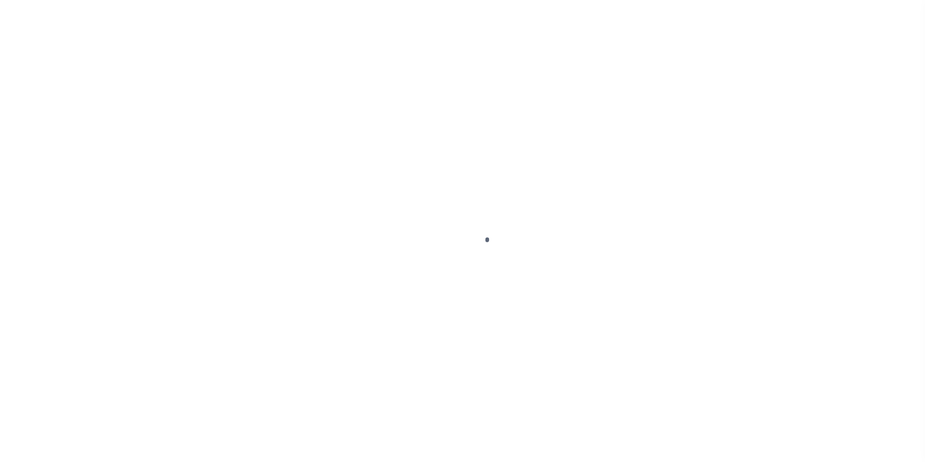
select select "DUE"
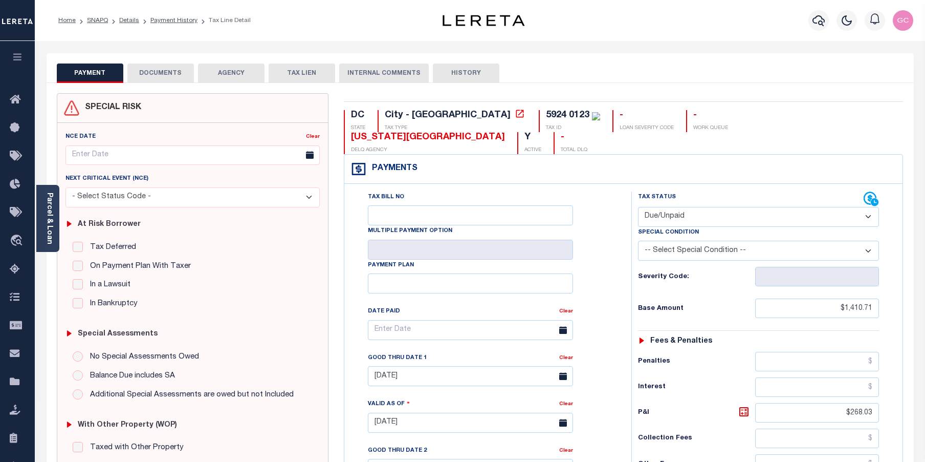
click at [50, 225] on link "Parcel & Loan" at bounding box center [49, 218] width 7 height 52
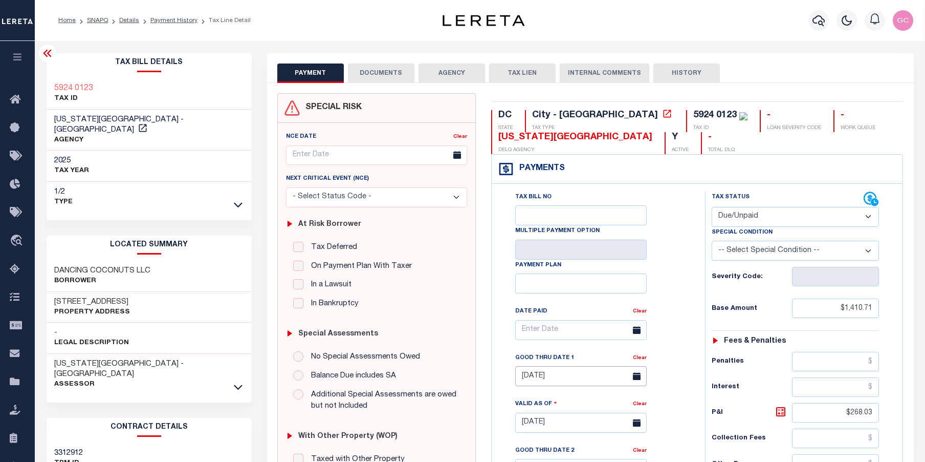
click at [580, 379] on input "[DATE]" at bounding box center [581, 376] width 132 height 20
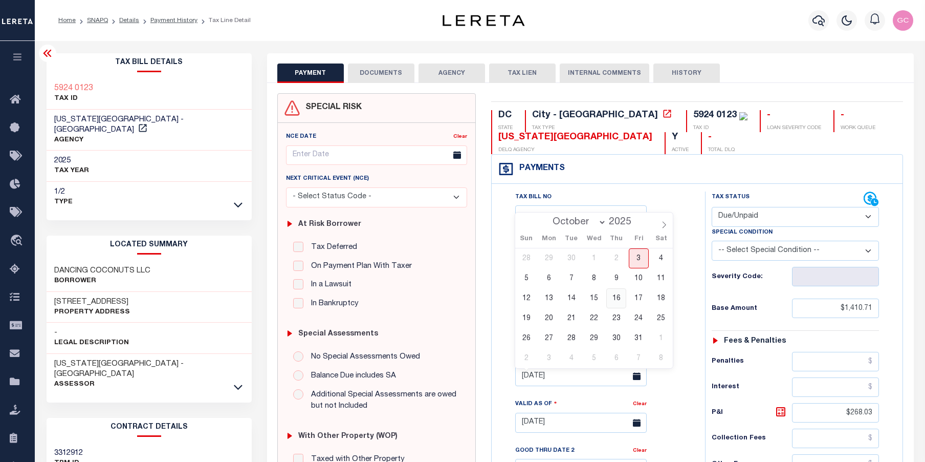
click at [619, 295] on span "16" at bounding box center [617, 298] width 20 height 20
type input "[DATE]"
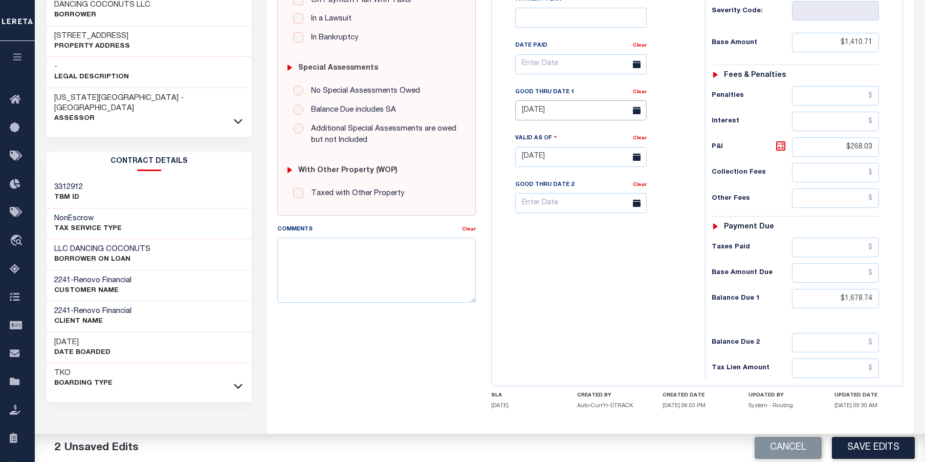
scroll to position [307, 0]
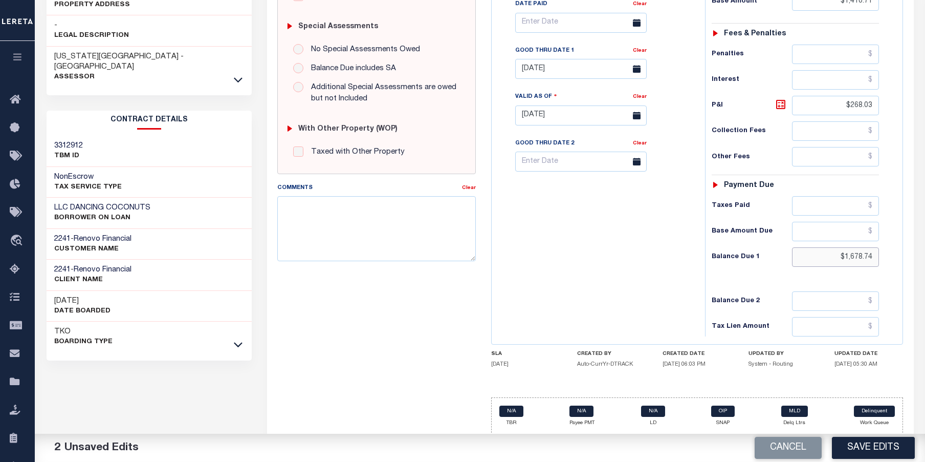
drag, startPoint x: 832, startPoint y: 256, endPoint x: 908, endPoint y: 262, distance: 76.5
click at [908, 262] on div "DC STATE City - DC TAX TYPE 5924 0123 TAX ID - LOAN SEVERITY CODE - WORK QUEUE …" at bounding box center [698, 114] width 428 height 657
drag, startPoint x: 827, startPoint y: 257, endPoint x: 904, endPoint y: 255, distance: 76.8
click at [904, 255] on div "DC STATE City - DC TAX TYPE 5924 0123 TAX ID - LOAN SEVERITY CODE - WORK QUEUE …" at bounding box center [698, 114] width 428 height 657
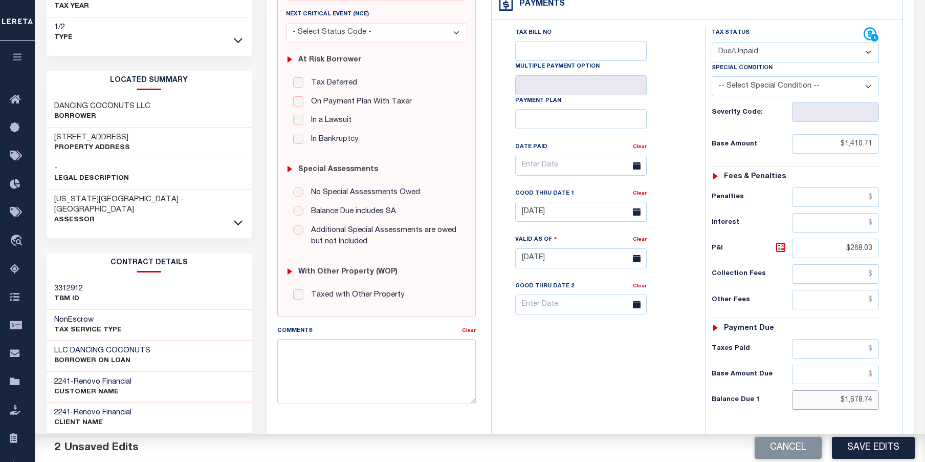
scroll to position [205, 0]
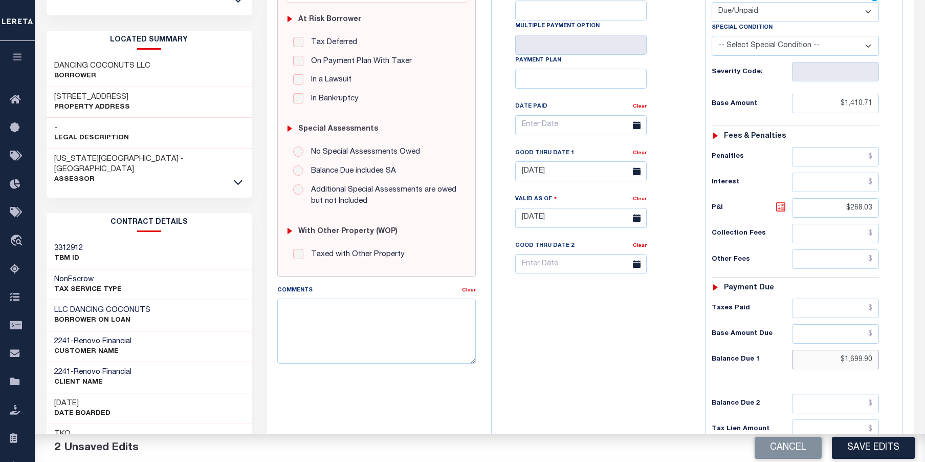
type input "$1,699.90"
click at [782, 204] on icon at bounding box center [780, 206] width 9 height 9
type input "$289.19"
click at [377, 314] on textarea "Comments" at bounding box center [376, 330] width 199 height 64
type textarea "See tax line 2025 2/2 for document. -GC"
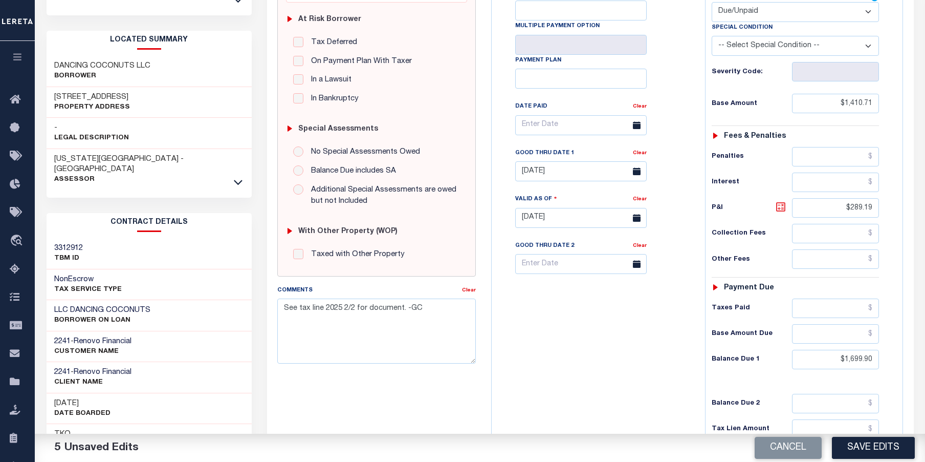
click at [780, 208] on icon at bounding box center [781, 207] width 12 height 12
drag, startPoint x: 436, startPoint y: 309, endPoint x: 301, endPoint y: 318, distance: 134.9
click at [280, 321] on textarea "See tax line 2025 2/2 for document. -GC" at bounding box center [376, 330] width 199 height 64
click at [885, 451] on button "Save Edits" at bounding box center [873, 448] width 83 height 22
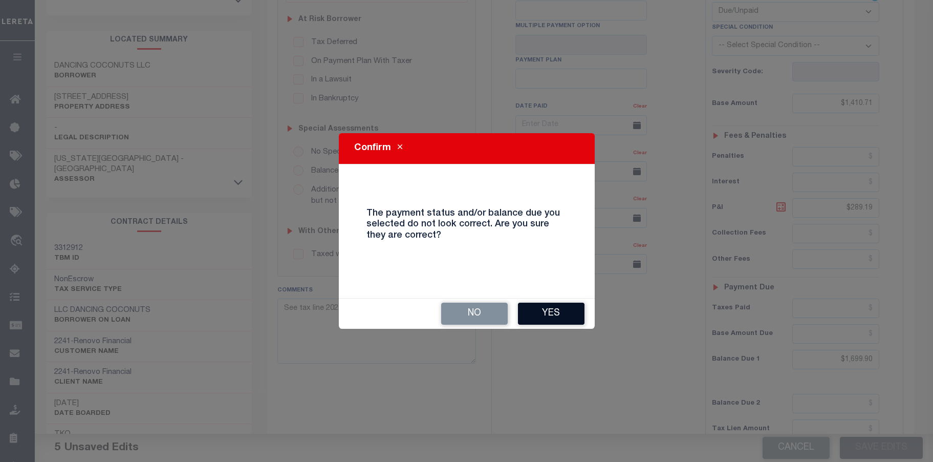
click at [574, 312] on button "Yes" at bounding box center [551, 313] width 67 height 22
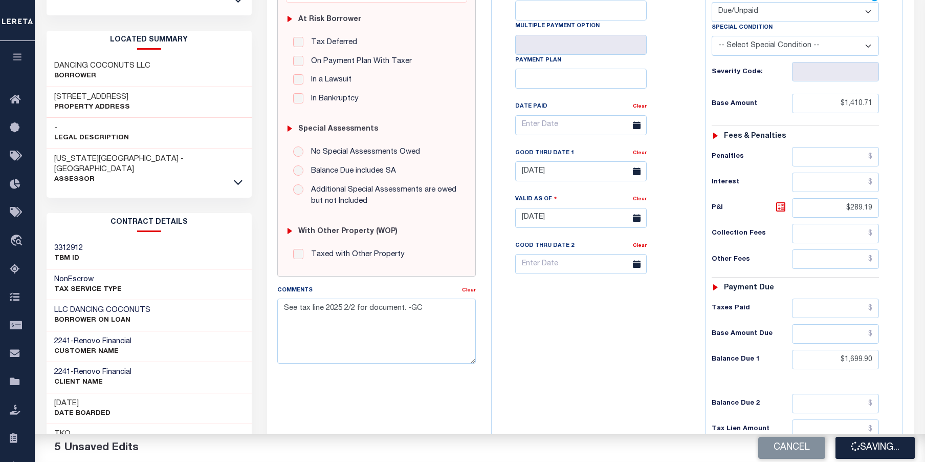
checkbox input "false"
type input "$1,410.71"
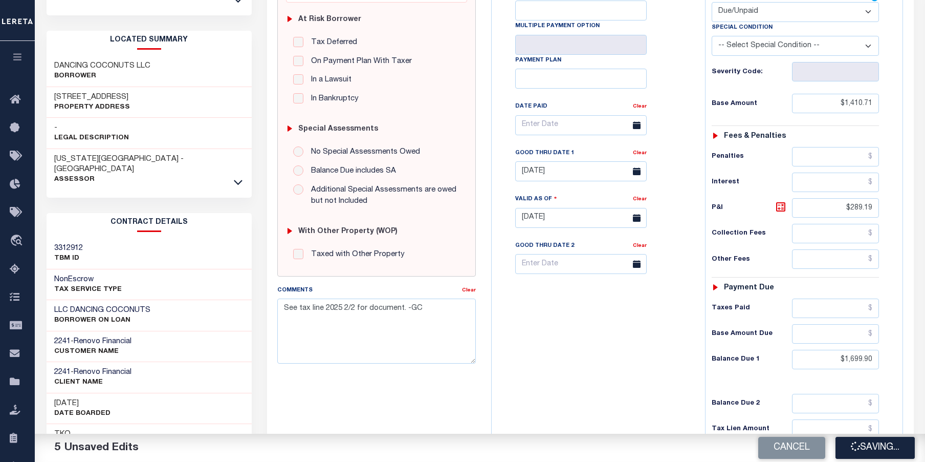
type input "$289.19"
type input "$1,699.9"
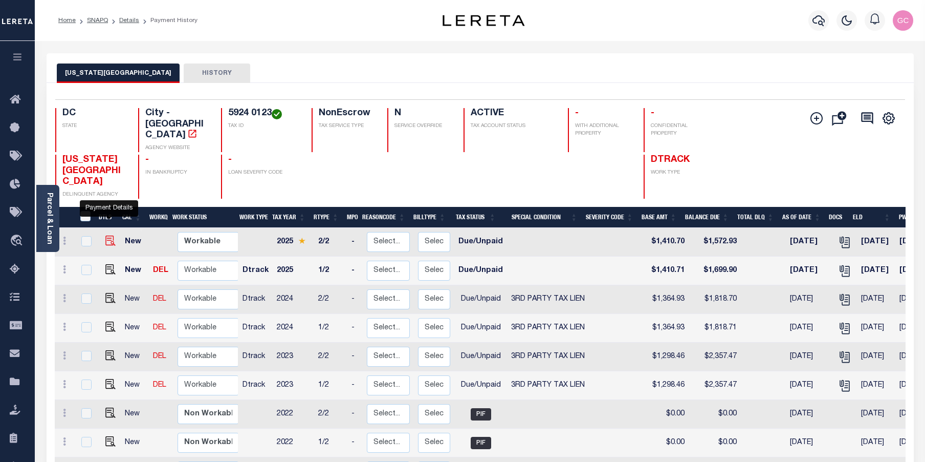
click at [109, 235] on img "" at bounding box center [110, 240] width 10 height 10
checkbox input "true"
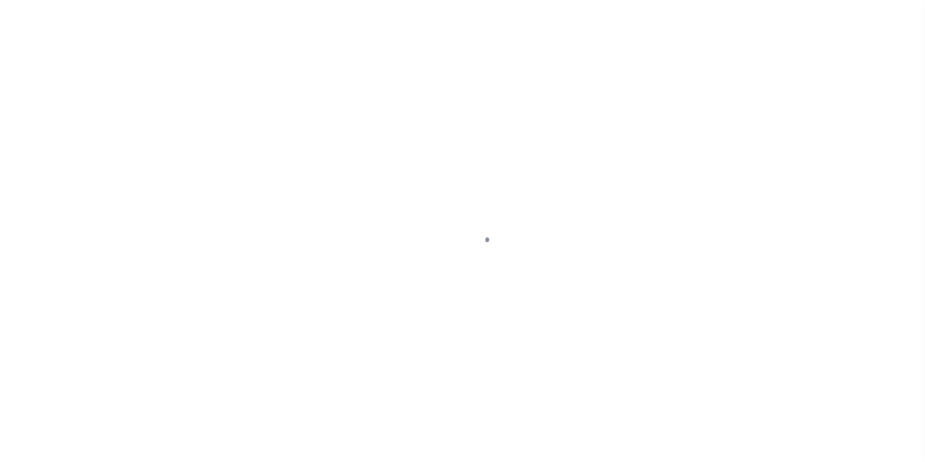
select select "DUE"
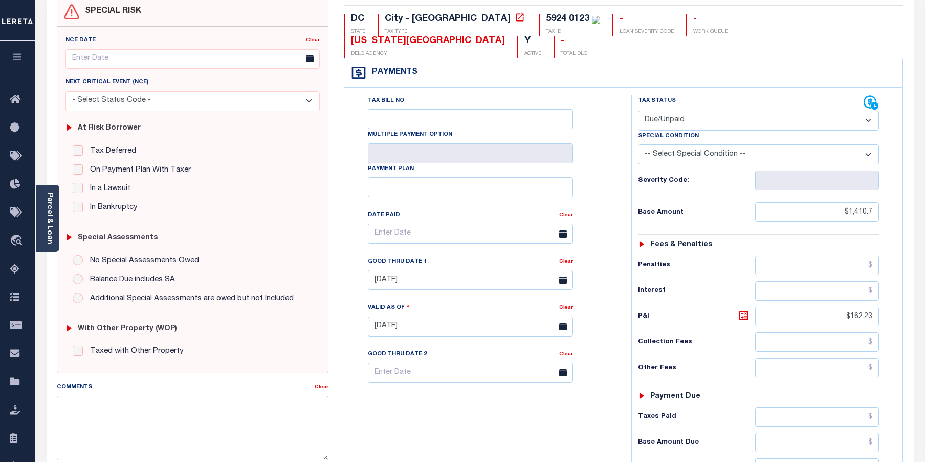
scroll to position [102, 0]
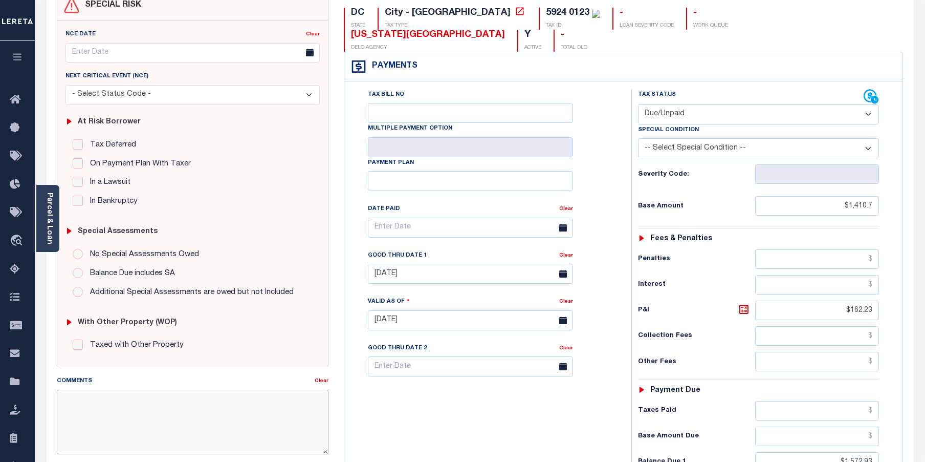
paste textarea "See tax line 2025 2/2 for document. -GC"
type textarea "See tax line 2025 2/2 for document. -GC"
click at [724, 401] on div "Taxes Paid" at bounding box center [759, 410] width 242 height 19
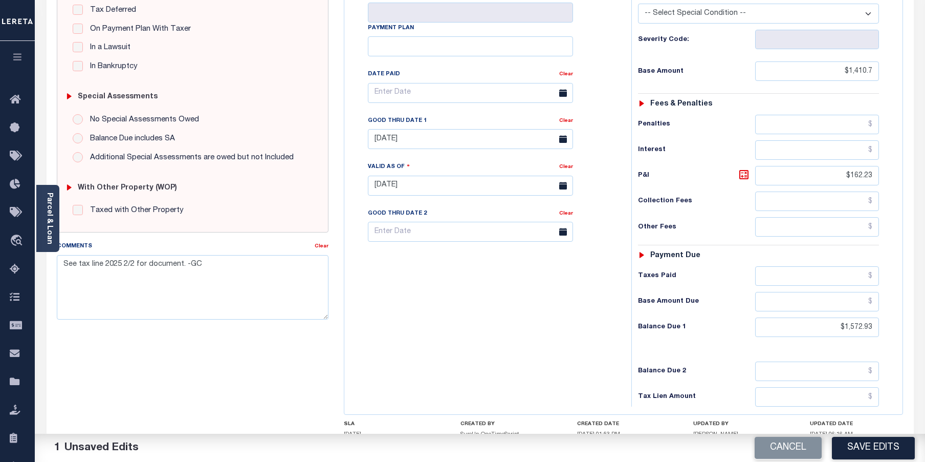
scroll to position [298, 0]
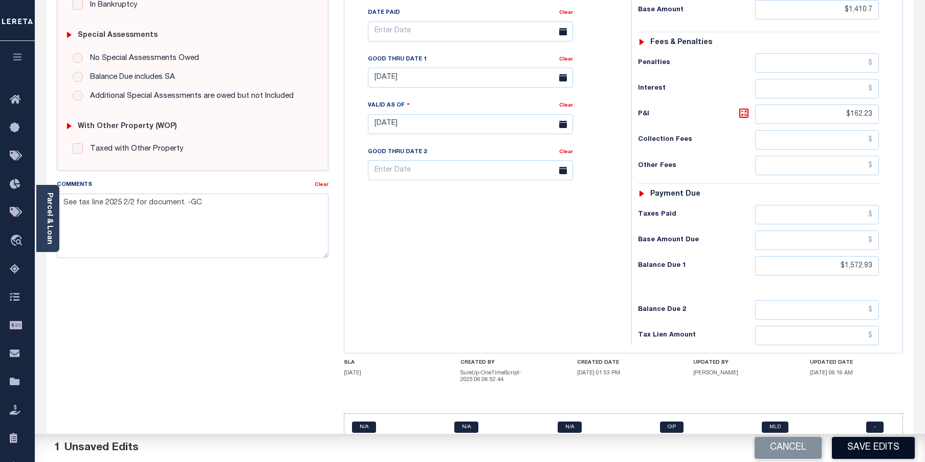
click at [859, 446] on button "Save Edits" at bounding box center [873, 448] width 83 height 22
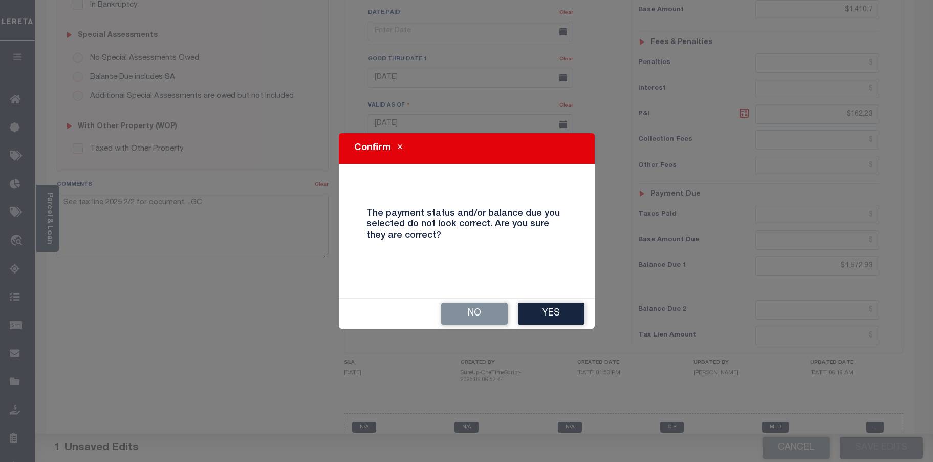
click at [529, 314] on button "Yes" at bounding box center [551, 313] width 67 height 22
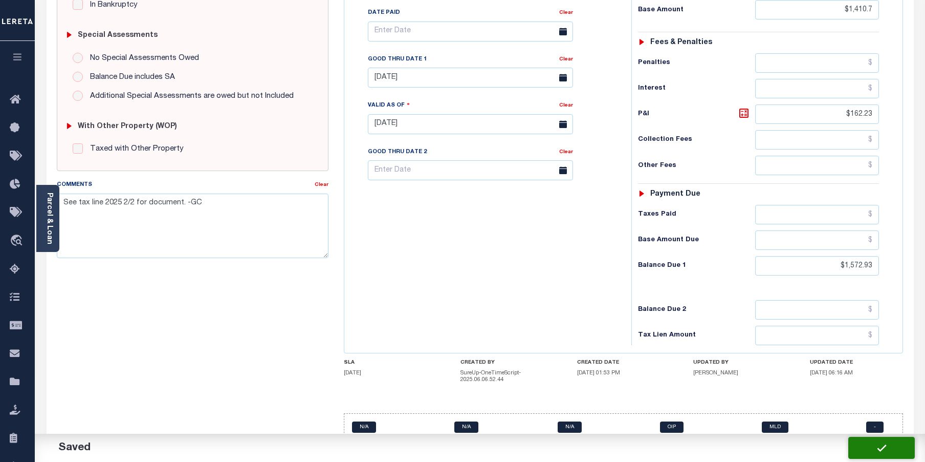
checkbox input "false"
type input "$1,410.7"
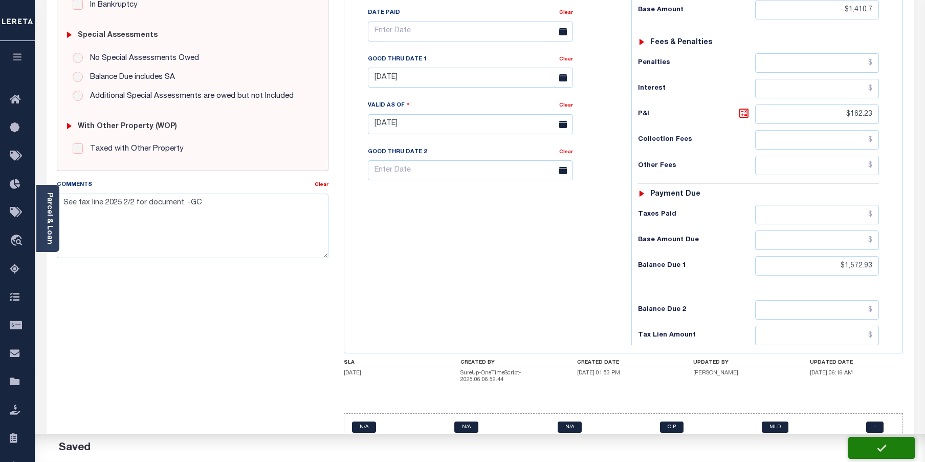
type input "$162.23"
type input "$1,572.93"
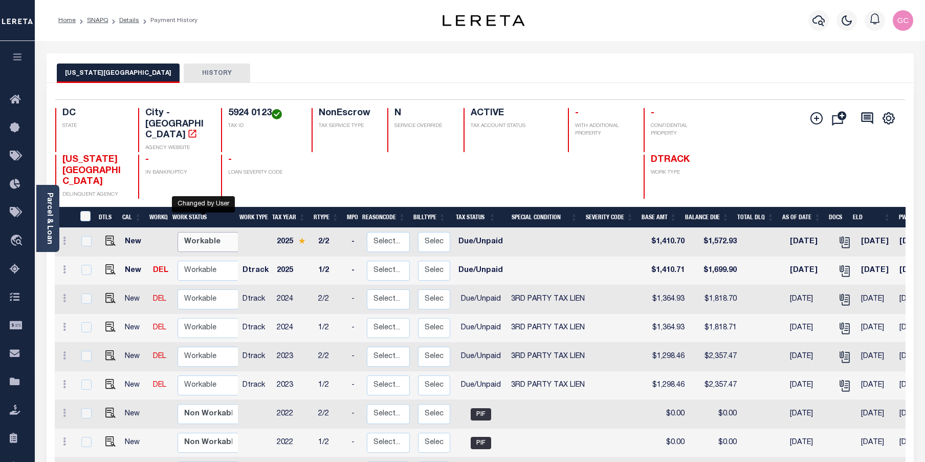
click at [199, 232] on select "Non Workable Workable" at bounding box center [208, 242] width 61 height 20
checkbox input "true"
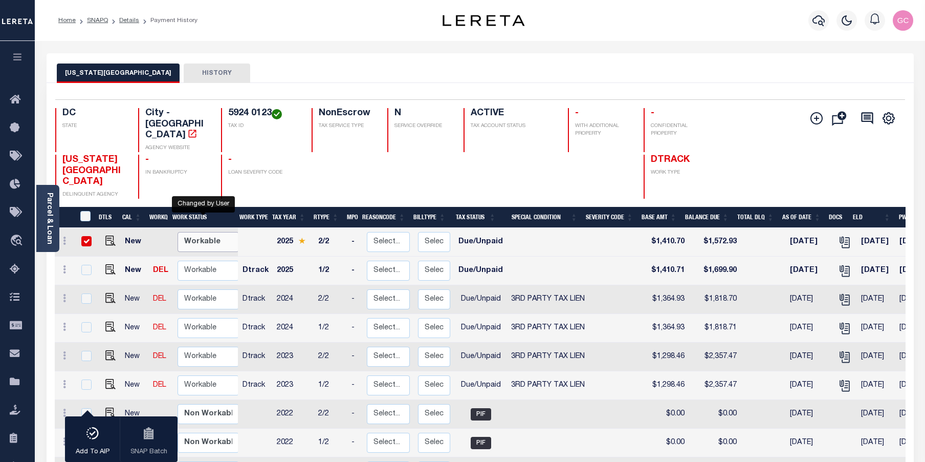
select select "true"
click at [178, 232] on select "Non Workable Workable" at bounding box center [208, 242] width 61 height 20
checkbox input "false"
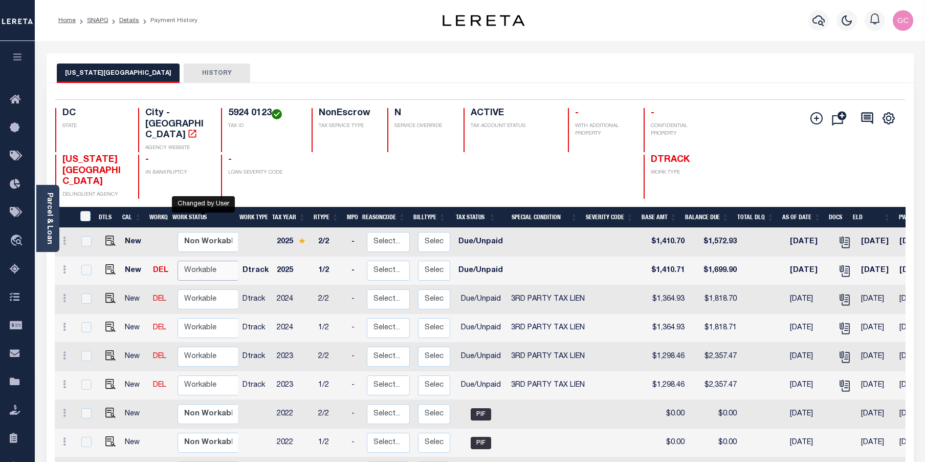
click at [196, 261] on select "Non Workable Workable" at bounding box center [208, 271] width 61 height 20
checkbox input "true"
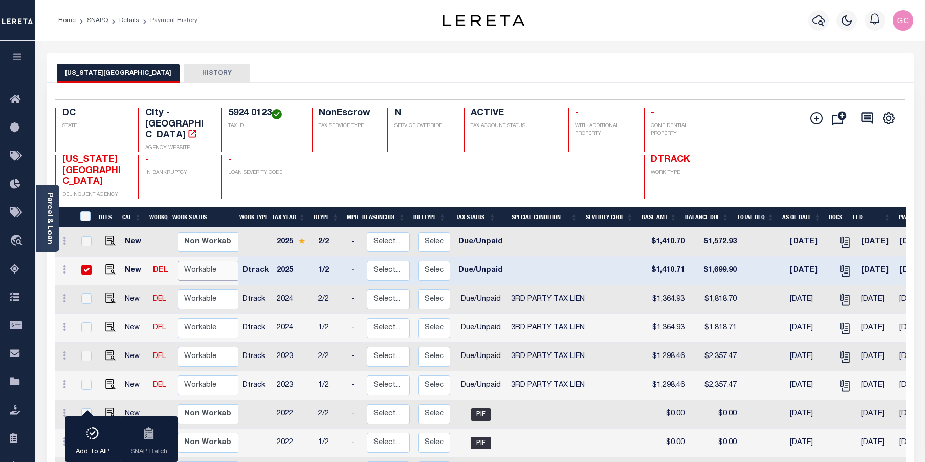
select select "true"
click at [178, 261] on select "Non Workable Workable" at bounding box center [208, 271] width 61 height 20
checkbox input "false"
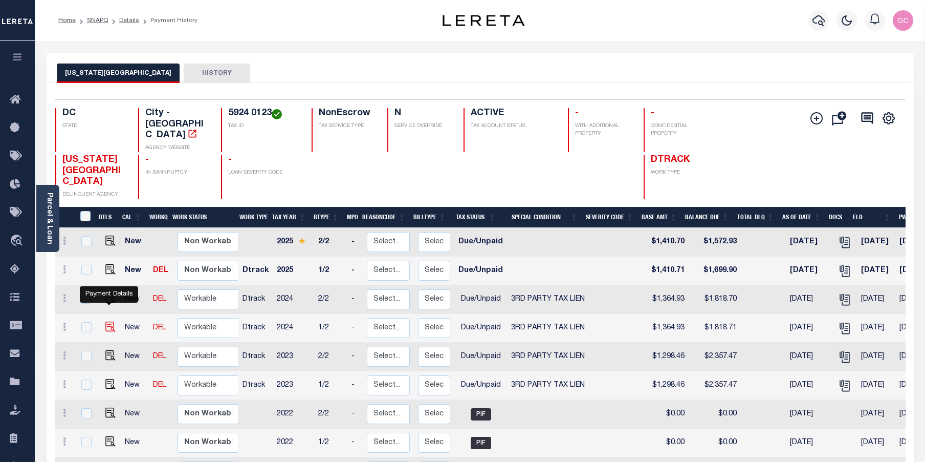
click at [108, 321] on img "" at bounding box center [110, 326] width 10 height 10
checkbox input "true"
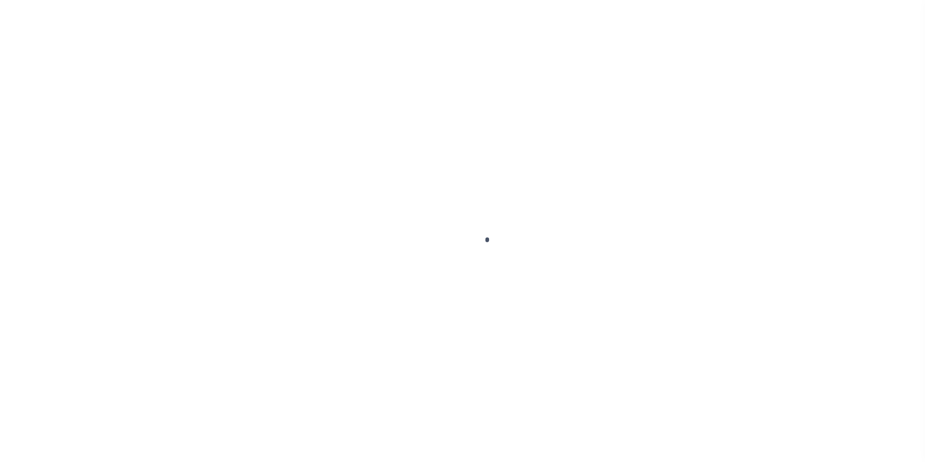
select select "DUE"
select select "20"
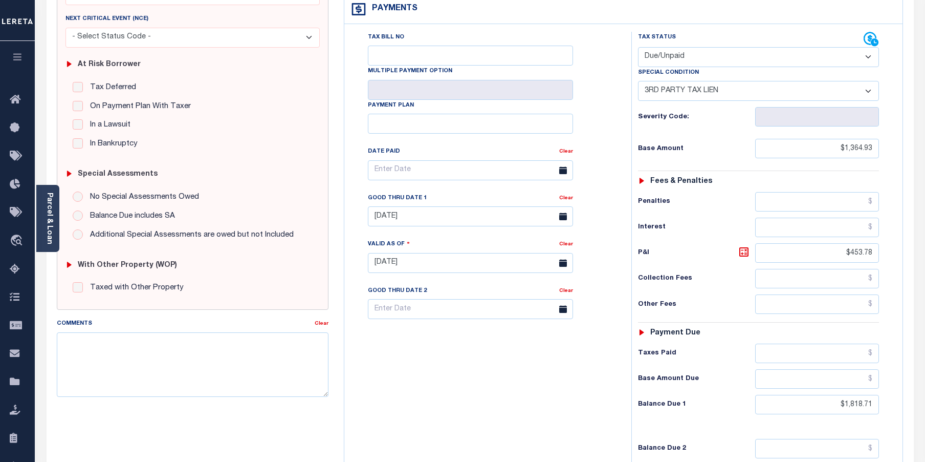
scroll to position [205, 0]
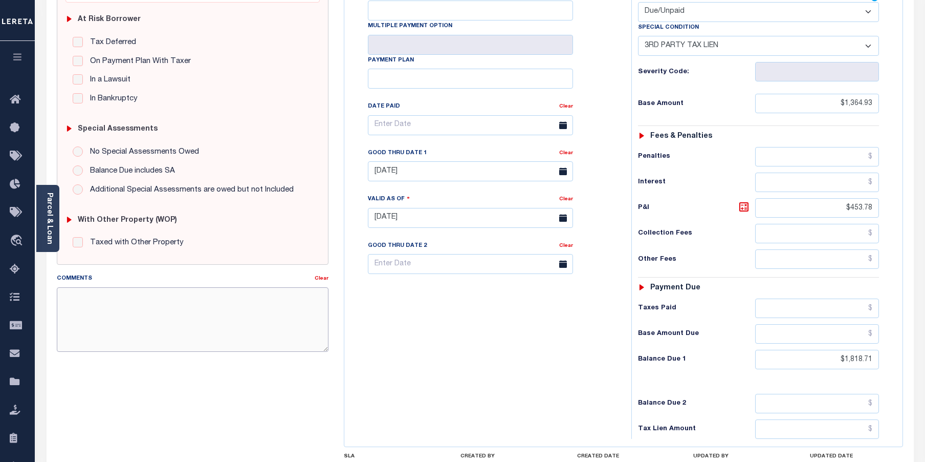
paste textarea "See tax line 2025 2/2 for document. -GC"
type textarea "See tax line 2025 2/2 for document. -GC"
type input "[DATE]"
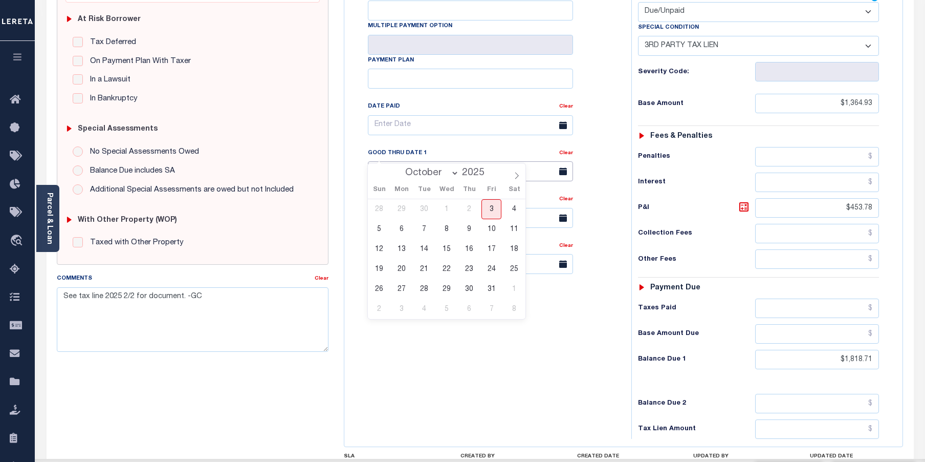
click at [458, 161] on input "09/30/2025" at bounding box center [470, 171] width 205 height 20
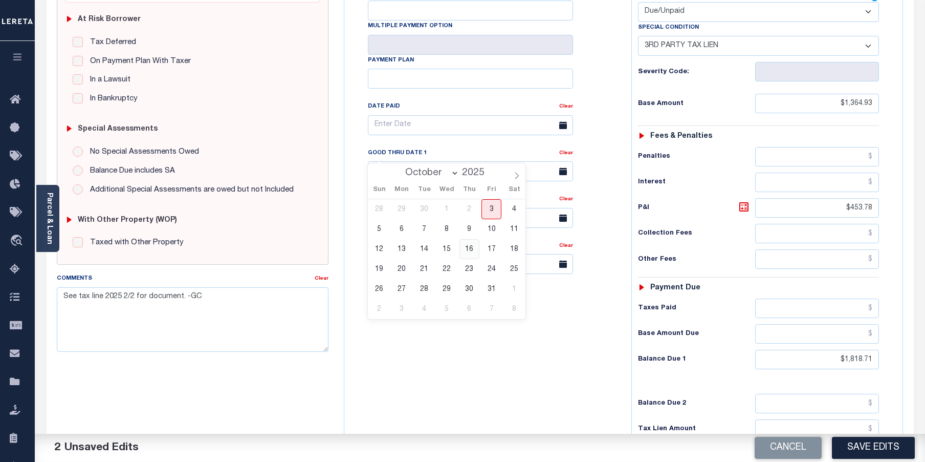
drag, startPoint x: 466, startPoint y: 247, endPoint x: 478, endPoint y: 251, distance: 12.9
click at [466, 247] on span "16" at bounding box center [470, 249] width 20 height 20
type input "10/16/2025"
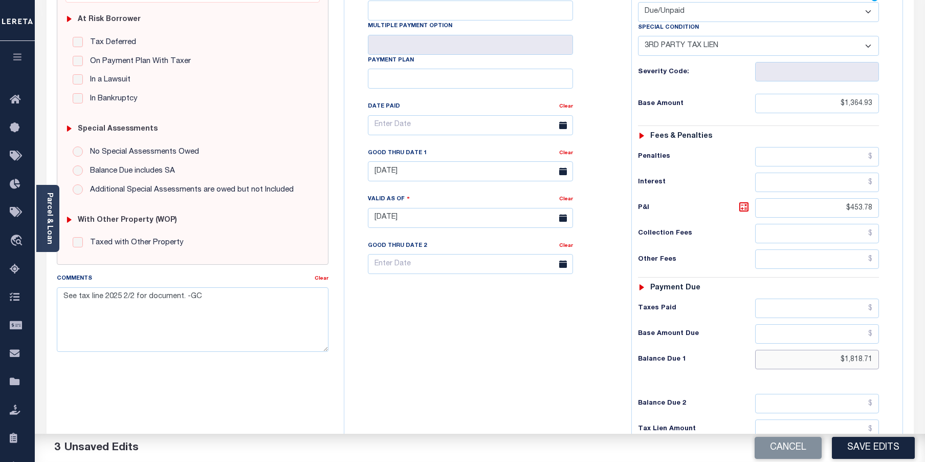
drag, startPoint x: 817, startPoint y: 335, endPoint x: 915, endPoint y: 337, distance: 98.3
click at [915, 337] on div "PAYMENT 3 DOCUMENTS AGENCY DELINQUENT PAYEE" at bounding box center [480, 208] width 883 height 721
type input "$1,890.35"
click at [746, 201] on icon at bounding box center [744, 207] width 12 height 12
type input "$525.42"
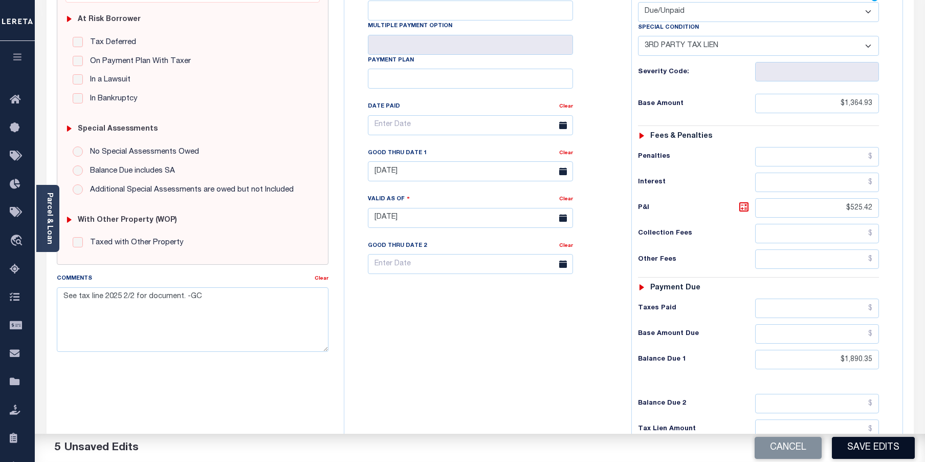
click at [869, 447] on button "Save Edits" at bounding box center [873, 448] width 83 height 22
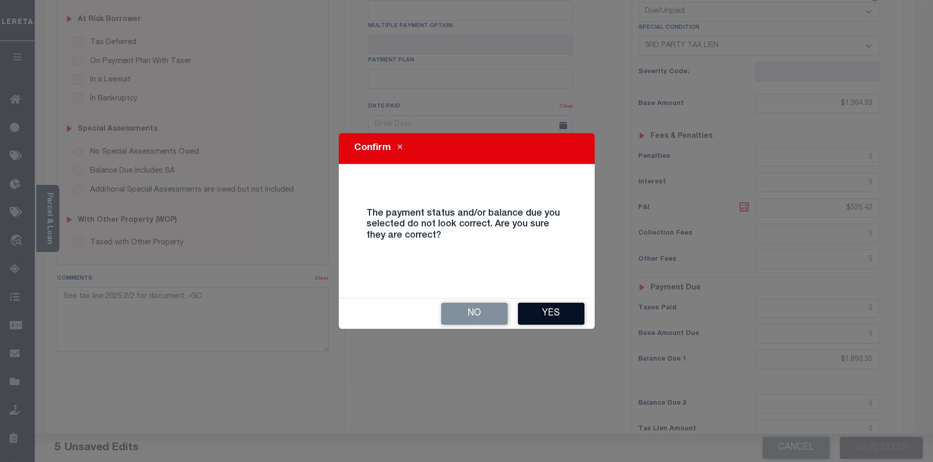
click at [551, 308] on button "Yes" at bounding box center [551, 313] width 67 height 22
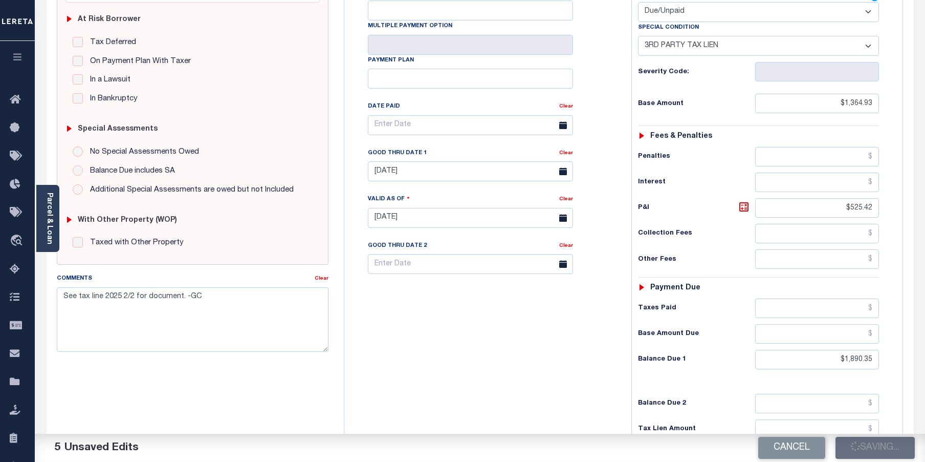
checkbox input "false"
type input "0"
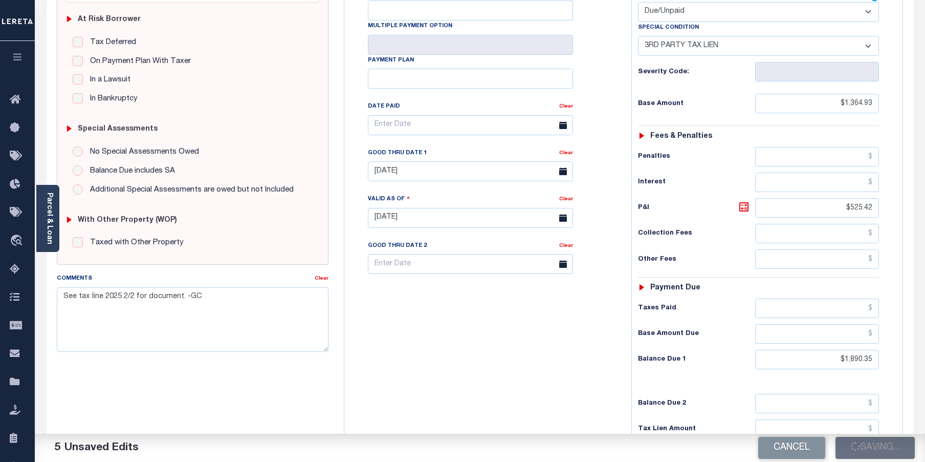
type input "$1,364.93"
type input "$525.42"
type input "$1,890.35"
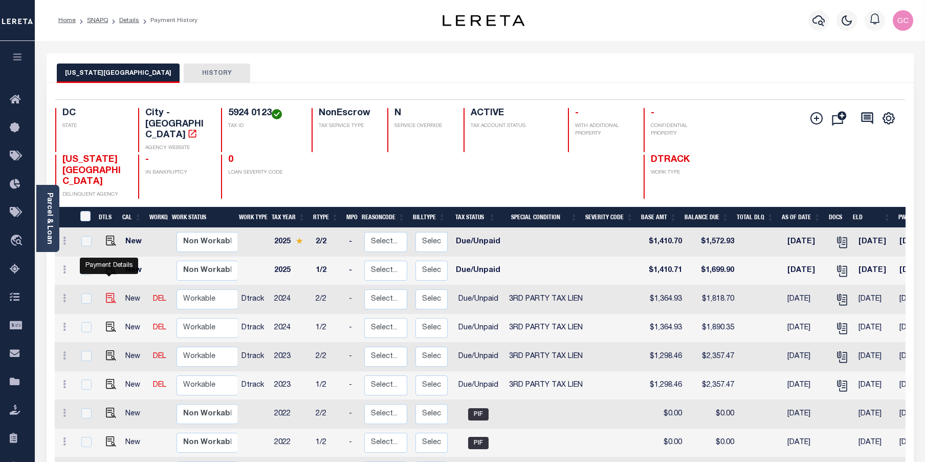
click at [111, 293] on img "" at bounding box center [111, 298] width 10 height 10
checkbox input "true"
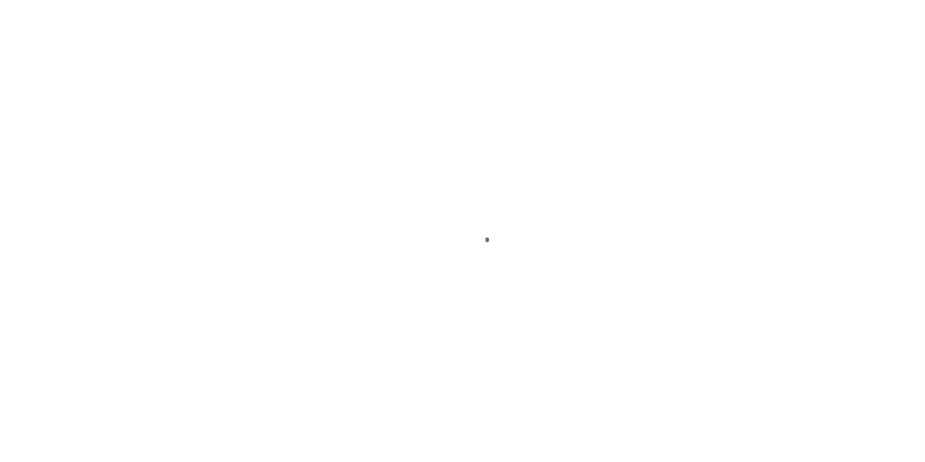
select select "DUE"
select select "20"
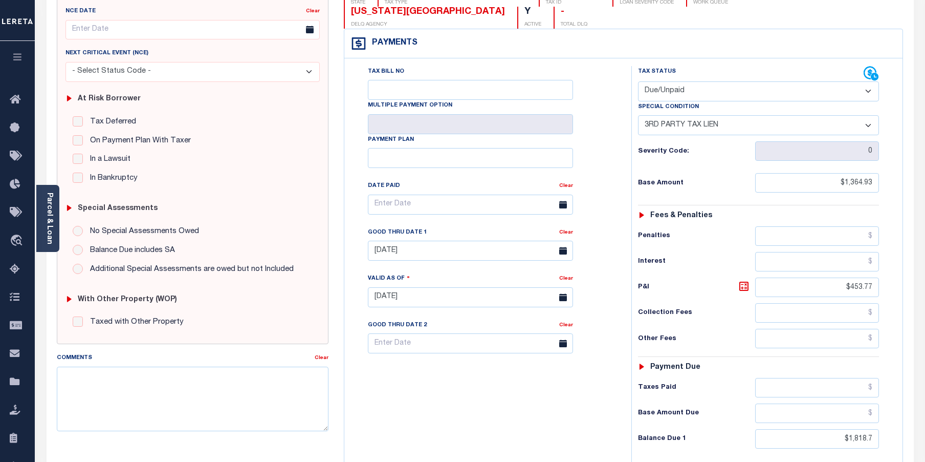
scroll to position [154, 0]
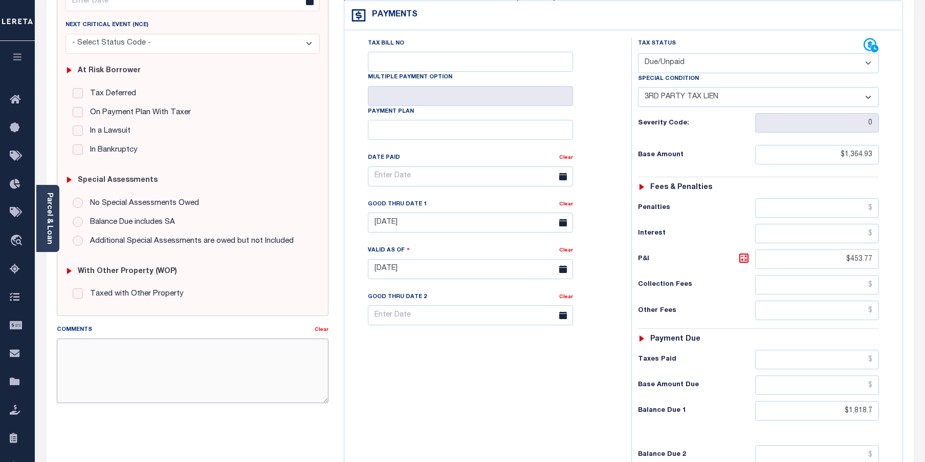
paste textarea "See tax line 2025 2/2 for document. -GC"
type textarea "See tax line 2025 2/2 for document. -GC"
type input "[DATE]"
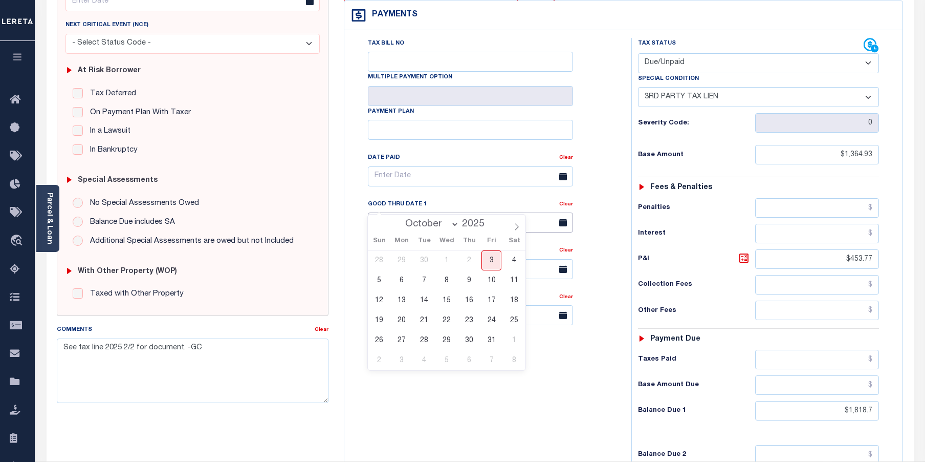
click at [459, 212] on input "[DATE]" at bounding box center [470, 222] width 205 height 20
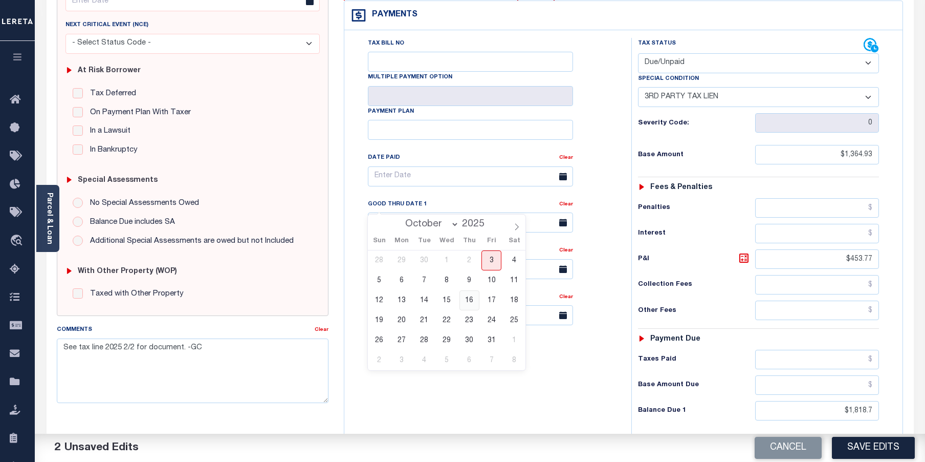
click at [470, 306] on span "16" at bounding box center [470, 300] width 20 height 20
type input "[DATE]"
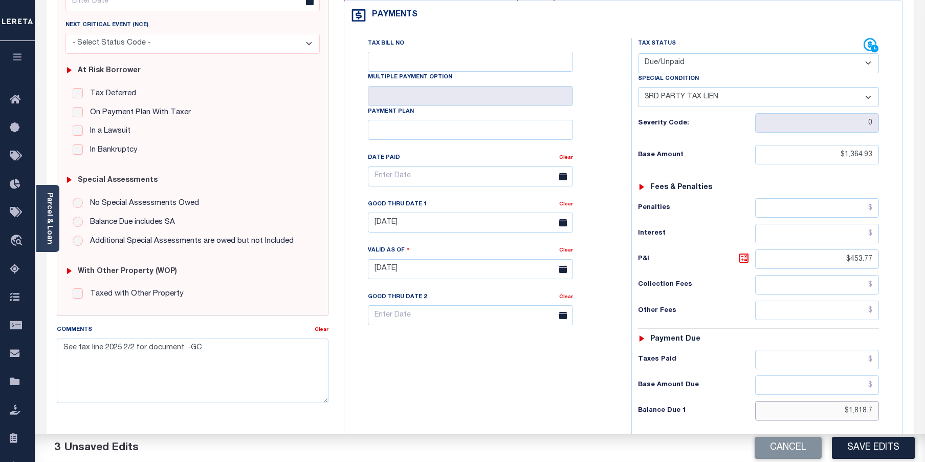
drag, startPoint x: 831, startPoint y: 388, endPoint x: 889, endPoint y: 387, distance: 57.8
click at [889, 387] on div "Tax Status Status - Select Status Code -" at bounding box center [763, 264] width 262 height 452
type input "$1,788.00"
click at [748, 252] on icon at bounding box center [744, 258] width 12 height 12
type input "$423.07"
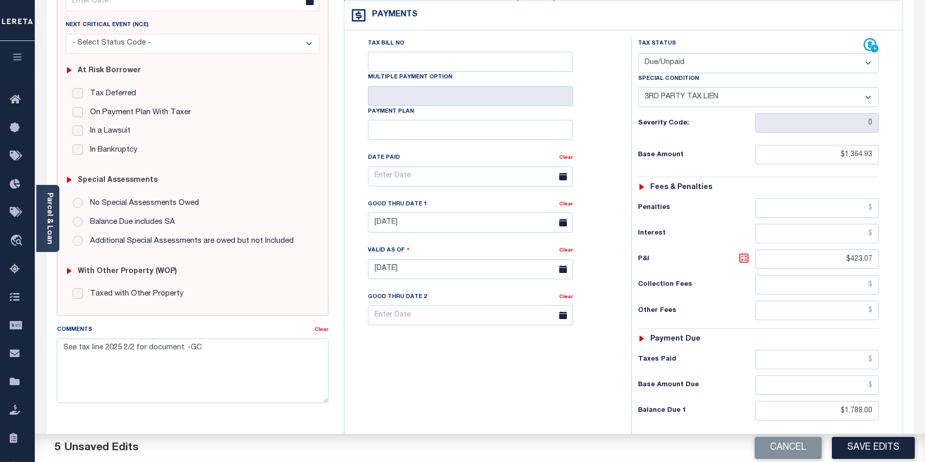
click at [746, 255] on icon at bounding box center [744, 258] width 6 height 6
click at [896, 448] on button "Save Edits" at bounding box center [873, 448] width 83 height 22
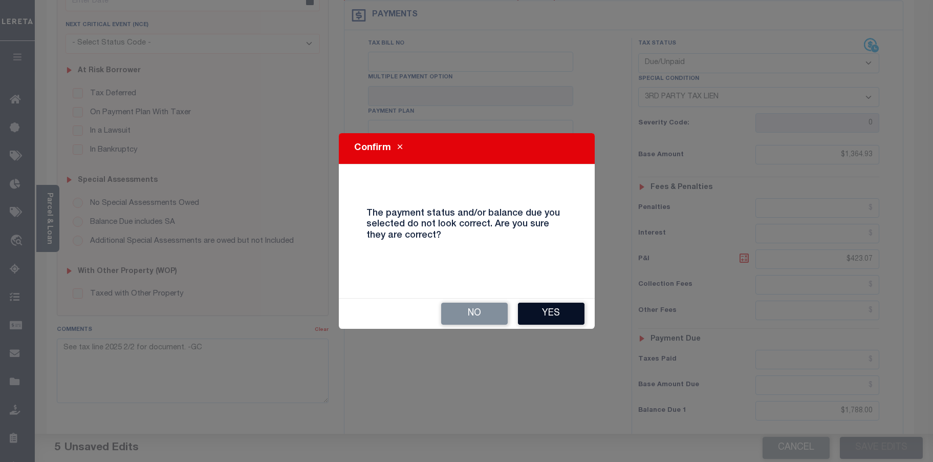
click at [563, 309] on button "Yes" at bounding box center [551, 313] width 67 height 22
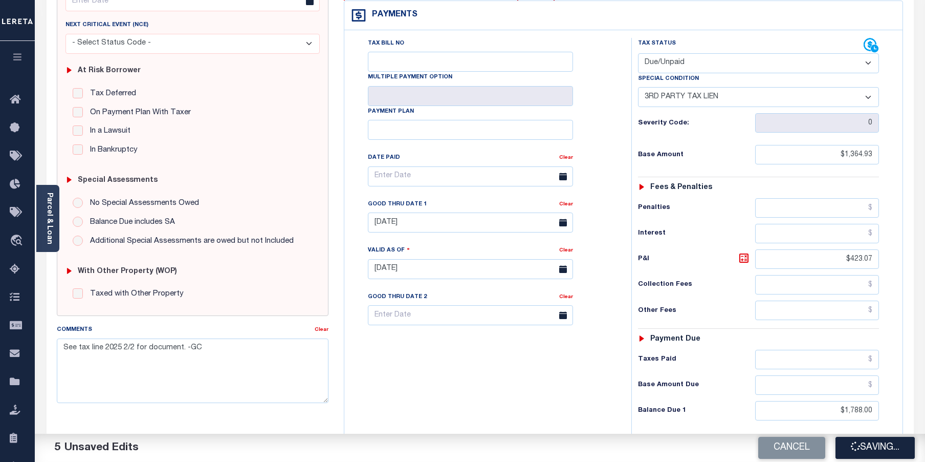
checkbox input "false"
type input "$1,364.93"
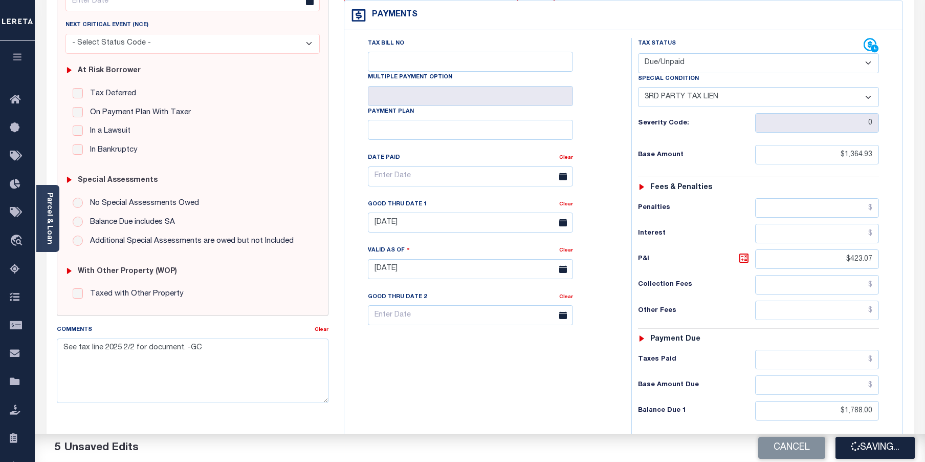
type input "$423.07"
type input "$1,788"
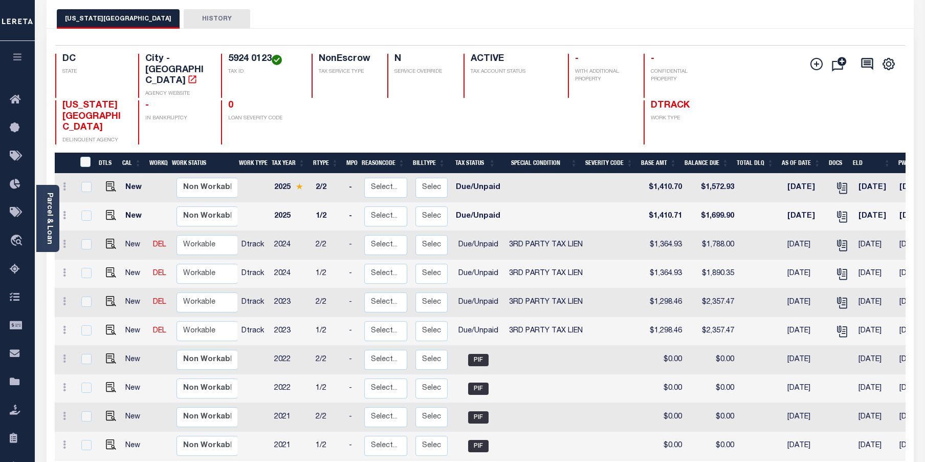
scroll to position [102, 0]
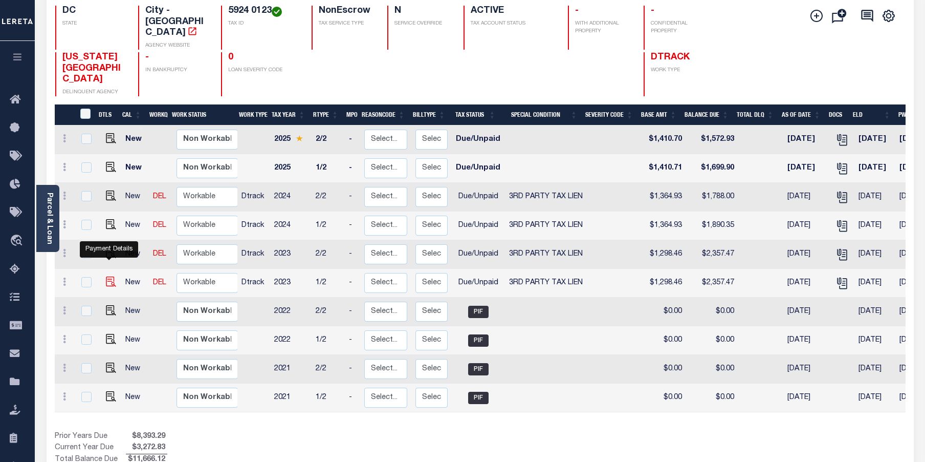
click at [112, 276] on img "" at bounding box center [111, 281] width 10 height 10
checkbox input "true"
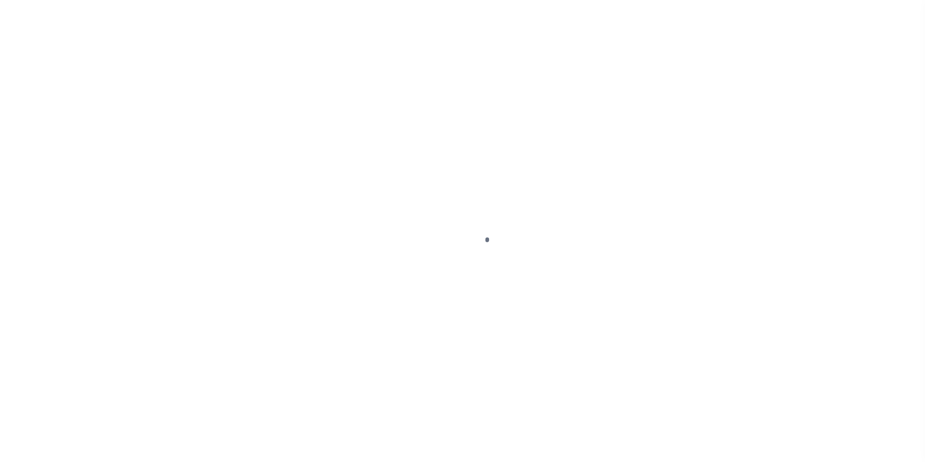
select select "DUE"
select select "20"
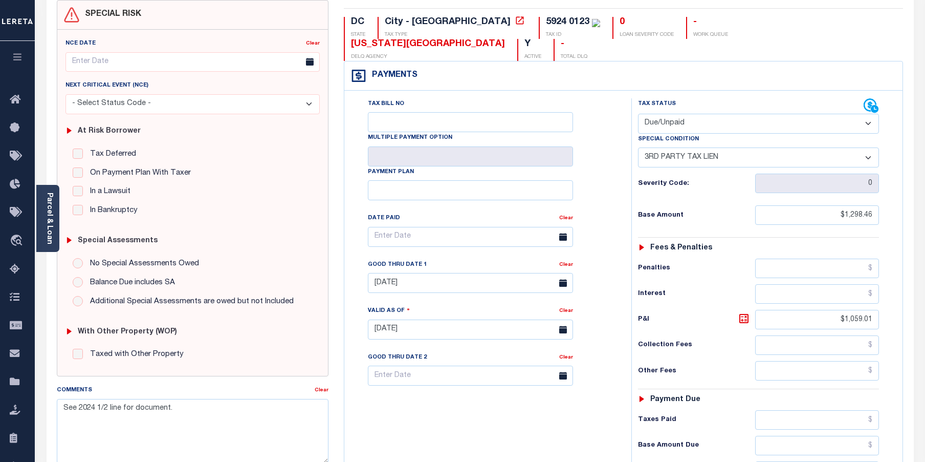
scroll to position [102, 0]
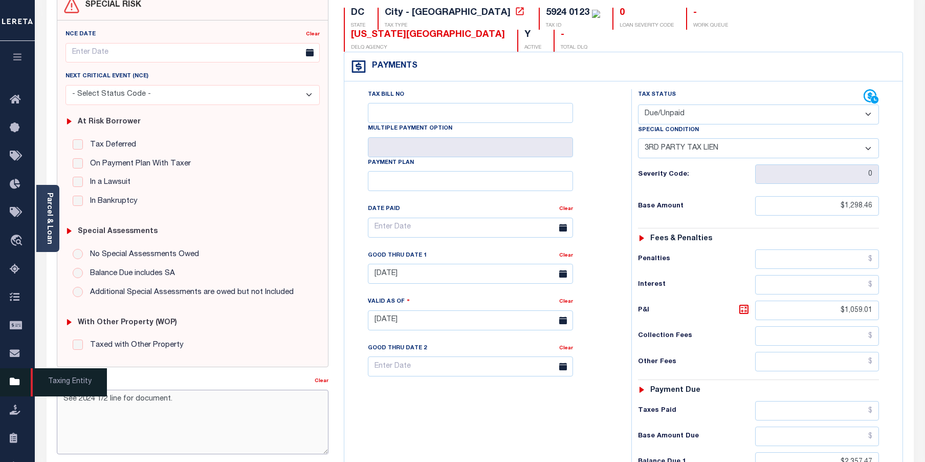
drag, startPoint x: 182, startPoint y: 402, endPoint x: 33, endPoint y: 393, distance: 148.7
click at [33, 393] on div "Home SNAPQ Details Payment History Tax Line Detail Profile" at bounding box center [462, 285] width 925 height 774
paste textarea "tax line 2025 2/2 for document. -GC"
type textarea "See tax line 2025 2/2 for document. -GC"
type input "[DATE]"
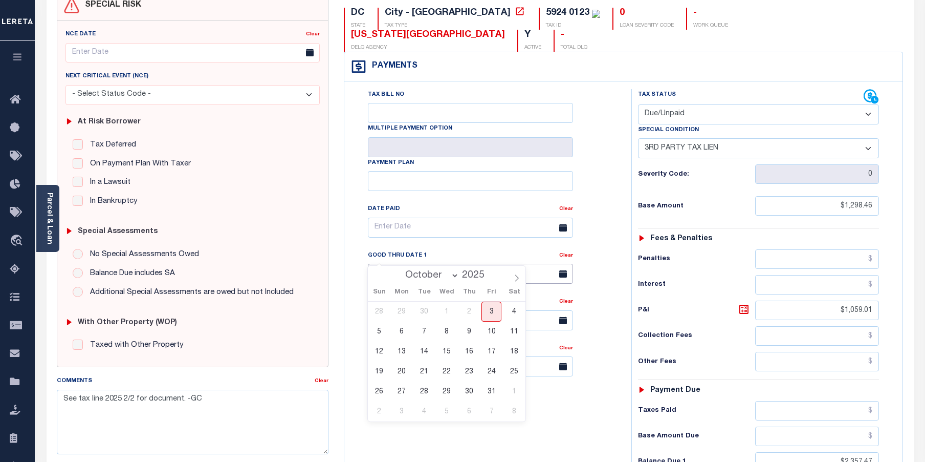
click at [431, 264] on input "[DATE]" at bounding box center [470, 274] width 205 height 20
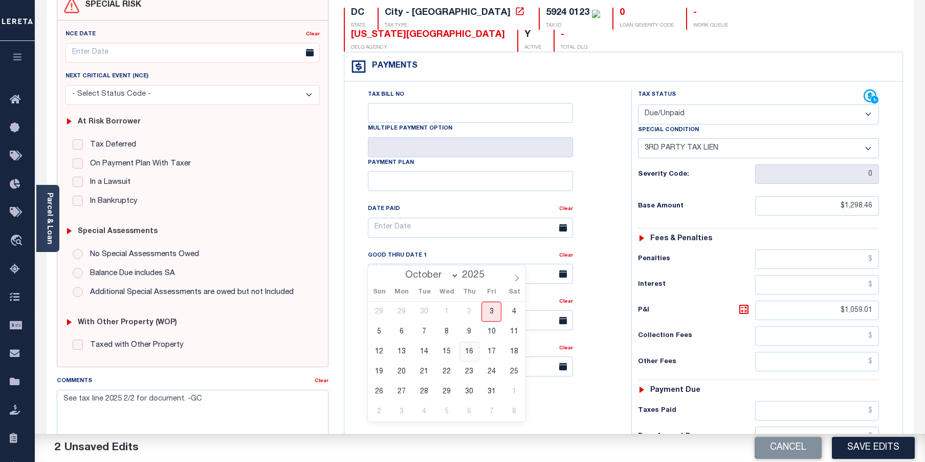
click at [471, 354] on span "16" at bounding box center [470, 351] width 20 height 20
type input "[DATE]"
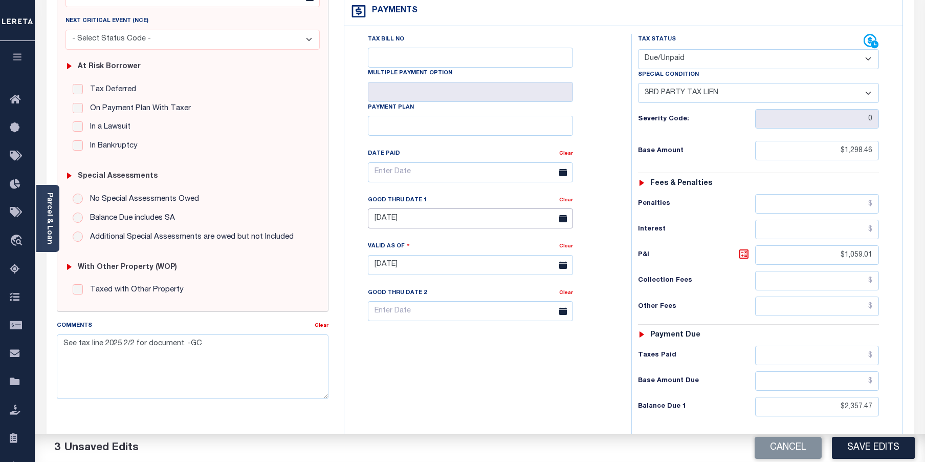
scroll to position [205, 0]
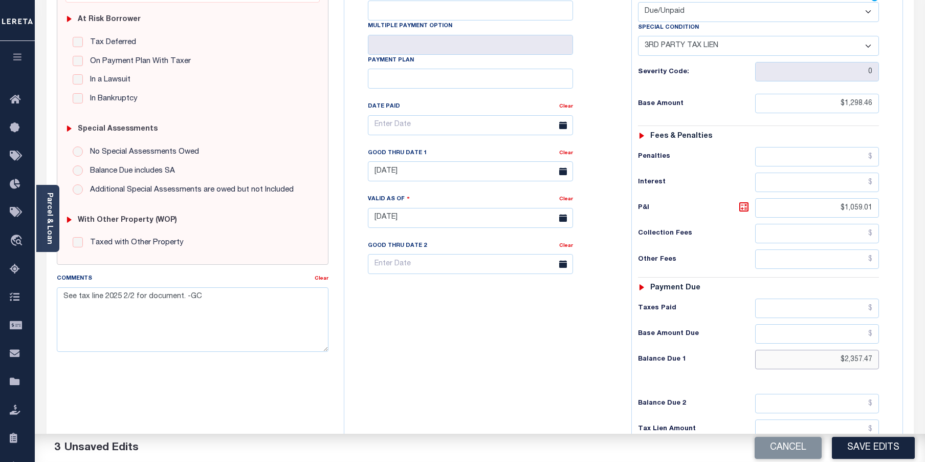
drag, startPoint x: 829, startPoint y: 336, endPoint x: 896, endPoint y: 329, distance: 67.5
click at [896, 329] on div "Tax Status Status" at bounding box center [762, 213] width 277 height 452
type input "$2,152.65"
click at [745, 201] on icon at bounding box center [744, 207] width 12 height 12
type input "$854.19"
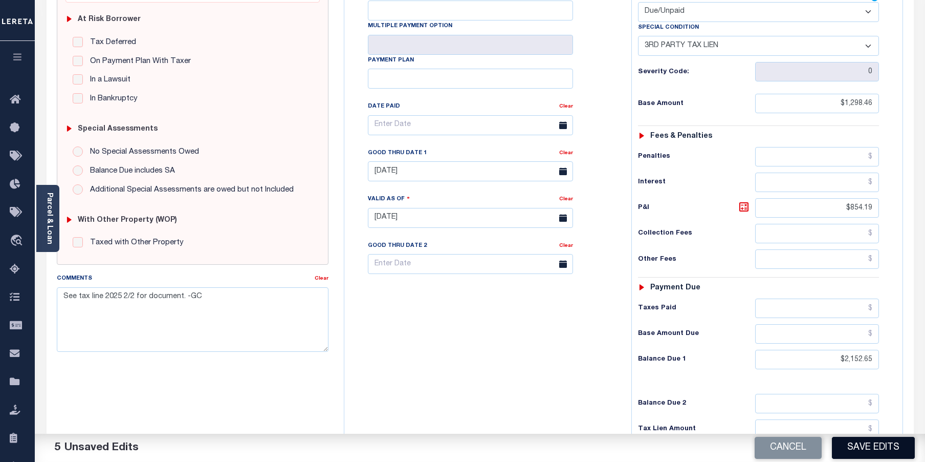
click at [869, 455] on button "Save Edits" at bounding box center [873, 448] width 83 height 22
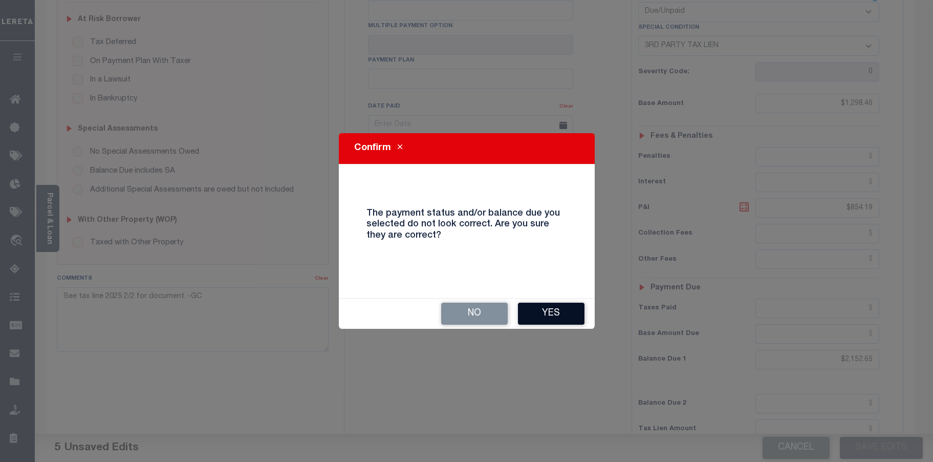
click at [542, 312] on button "Yes" at bounding box center [551, 313] width 67 height 22
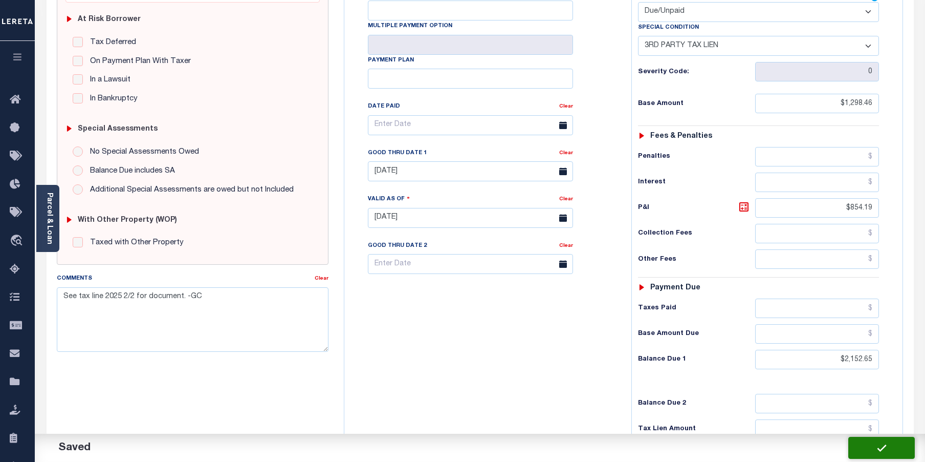
checkbox input "false"
type input "$1,298.46"
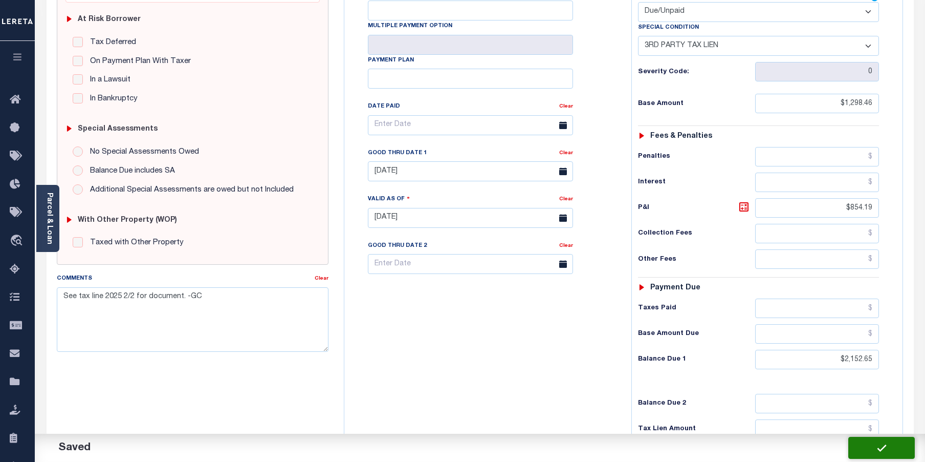
type input "$854.19"
type input "$2,152.65"
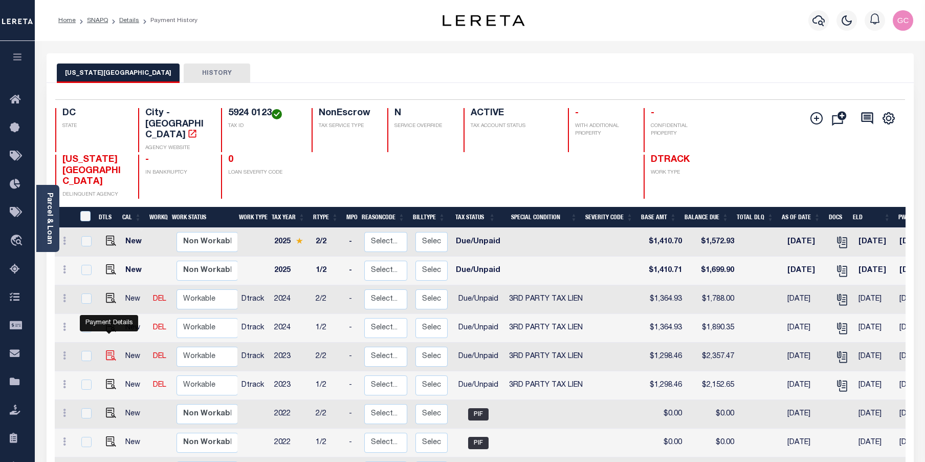
click at [107, 350] on img "" at bounding box center [111, 355] width 10 height 10
checkbox input "true"
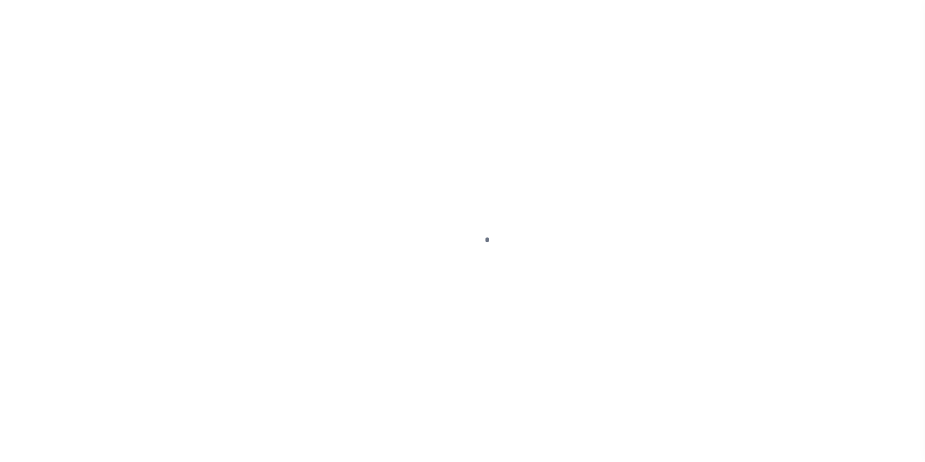
select select "DUE"
select select "20"
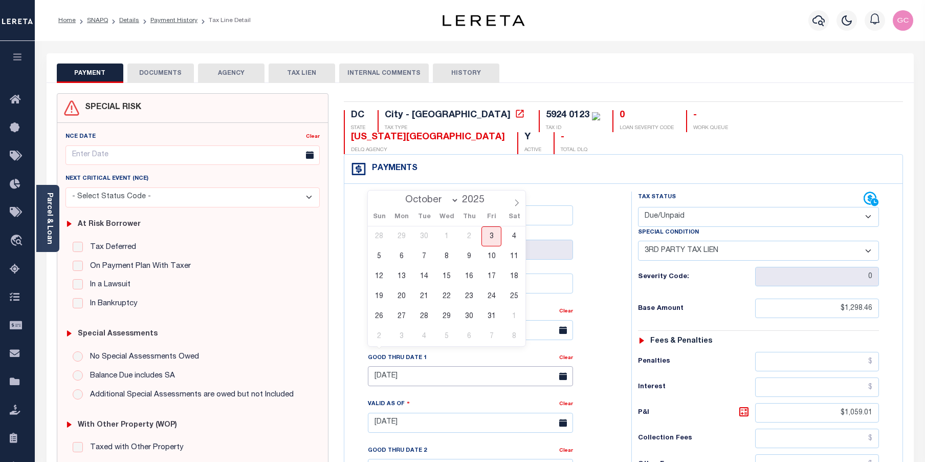
click at [412, 366] on input "[DATE]" at bounding box center [470, 376] width 205 height 20
click at [470, 274] on span "16" at bounding box center [470, 276] width 20 height 20
type input "[DATE]"
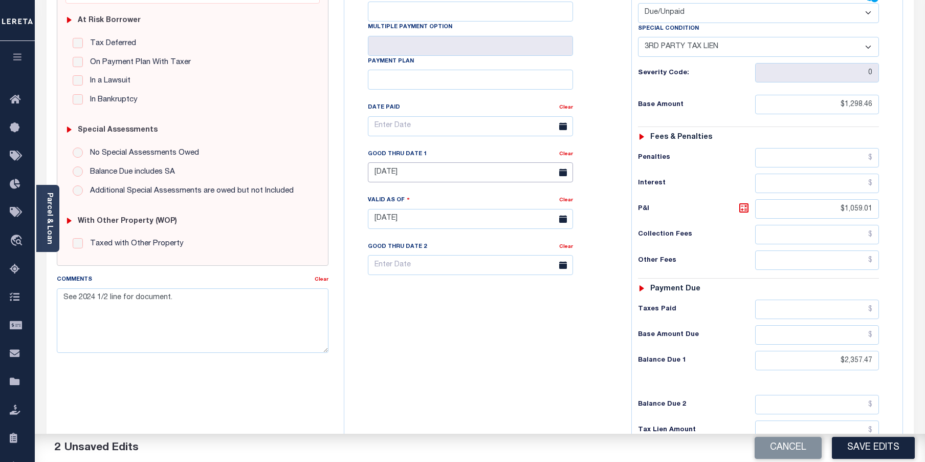
scroll to position [205, 0]
drag, startPoint x: 823, startPoint y: 339, endPoint x: 900, endPoint y: 335, distance: 77.4
click at [900, 335] on div "Tax Status Status" at bounding box center [762, 213] width 277 height 452
type input "$2,637.19"
click at [741, 201] on icon at bounding box center [744, 207] width 12 height 12
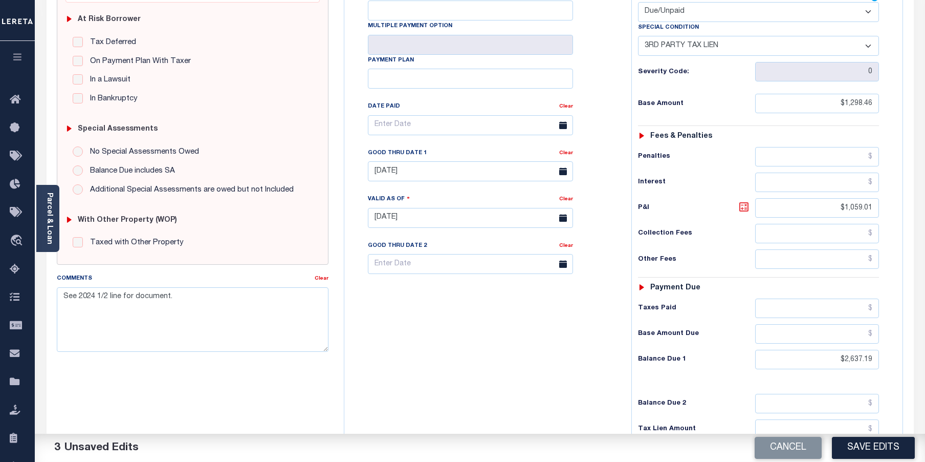
type input "$1,338.73"
click at [871, 449] on button "Save Edits" at bounding box center [873, 448] width 83 height 22
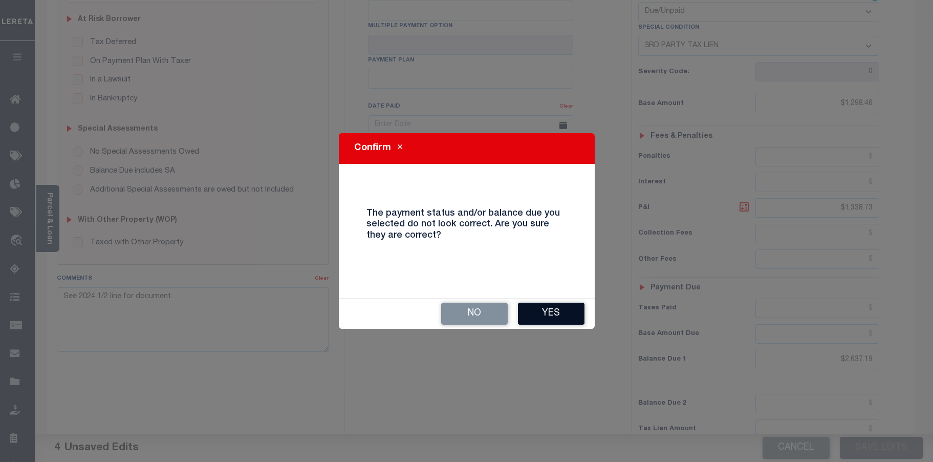
click at [552, 307] on button "Yes" at bounding box center [551, 313] width 67 height 22
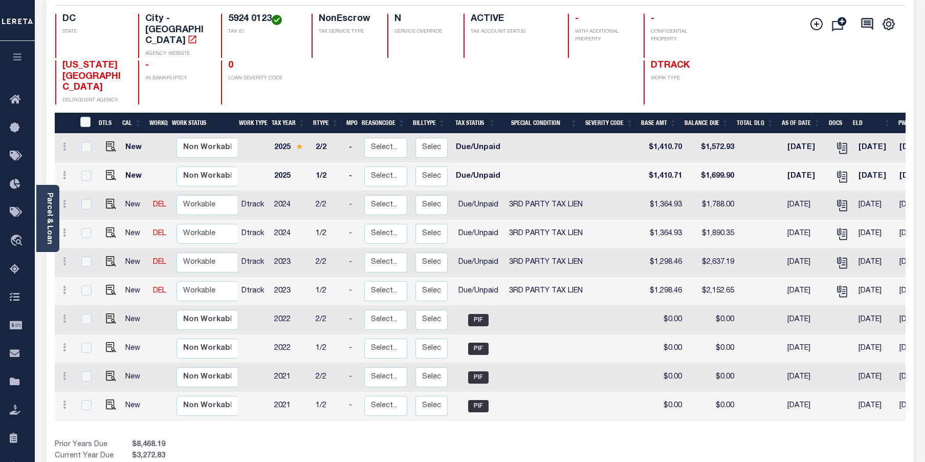
scroll to position [102, 0]
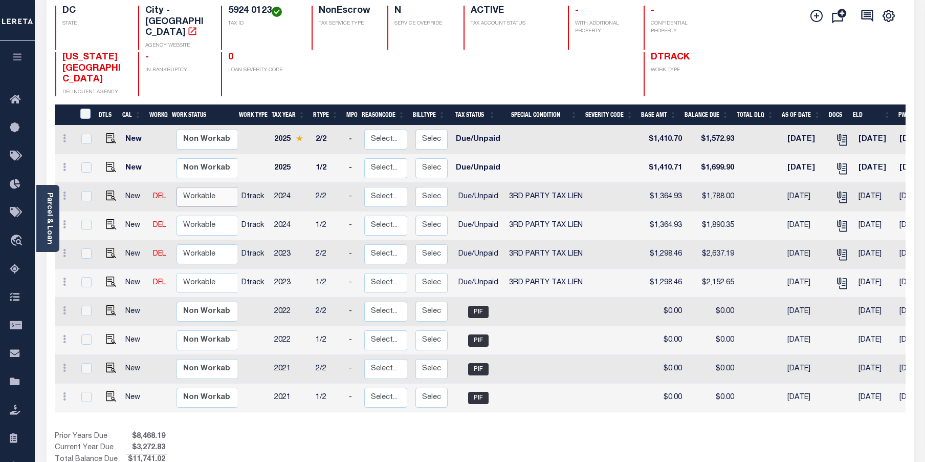
click at [196, 187] on select "Non Workable Workable" at bounding box center [207, 197] width 61 height 20
checkbox input "true"
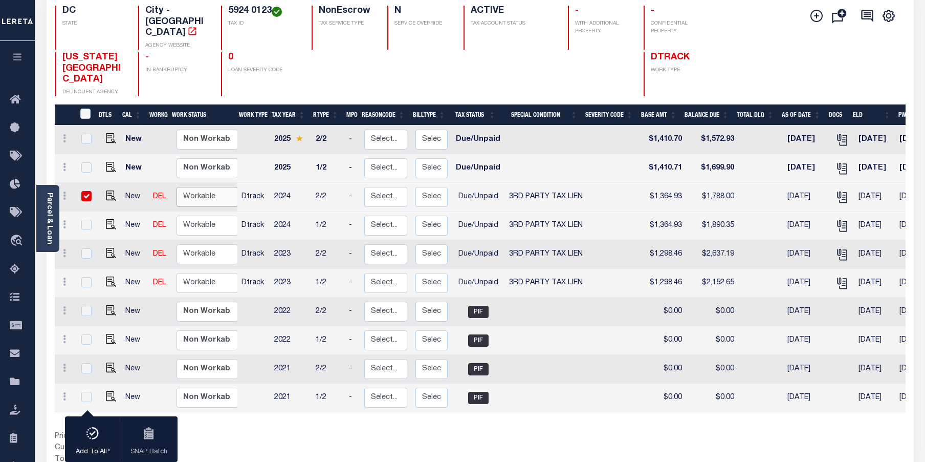
select select "true"
click at [177, 187] on select "Non Workable Workable" at bounding box center [207, 197] width 61 height 20
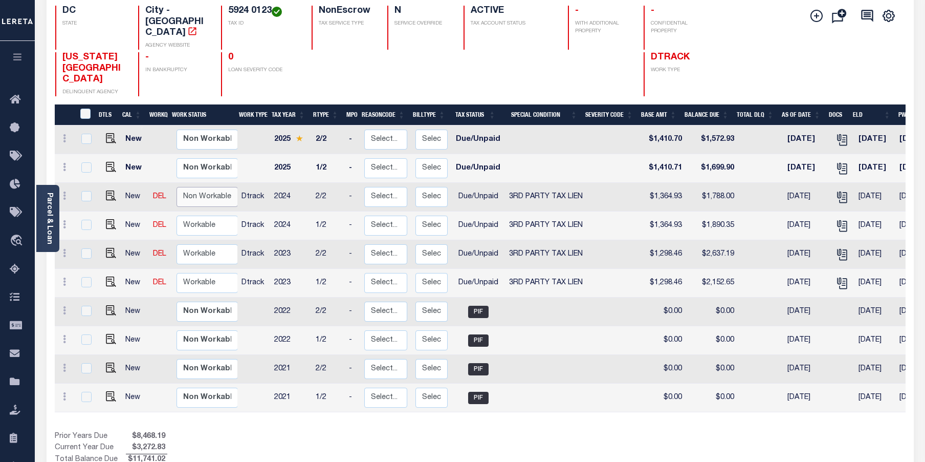
checkbox input "false"
click at [188, 215] on select "Non Workable Workable" at bounding box center [207, 225] width 61 height 20
checkbox input "true"
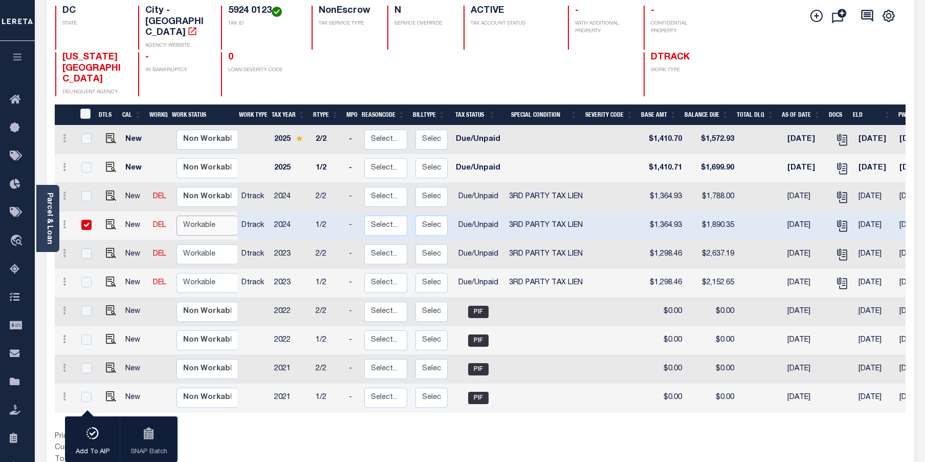
select select "true"
click at [177, 215] on select "Non Workable Workable" at bounding box center [207, 225] width 61 height 20
checkbox input "false"
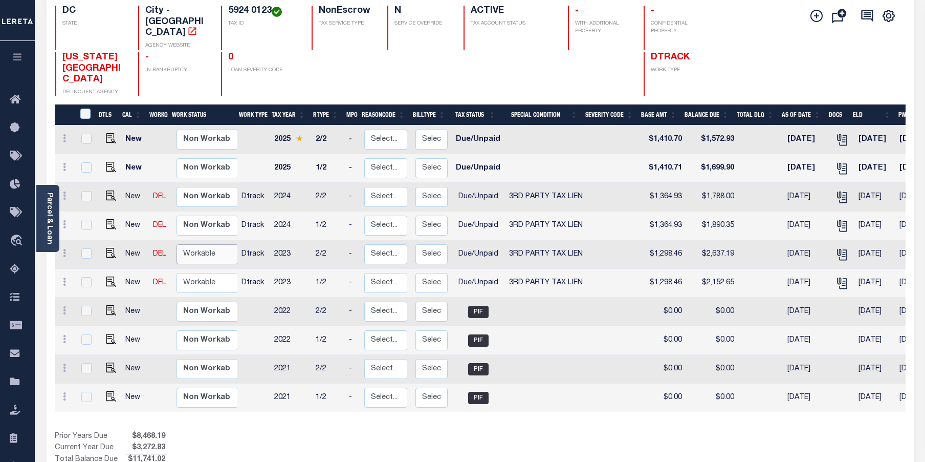
click at [188, 244] on select "Non Workable Workable" at bounding box center [207, 254] width 61 height 20
checkbox input "true"
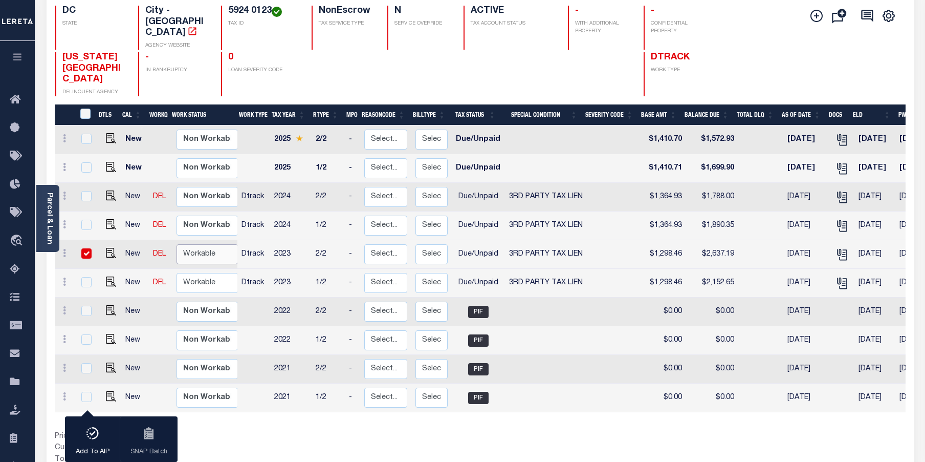
select select "true"
click at [177, 244] on select "Non Workable Workable" at bounding box center [207, 254] width 61 height 20
checkbox input "false"
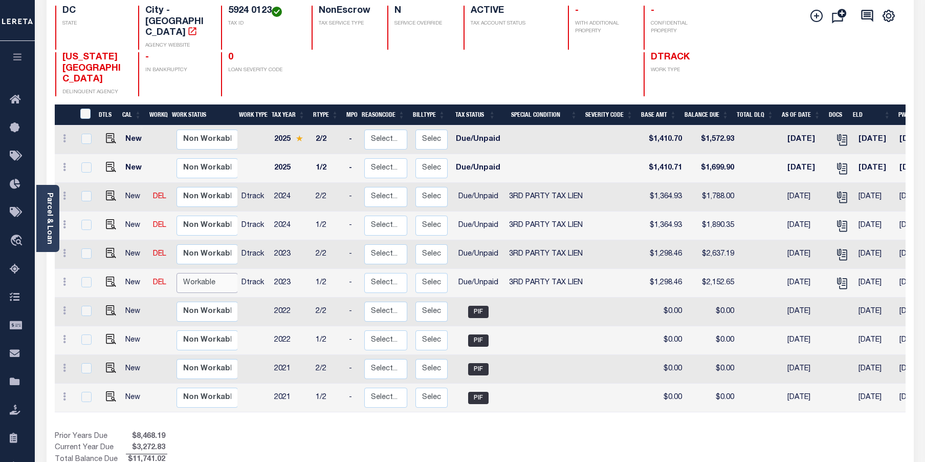
click at [194, 273] on select "Non Workable Workable" at bounding box center [207, 283] width 61 height 20
checkbox input "true"
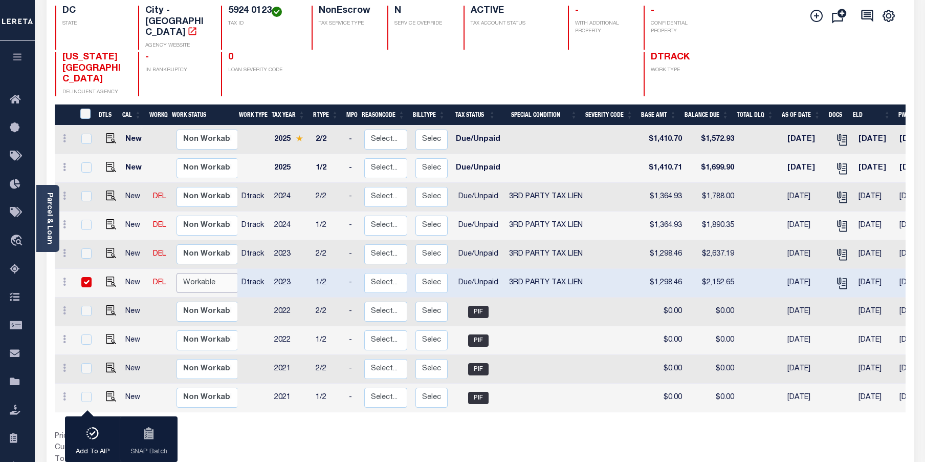
select select "true"
click at [177, 273] on select "Non Workable Workable" at bounding box center [207, 283] width 61 height 20
checkbox input "false"
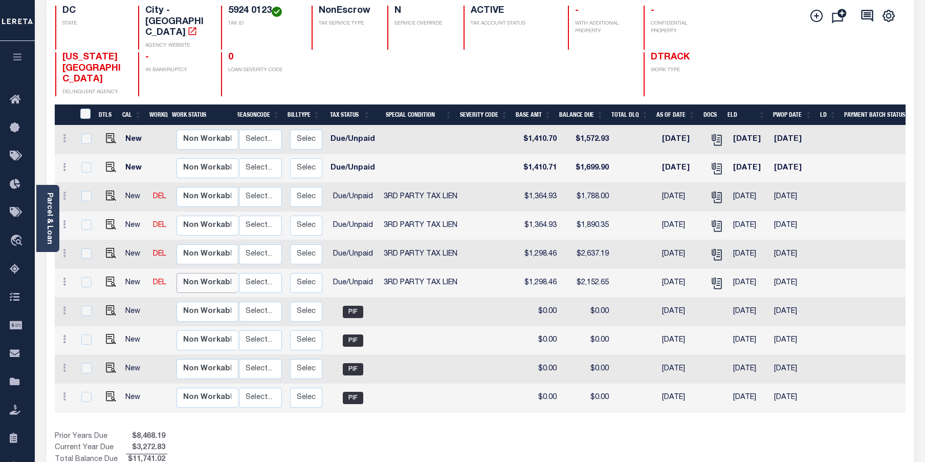
scroll to position [0, 169]
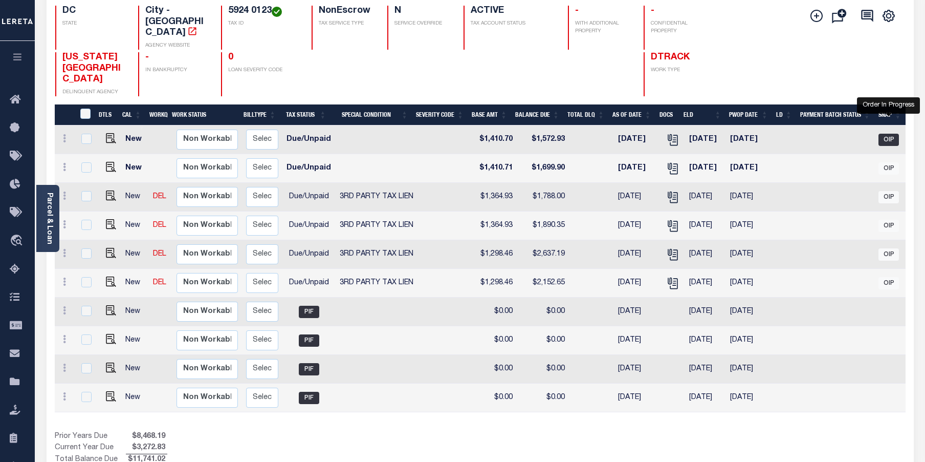
click at [888, 134] on span "OIP" at bounding box center [889, 140] width 20 height 12
checkbox input "true"
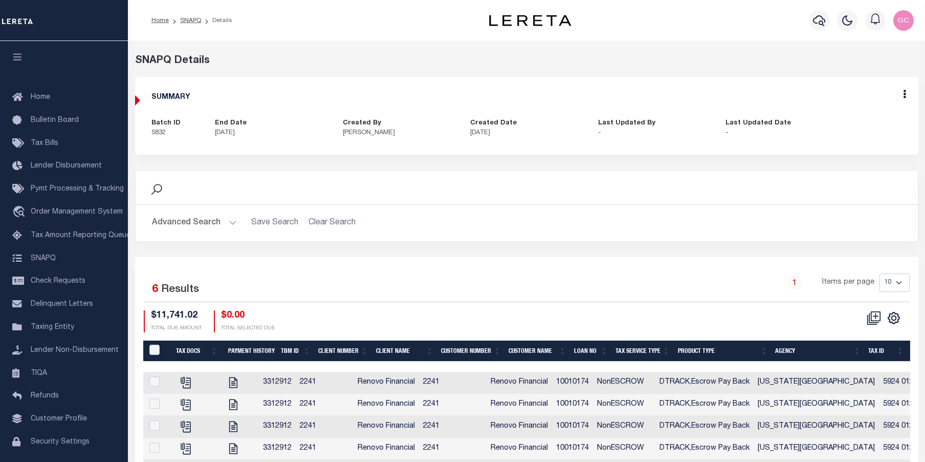
click at [904, 101] on div "Edit" at bounding box center [905, 96] width 28 height 38
click at [903, 96] on icon at bounding box center [904, 94] width 3 height 9
click at [857, 127] on link "Edit" at bounding box center [877, 123] width 81 height 17
select select "OIP"
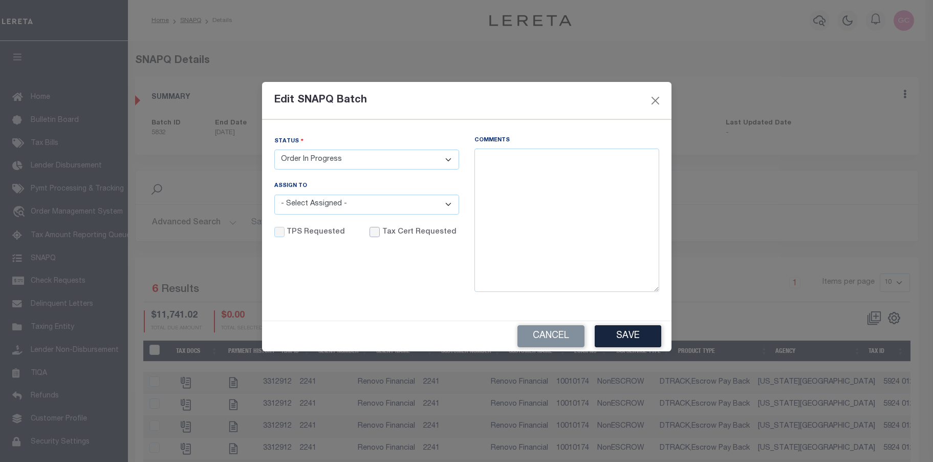
click at [370, 230] on input "Tax Cert Requested" at bounding box center [375, 232] width 10 height 10
checkbox input "true"
click at [482, 162] on textarea "Comments" at bounding box center [566, 219] width 185 height 143
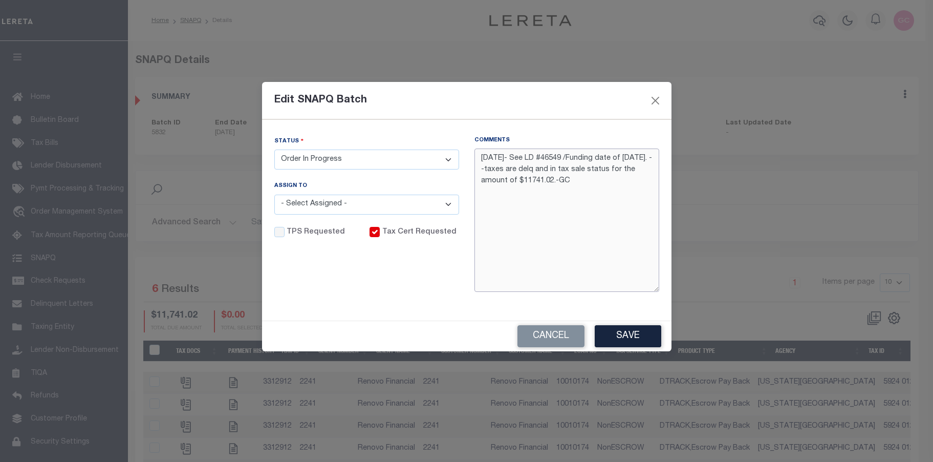
click at [546, 158] on textarea "10/3/2025- See LD #46549 /Funding date of 10/10/2025. - -taxes are delq and in …" at bounding box center [566, 219] width 185 height 143
type textarea "10/3/2025- See LD batch #46549 /Funding date of 10/10/2025. - -taxes are delq a…"
click at [451, 161] on select "- Select Status - Order In Progress Complete" at bounding box center [366, 159] width 185 height 20
select select "CPT"
click at [274, 149] on select "- Select Status - Order In Progress Complete" at bounding box center [366, 159] width 185 height 20
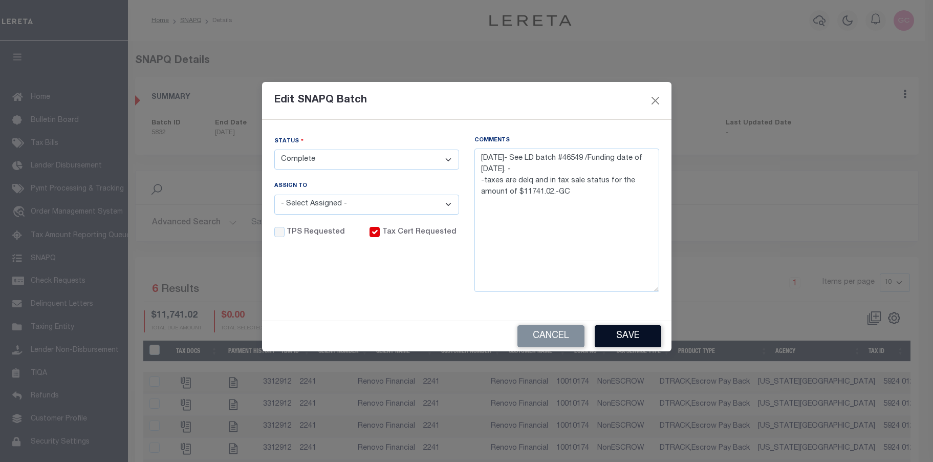
click at [629, 336] on button "Save" at bounding box center [628, 336] width 67 height 22
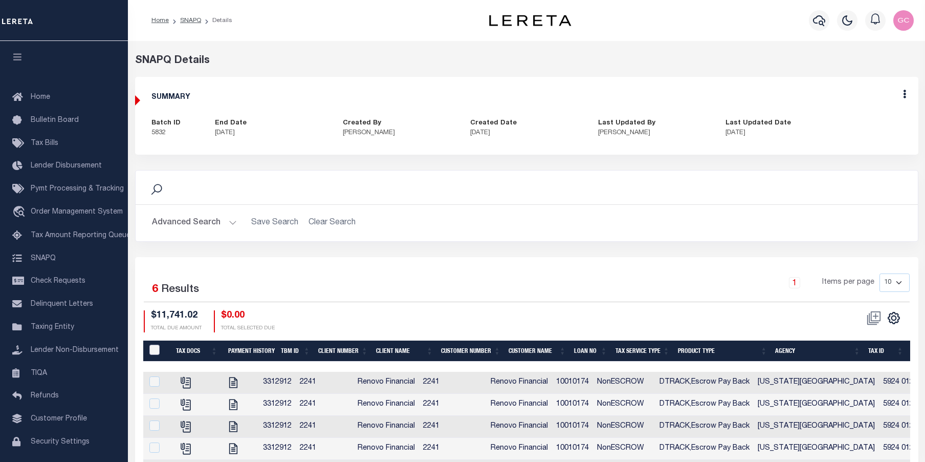
click at [155, 347] on input "QID" at bounding box center [154, 349] width 10 height 10
checkbox input "true"
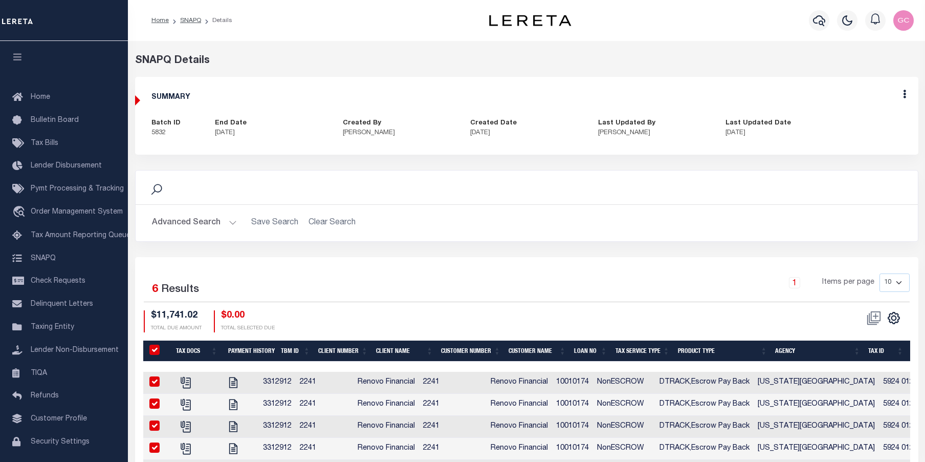
checkbox input "true"
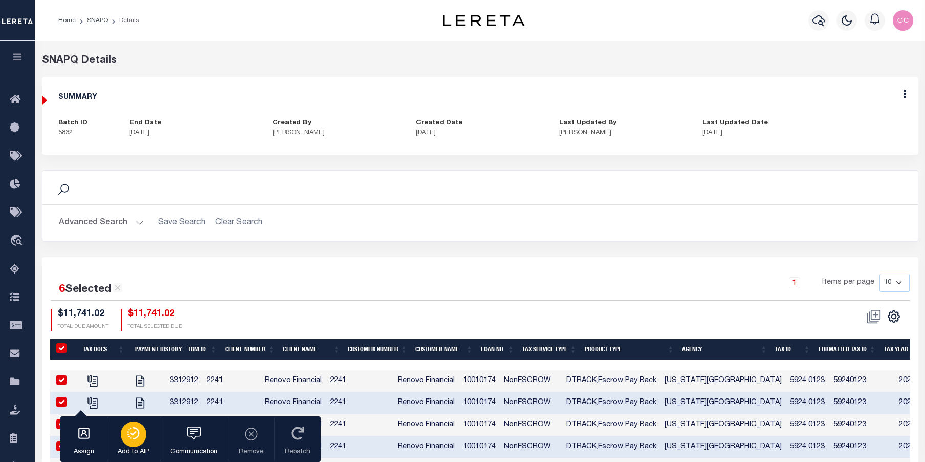
click at [126, 439] on icon "button" at bounding box center [133, 433] width 14 height 12
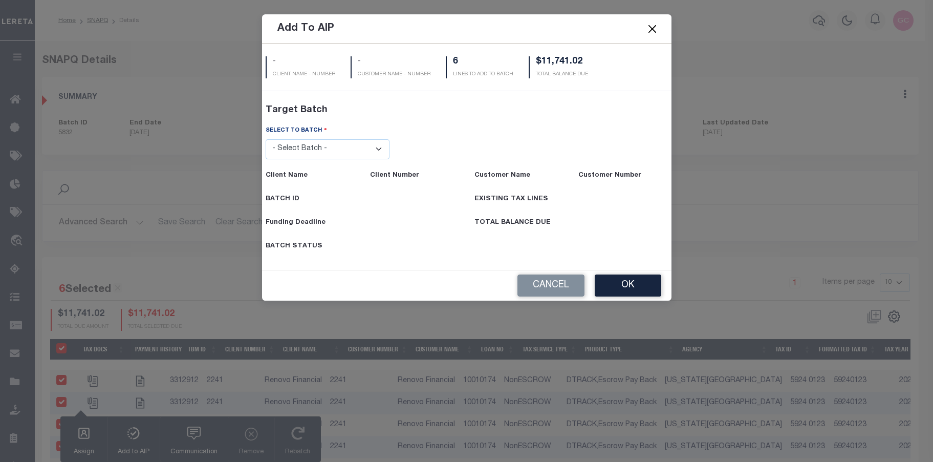
click at [381, 150] on select "- Select Batch - 42380 42965 43235 43299 43683 44436 44450 44938 45028 45180 45…" at bounding box center [328, 149] width 124 height 20
select select "46549"
click at [266, 159] on select "- Select Batch - 42380 42965 43235 43299 43683 44436 44450 44938 45028 45180 45…" at bounding box center [328, 149] width 124 height 20
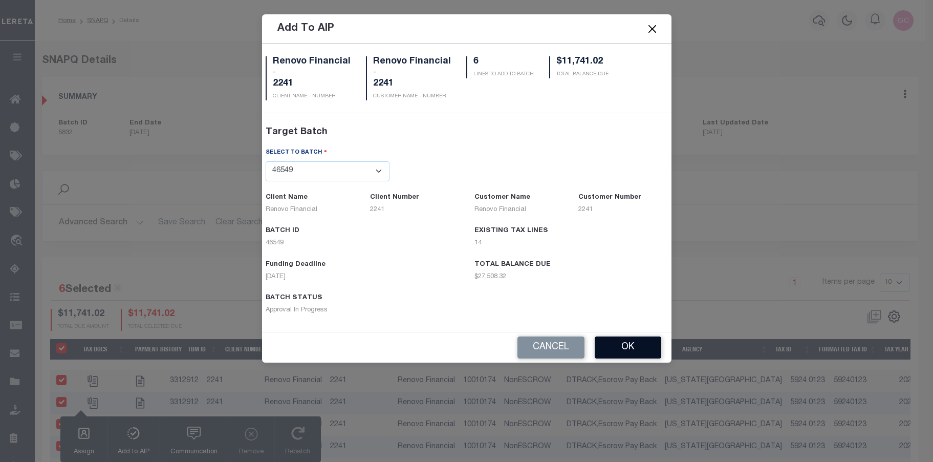
click at [638, 342] on button "OK" at bounding box center [628, 347] width 67 height 22
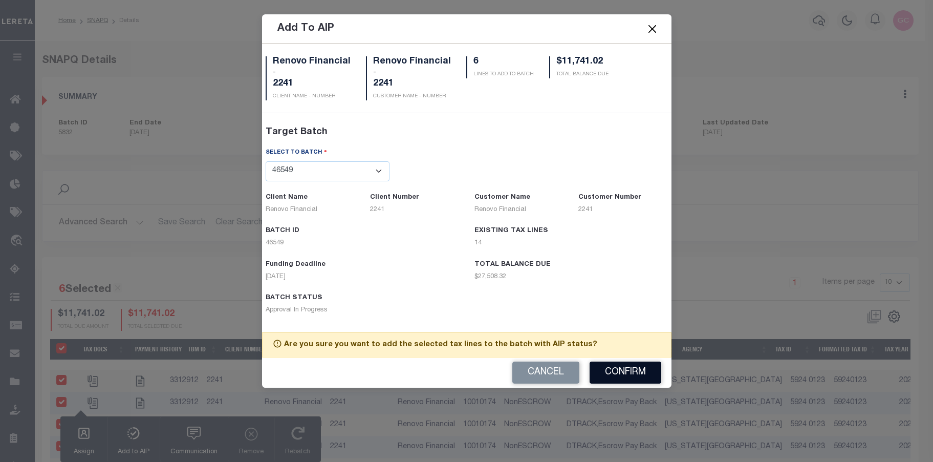
click at [643, 376] on button "Confirm" at bounding box center [626, 372] width 72 height 22
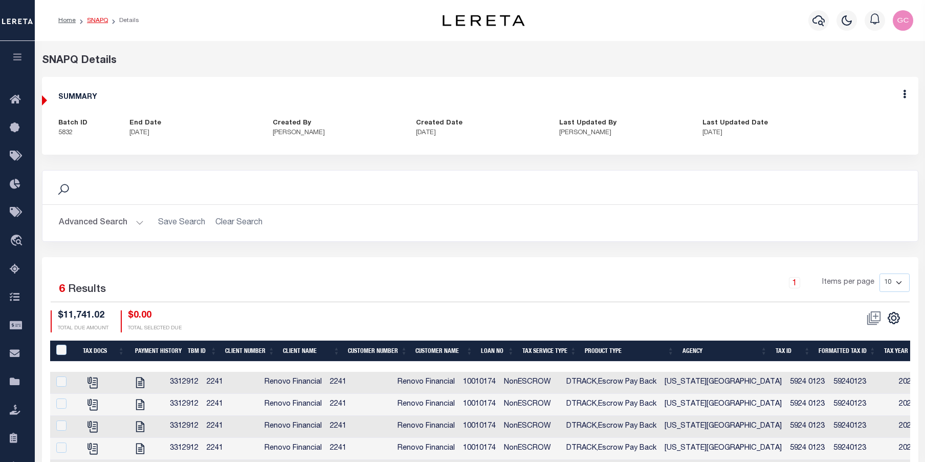
click at [95, 20] on link "SNAPQ" at bounding box center [97, 20] width 21 height 6
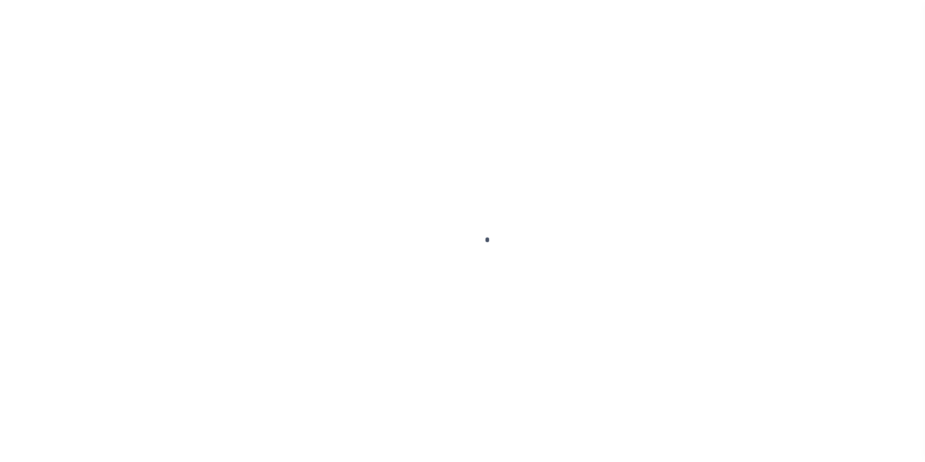
scroll to position [37, 0]
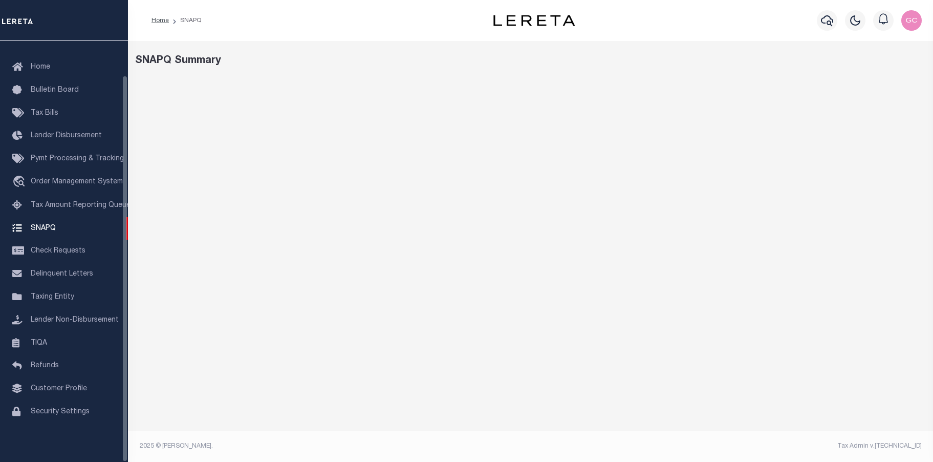
select select "100"
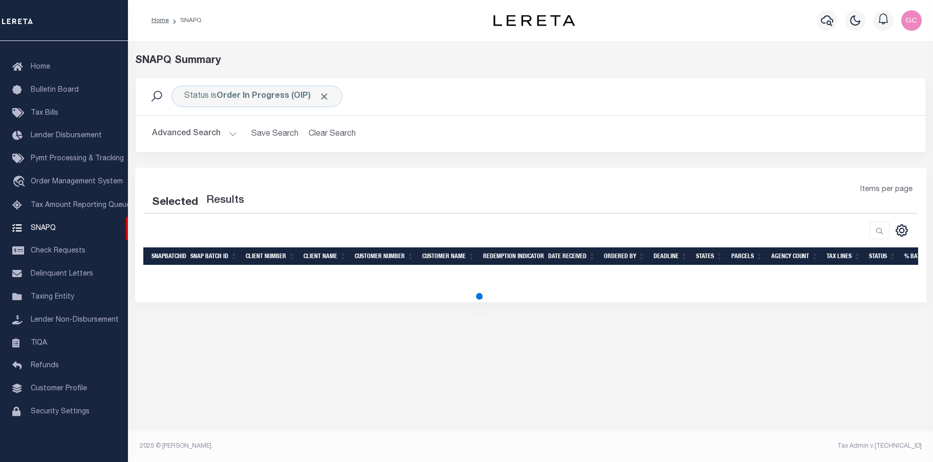
select select "100"
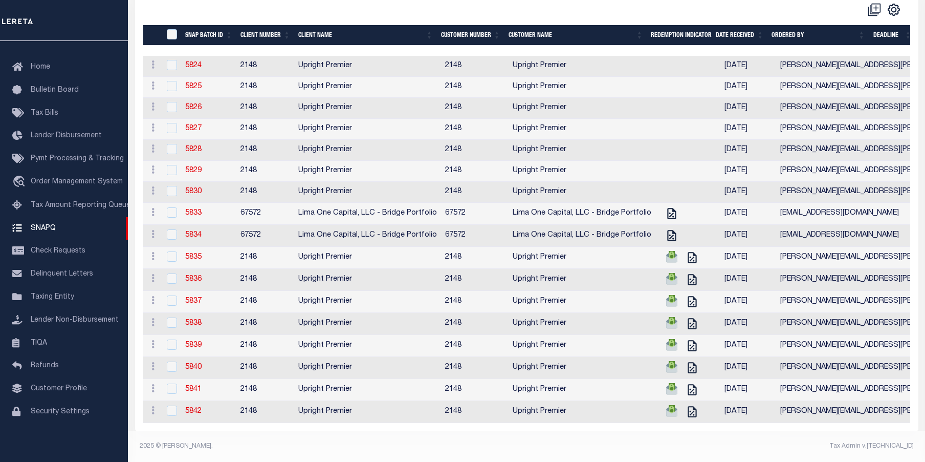
scroll to position [233, 0]
click at [54, 132] on span "Lender Disbursement" at bounding box center [66, 135] width 71 height 7
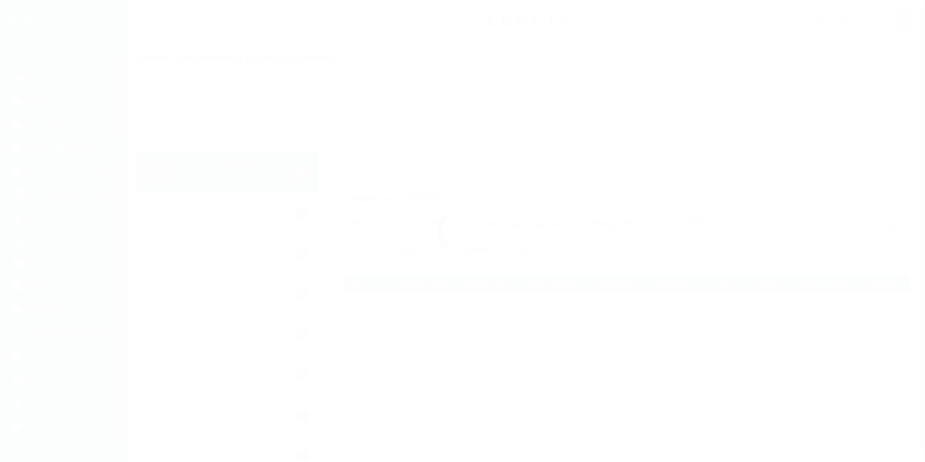
scroll to position [18, 0]
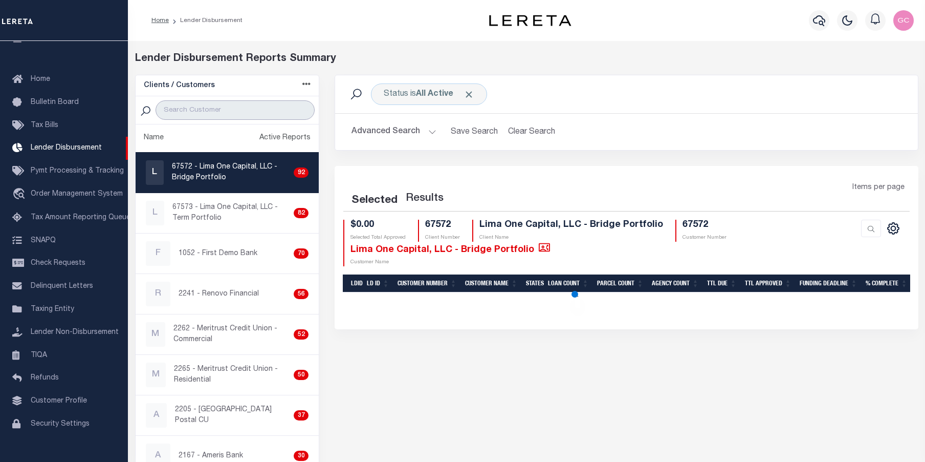
click at [216, 107] on input "search" at bounding box center [235, 109] width 159 height 19
type input "up"
select select "200"
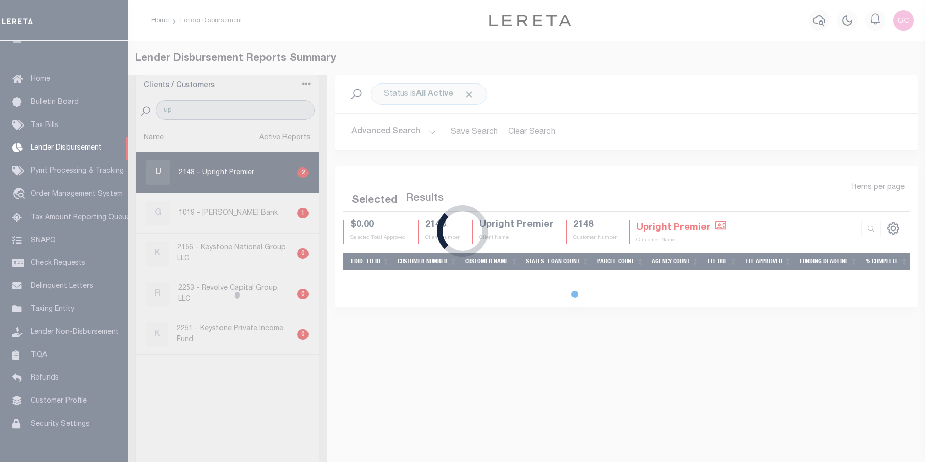
select select "200"
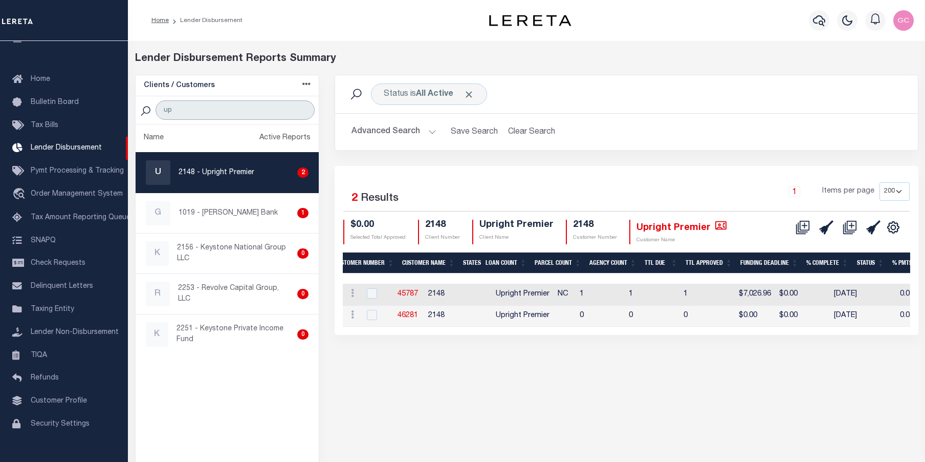
scroll to position [0, 0]
click at [403, 296] on link "45787" at bounding box center [408, 293] width 20 height 7
checkbox input "true"
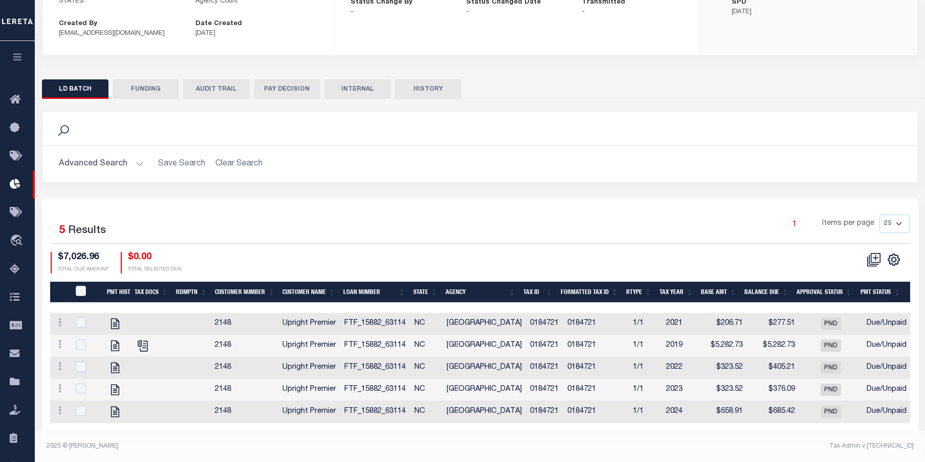
scroll to position [154, 0]
checkbox input "true"
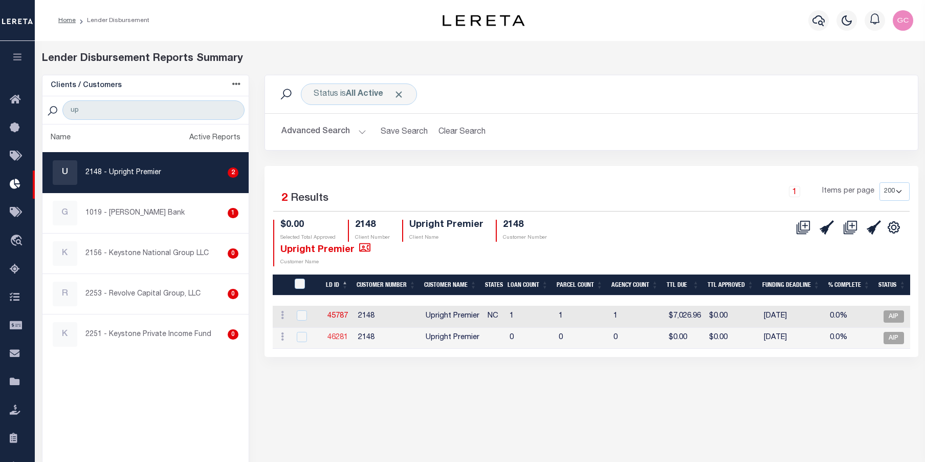
click at [331, 334] on link "46281" at bounding box center [338, 337] width 20 height 7
checkbox input "true"
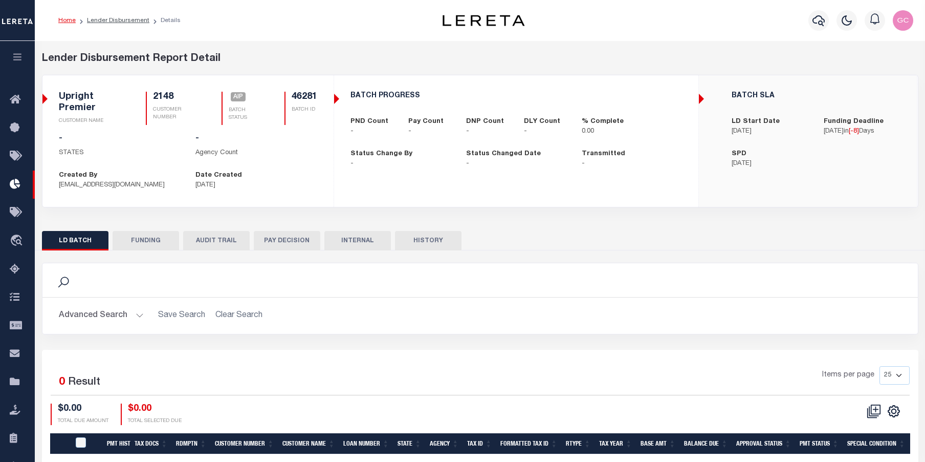
checkbox input "true"
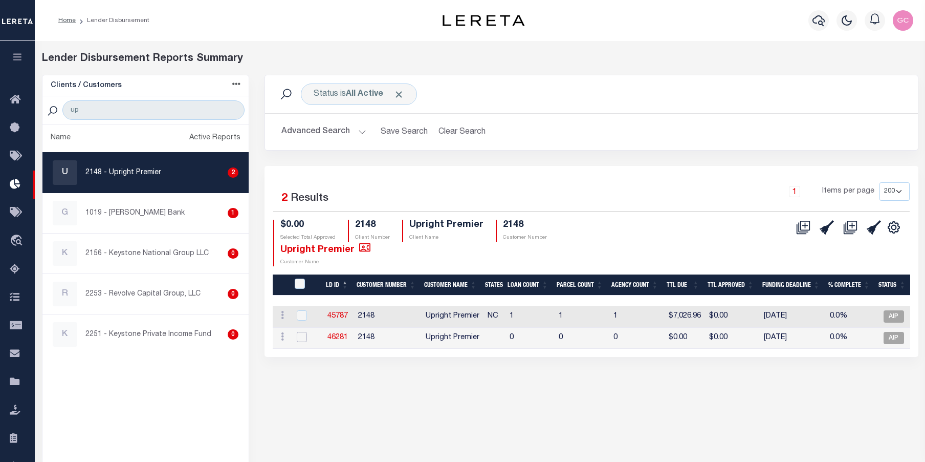
click at [300, 334] on input "checkbox" at bounding box center [302, 337] width 10 height 10
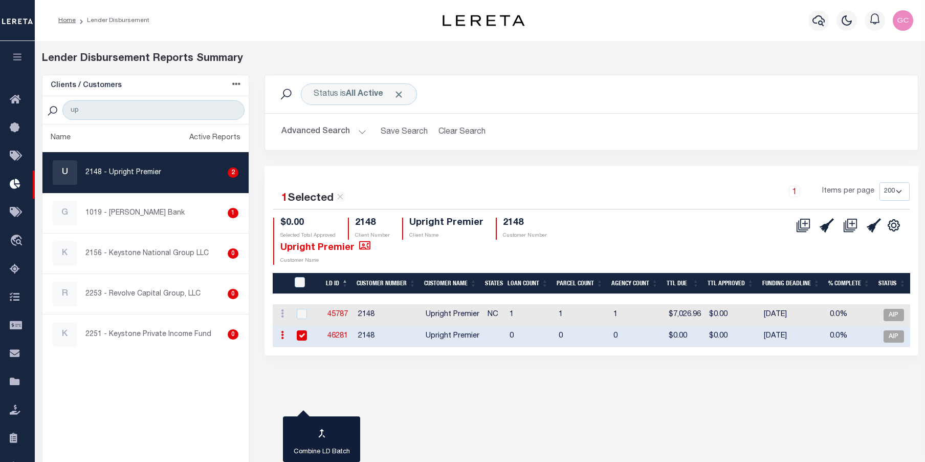
click at [281, 338] on icon at bounding box center [282, 335] width 3 height 8
click at [316, 370] on link "Delete Batch" at bounding box center [311, 367] width 69 height 17
checkbox input "false"
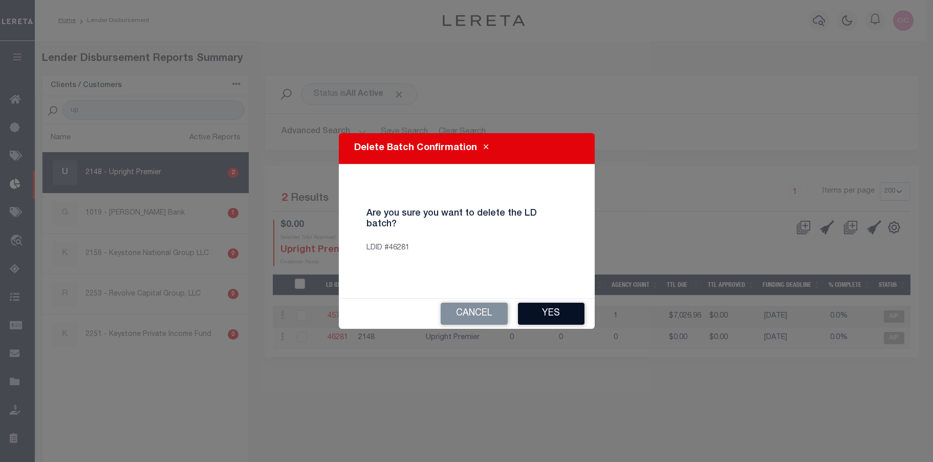
click at [560, 311] on button "Yes" at bounding box center [551, 313] width 67 height 22
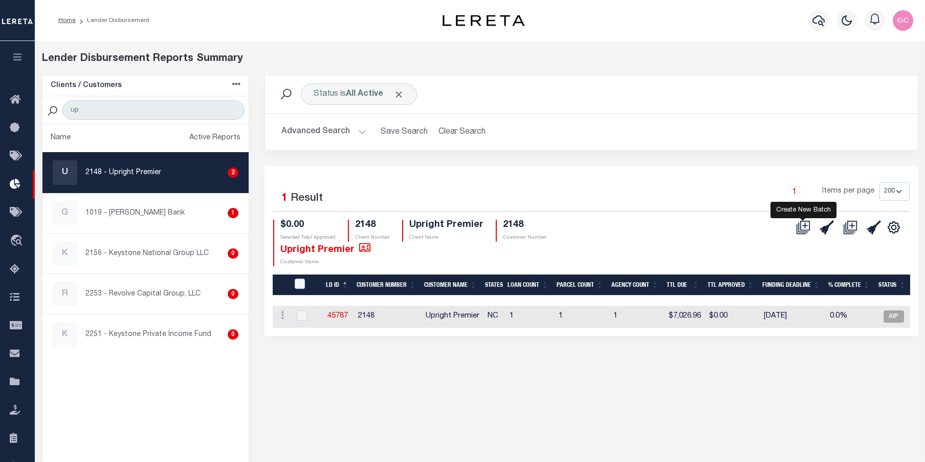
click at [805, 226] on icon "" at bounding box center [806, 225] width 6 height 6
select select "9"
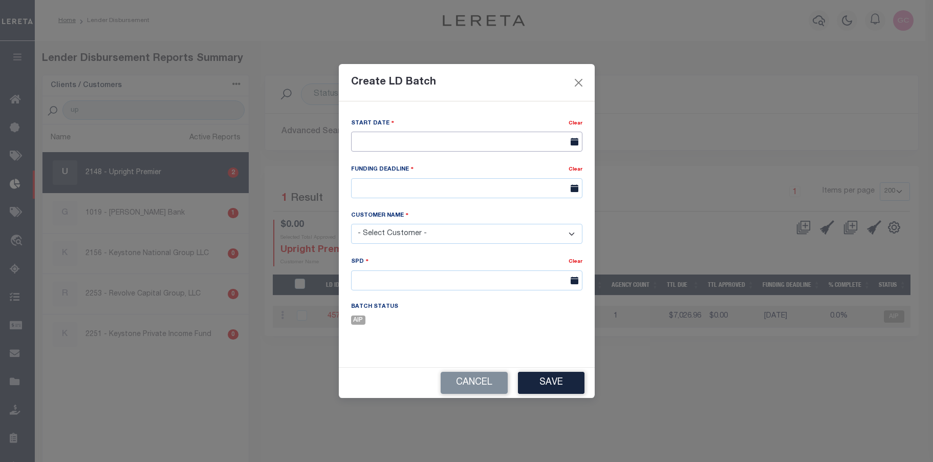
click at [445, 148] on input "text" at bounding box center [466, 142] width 231 height 20
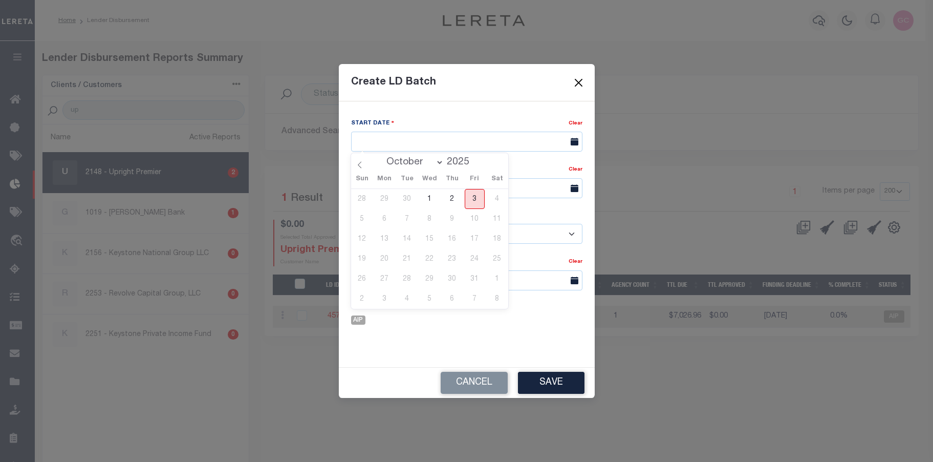
click at [474, 199] on span "3" at bounding box center [475, 199] width 20 height 20
type input "[DATE]"
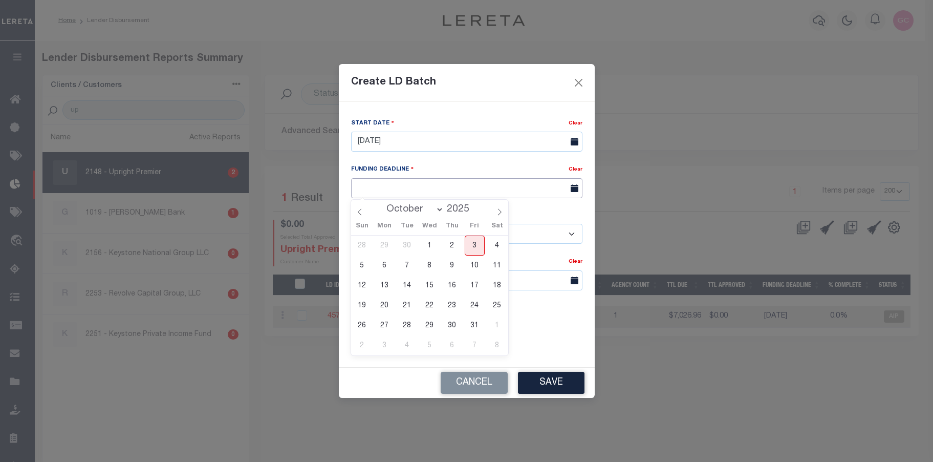
click at [467, 188] on input "text" at bounding box center [466, 188] width 231 height 20
click at [476, 263] on span "10" at bounding box center [475, 265] width 20 height 20
type input "10/10/25"
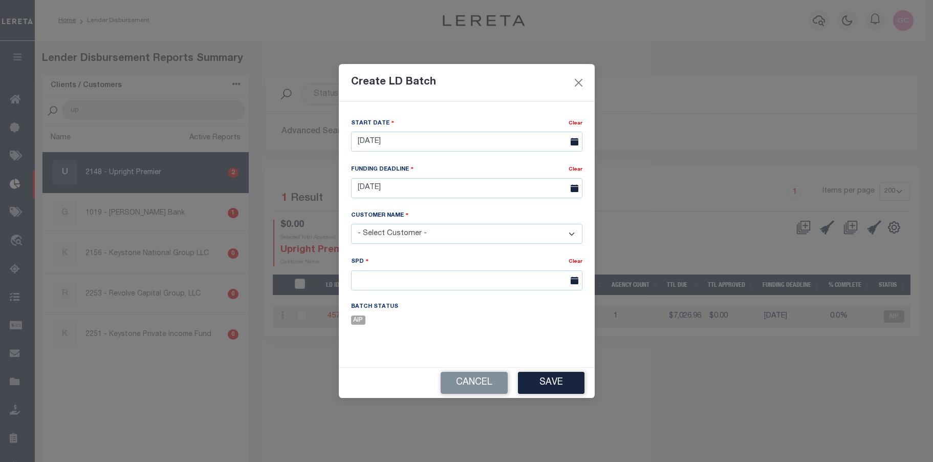
click at [449, 240] on select "- Select Customer - Accumatch - Refunds All In Credit Union Amarillo National B…" at bounding box center [466, 234] width 231 height 20
select select "2148"
click at [351, 224] on select "- Select Customer - Accumatch - Refunds All In Credit Union Amarillo National B…" at bounding box center [466, 234] width 231 height 20
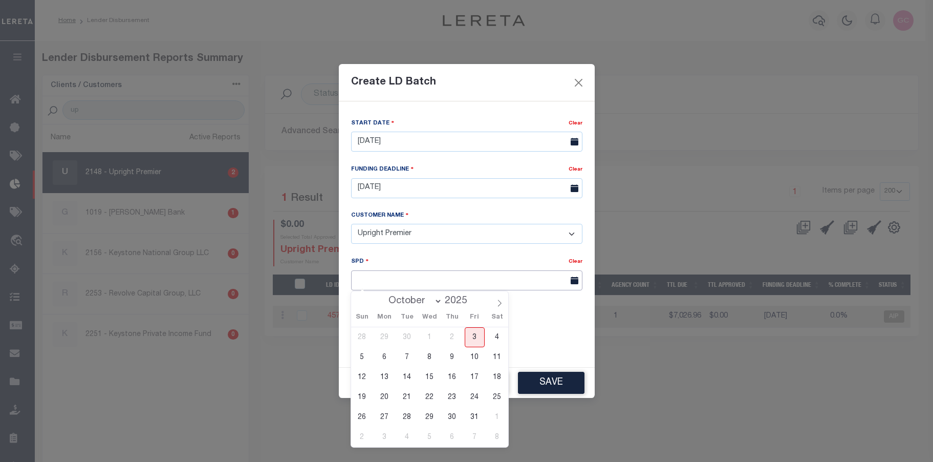
click at [370, 280] on input "text" at bounding box center [466, 280] width 231 height 20
click at [390, 377] on span "13" at bounding box center [385, 377] width 20 height 20
type input "10/13/2025"
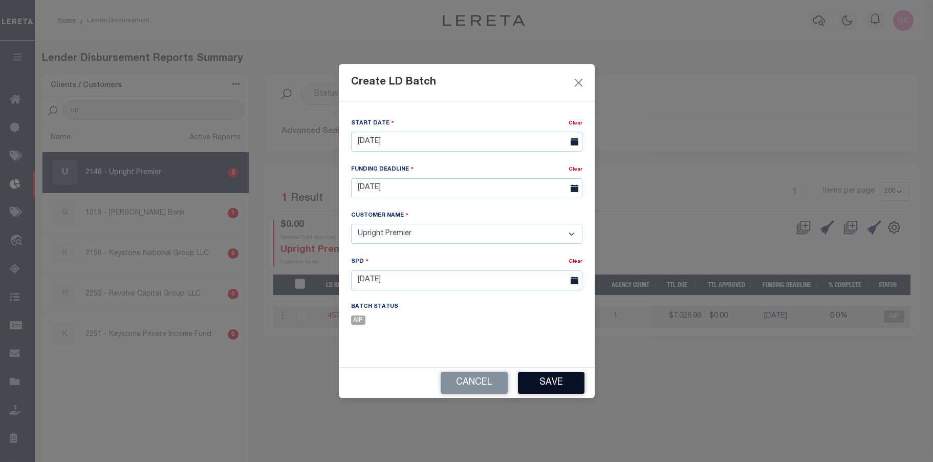
click at [552, 384] on button "Save" at bounding box center [551, 383] width 67 height 22
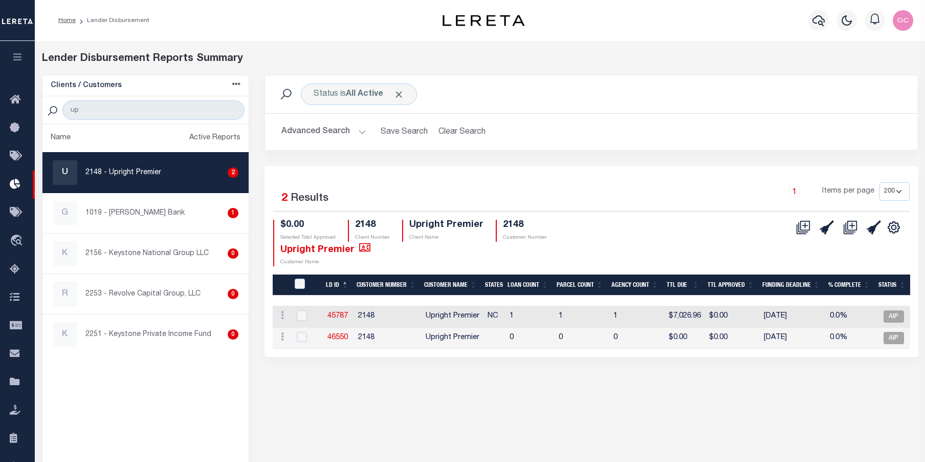
click at [18, 60] on icon "button" at bounding box center [18, 56] width 12 height 9
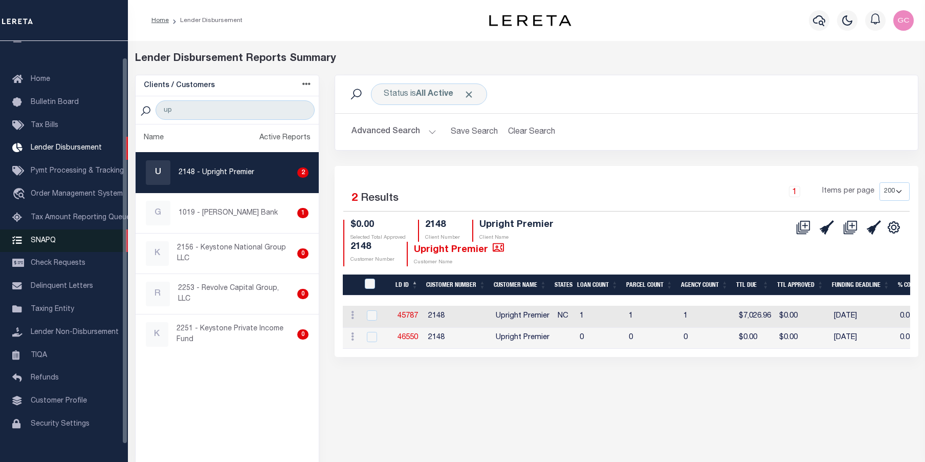
click at [46, 242] on span "SNAPQ" at bounding box center [43, 239] width 25 height 7
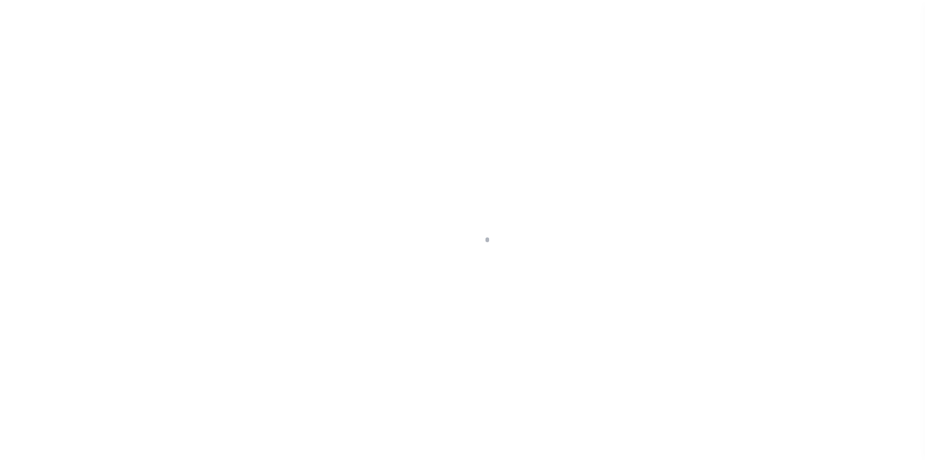
scroll to position [37, 0]
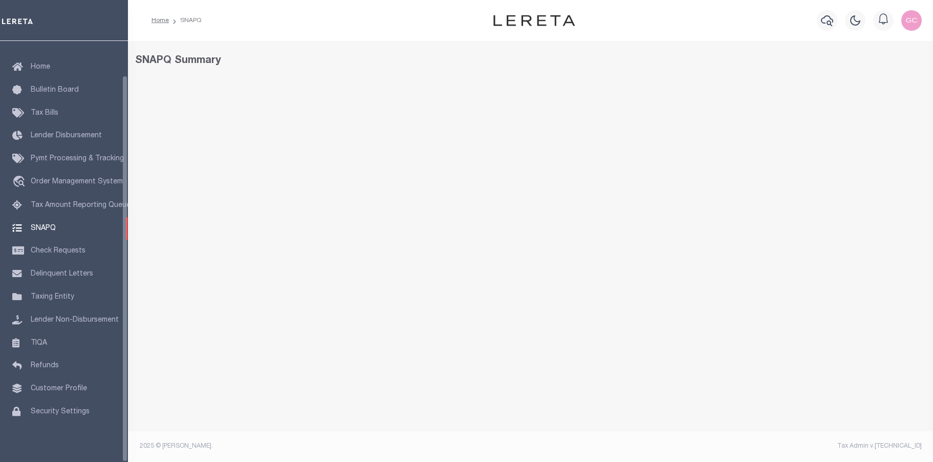
select select "100"
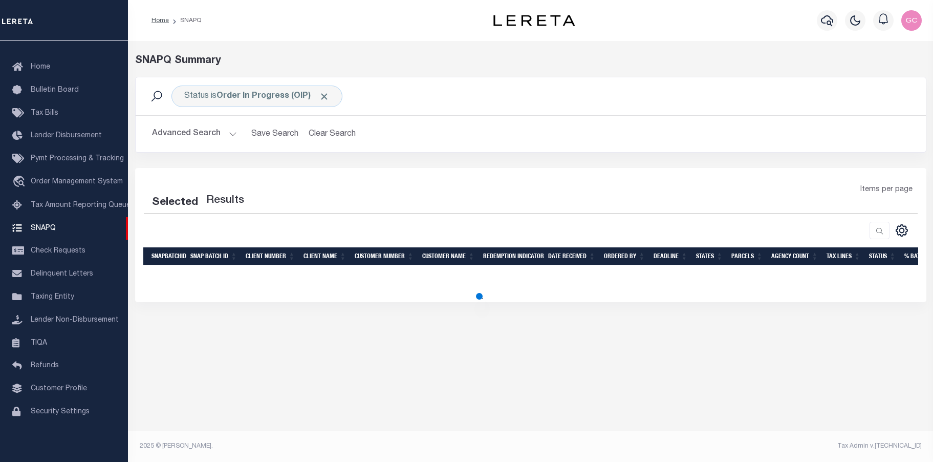
select select "100"
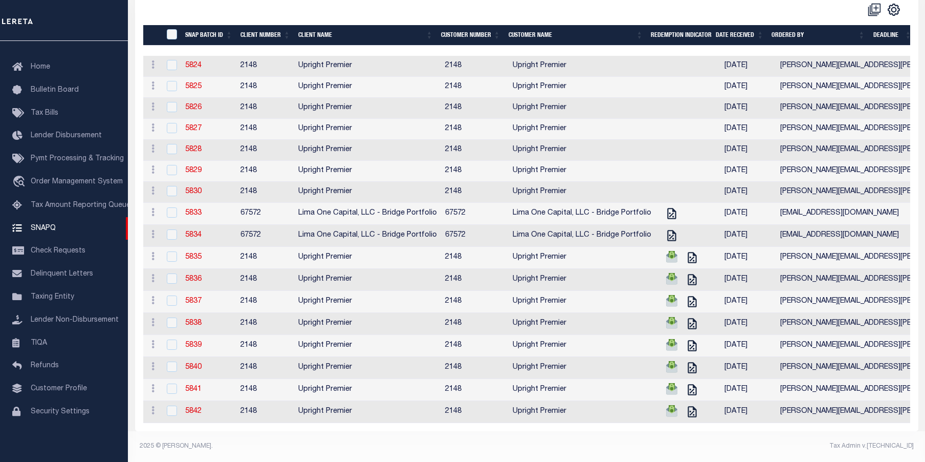
scroll to position [233, 0]
click at [195, 253] on link "5835" at bounding box center [193, 256] width 16 height 7
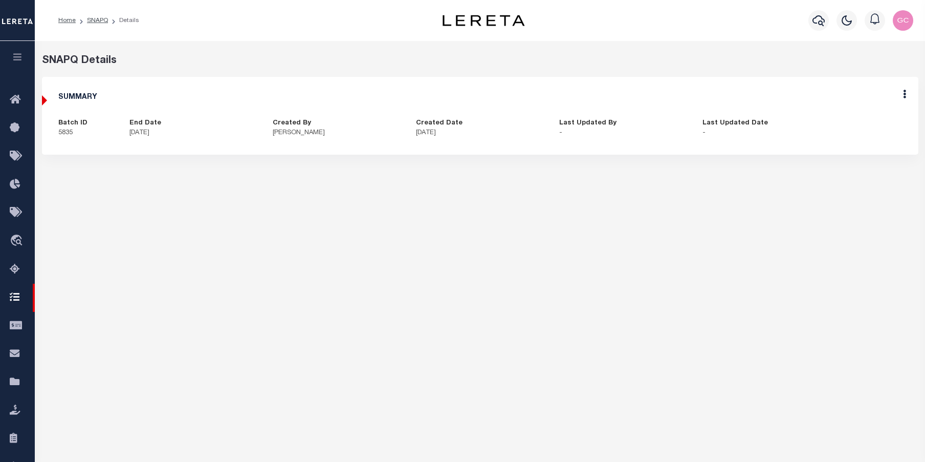
select select "100"
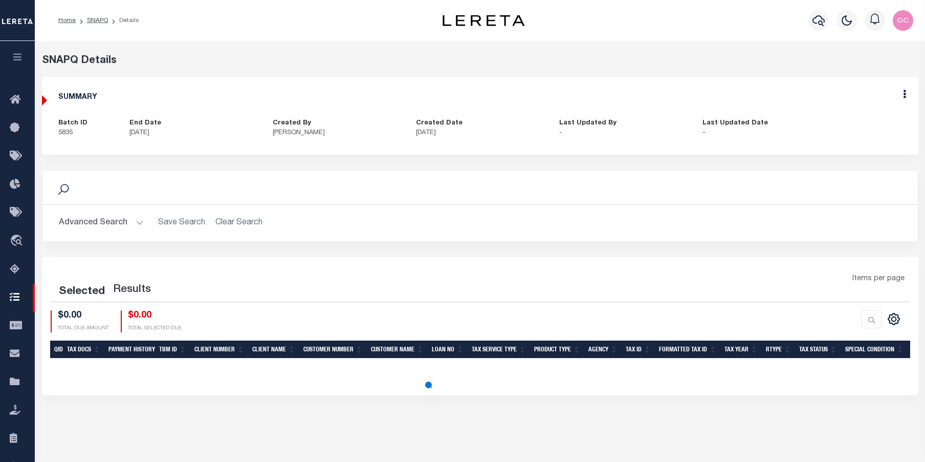
select select "100"
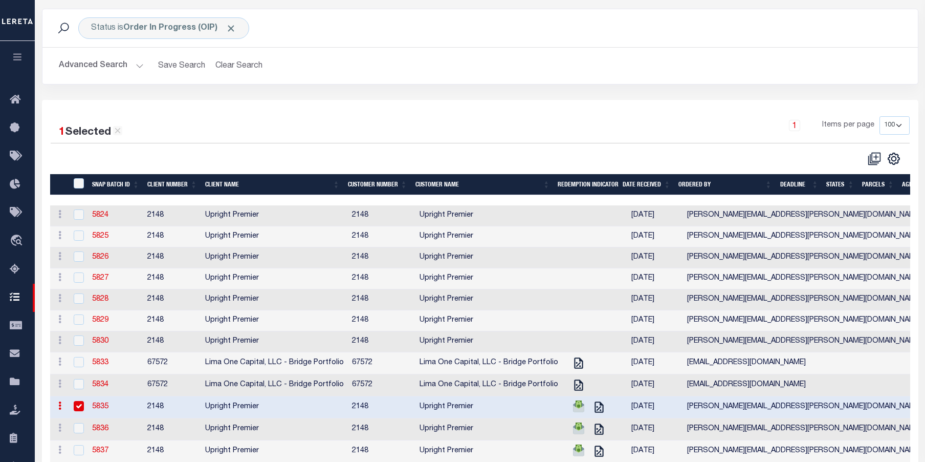
scroll to position [81, 0]
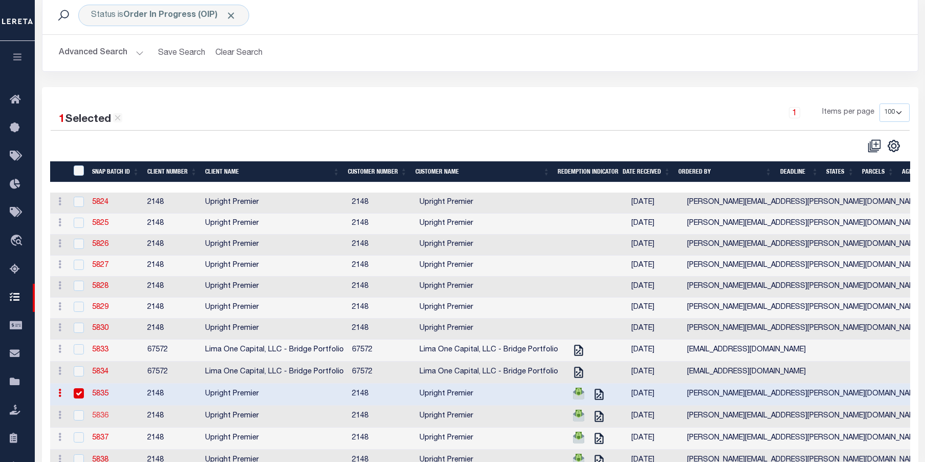
click at [95, 418] on link "5836" at bounding box center [100, 415] width 16 height 7
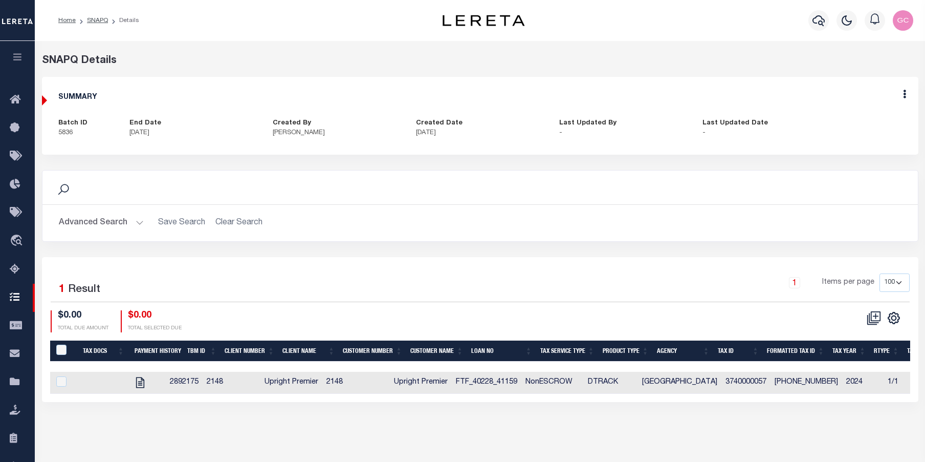
select select "100"
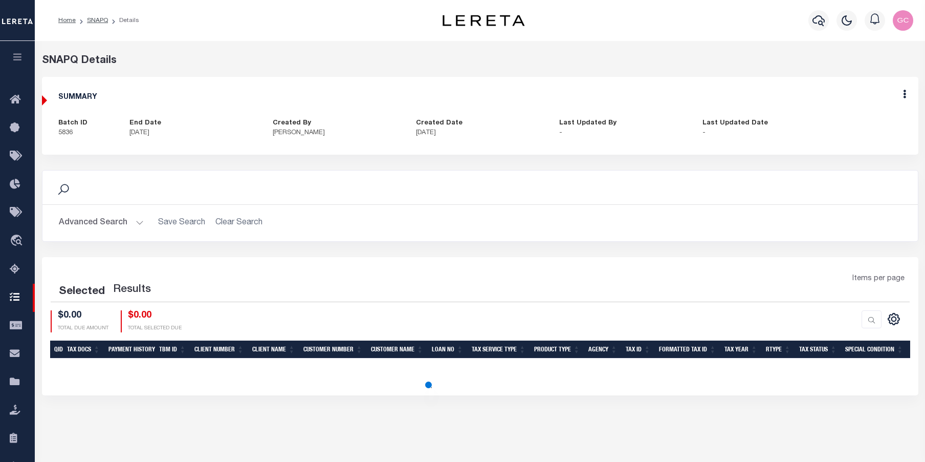
select select "100"
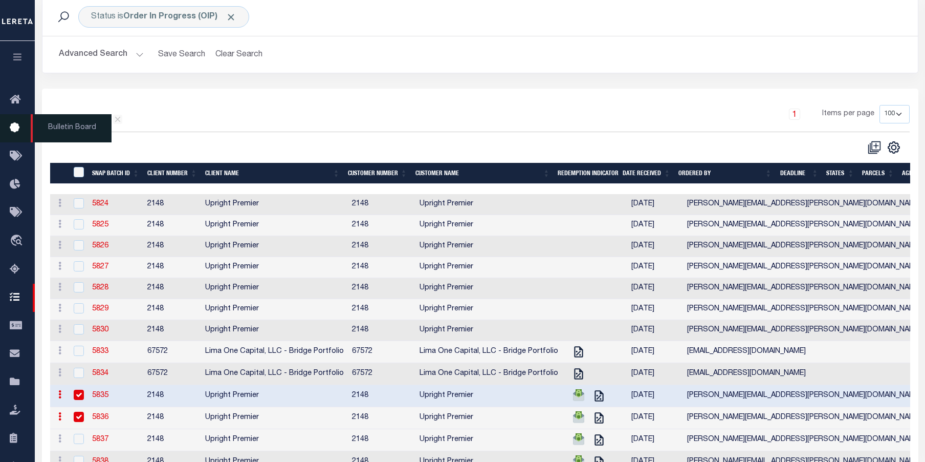
scroll to position [81, 0]
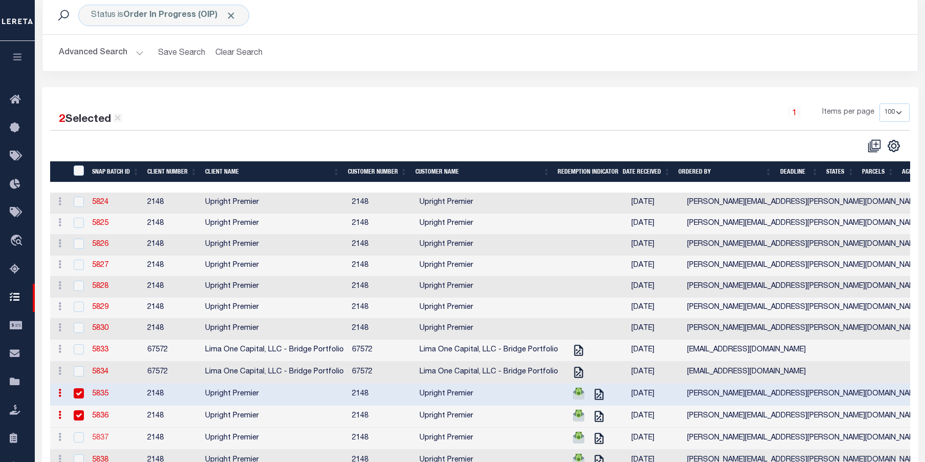
click at [102, 441] on link "5837" at bounding box center [100, 437] width 16 height 7
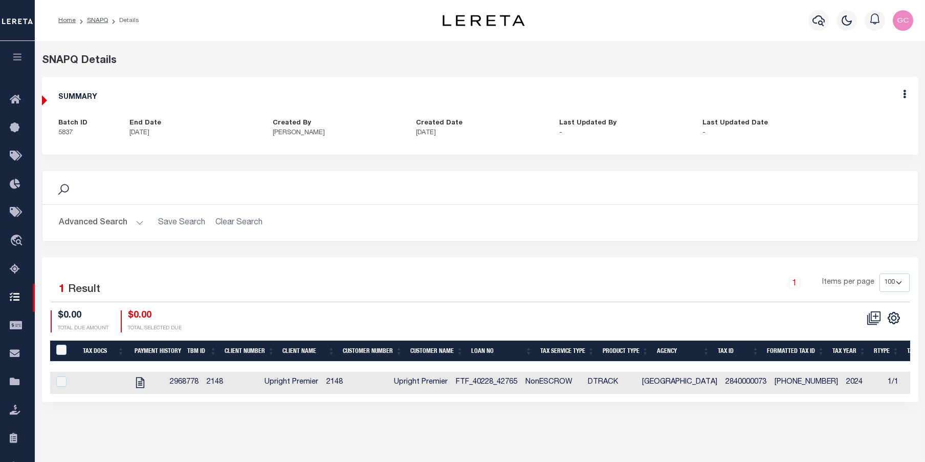
select select "100"
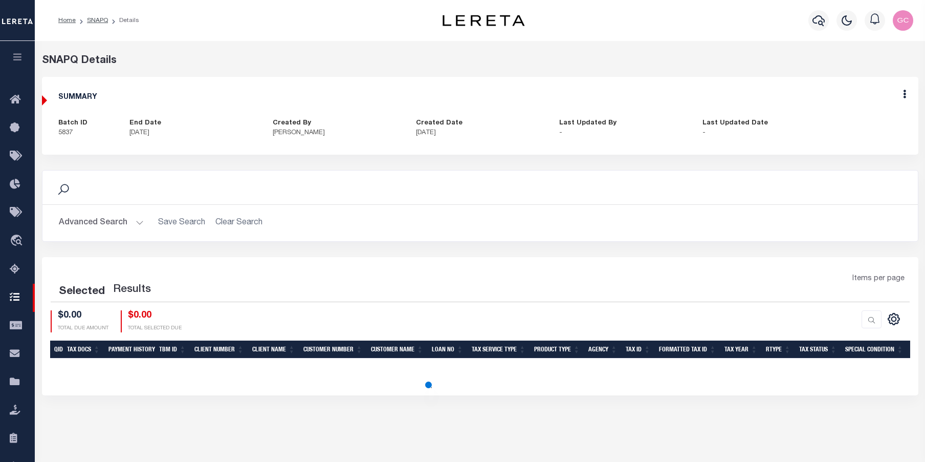
select select "100"
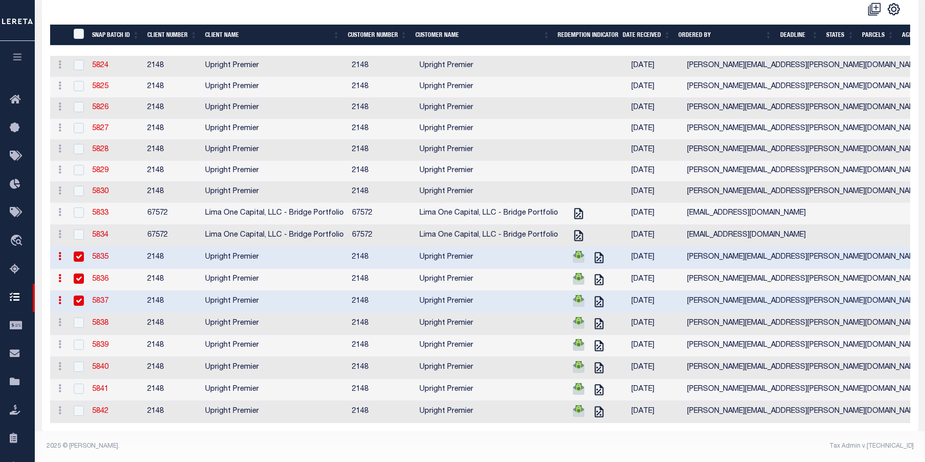
scroll to position [231, 0]
click at [101, 319] on link "5838" at bounding box center [100, 322] width 16 height 7
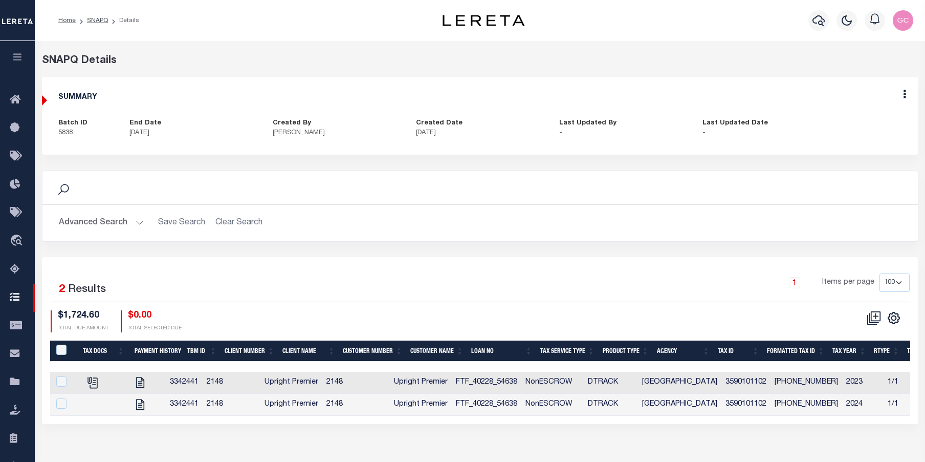
select select "100"
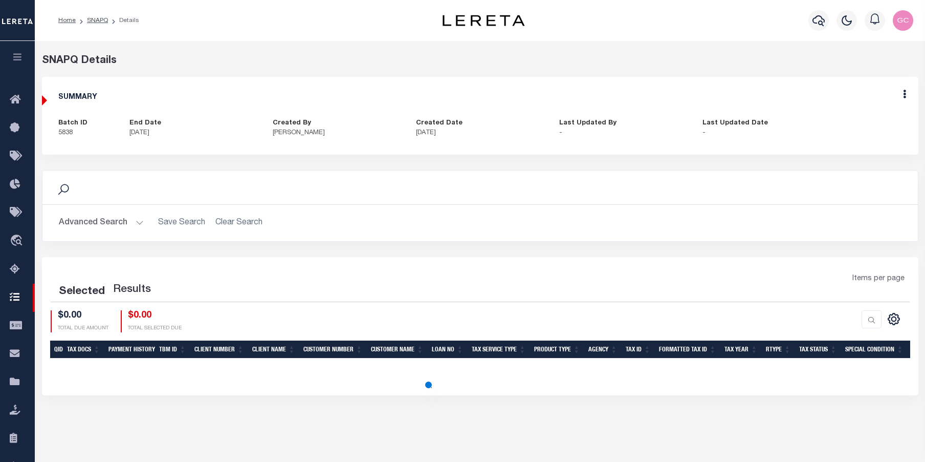
select select "100"
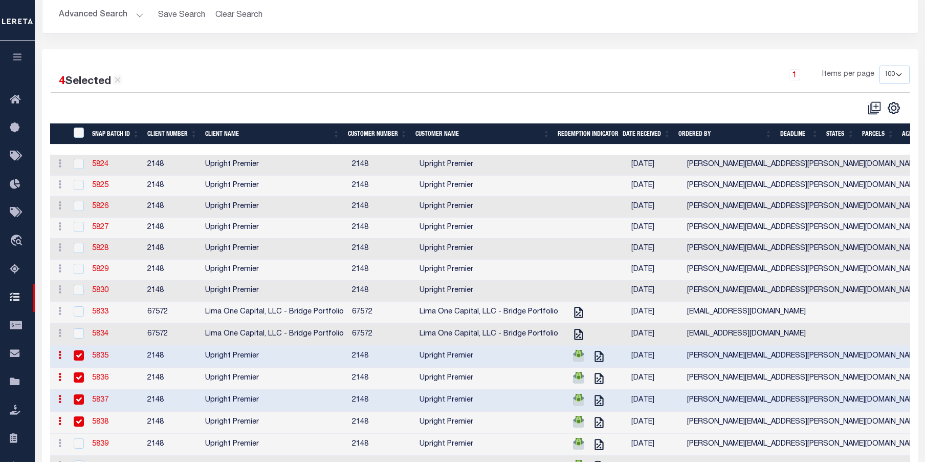
scroll to position [231, 0]
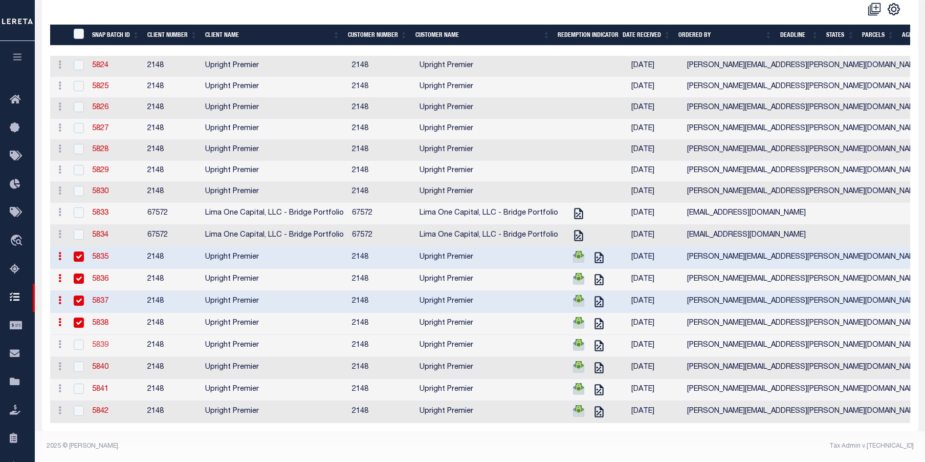
click at [98, 341] on link "5839" at bounding box center [100, 344] width 16 height 7
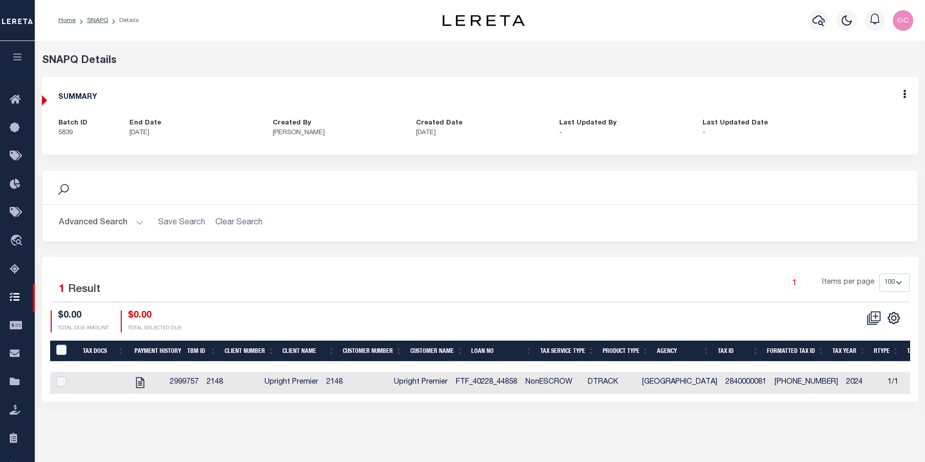
select select "100"
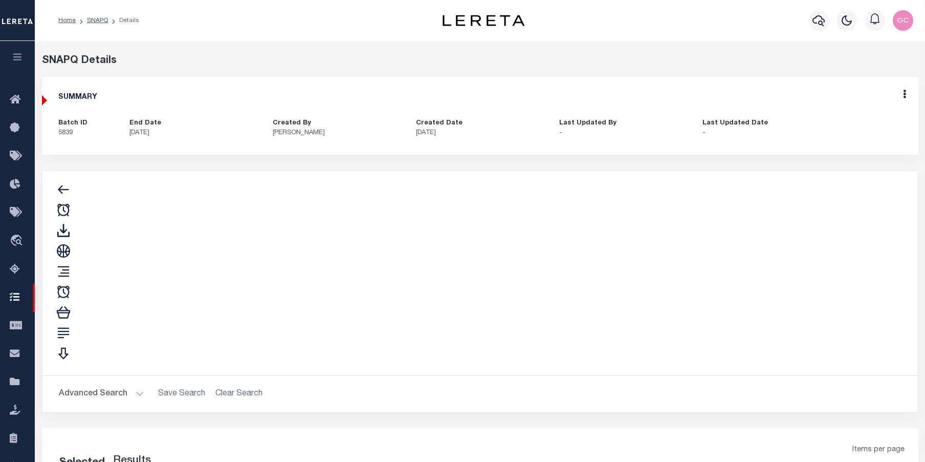
select select "100"
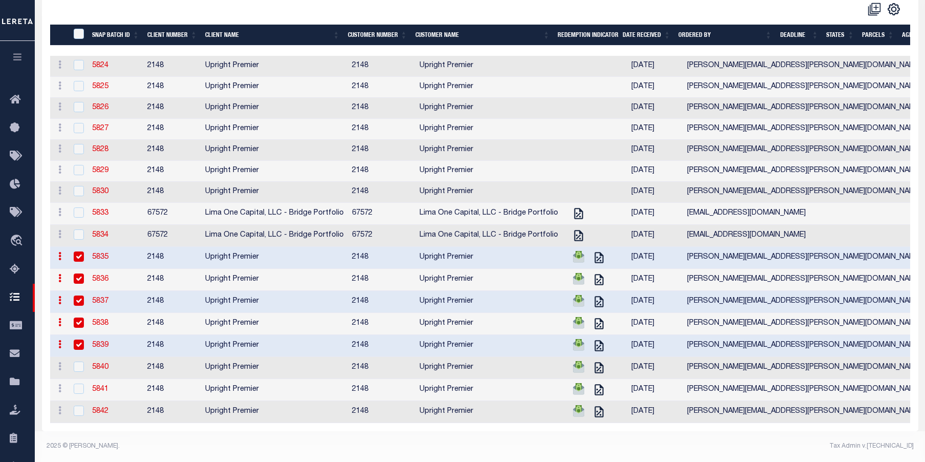
scroll to position [231, 0]
click at [100, 363] on link "5840" at bounding box center [100, 366] width 16 height 7
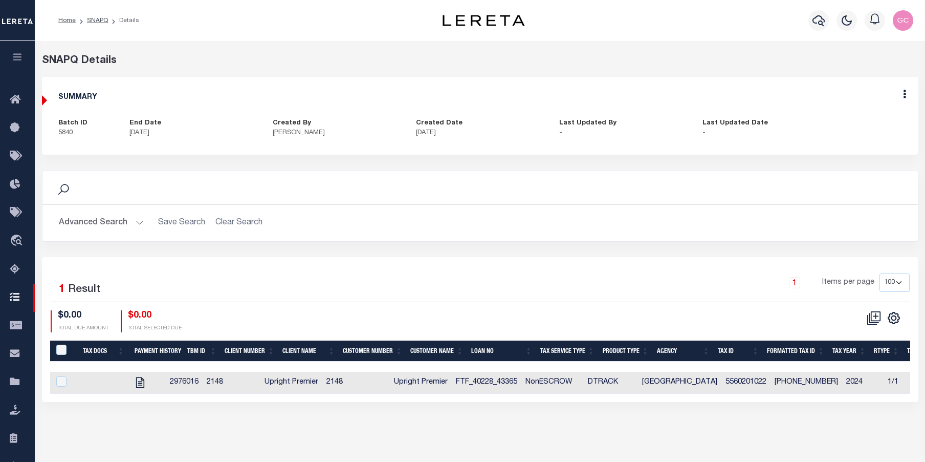
select select "100"
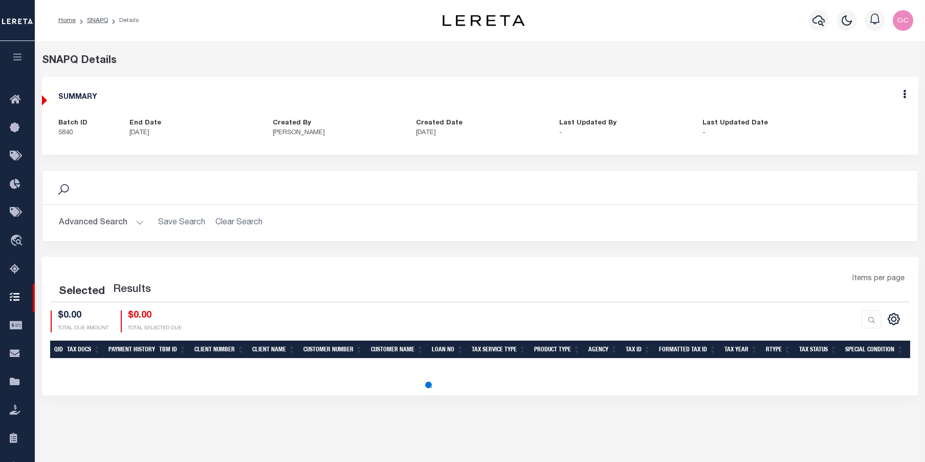
select select "100"
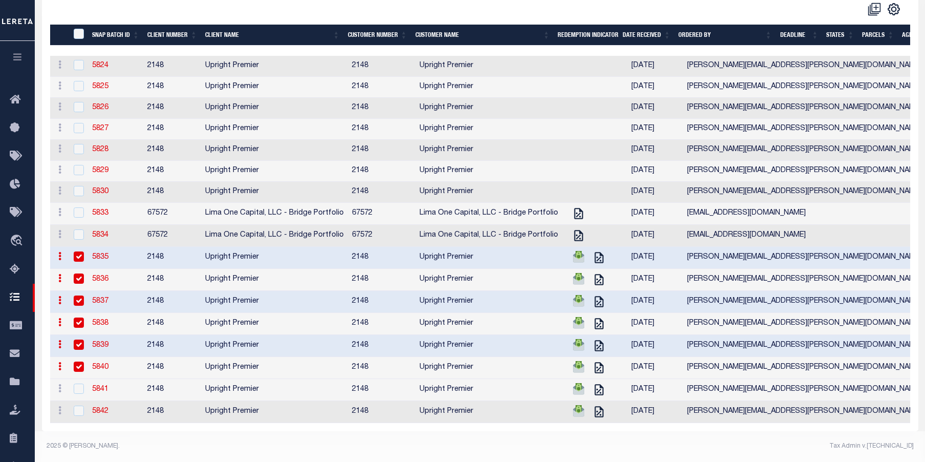
scroll to position [231, 0]
click at [101, 385] on link "5841" at bounding box center [100, 388] width 16 height 7
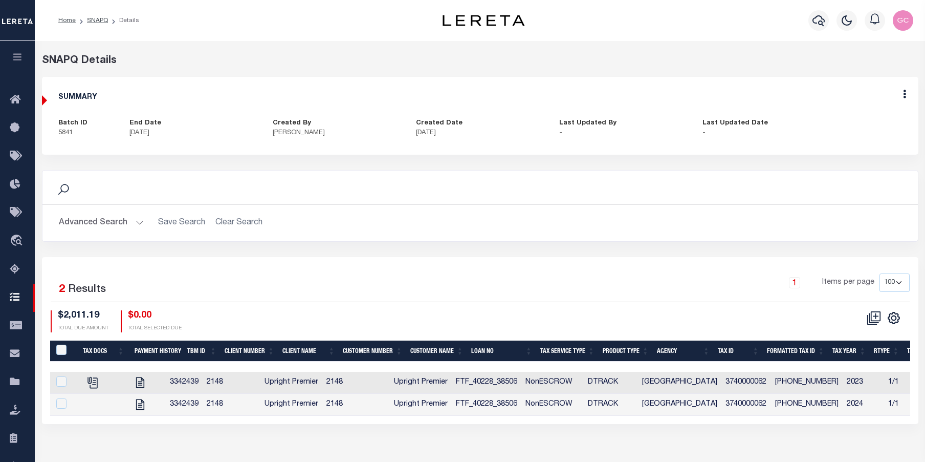
select select "100"
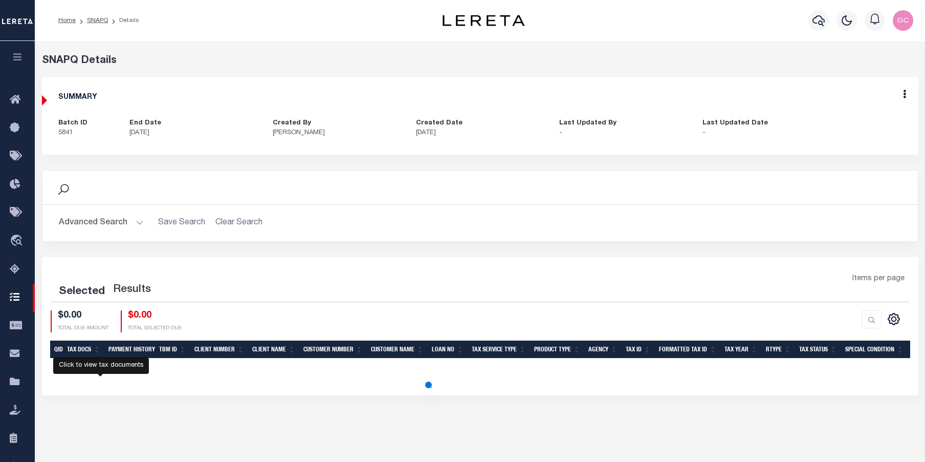
select select "100"
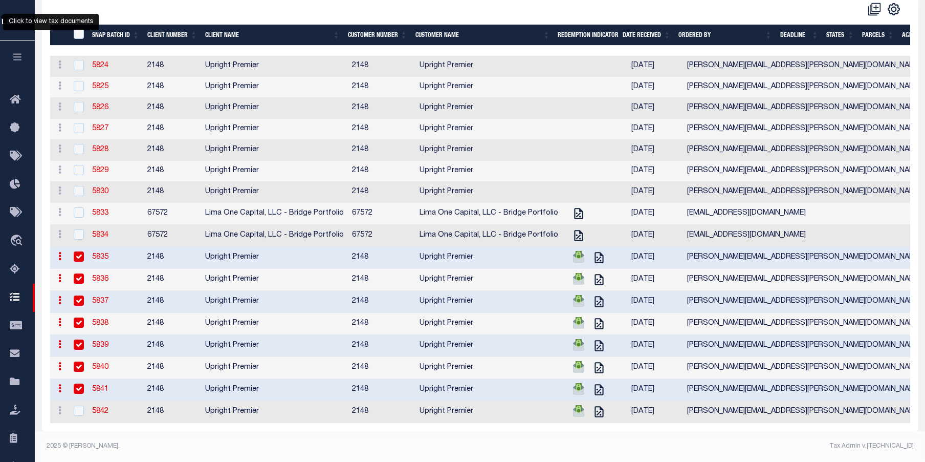
scroll to position [231, 0]
click at [96, 407] on link "5842" at bounding box center [100, 410] width 16 height 7
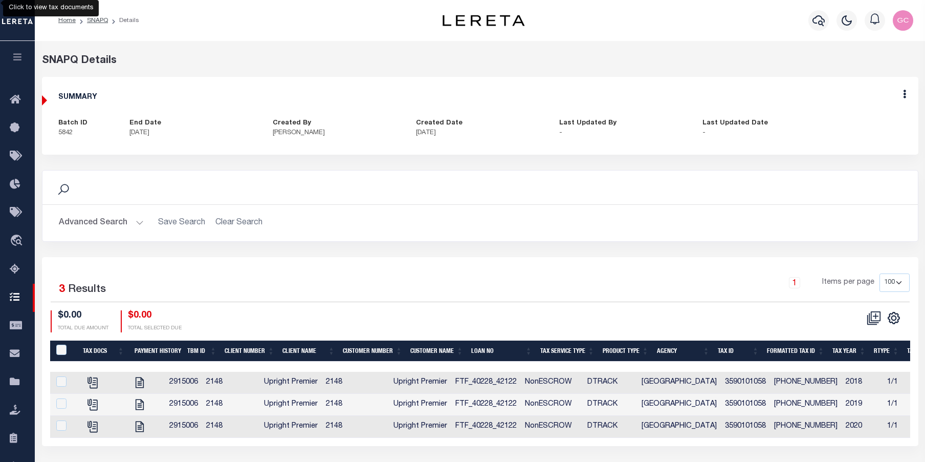
select select "100"
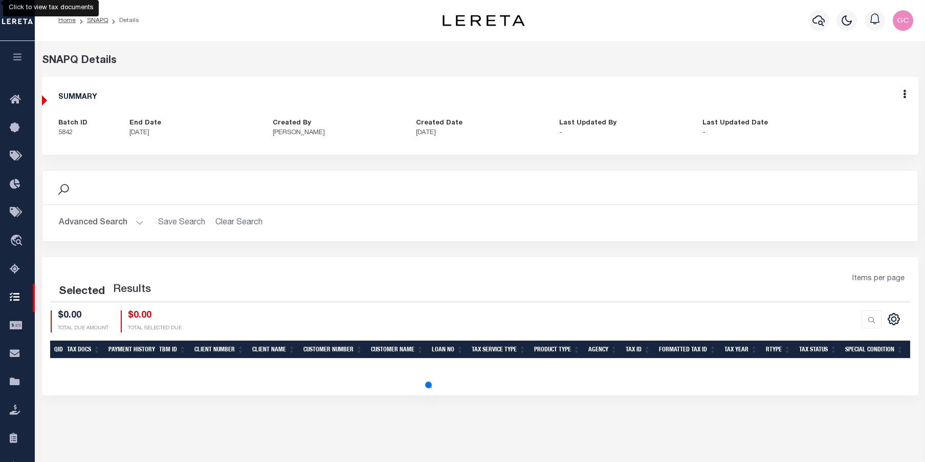
select select "100"
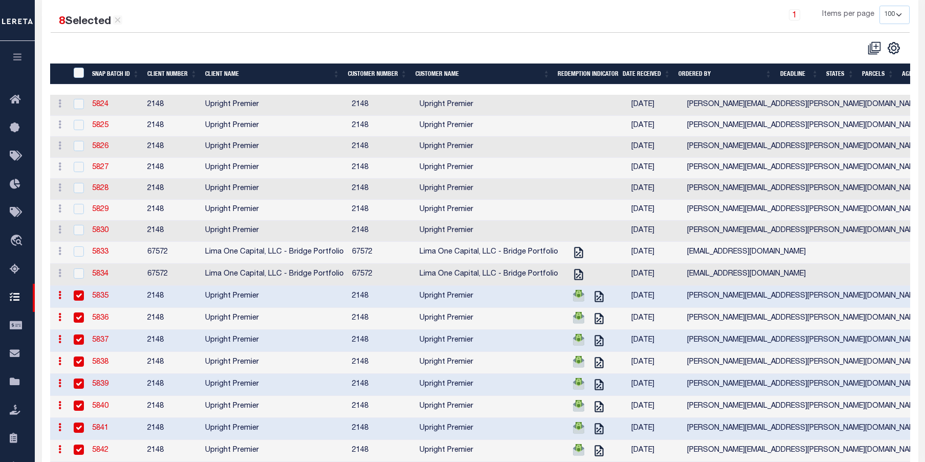
scroll to position [231, 0]
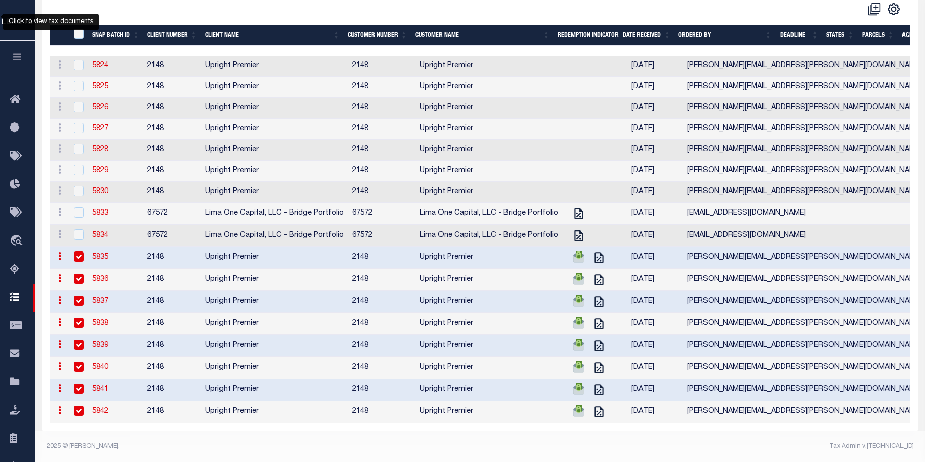
click at [101, 253] on link "5835" at bounding box center [100, 256] width 16 height 7
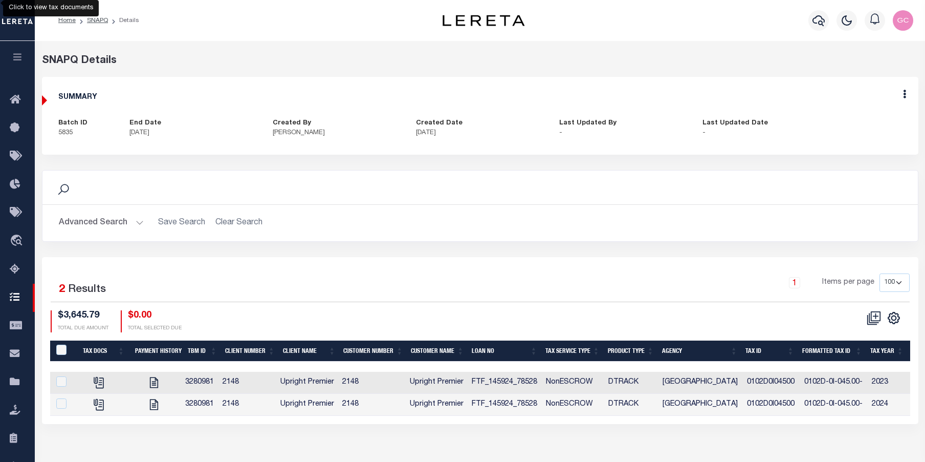
select select "100"
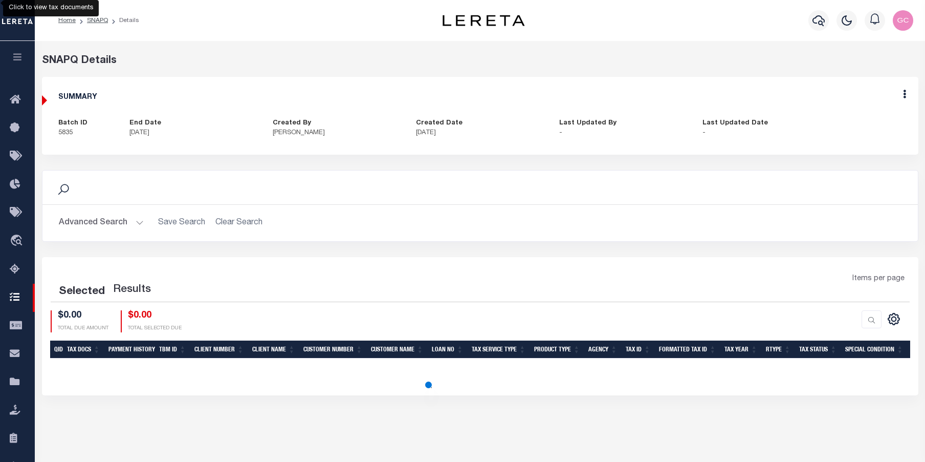
select select "100"
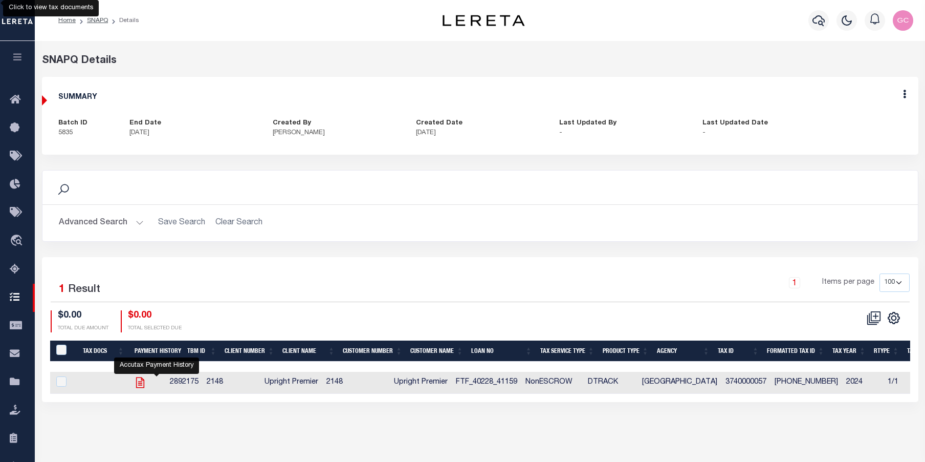
click at [147, 383] on icon "" at bounding box center [140, 382] width 13 height 13
checkbox input "true"
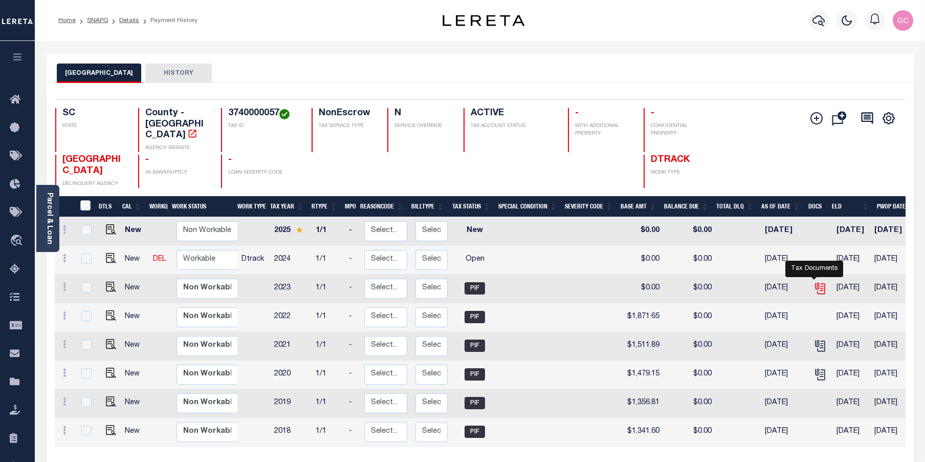
click at [818, 283] on icon "" at bounding box center [819, 287] width 8 height 8
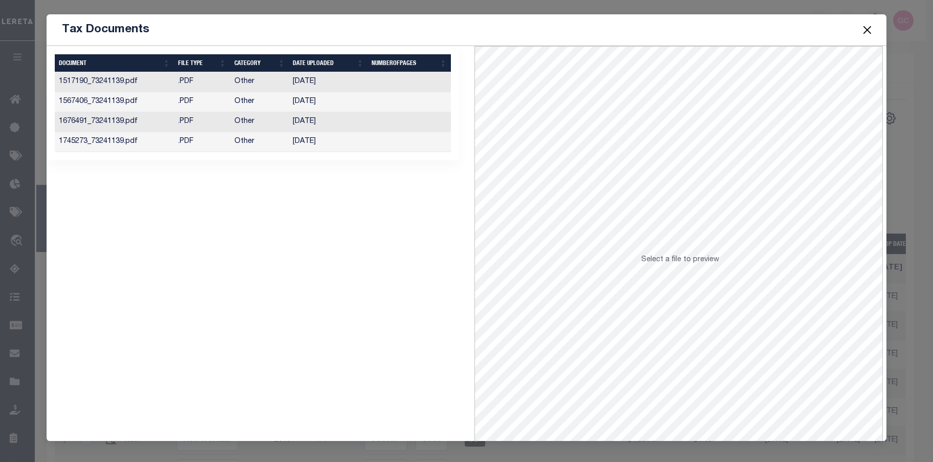
click at [399, 145] on td at bounding box center [409, 142] width 83 height 20
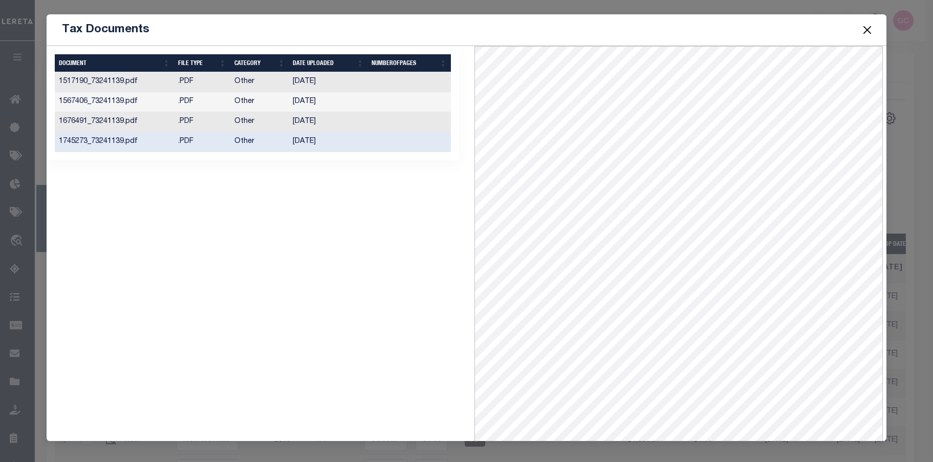
click at [870, 30] on button "Close" at bounding box center [867, 29] width 13 height 13
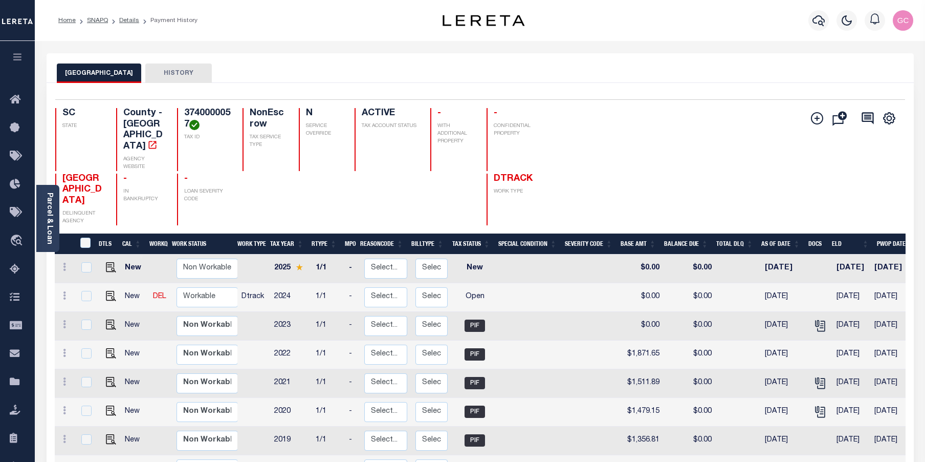
click at [12, 59] on icon "button" at bounding box center [18, 56] width 12 height 9
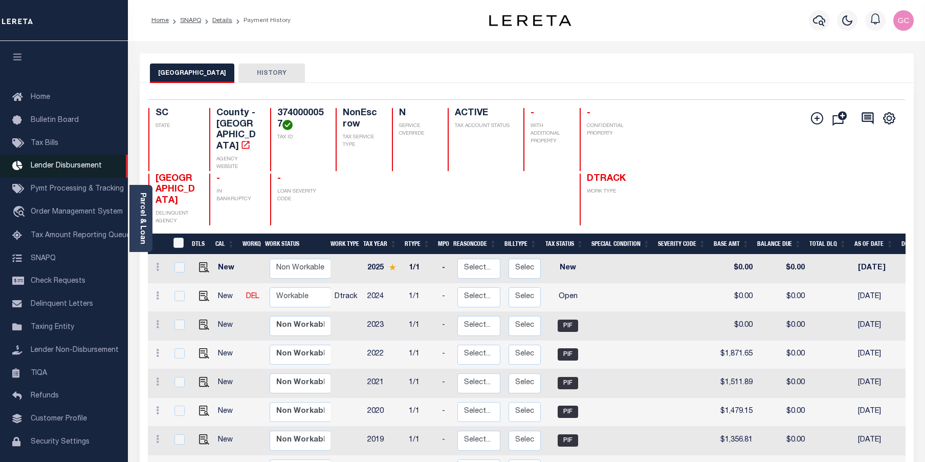
click at [77, 169] on span "Lender Disbursement" at bounding box center [66, 165] width 71 height 7
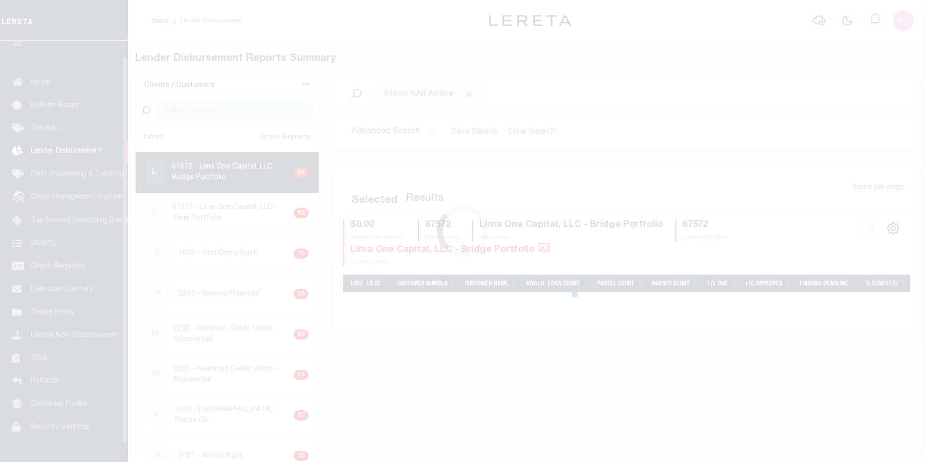
scroll to position [18, 0]
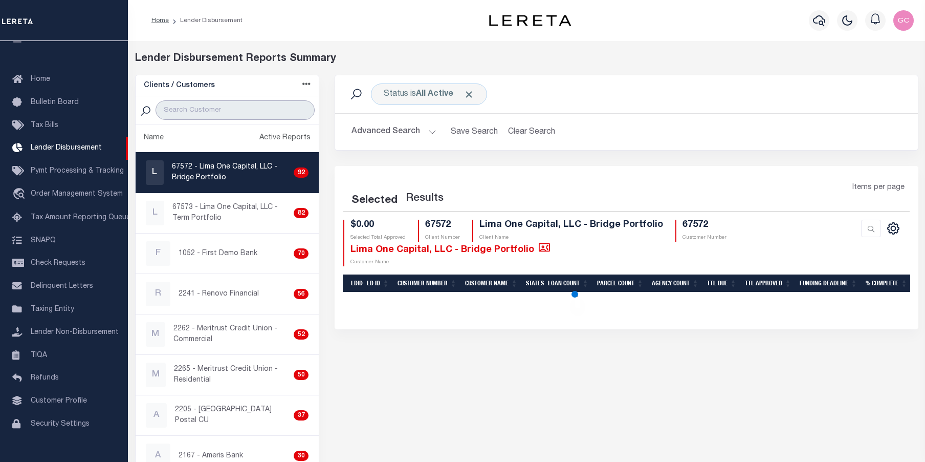
click at [194, 107] on input "search" at bounding box center [235, 109] width 159 height 19
type input "up"
select select "200"
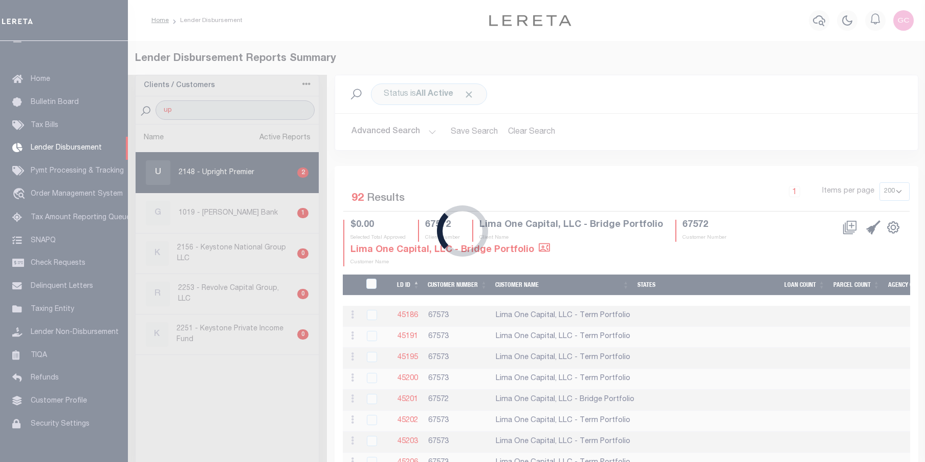
select select "200"
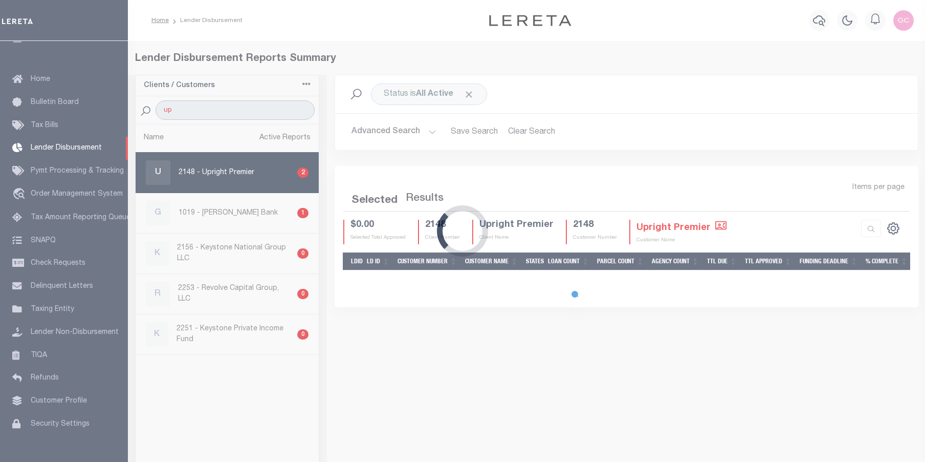
select select "200"
